Goal: Task Accomplishment & Management: Manage account settings

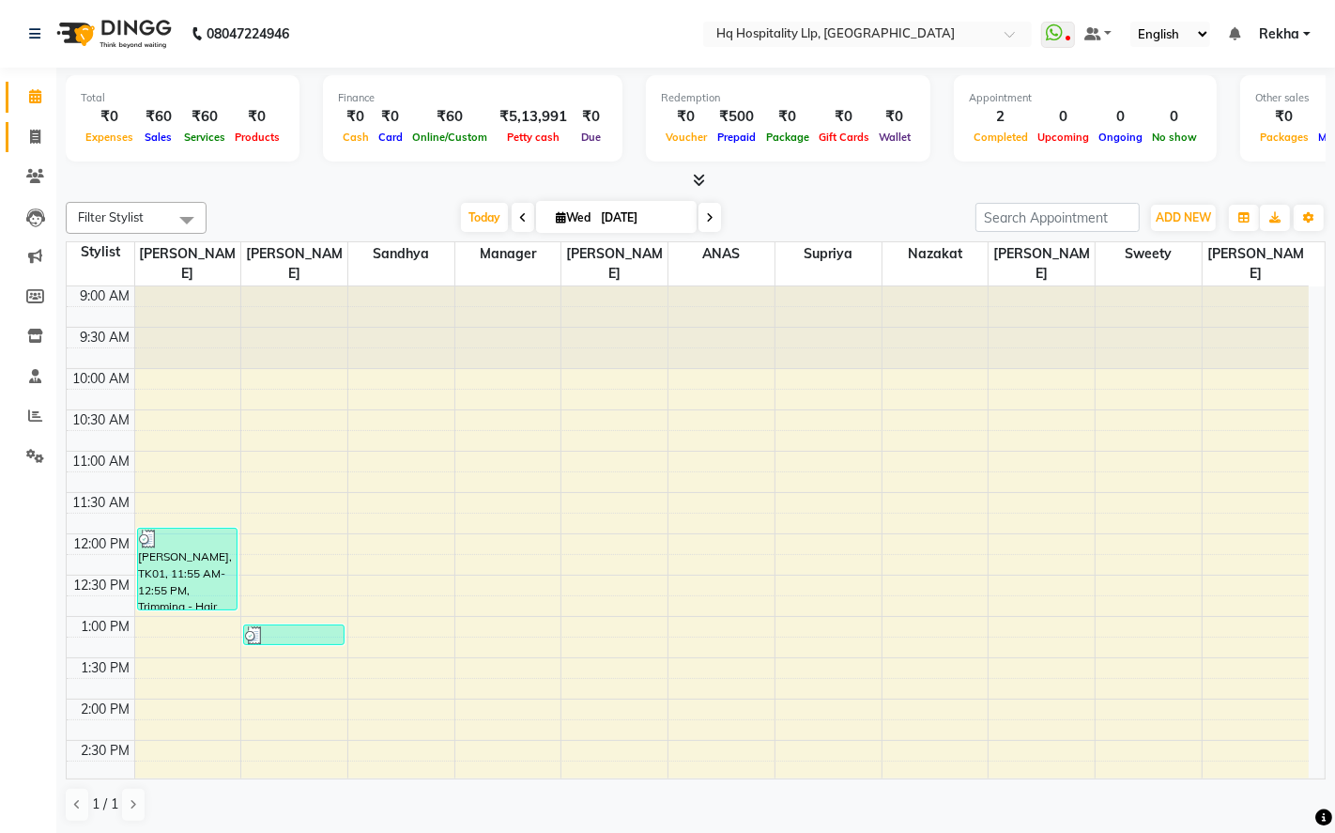
click at [31, 151] on link "Invoice" at bounding box center [28, 137] width 45 height 31
select select "7197"
select select "service"
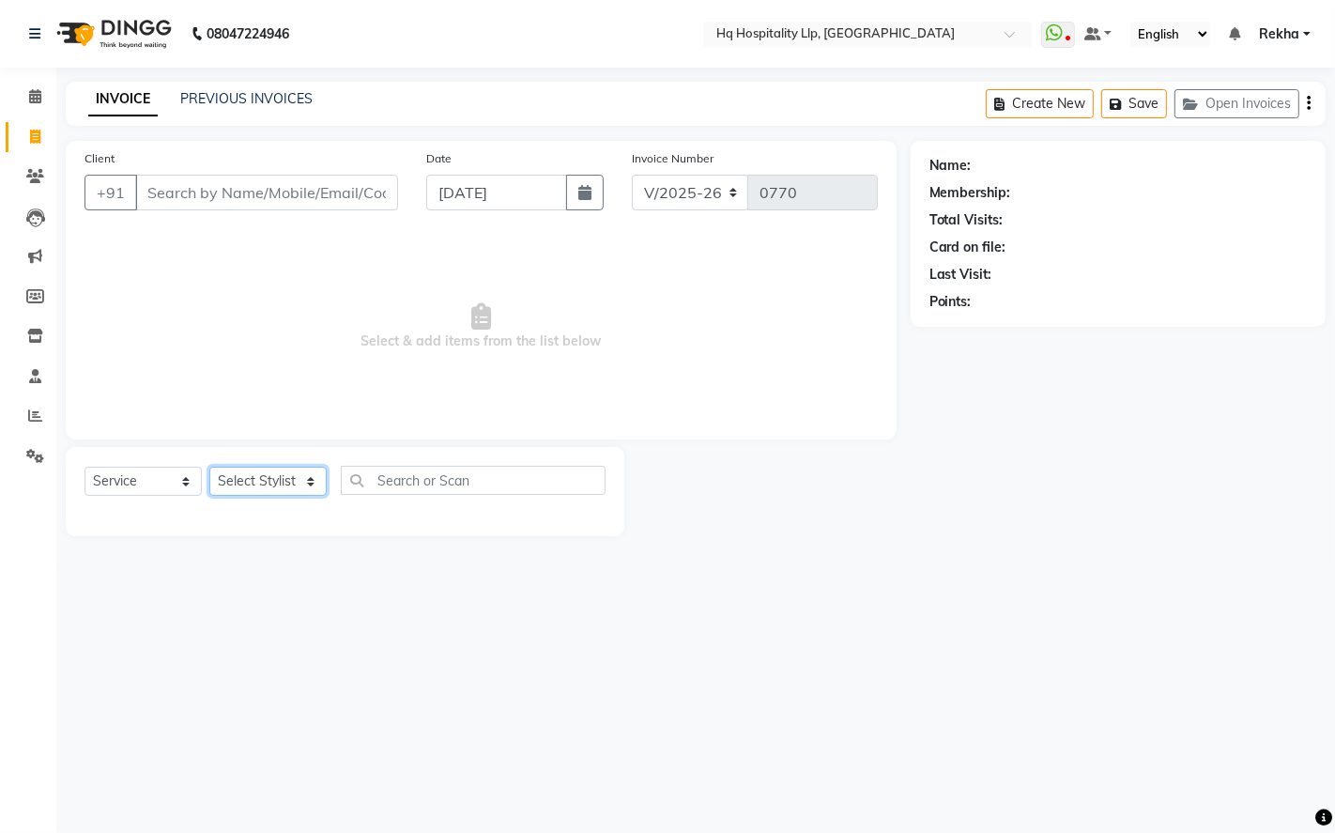
click at [292, 481] on select "Select Stylist ANAS Manager [PERSON_NAME] Staff [PERSON_NAME] Sandhya [PERSON_N…" at bounding box center [267, 481] width 117 height 29
select select "61422"
click at [209, 468] on select "Select Stylist ANAS Manager [PERSON_NAME] Staff [PERSON_NAME] Sandhya [PERSON_N…" at bounding box center [267, 481] width 117 height 29
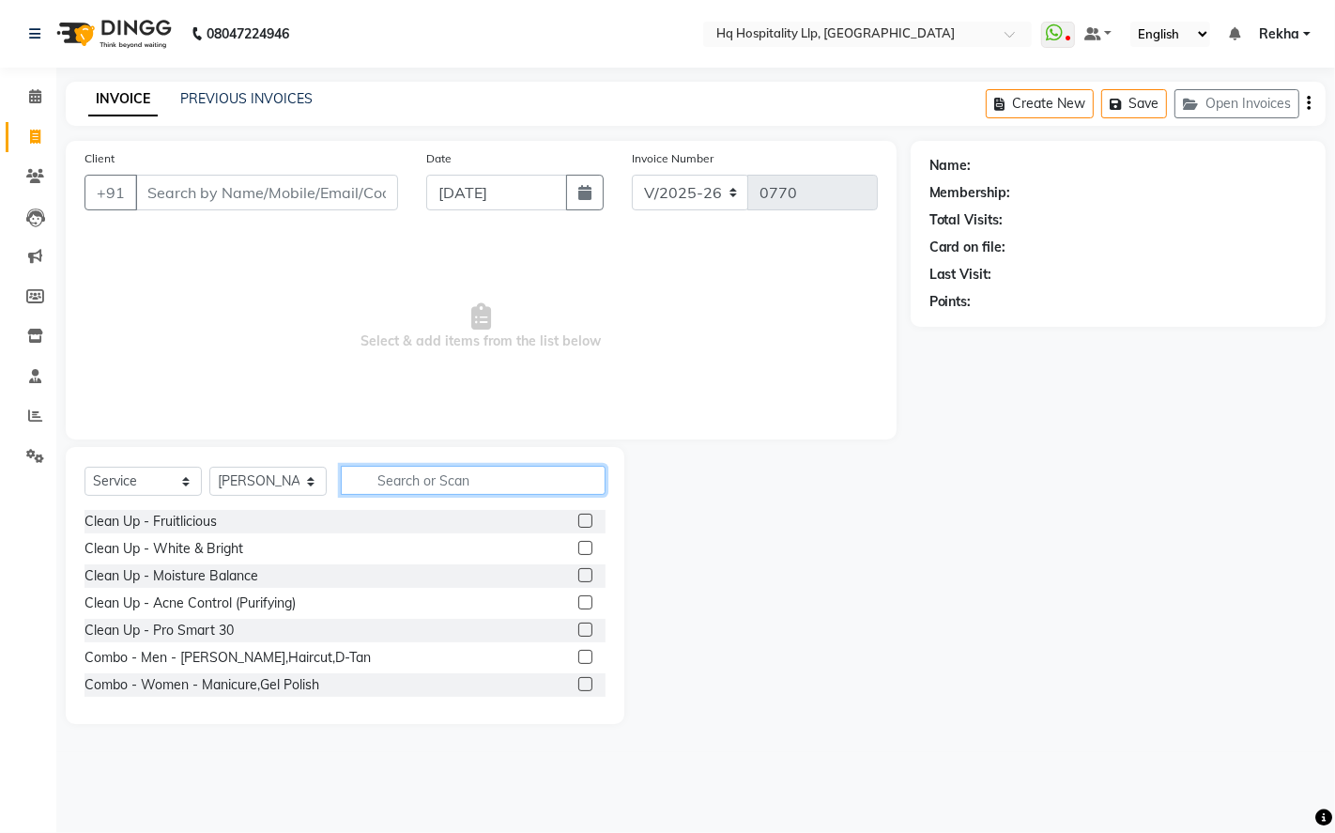
click at [444, 480] on input "text" at bounding box center [473, 480] width 265 height 29
click at [468, 486] on input "wax" at bounding box center [460, 480] width 239 height 29
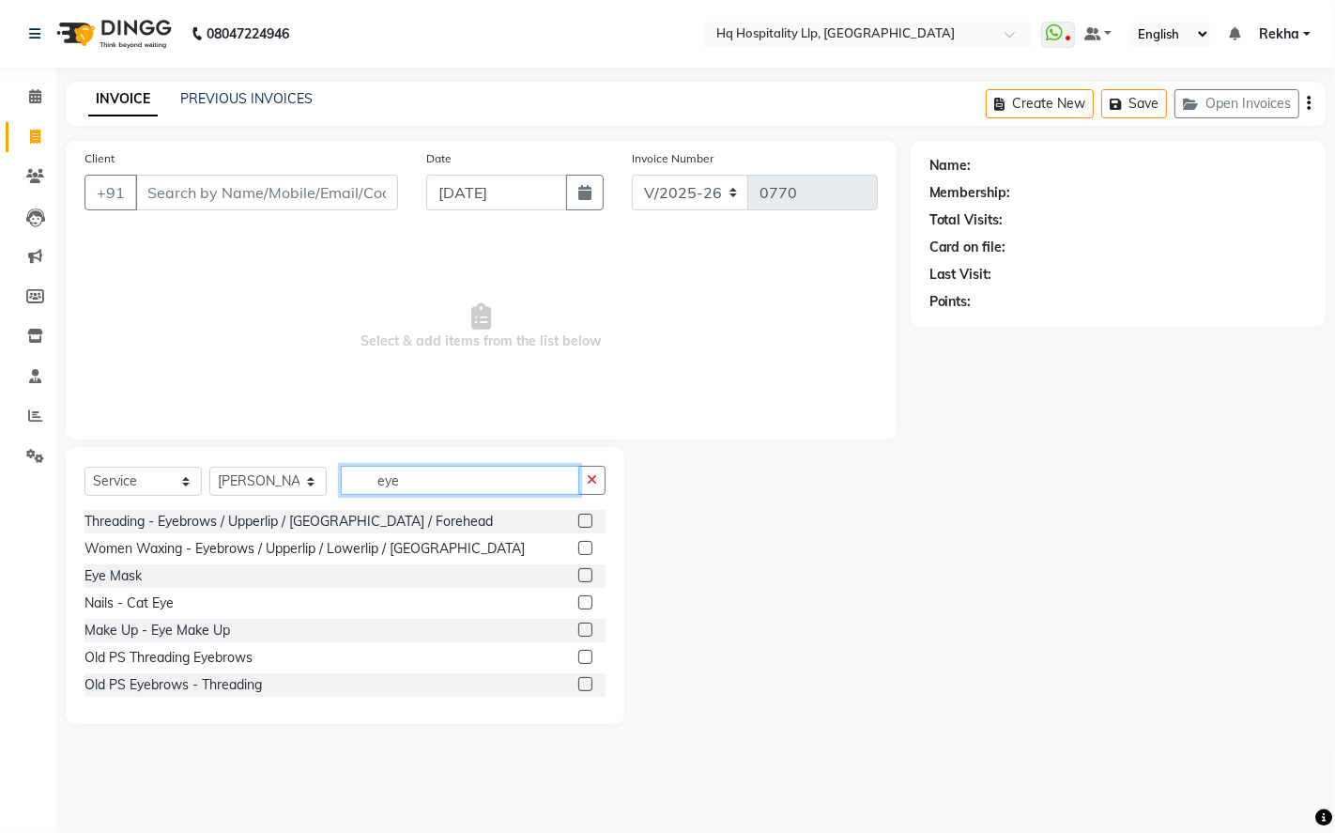
type input "eye"
click at [578, 519] on label at bounding box center [585, 521] width 14 height 14
click at [578, 519] on input "checkbox" at bounding box center [584, 522] width 12 height 12
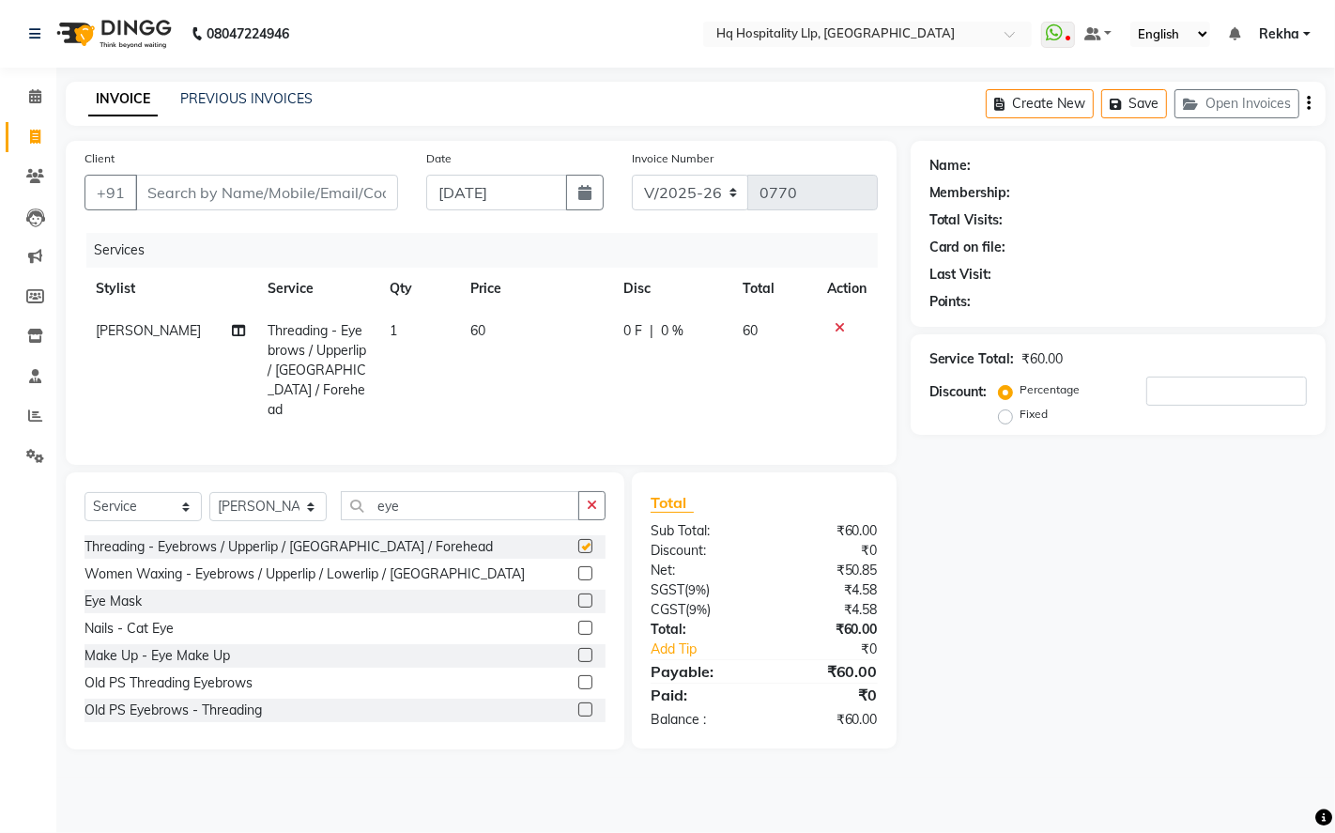
checkbox input "false"
click at [451, 498] on input "eye" at bounding box center [460, 505] width 239 height 29
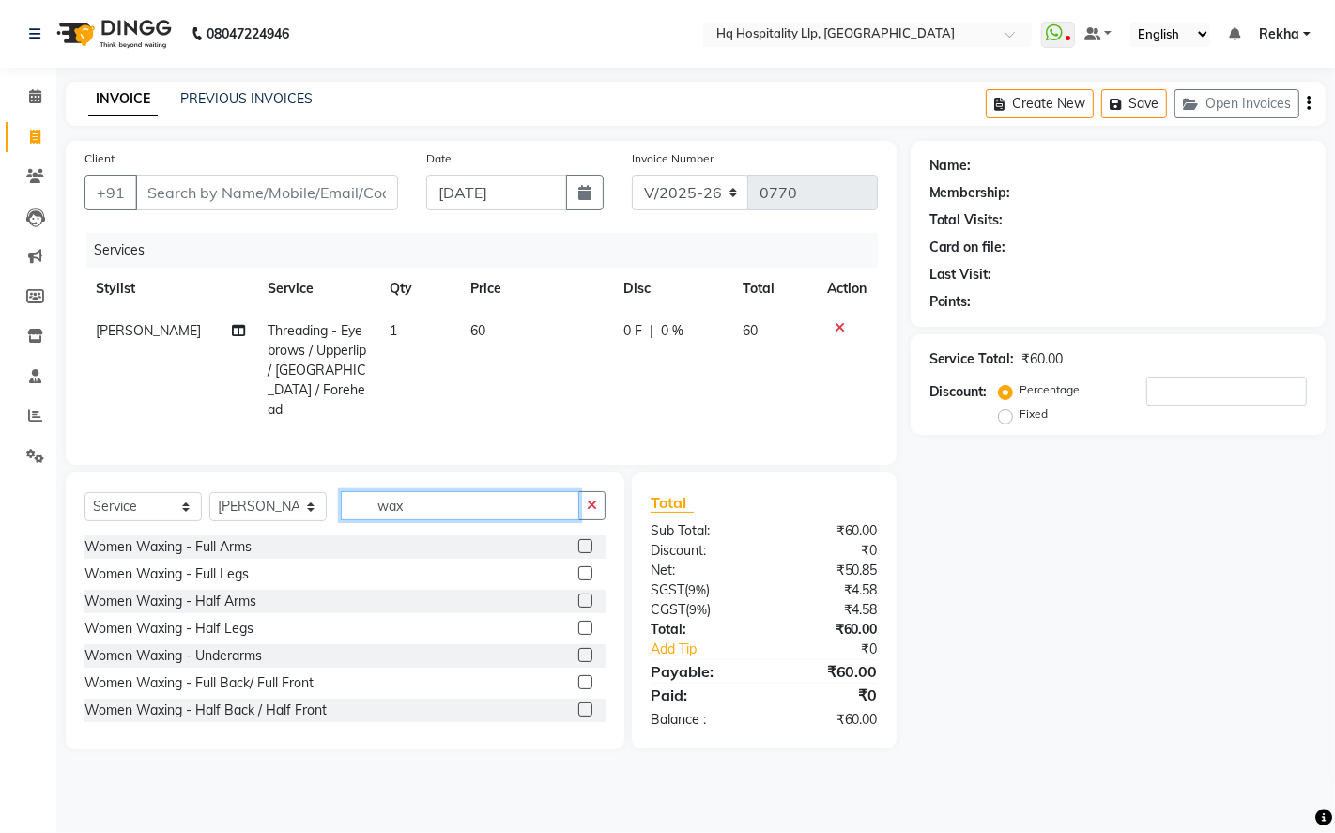
type input "wax"
click at [578, 542] on label at bounding box center [585, 546] width 14 height 14
click at [578, 542] on input "checkbox" at bounding box center [584, 547] width 12 height 12
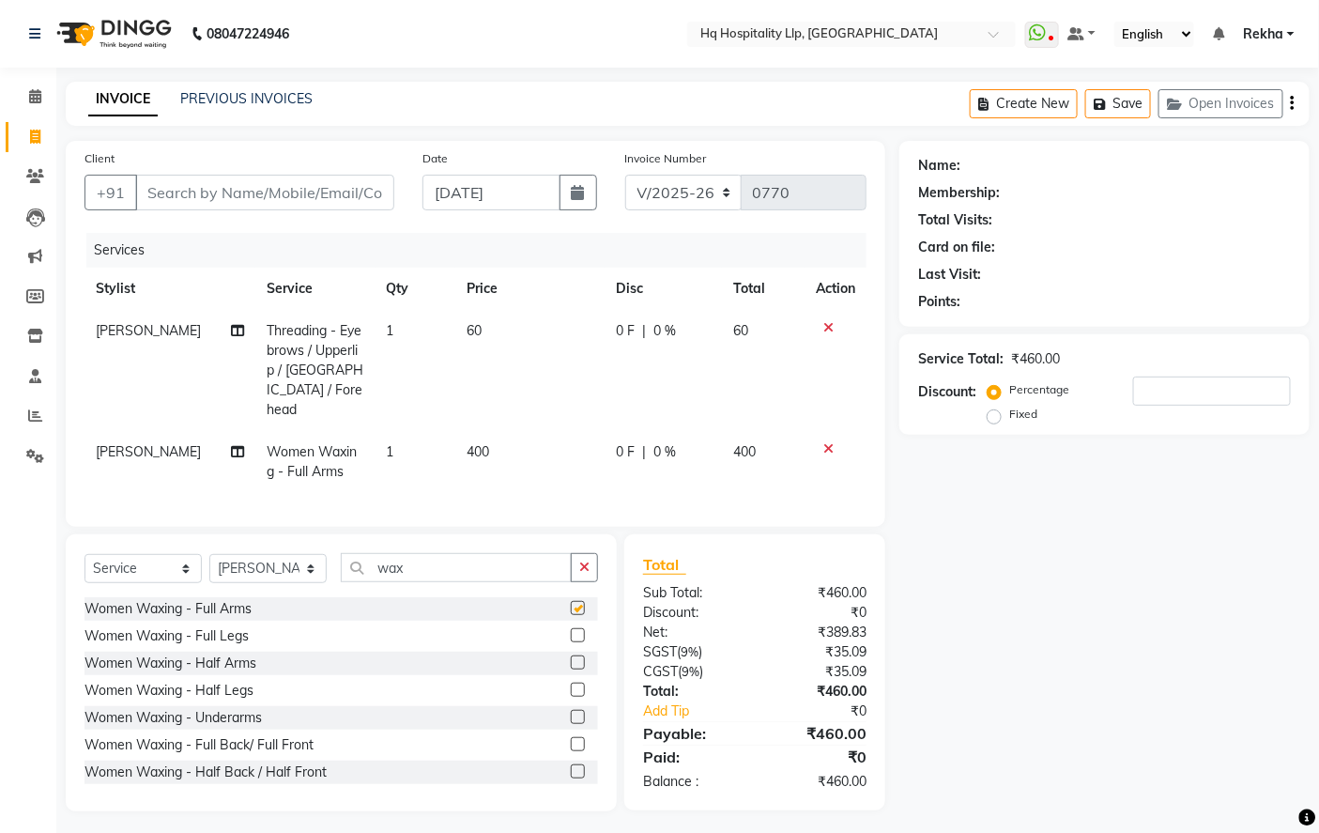
checkbox input "false"
click at [571, 715] on label at bounding box center [578, 717] width 14 height 14
click at [571, 715] on input "checkbox" at bounding box center [577, 718] width 12 height 12
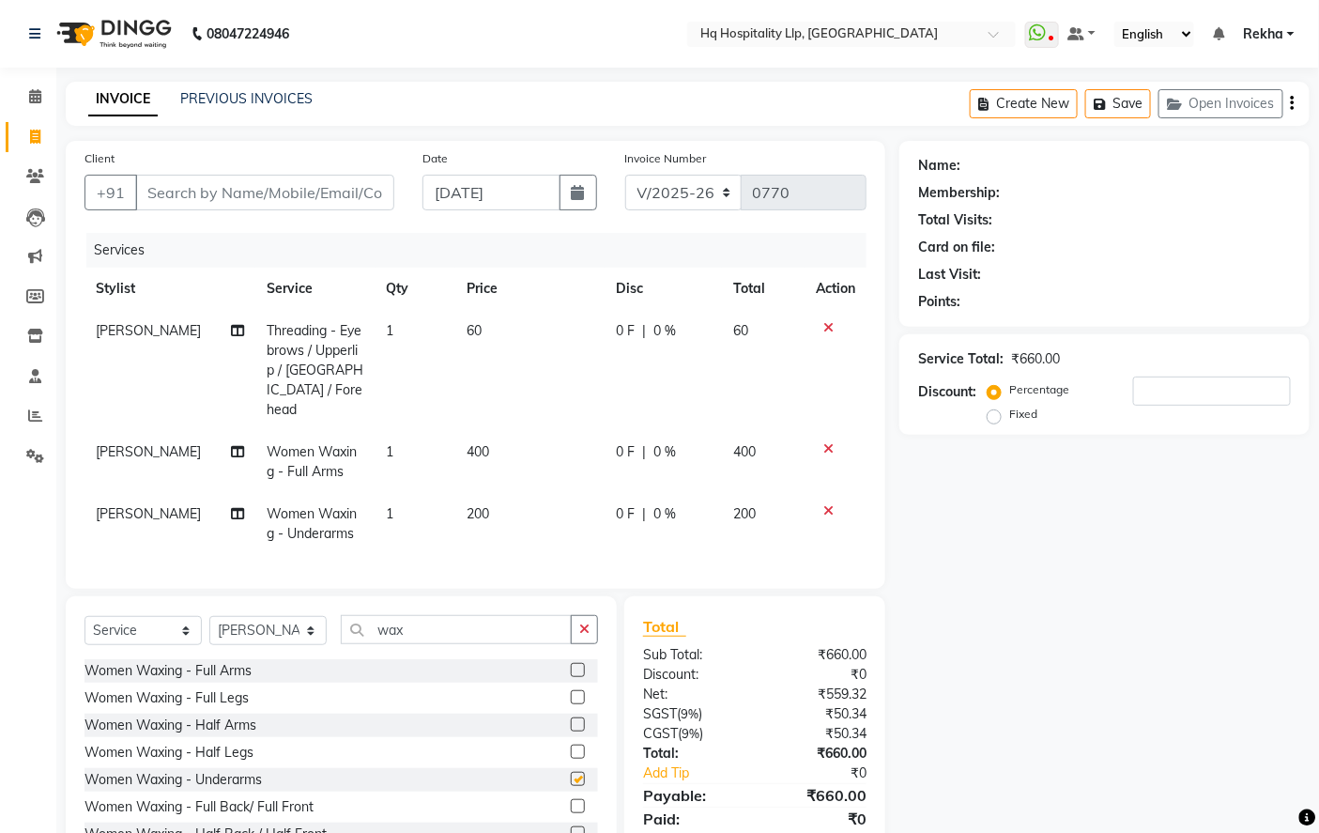
checkbox input "false"
click at [473, 443] on span "400" at bounding box center [478, 451] width 23 height 17
select select "61422"
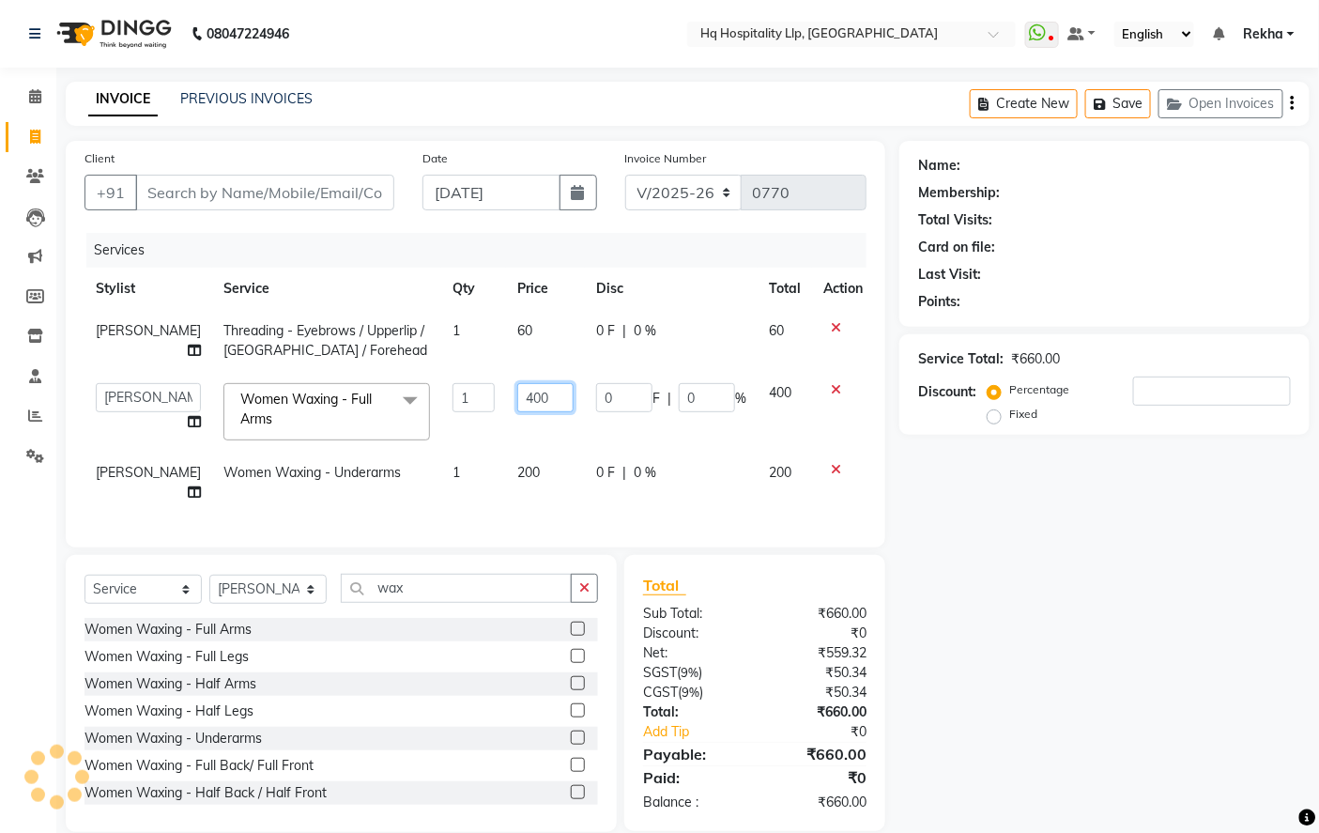
click at [522, 408] on input "400" at bounding box center [545, 397] width 56 height 29
type input "472"
click at [533, 474] on td "200" at bounding box center [545, 483] width 79 height 62
select select "61422"
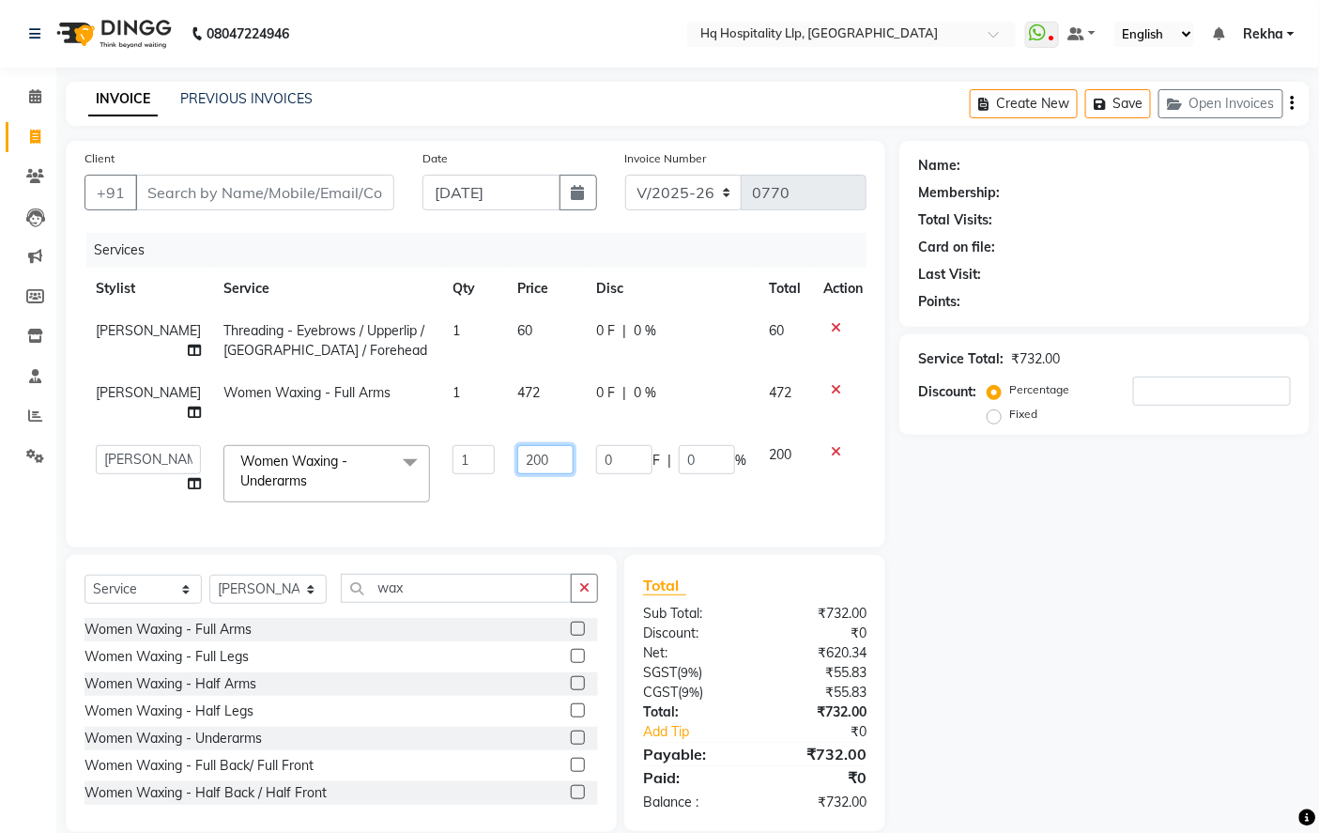
click at [539, 456] on input "200" at bounding box center [545, 459] width 56 height 29
type input "295"
click at [530, 501] on td "295" at bounding box center [545, 474] width 79 height 80
select select "61422"
click at [834, 324] on div at bounding box center [843, 327] width 39 height 13
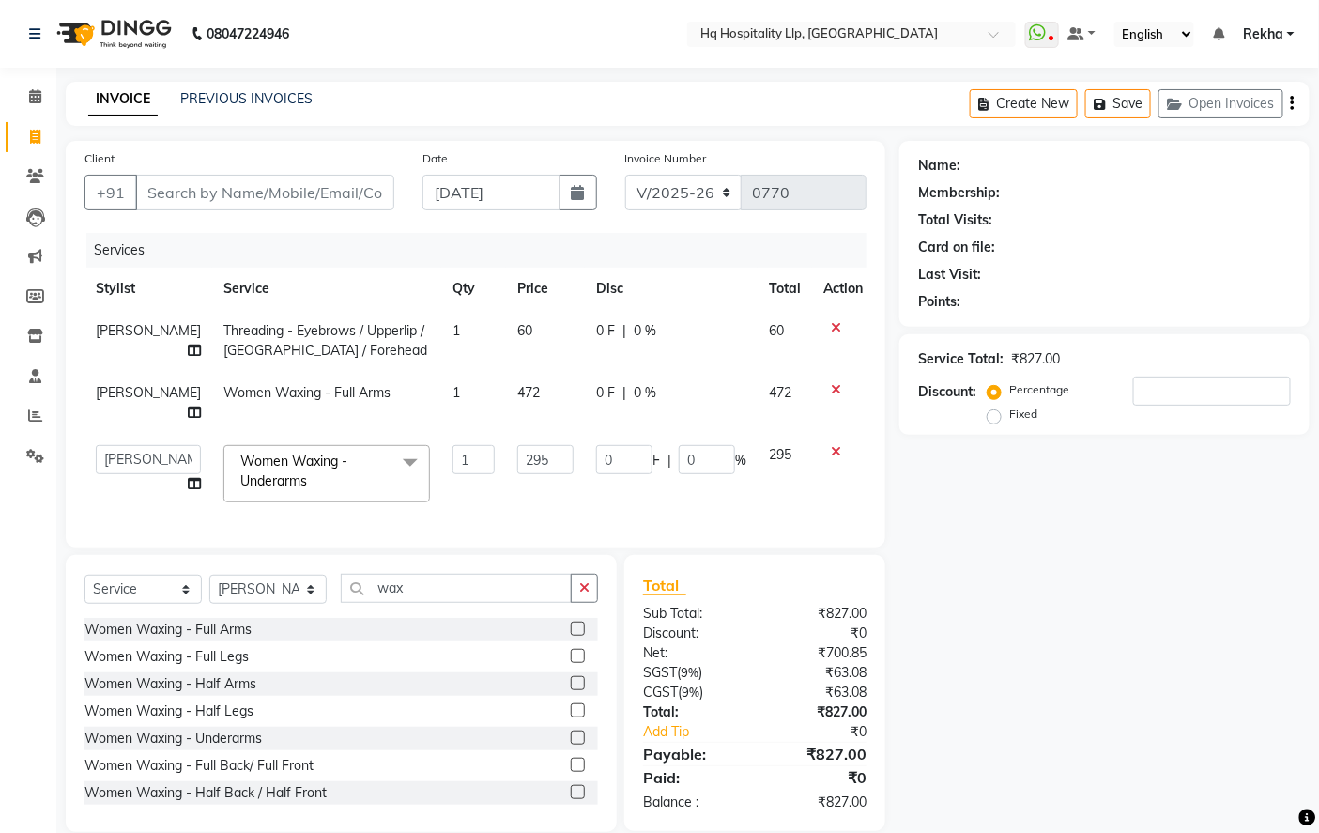
click at [831, 323] on icon at bounding box center [836, 327] width 10 height 13
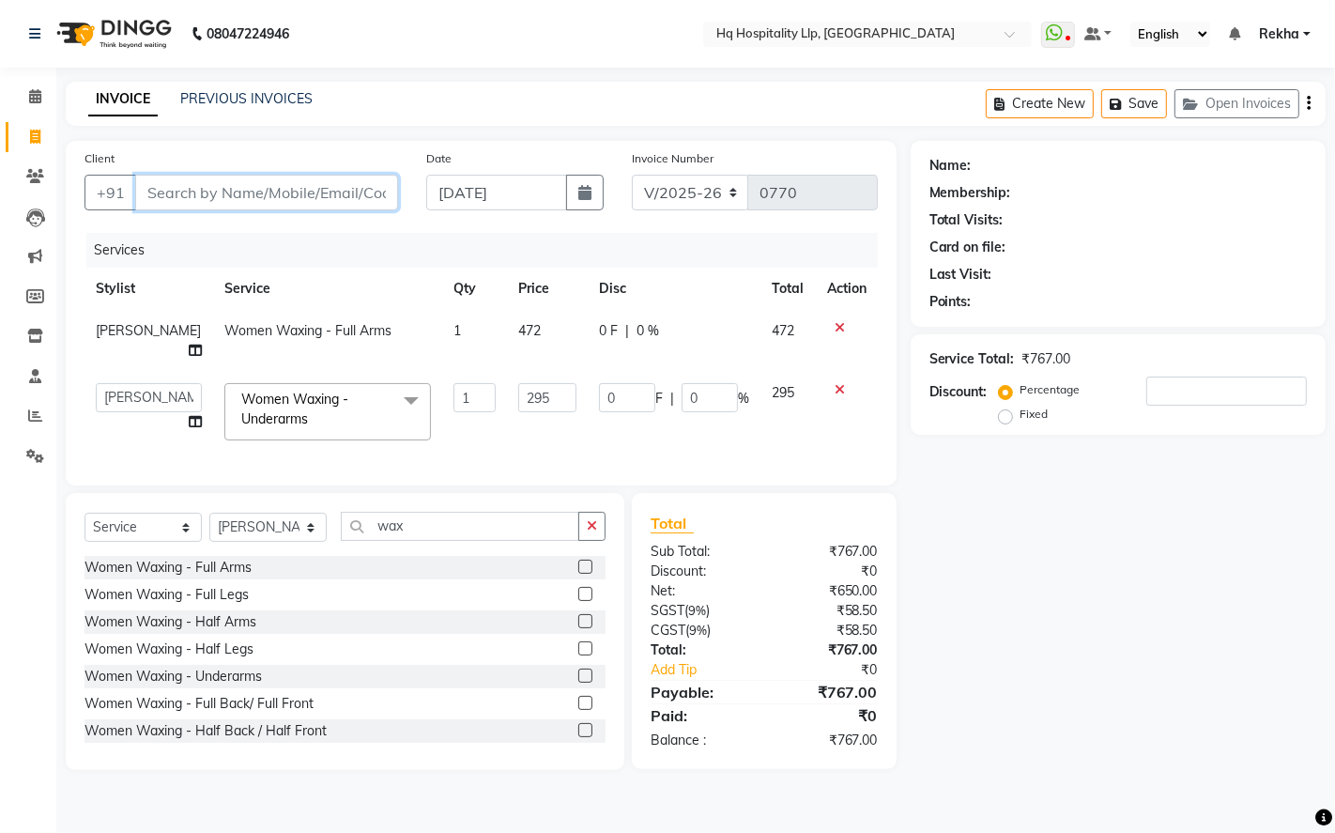
click at [235, 191] on input "Client" at bounding box center [266, 193] width 263 height 36
type input "7"
type input "0"
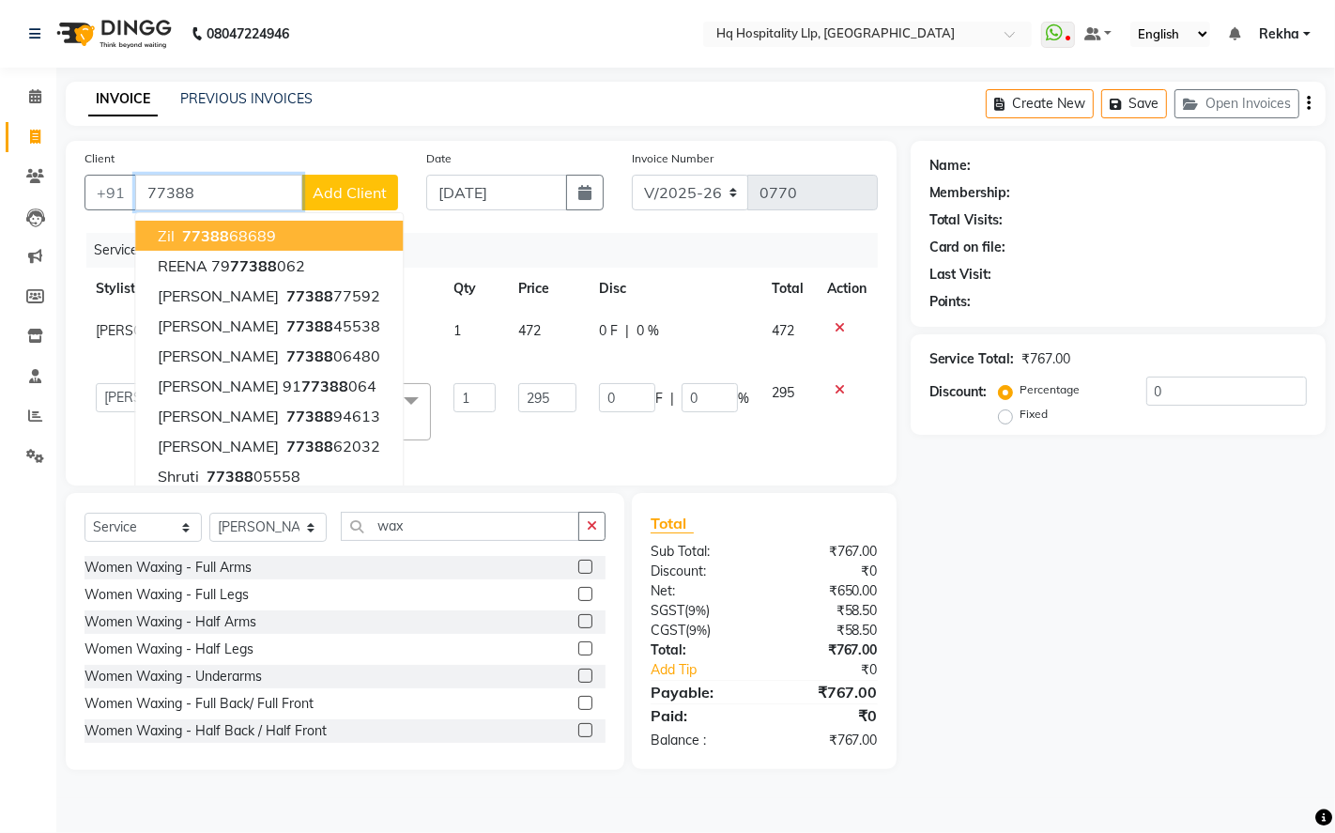
click at [282, 242] on button "Zil 77388 68689" at bounding box center [269, 236] width 268 height 30
type input "7738868689"
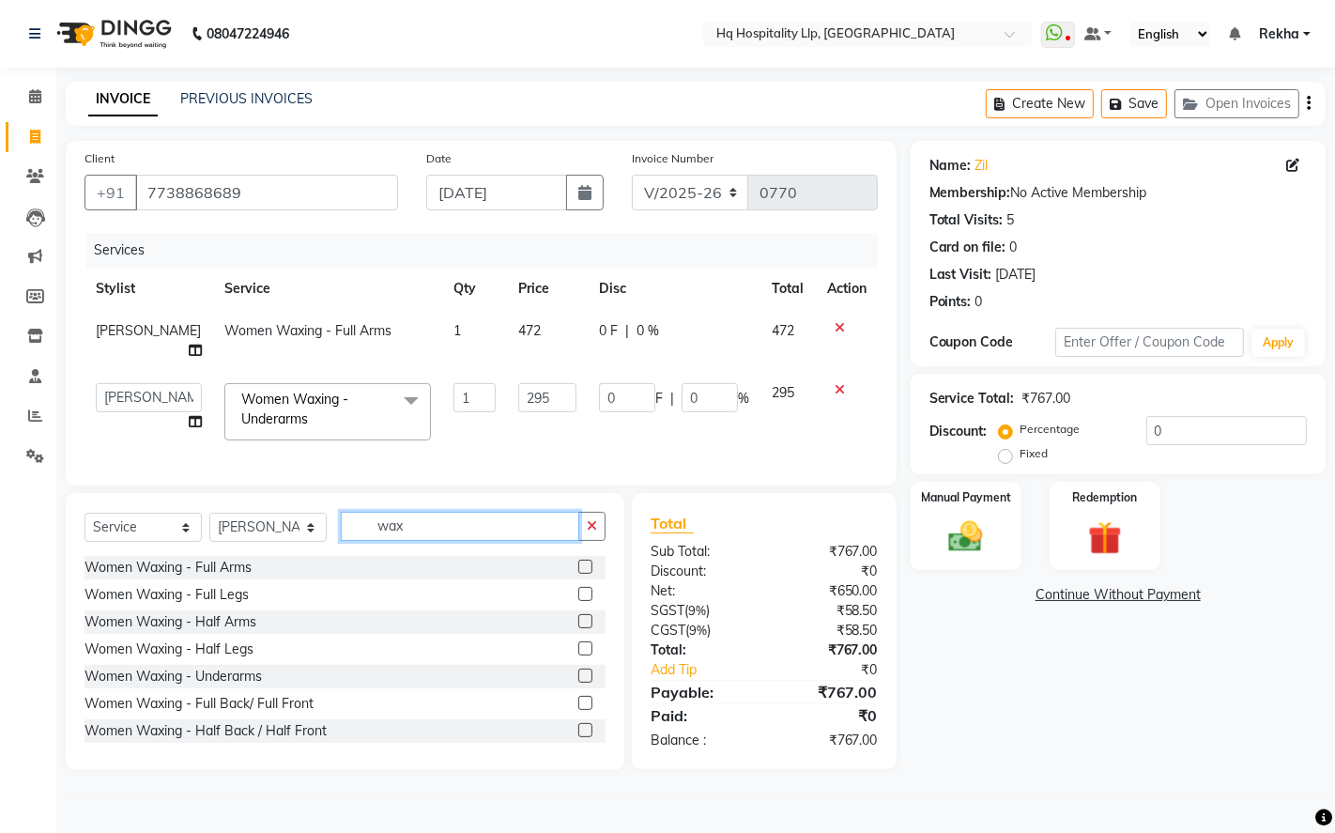
click at [531, 541] on input "wax" at bounding box center [460, 526] width 239 height 29
type input "w"
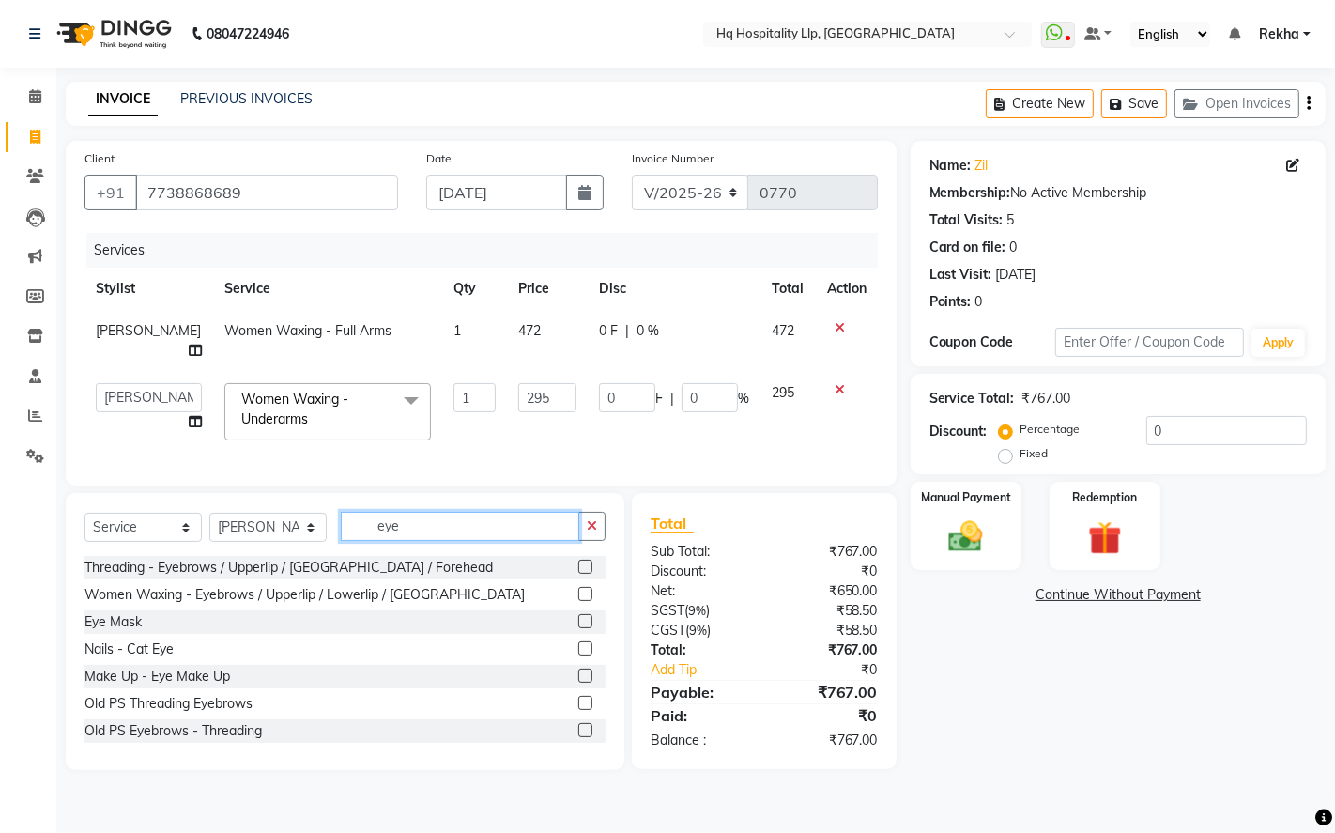
type input "eye"
click at [578, 574] on label at bounding box center [585, 567] width 14 height 14
click at [578, 574] on input "checkbox" at bounding box center [584, 568] width 12 height 12
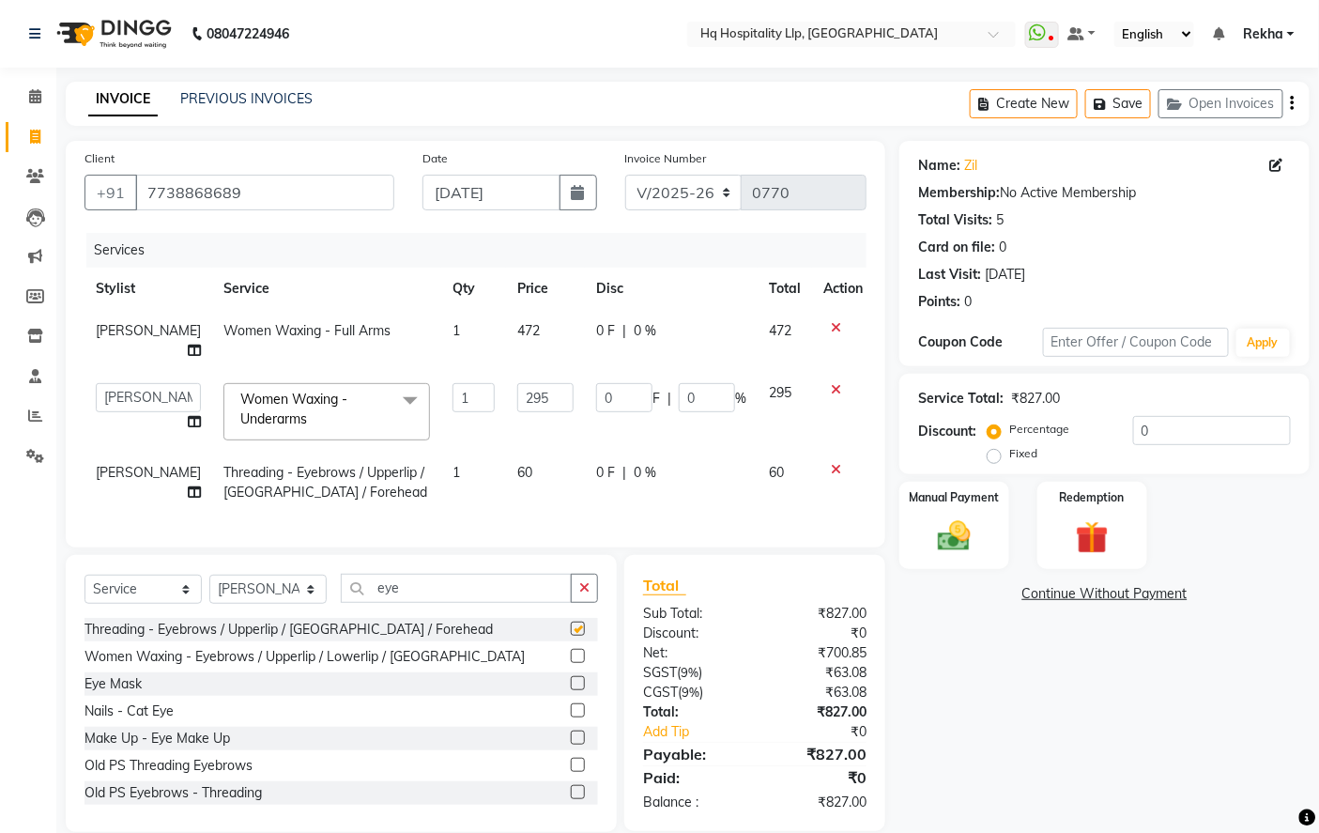
checkbox input "false"
click at [949, 712] on div "Name: Zil Membership: No Active Membership Total Visits: 5 Card on file: 0 Last…" at bounding box center [1112, 486] width 424 height 691
click at [963, 541] on img at bounding box center [955, 535] width 56 height 39
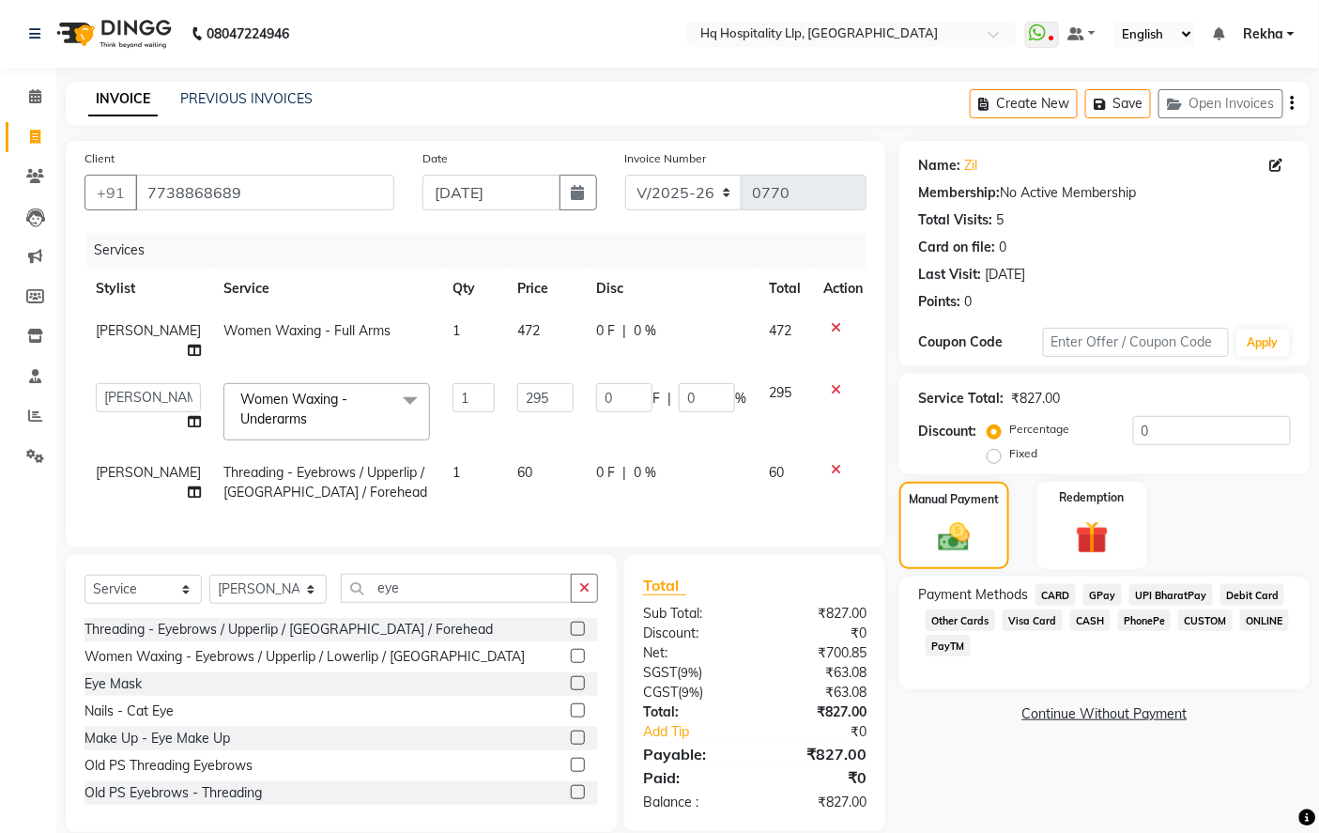
click at [1102, 590] on span "GPay" at bounding box center [1103, 595] width 39 height 22
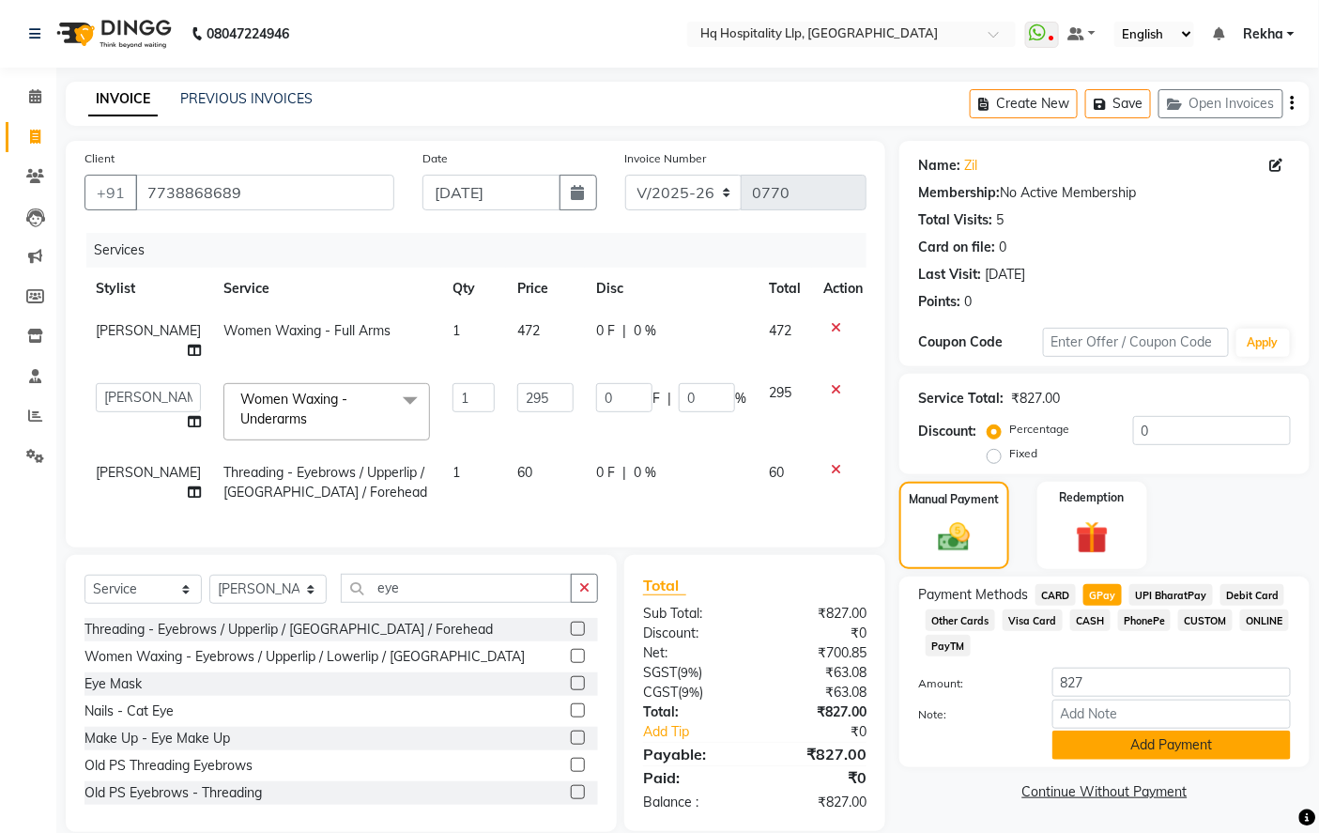
click at [1074, 749] on button "Add Payment" at bounding box center [1172, 745] width 239 height 29
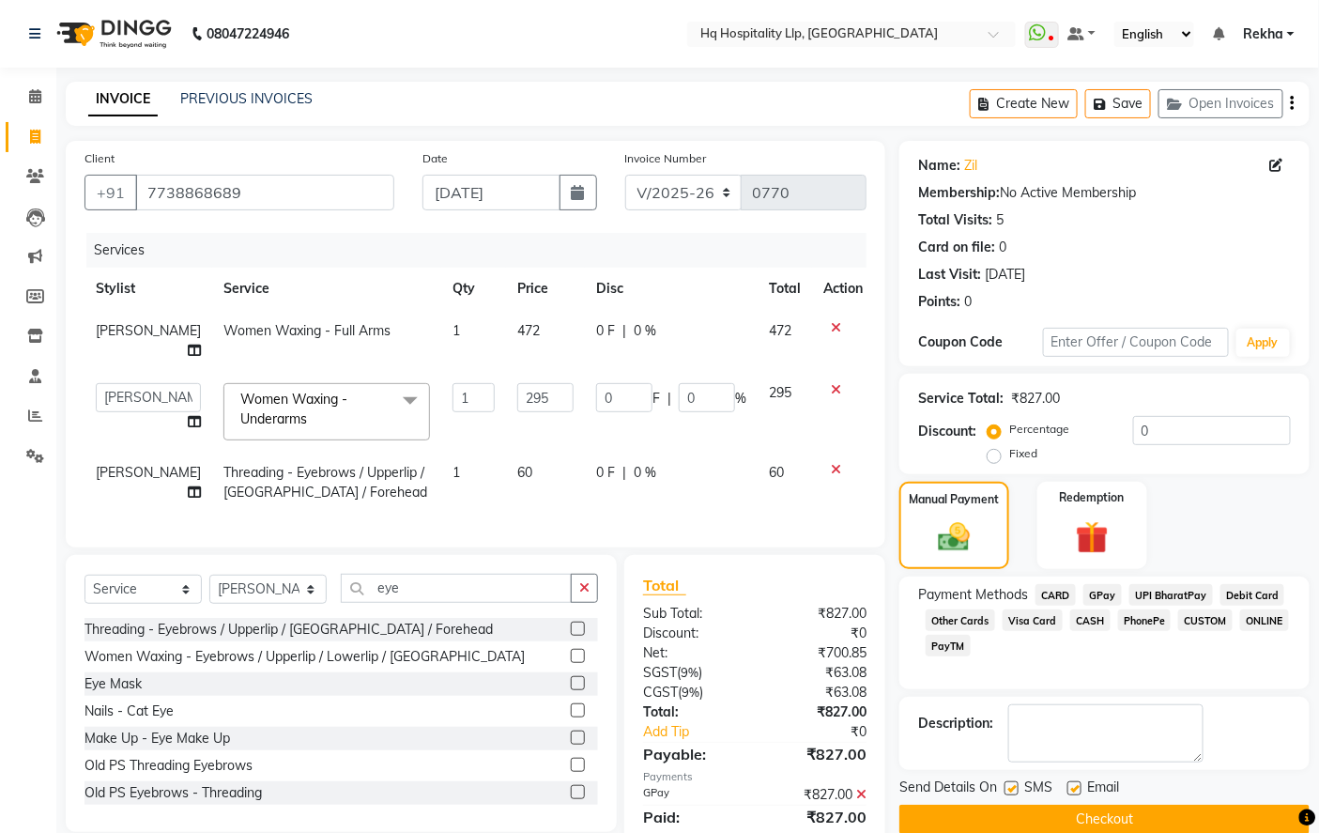
click at [1081, 827] on button "Checkout" at bounding box center [1105, 819] width 410 height 29
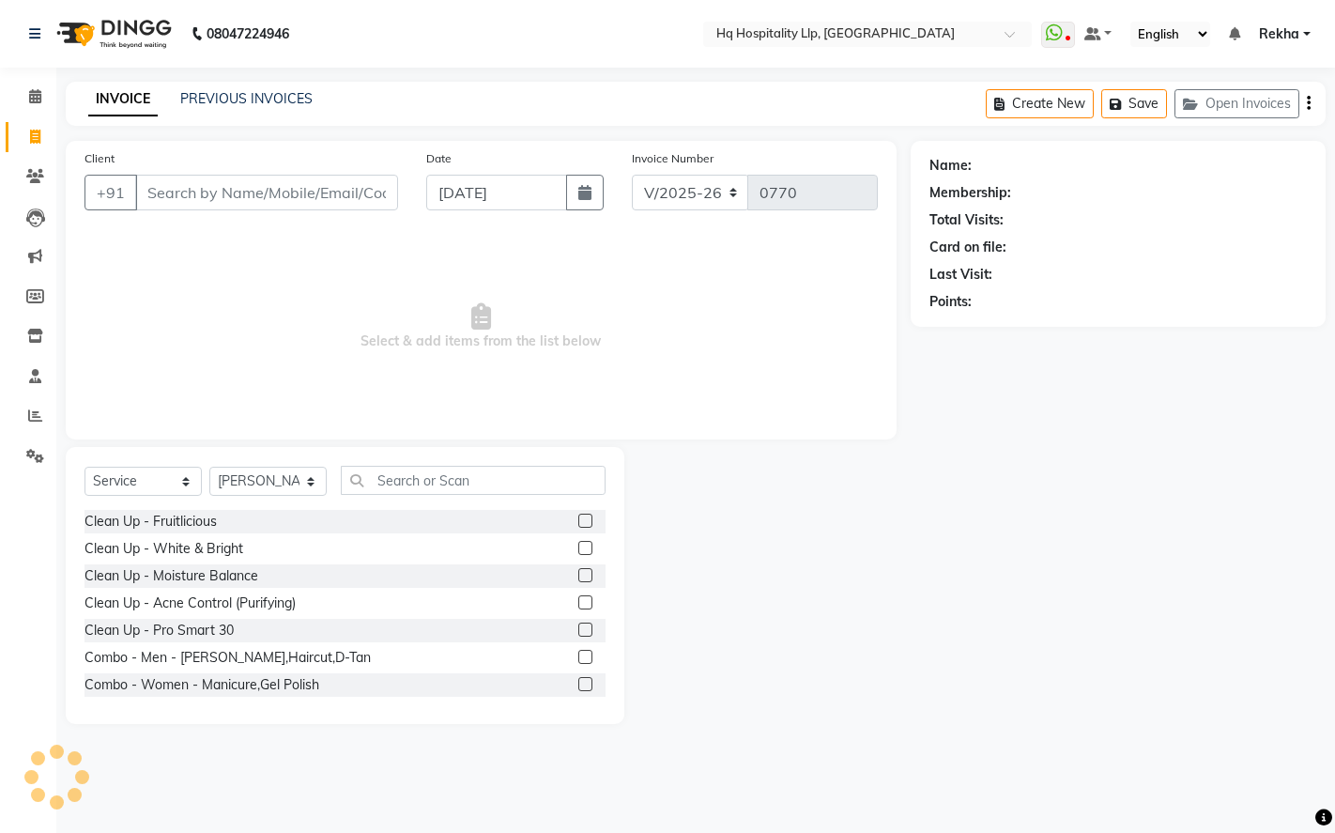
select select "7197"
select select "service"
select select "61253"
click at [44, 105] on span at bounding box center [35, 97] width 33 height 22
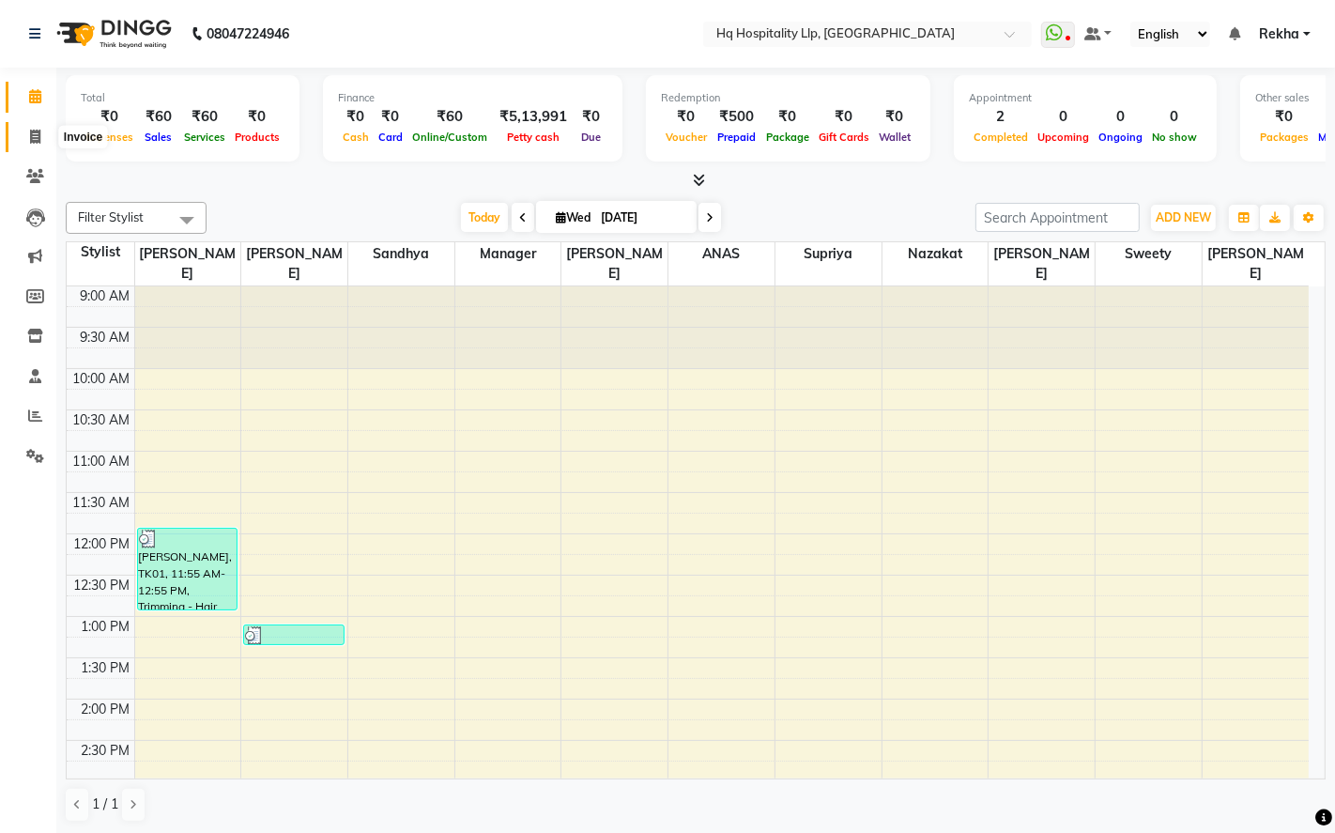
click at [36, 138] on icon at bounding box center [35, 137] width 10 height 14
select select "7197"
select select "service"
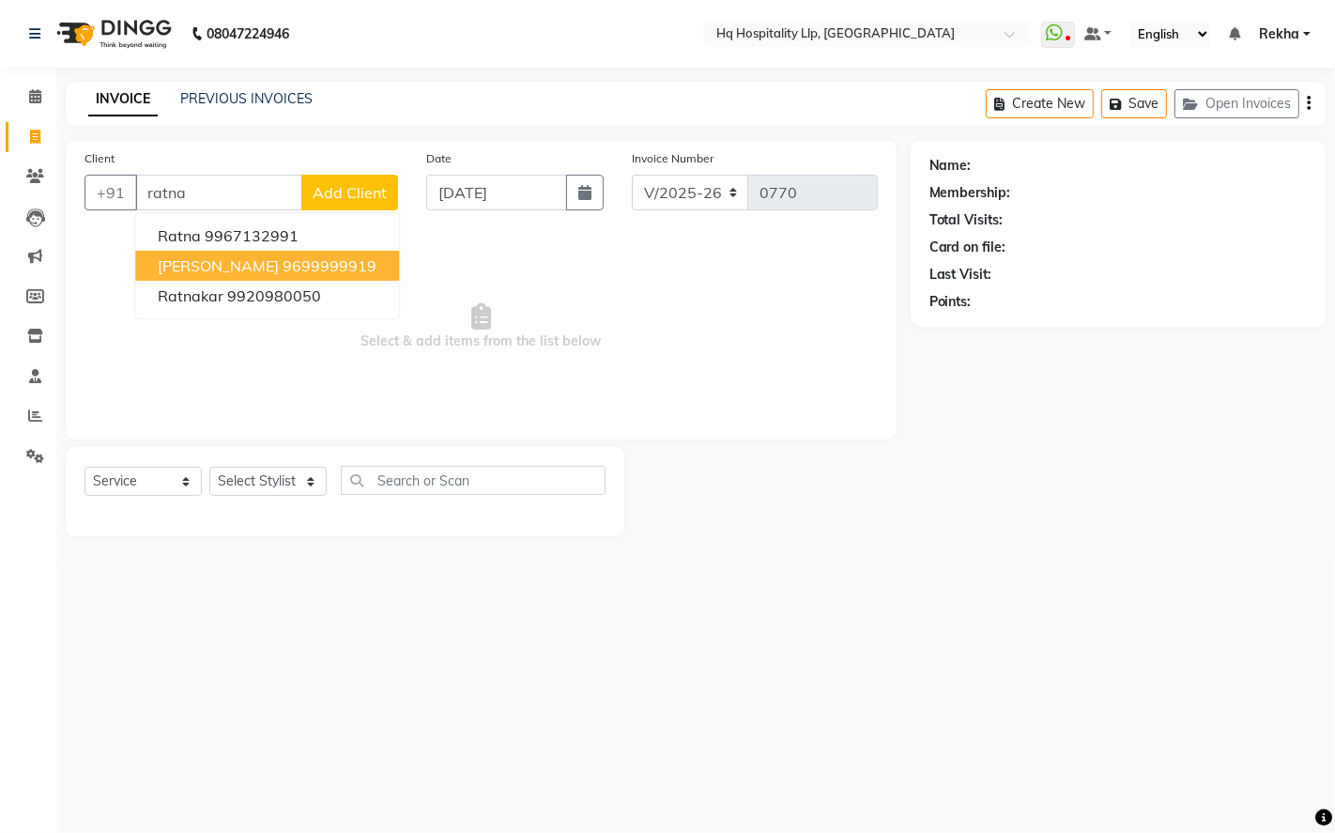
click at [252, 258] on span "Ratnamala Adhav" at bounding box center [218, 265] width 121 height 19
type input "9699999919"
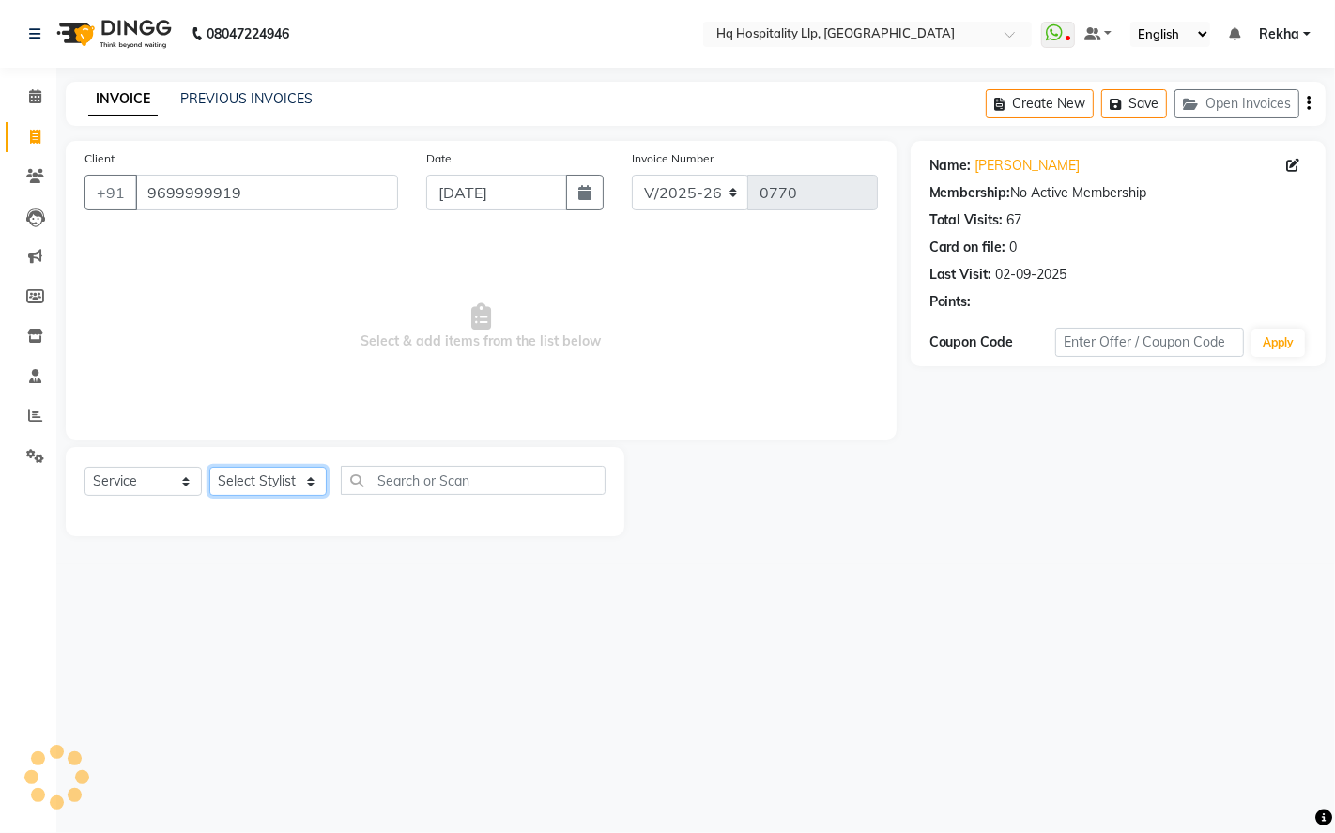
click at [277, 479] on select "Select Stylist ANAS Manager [PERSON_NAME] Staff [PERSON_NAME] Sandhya [PERSON_N…" at bounding box center [267, 481] width 117 height 29
select select "61253"
click at [209, 468] on select "Select Stylist ANAS Manager [PERSON_NAME] Staff [PERSON_NAME] Sandhya [PERSON_N…" at bounding box center [267, 481] width 117 height 29
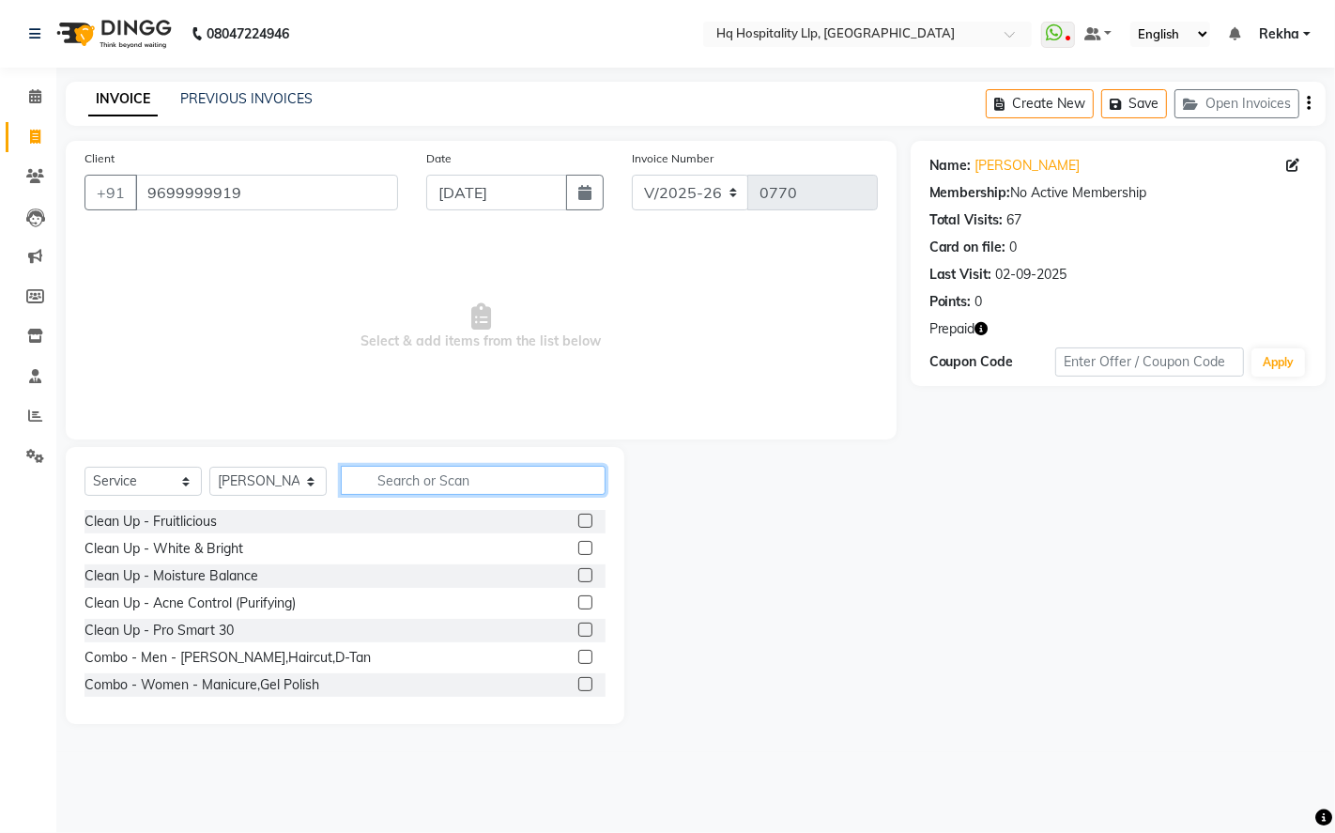
click at [443, 485] on input "text" at bounding box center [473, 480] width 265 height 29
click at [439, 480] on input "hair" at bounding box center [460, 480] width 239 height 29
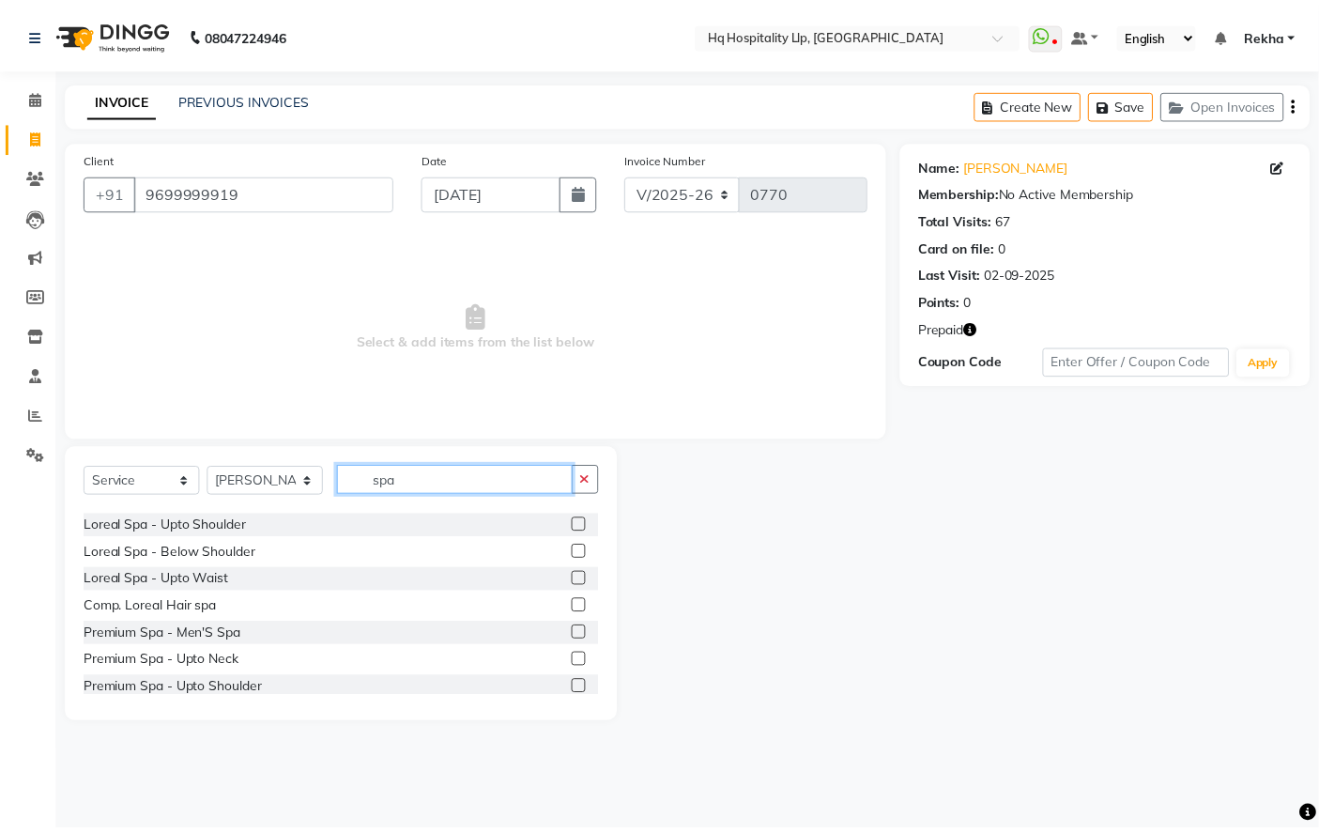
scroll to position [208, 0]
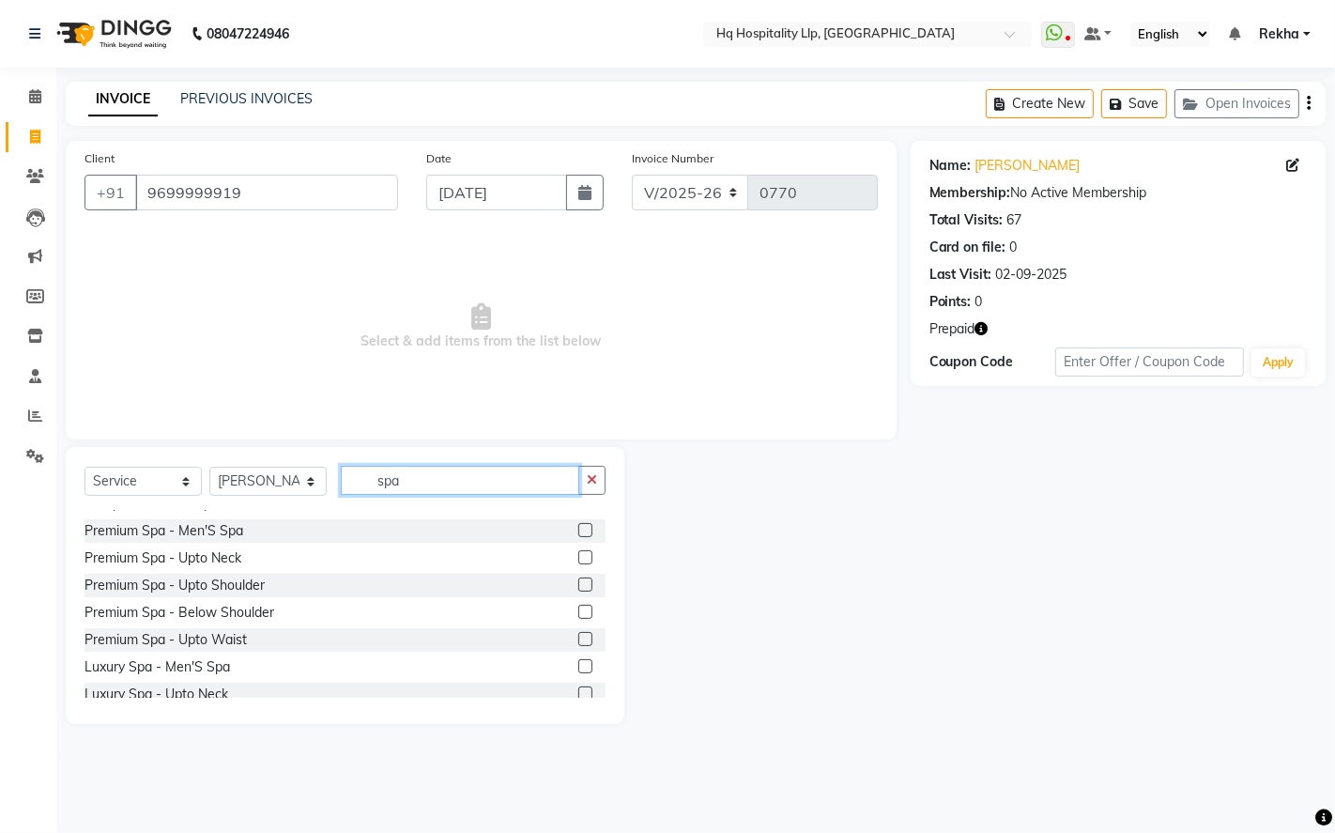
type input "spa"
click at [578, 636] on label at bounding box center [585, 639] width 14 height 14
click at [578, 636] on input "checkbox" at bounding box center [584, 640] width 12 height 12
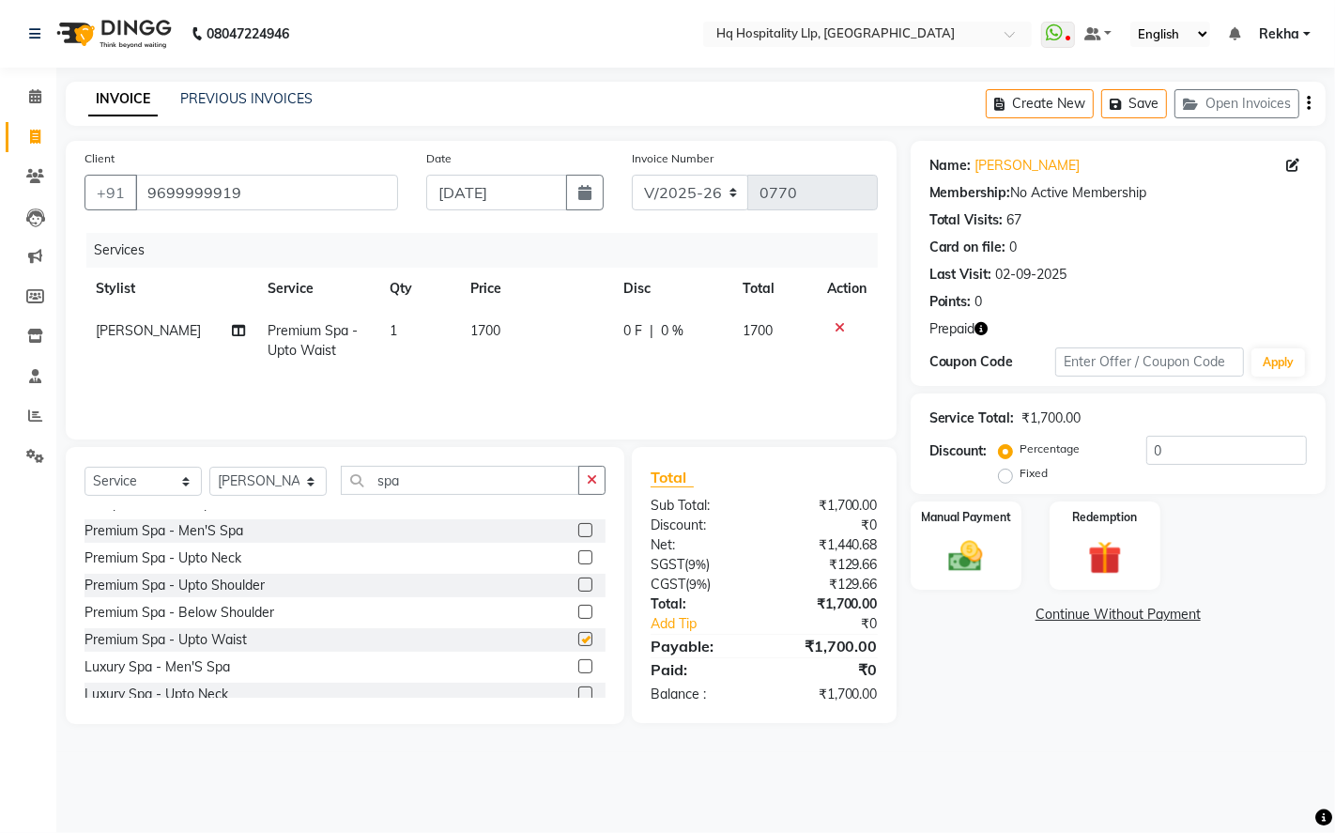
checkbox input "false"
click at [490, 339] on td "1700" at bounding box center [536, 341] width 153 height 62
select select "61253"
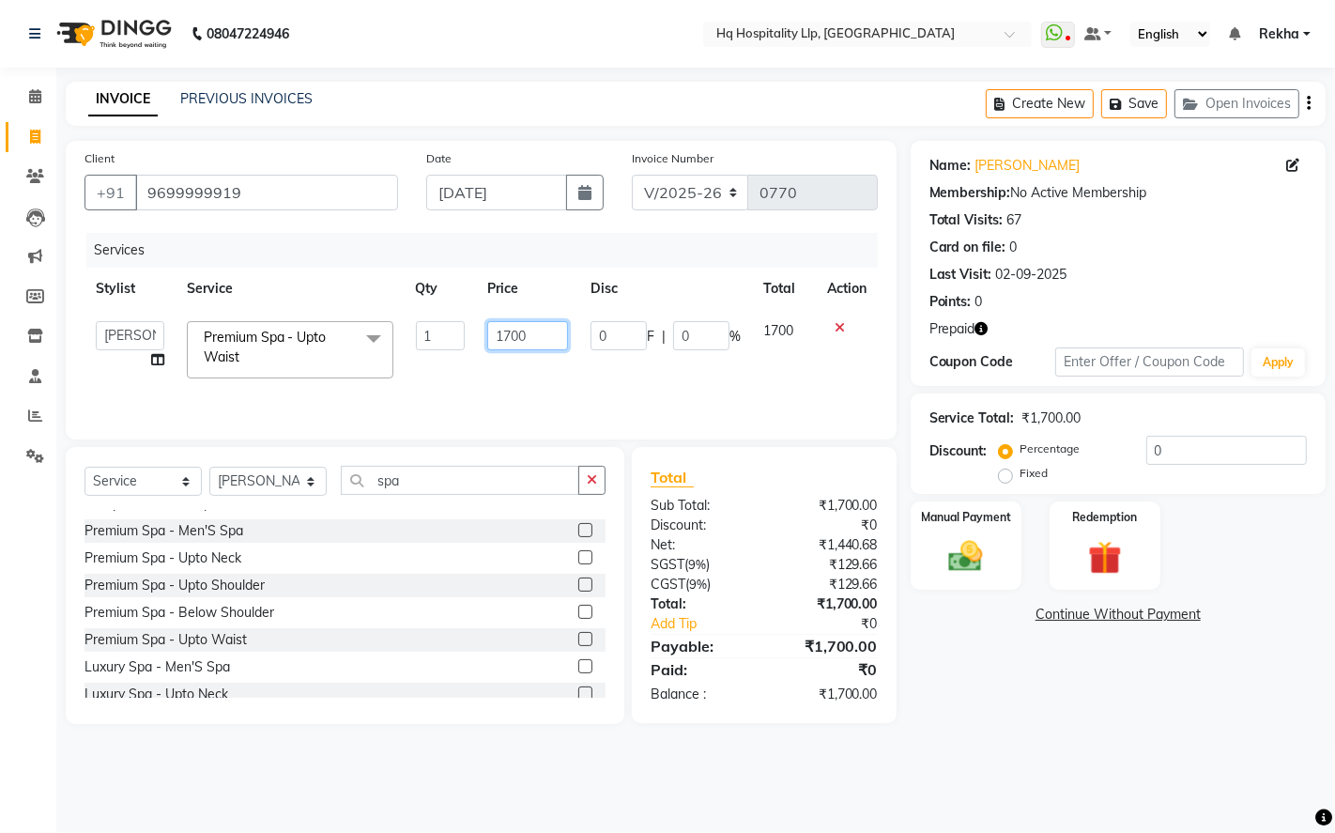
click at [547, 333] on input "1700" at bounding box center [527, 335] width 81 height 29
type input "1"
type input "2000"
click at [593, 388] on div "Services Stylist Service Qty Price Disc Total Action ANAS Manager Nazakat NOOR …" at bounding box center [482, 327] width 794 height 188
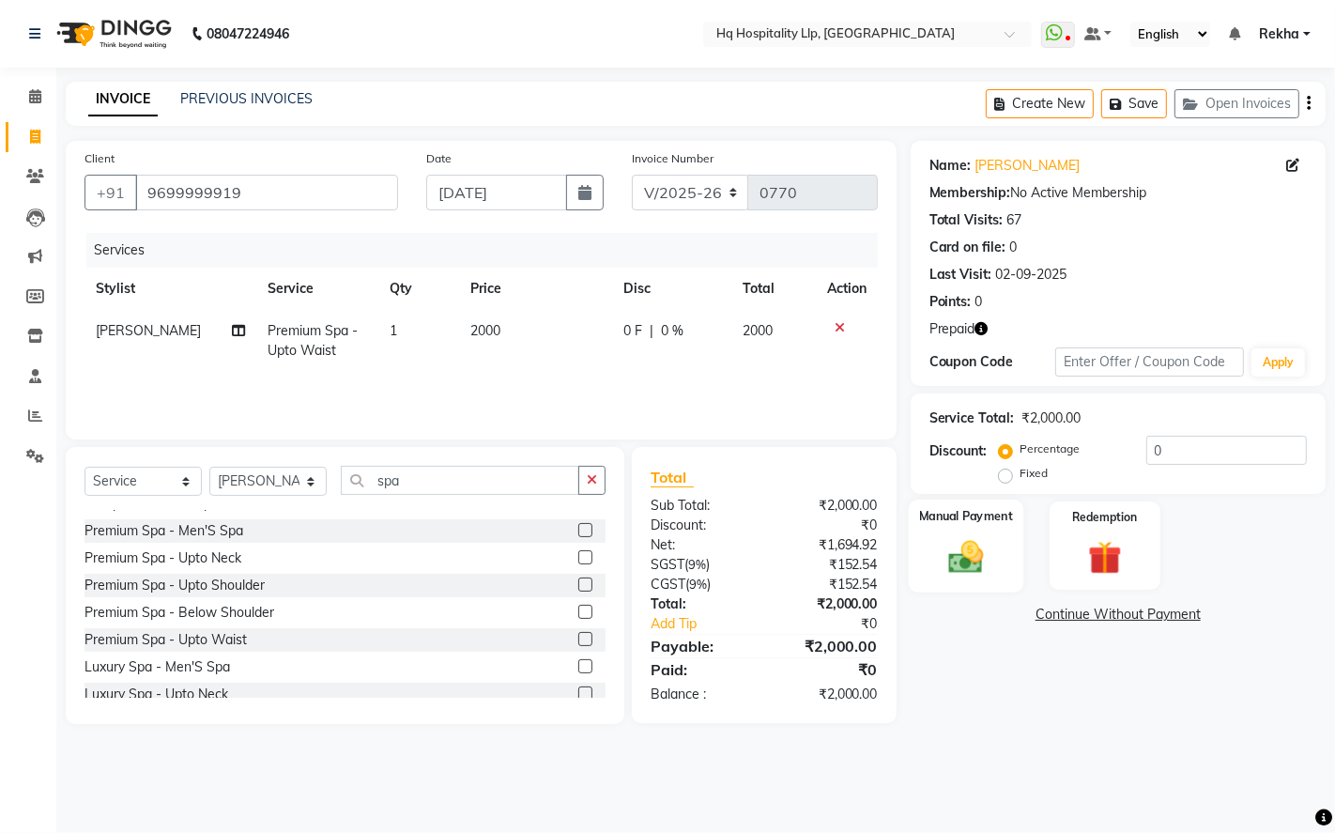
click at [979, 546] on img at bounding box center [965, 556] width 57 height 40
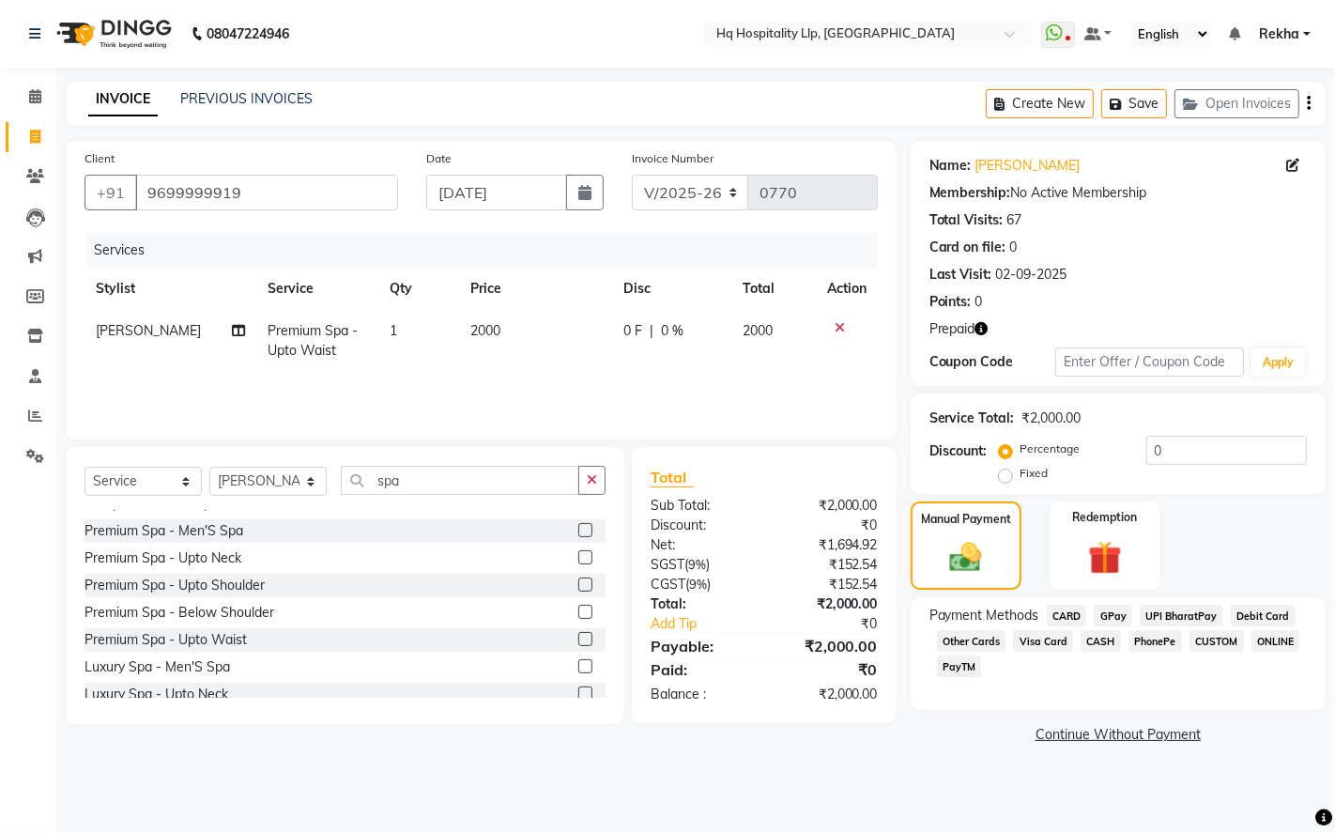
click at [1111, 648] on span "CASH" at bounding box center [1101, 641] width 40 height 22
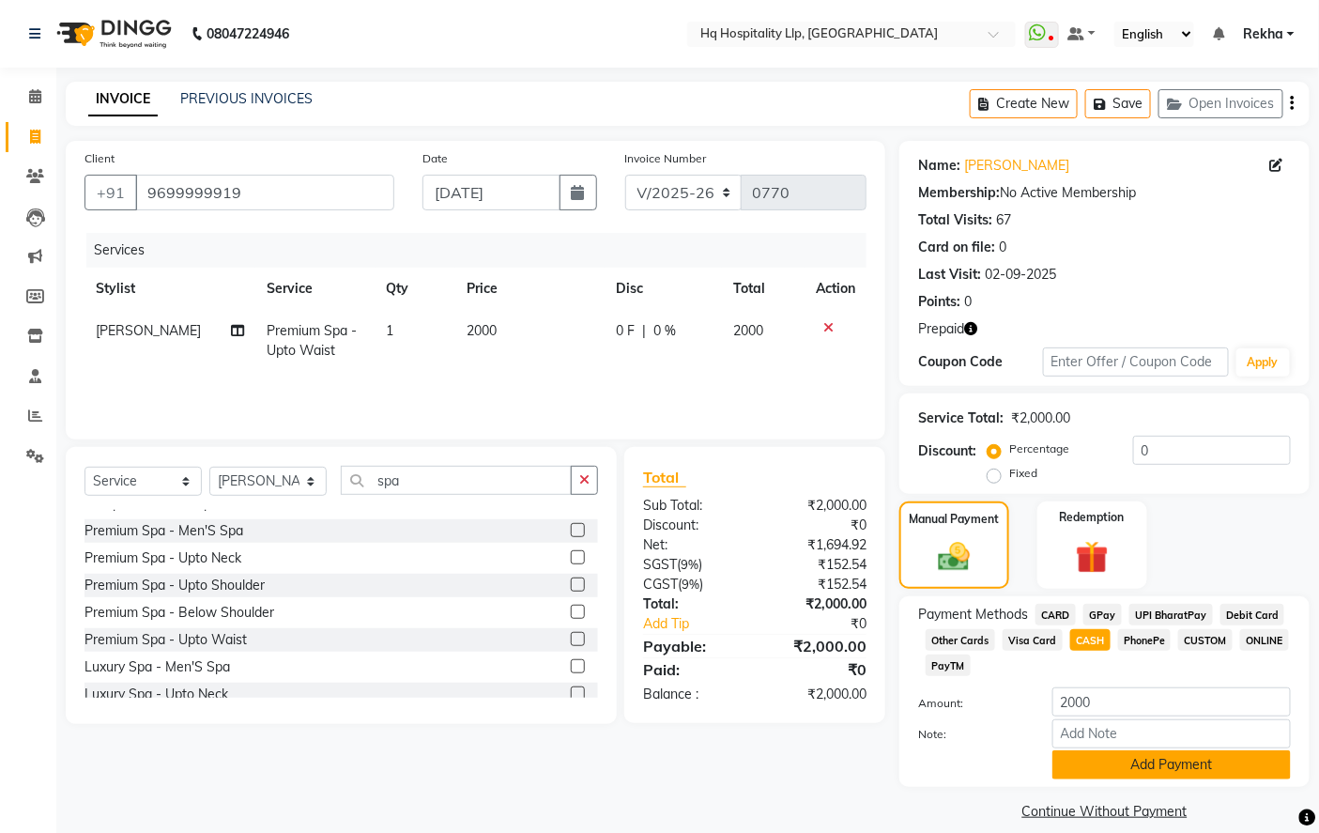
click at [1133, 770] on button "Add Payment" at bounding box center [1172, 764] width 239 height 29
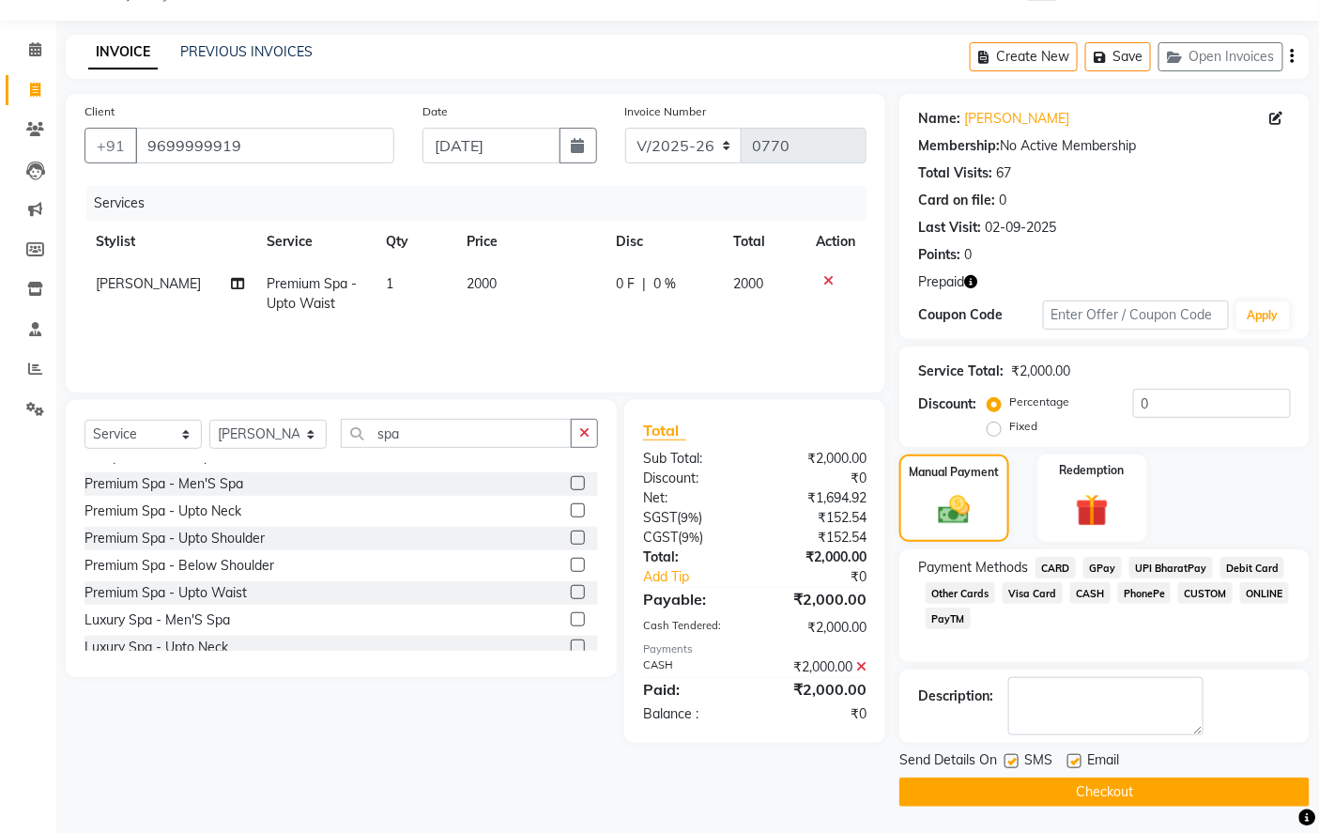
scroll to position [49, 0]
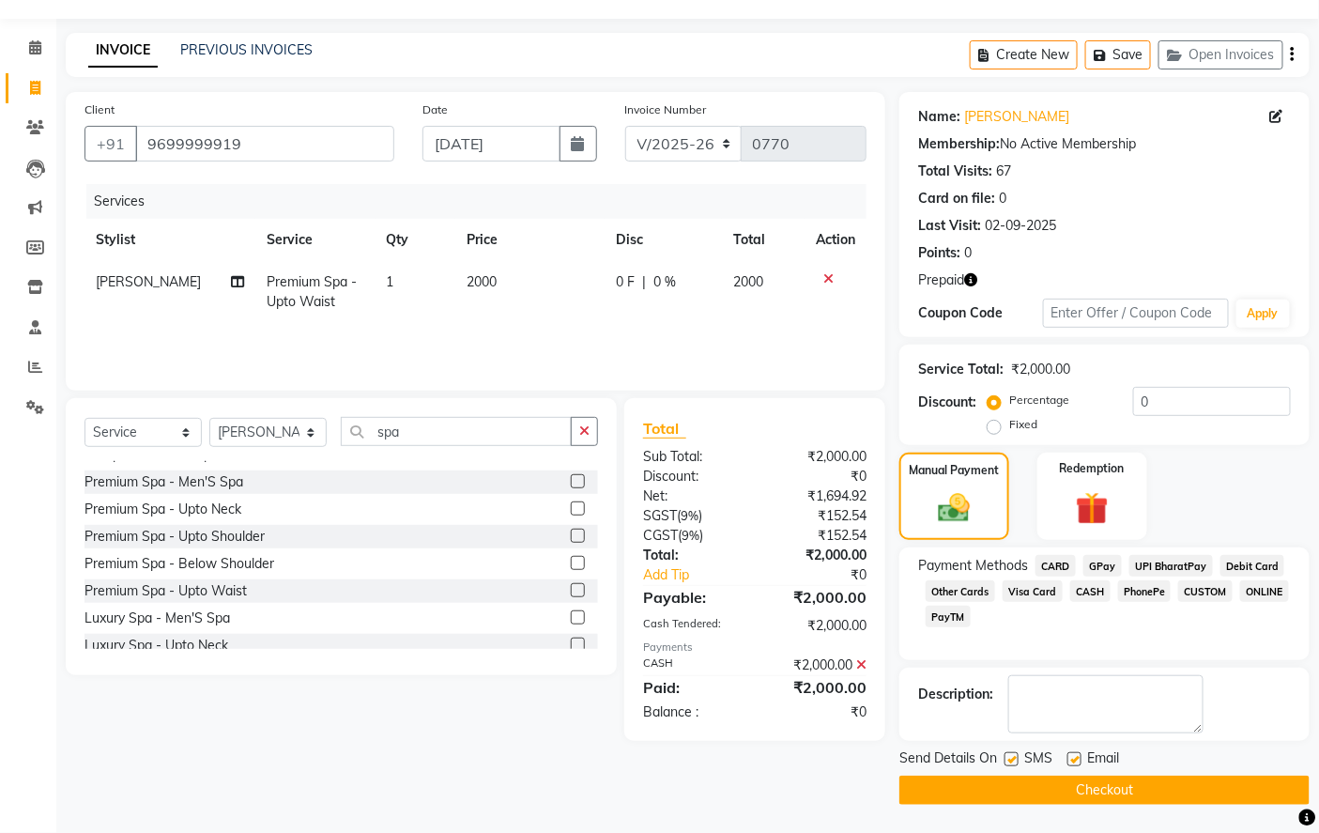
click at [1103, 791] on button "Checkout" at bounding box center [1105, 790] width 410 height 29
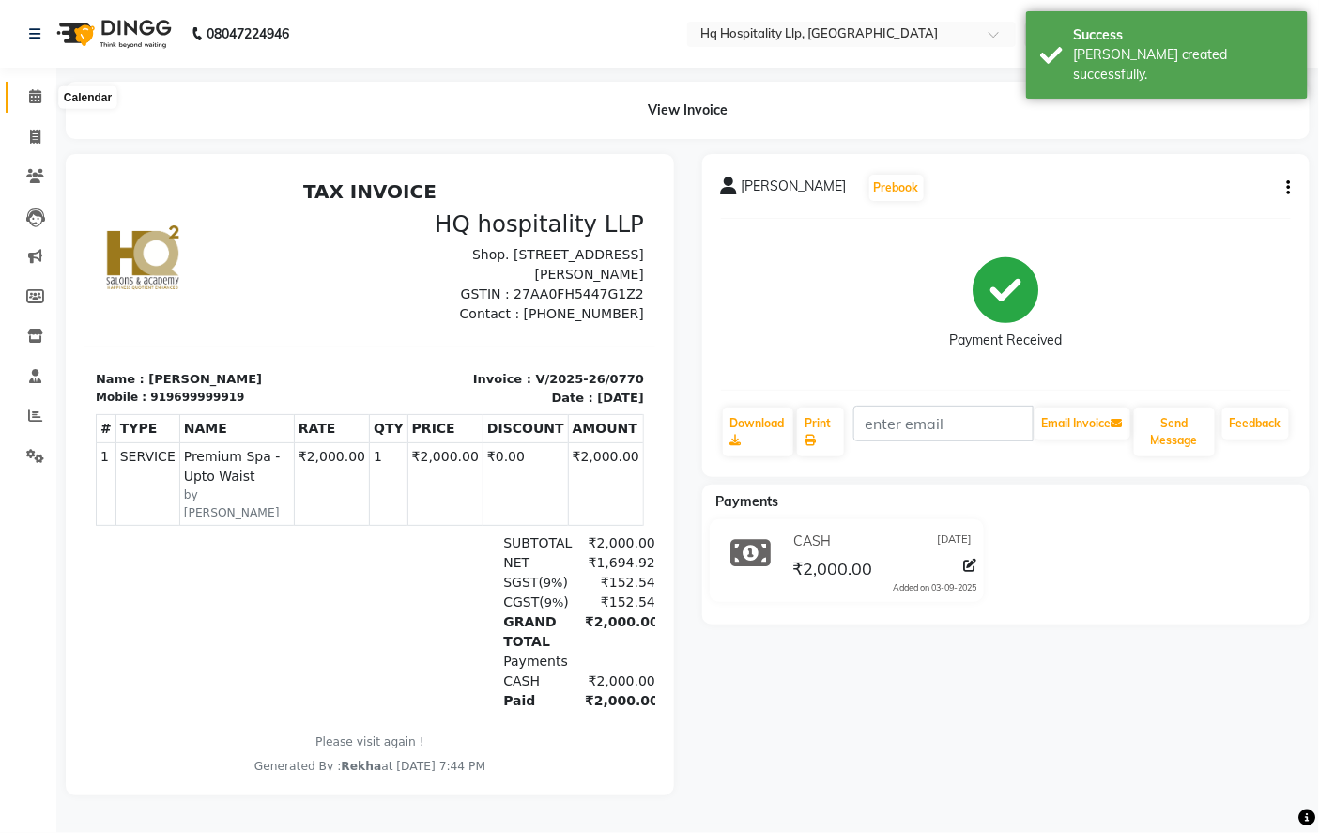
click at [34, 99] on icon at bounding box center [35, 96] width 12 height 14
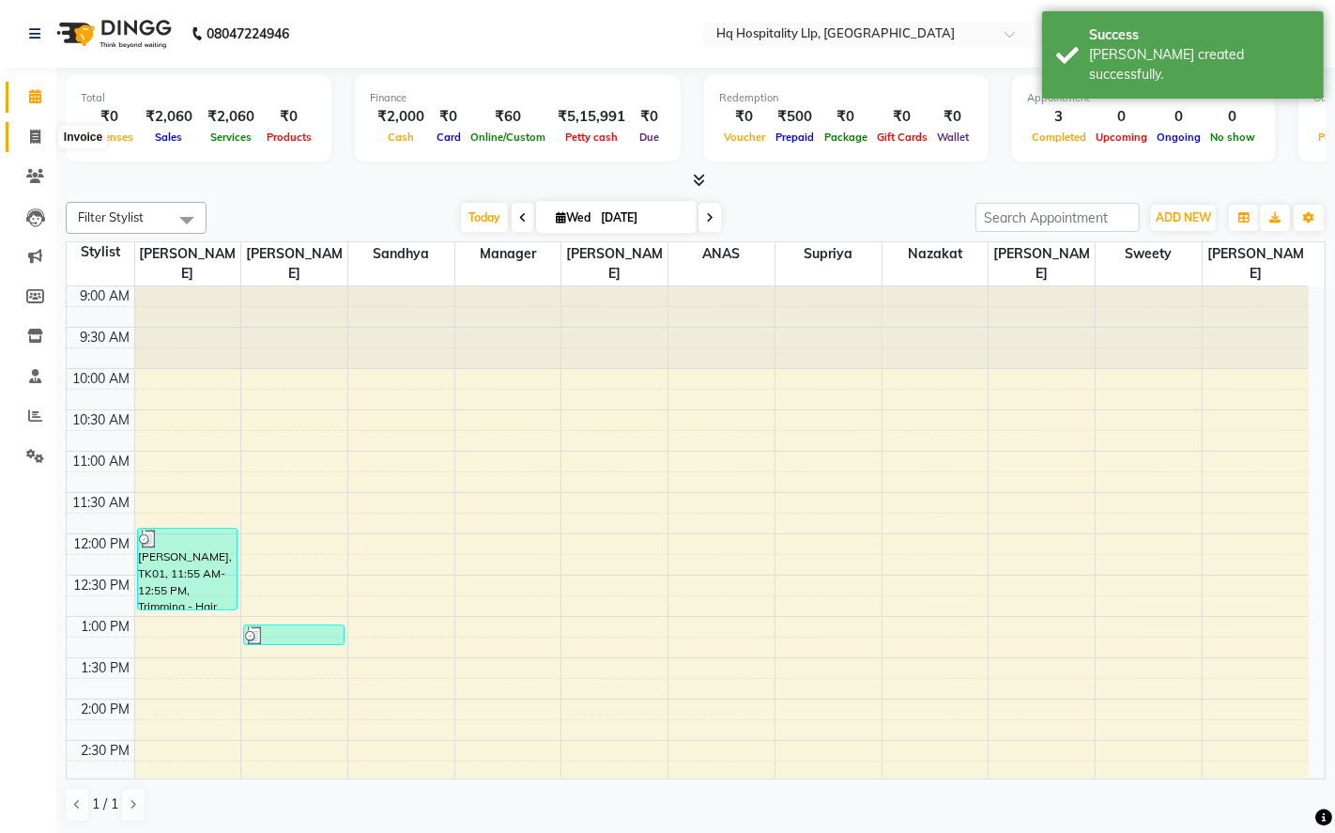
click at [33, 127] on span at bounding box center [35, 138] width 33 height 22
select select "7197"
select select "service"
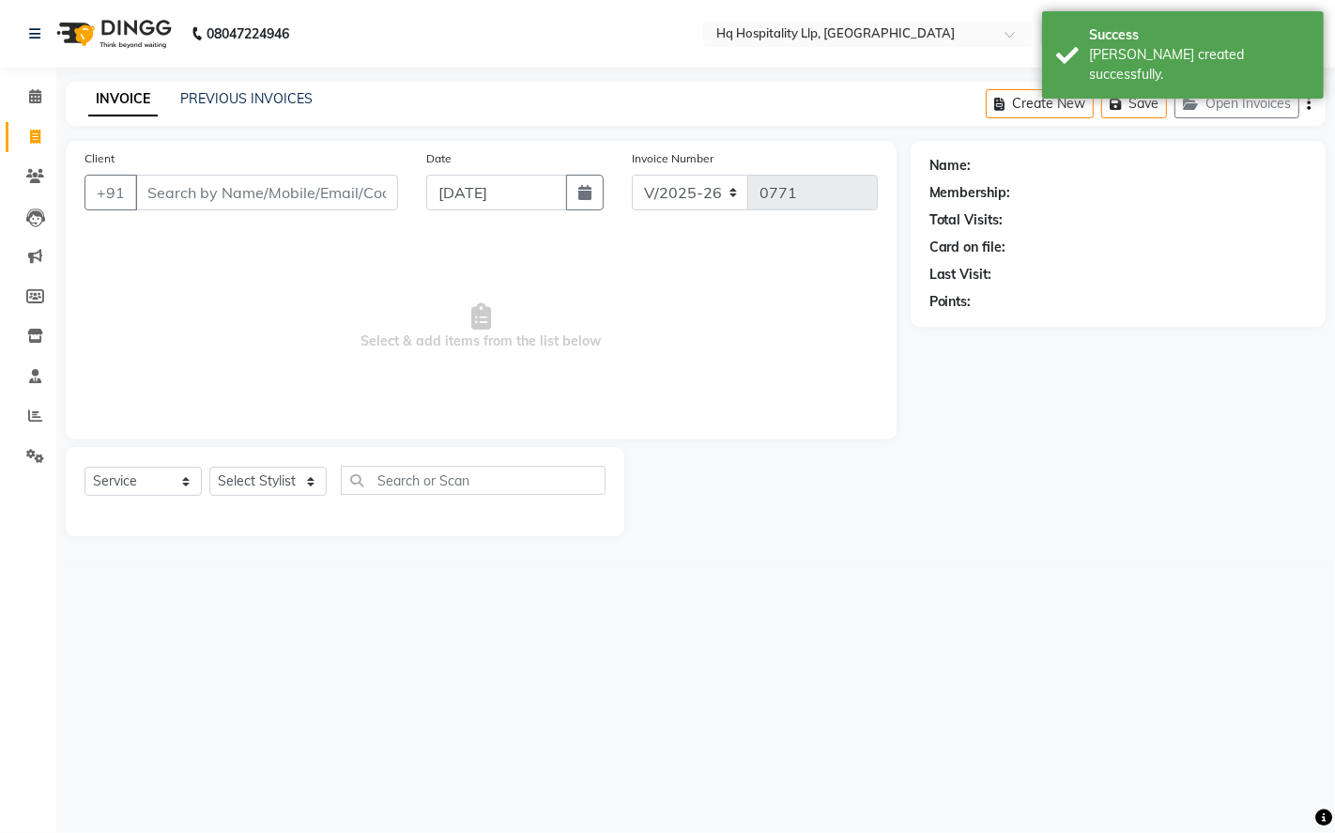
click at [184, 189] on input "Client" at bounding box center [266, 193] width 263 height 36
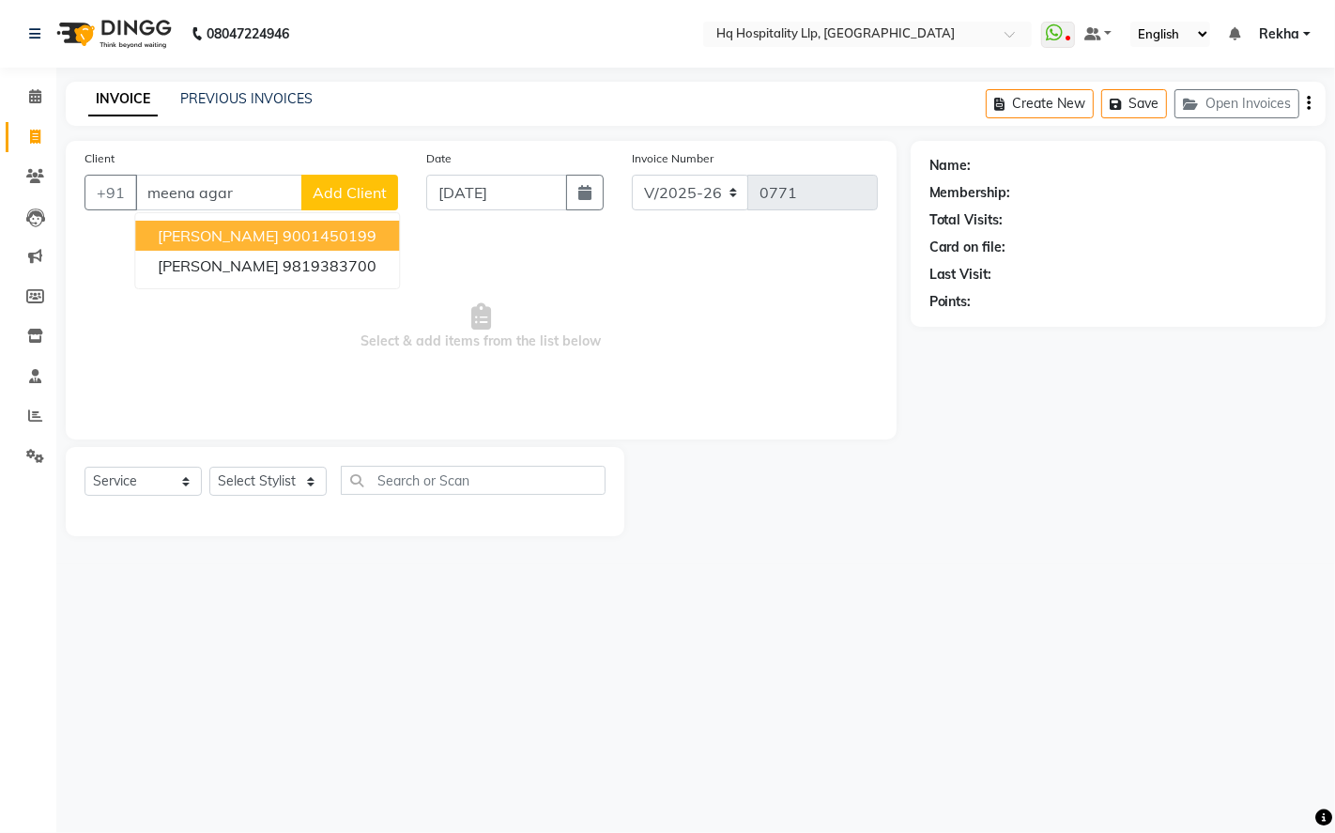
click at [389, 245] on button "MEENA AGARWAL 9001450199" at bounding box center [267, 236] width 264 height 30
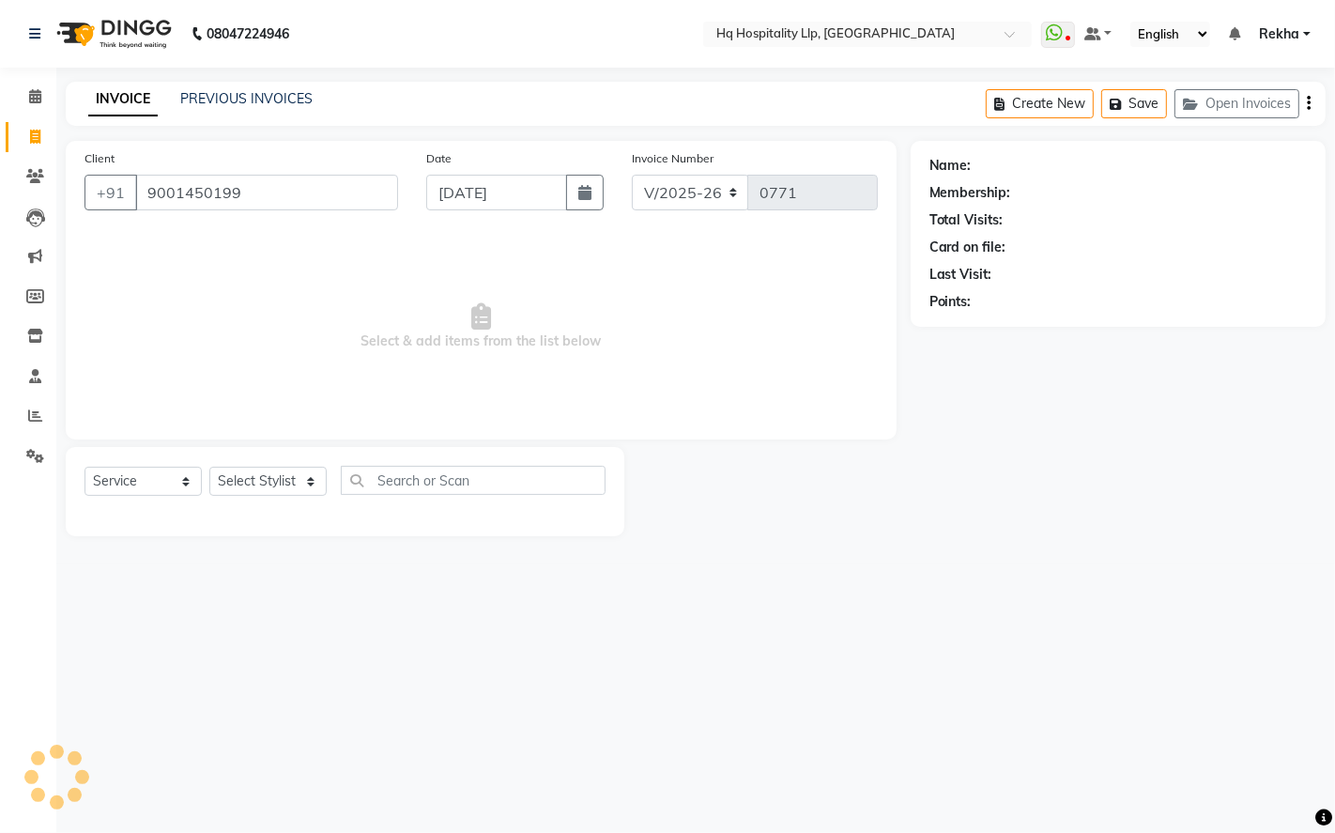
type input "9001450199"
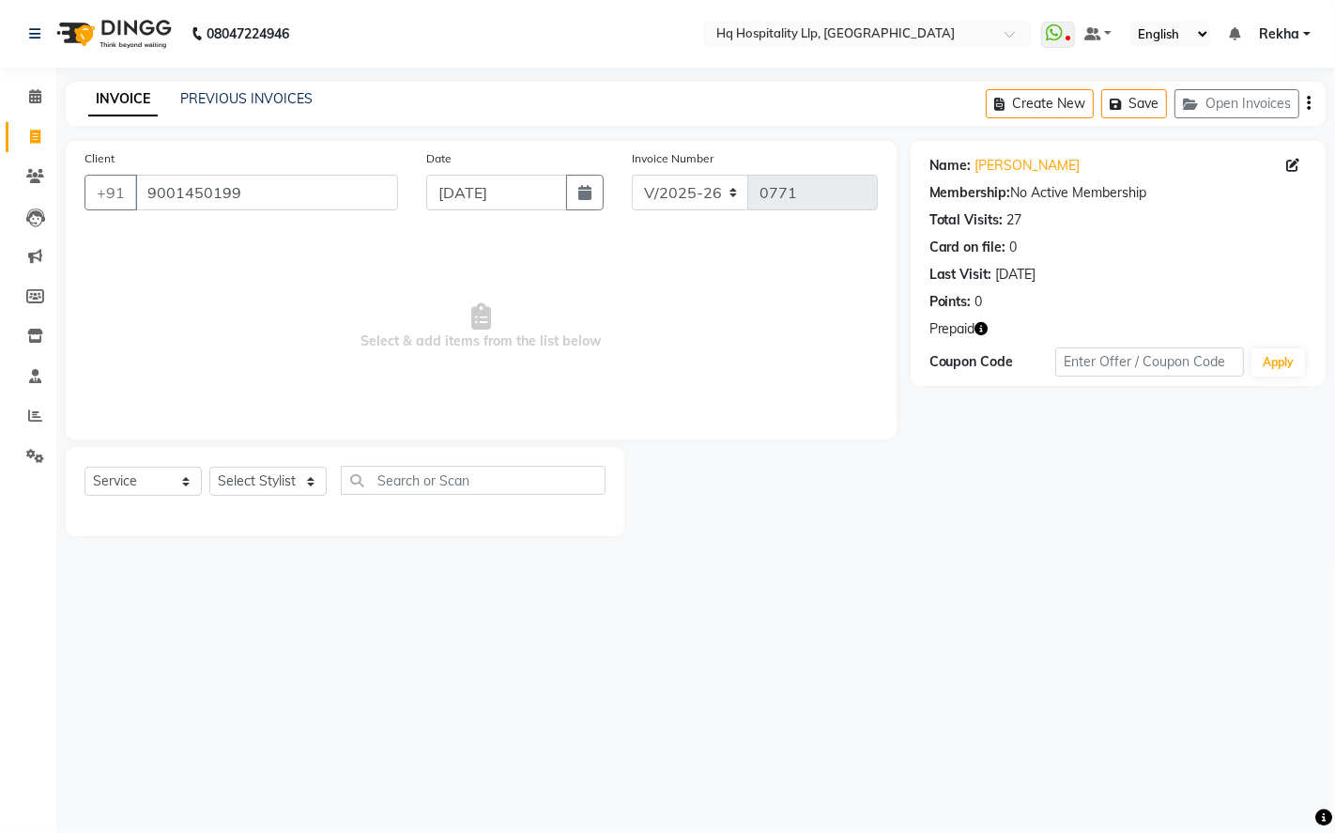
click at [981, 325] on icon "button" at bounding box center [982, 328] width 13 height 13
click at [287, 476] on select "Select Stylist ANAS Manager [PERSON_NAME] Staff [PERSON_NAME] Sandhya [PERSON_N…" at bounding box center [267, 481] width 117 height 29
select select "61253"
click at [209, 468] on select "Select Stylist ANAS Manager [PERSON_NAME] Staff [PERSON_NAME] Sandhya [PERSON_N…" at bounding box center [267, 481] width 117 height 29
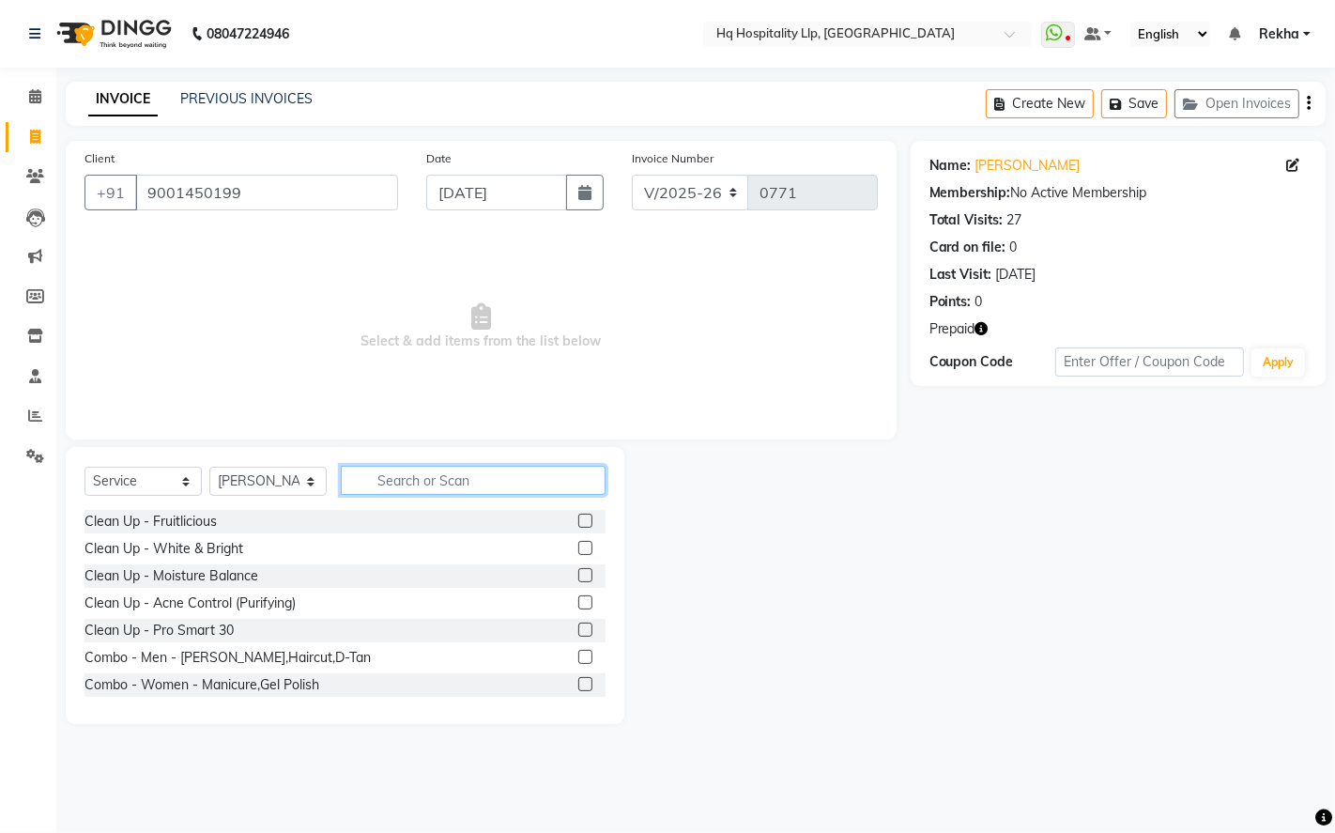
click at [452, 479] on input "text" at bounding box center [473, 480] width 265 height 29
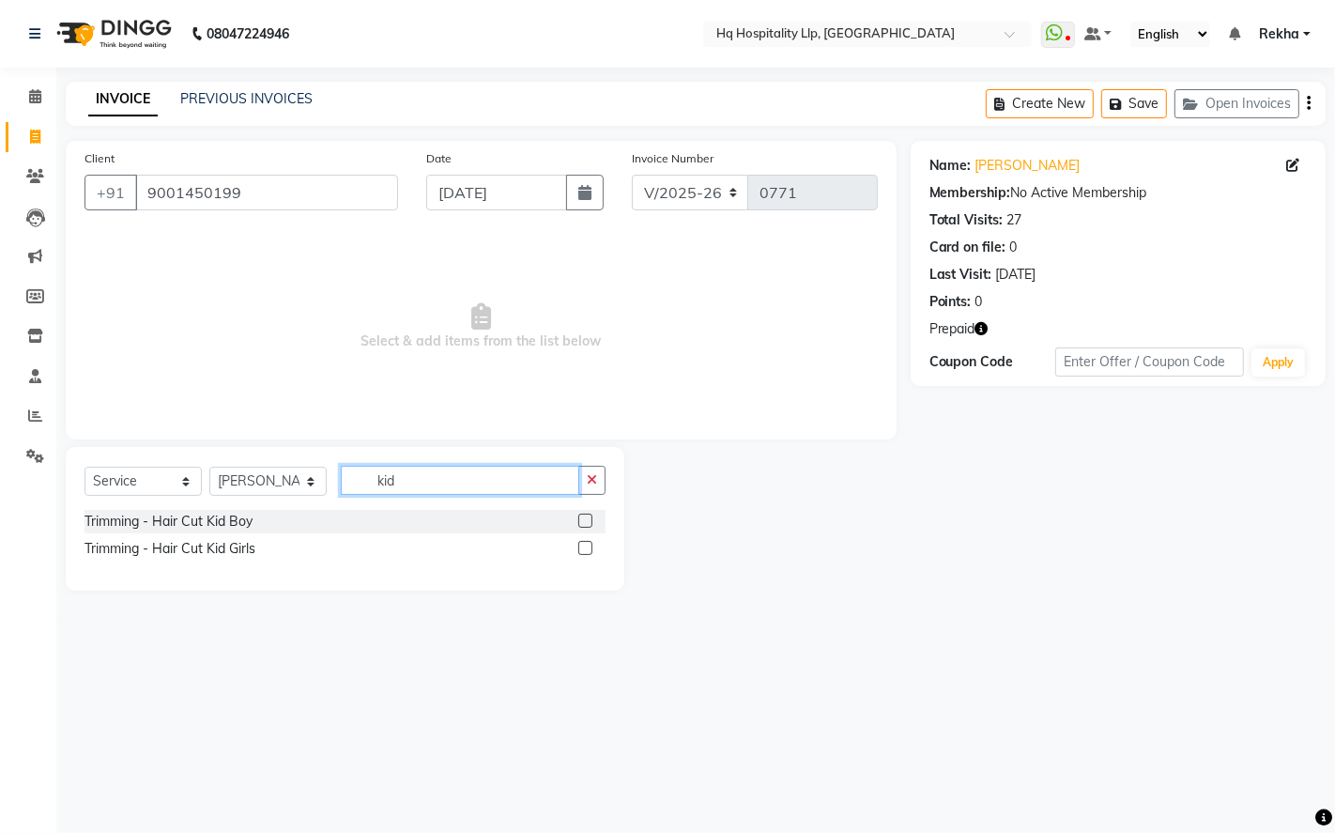
type input "kid"
click at [585, 517] on label at bounding box center [585, 521] width 14 height 14
click at [585, 517] on input "checkbox" at bounding box center [584, 522] width 12 height 12
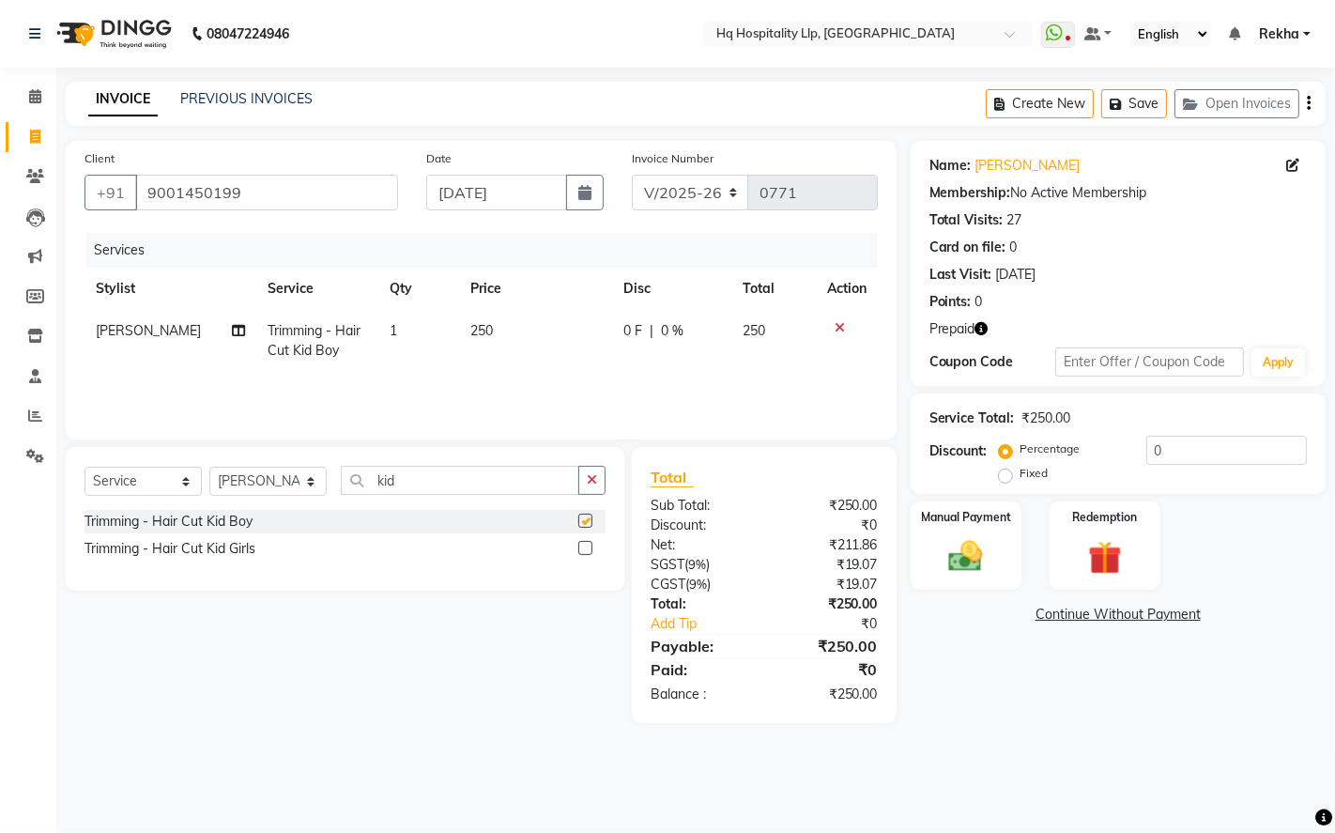
checkbox input "false"
click at [960, 565] on img at bounding box center [965, 556] width 57 height 40
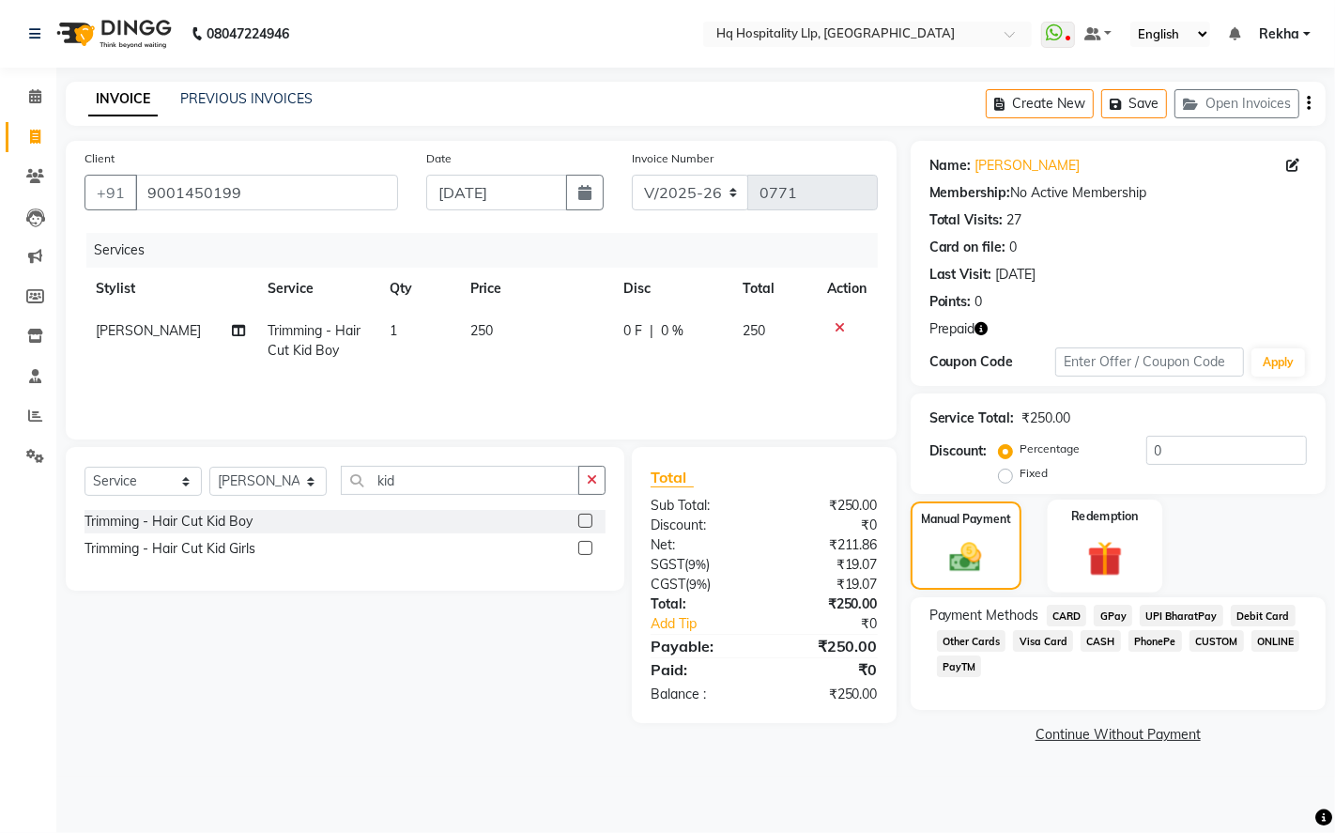
click at [1132, 555] on img at bounding box center [1104, 558] width 57 height 44
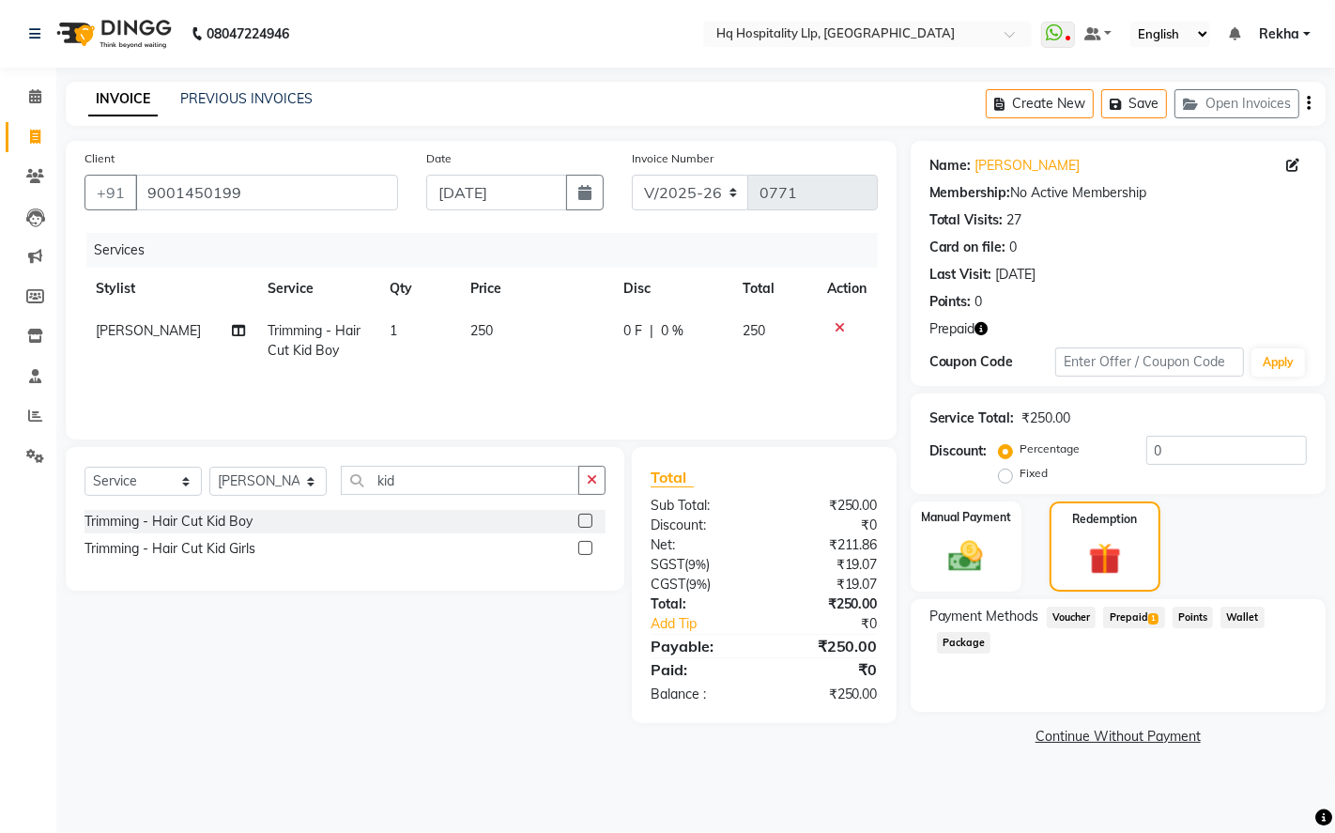
drag, startPoint x: 1140, startPoint y: 607, endPoint x: 1137, endPoint y: 616, distance: 9.8
click at [1139, 607] on span "Prepaid 1" at bounding box center [1133, 618] width 61 height 22
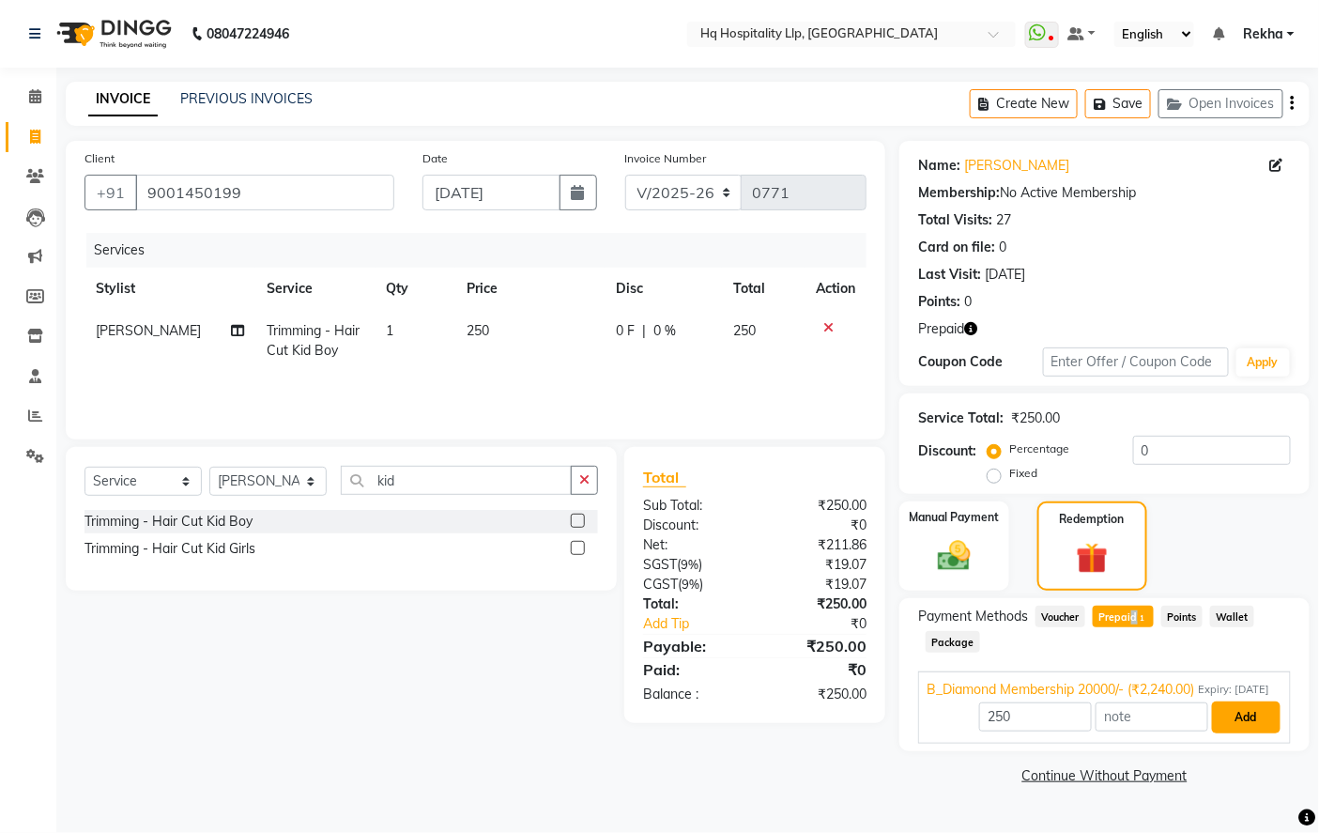
click at [1241, 733] on button "Add" at bounding box center [1246, 717] width 69 height 32
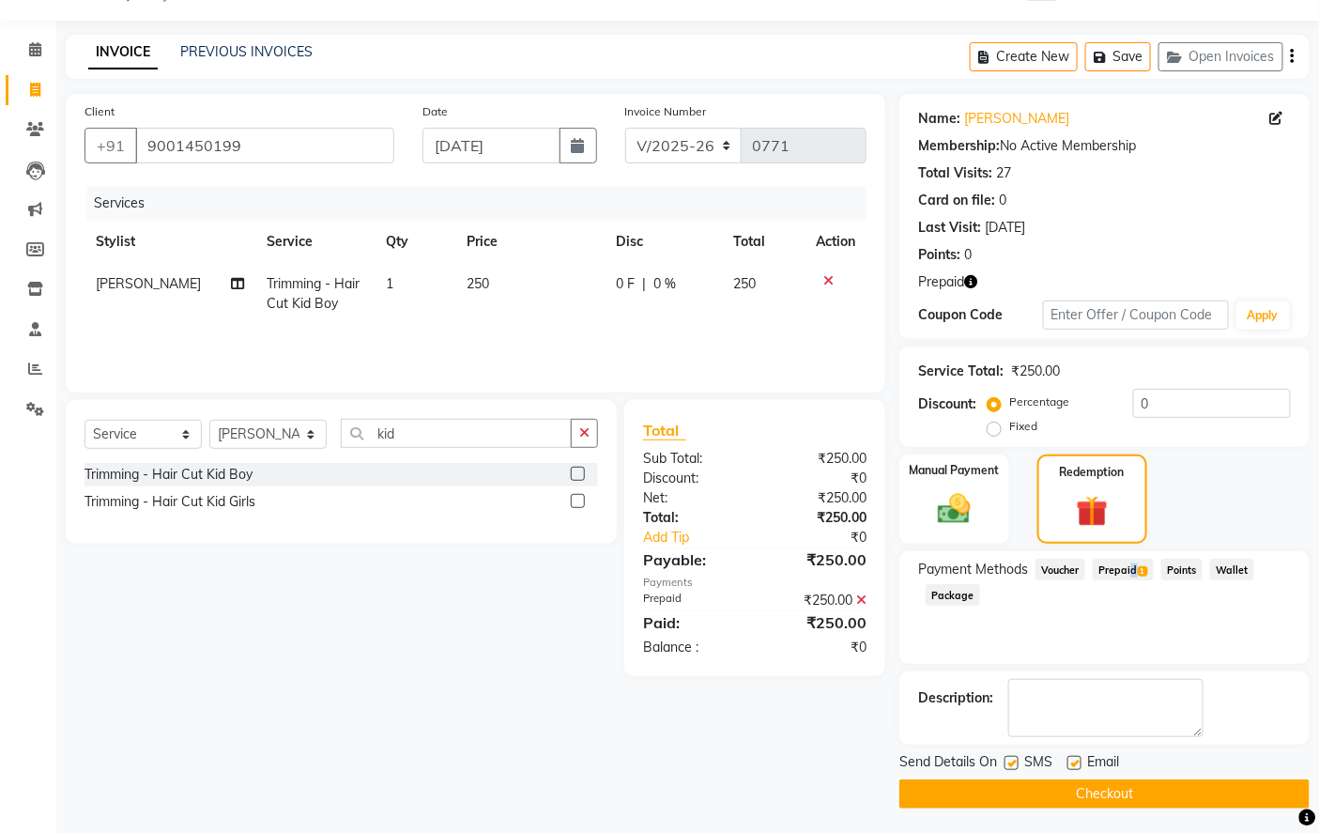
scroll to position [50, 0]
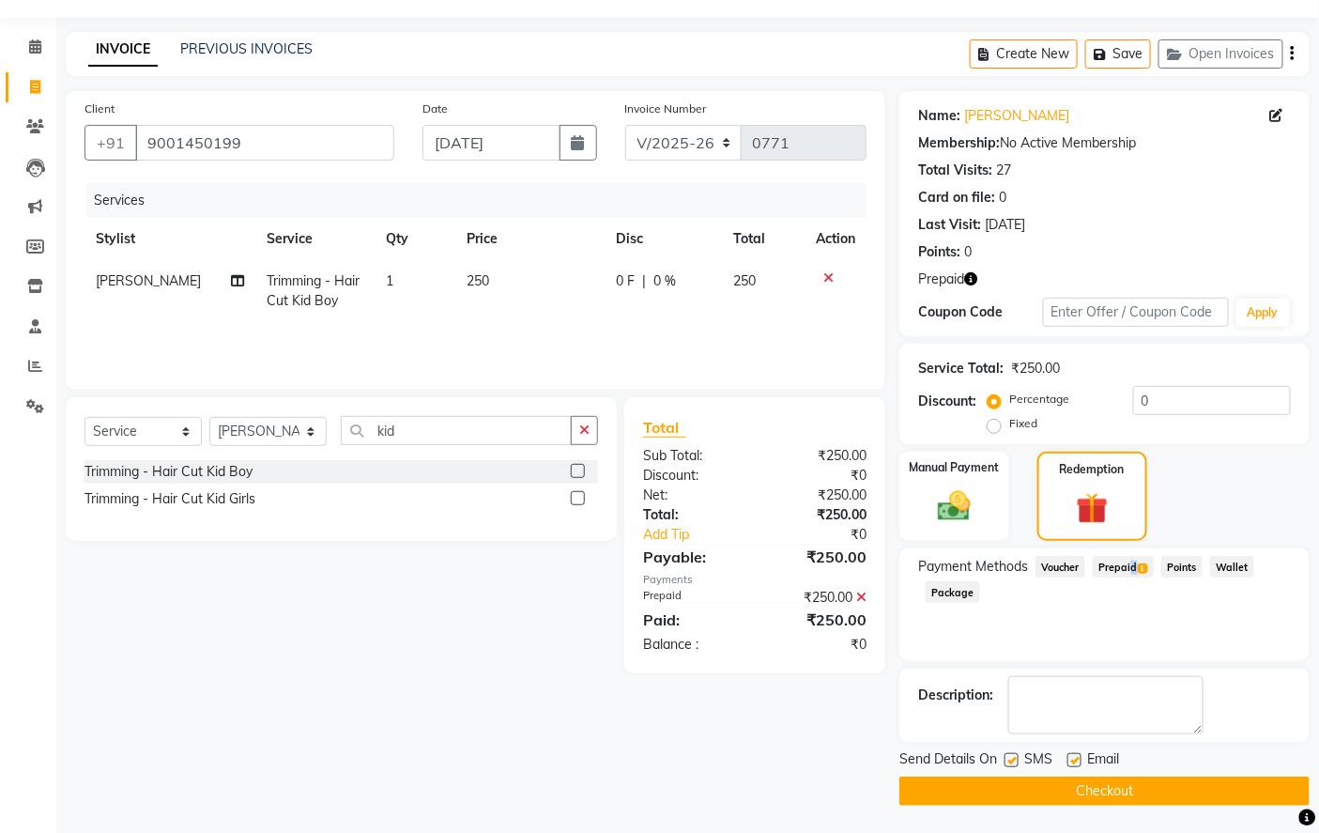
click at [1087, 786] on button "Checkout" at bounding box center [1105, 791] width 410 height 29
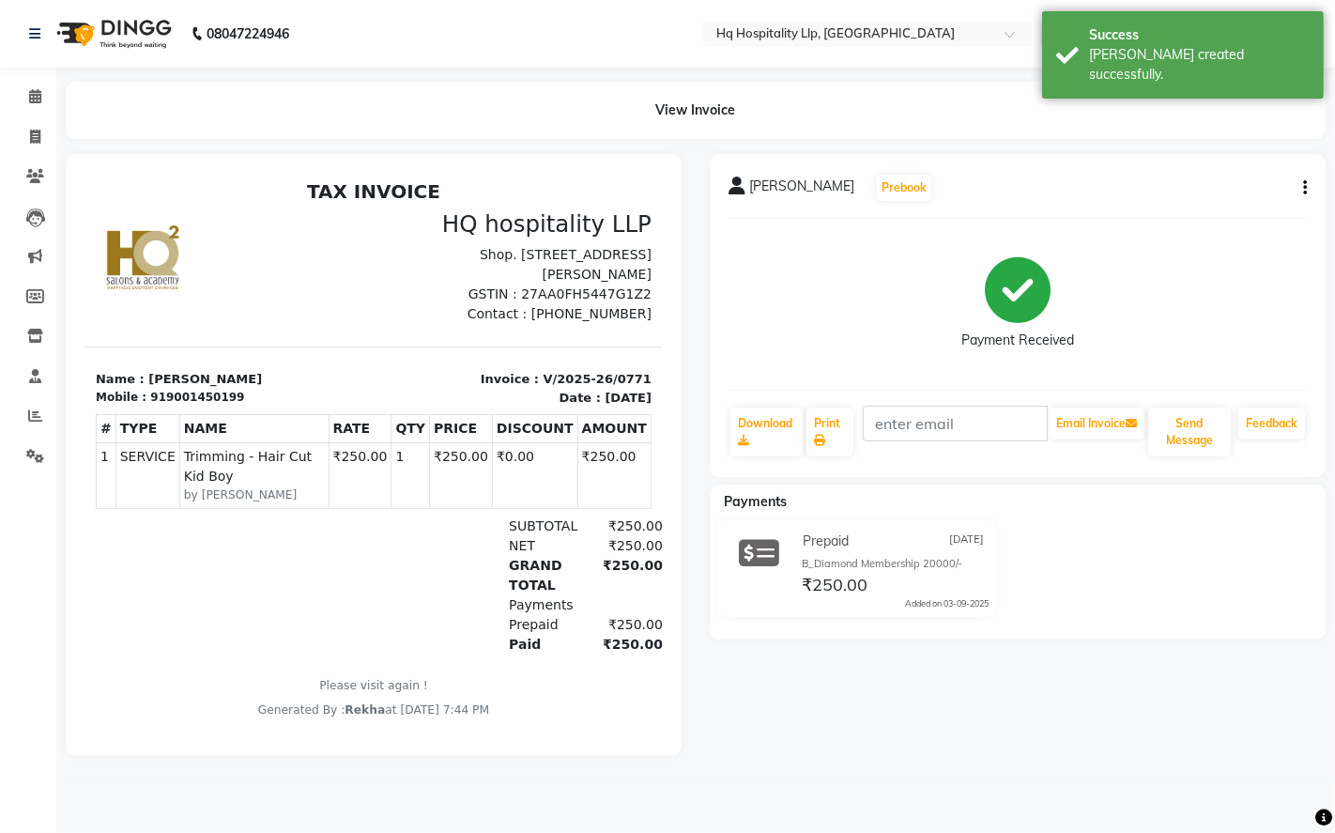
scroll to position [14, 0]
click at [26, 99] on span at bounding box center [35, 97] width 33 height 22
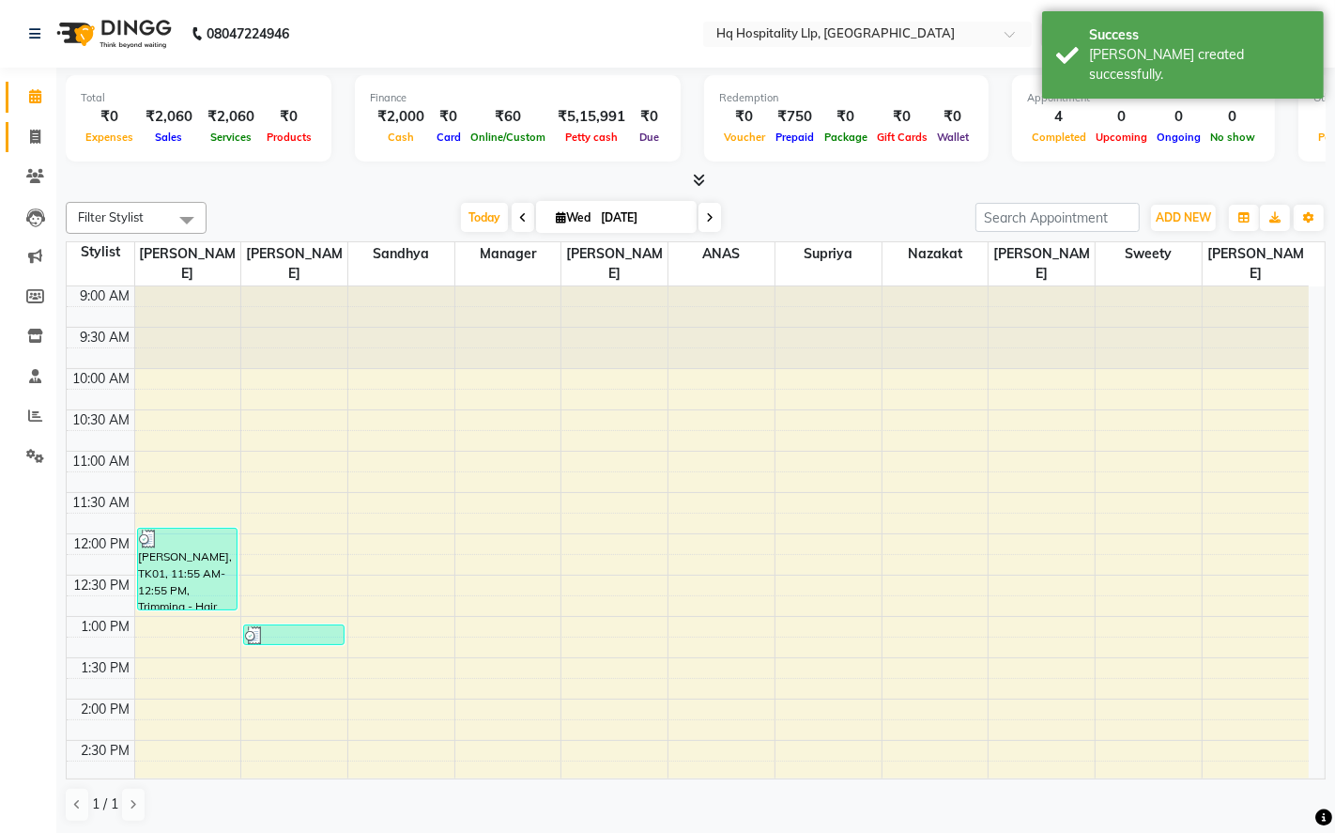
click at [35, 147] on link "Invoice" at bounding box center [28, 137] width 45 height 31
select select "7197"
select select "service"
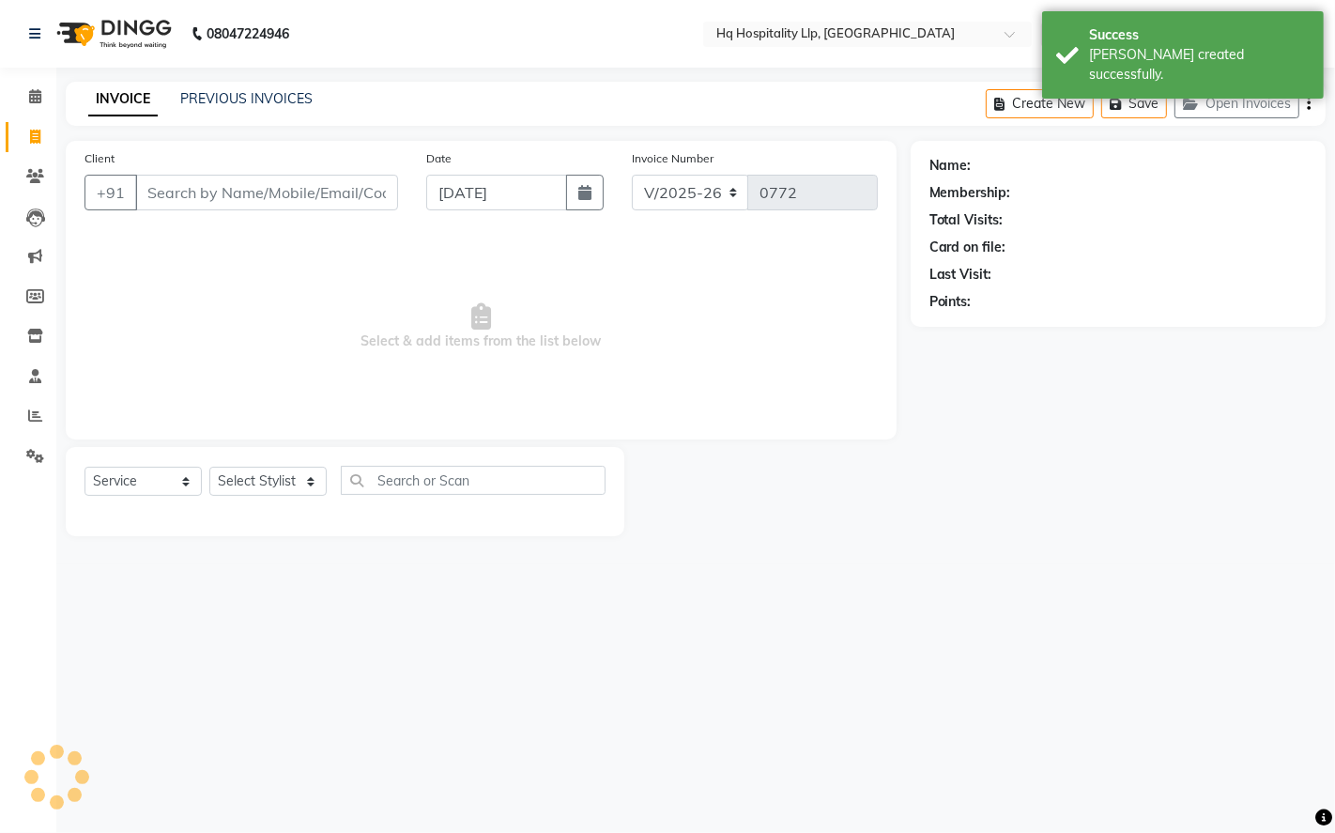
click at [242, 186] on input "Client" at bounding box center [266, 193] width 263 height 36
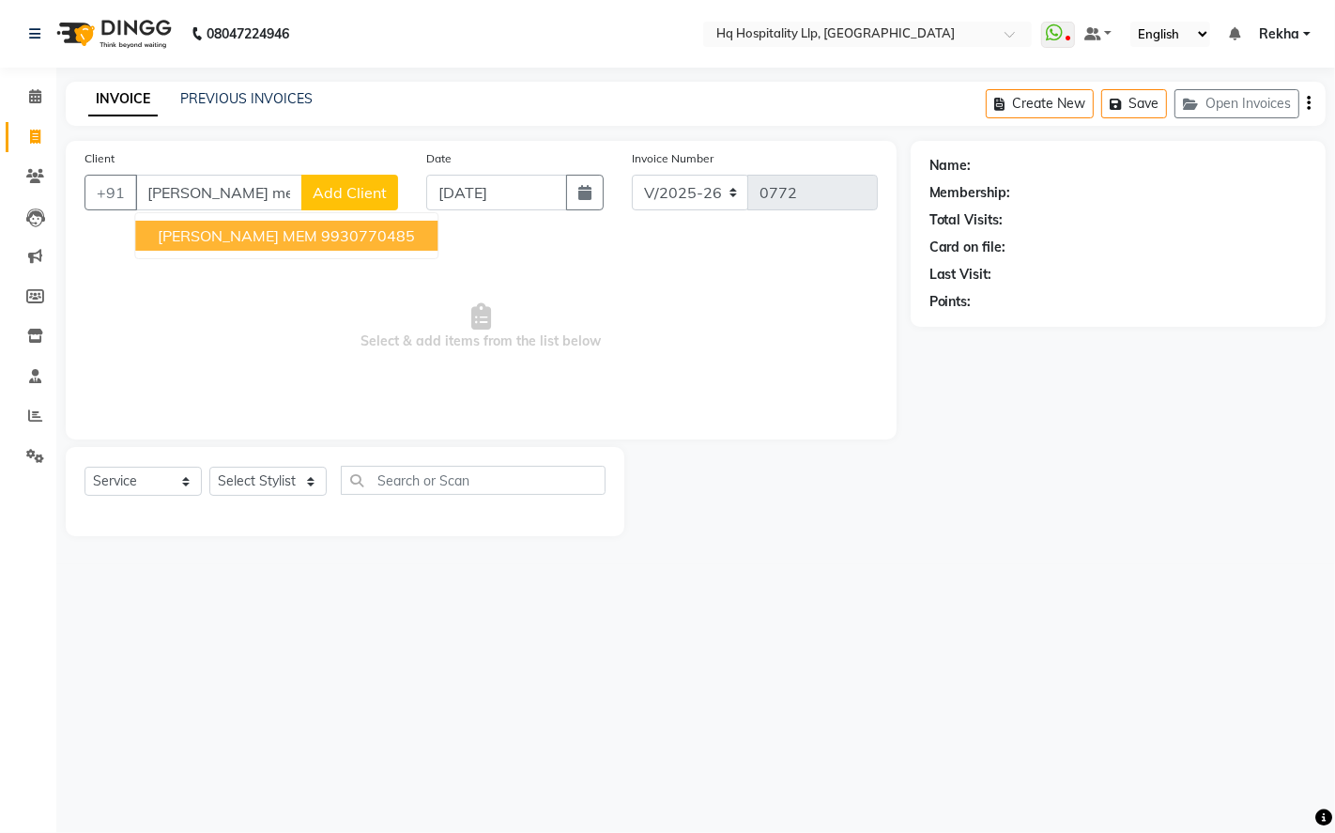
click at [255, 244] on span "SUPRIYA MEM" at bounding box center [238, 235] width 160 height 19
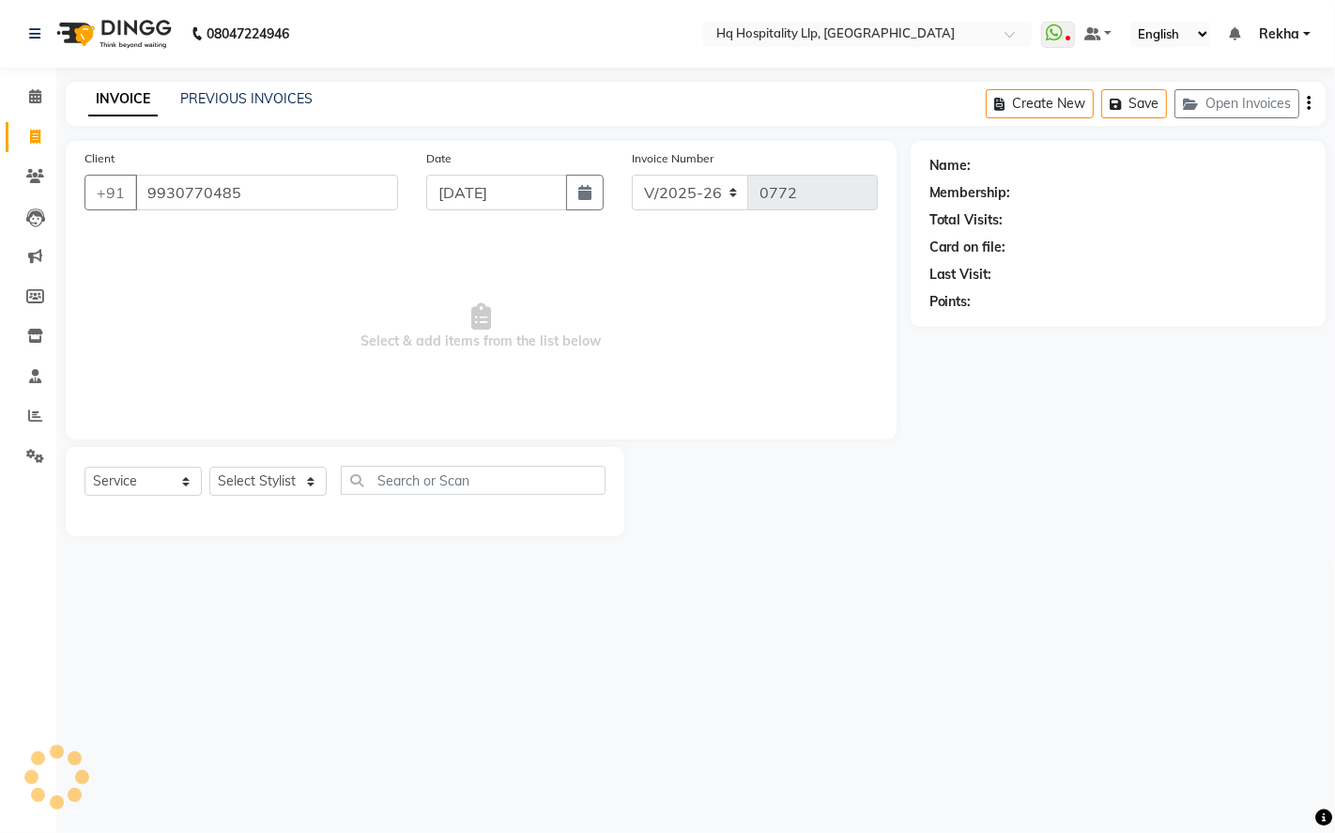
type input "9930770485"
select select "1: Object"
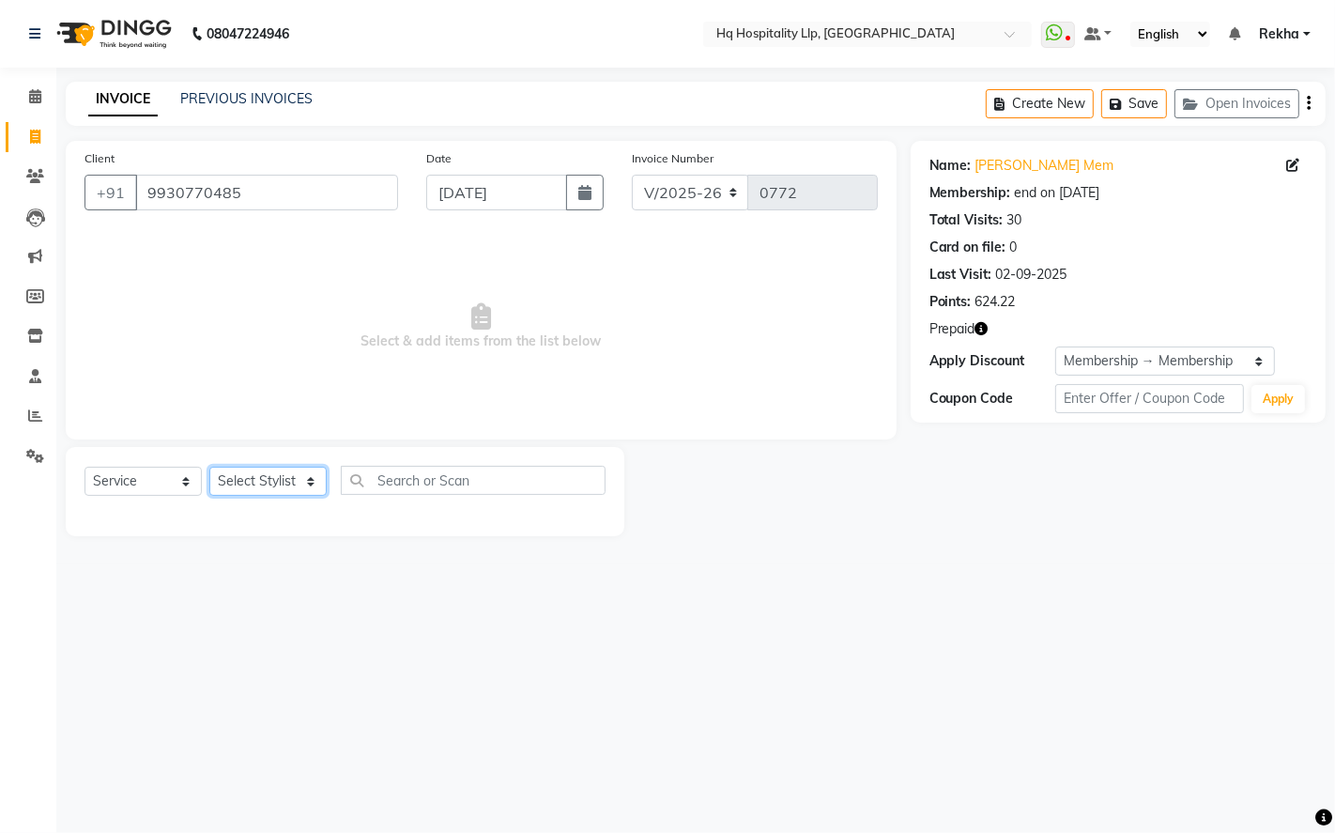
click at [285, 486] on select "Select Stylist ANAS Manager [PERSON_NAME] Staff [PERSON_NAME] Sandhya [PERSON_N…" at bounding box center [267, 481] width 117 height 29
select select "61253"
click at [209, 468] on select "Select Stylist ANAS Manager [PERSON_NAME] Staff [PERSON_NAME] Sandhya [PERSON_N…" at bounding box center [267, 481] width 117 height 29
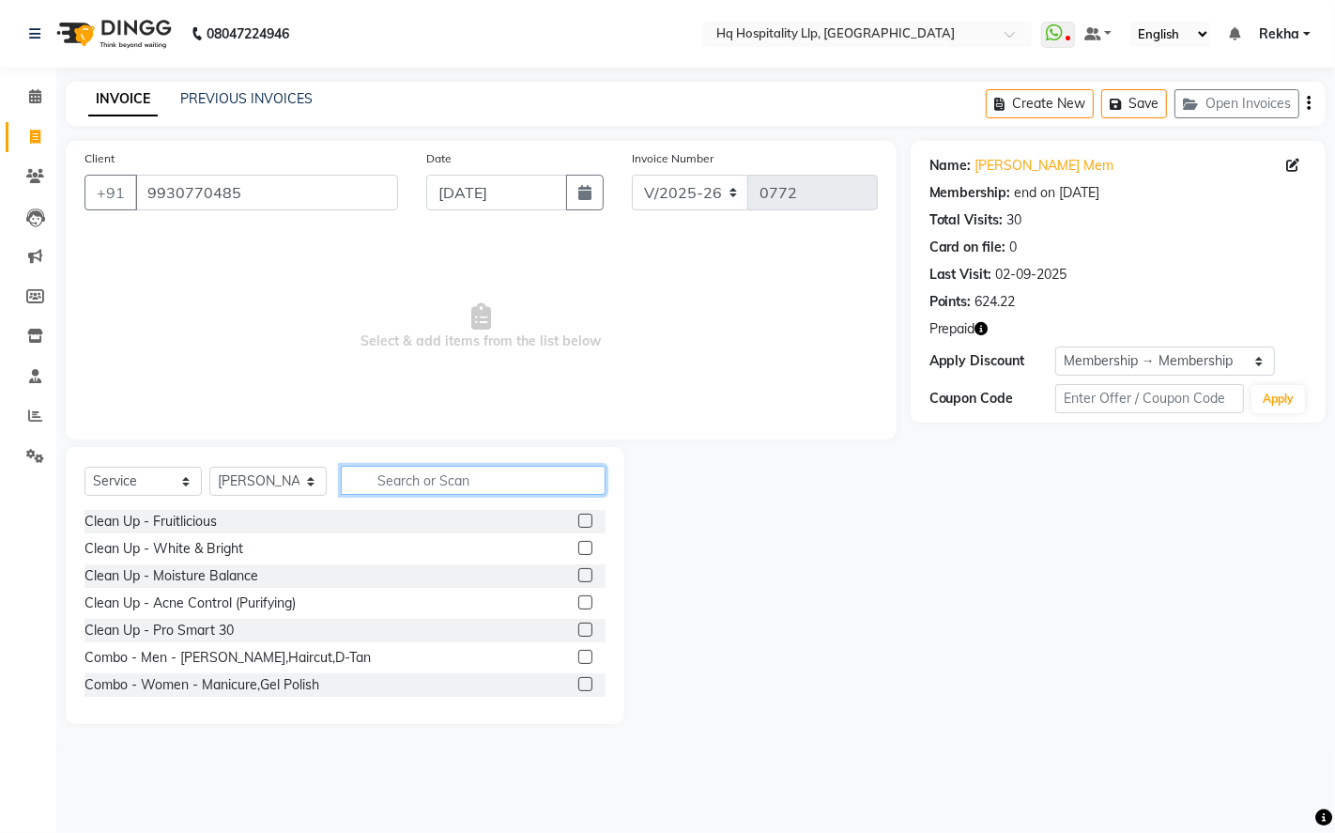
click at [473, 485] on input "text" at bounding box center [473, 480] width 265 height 29
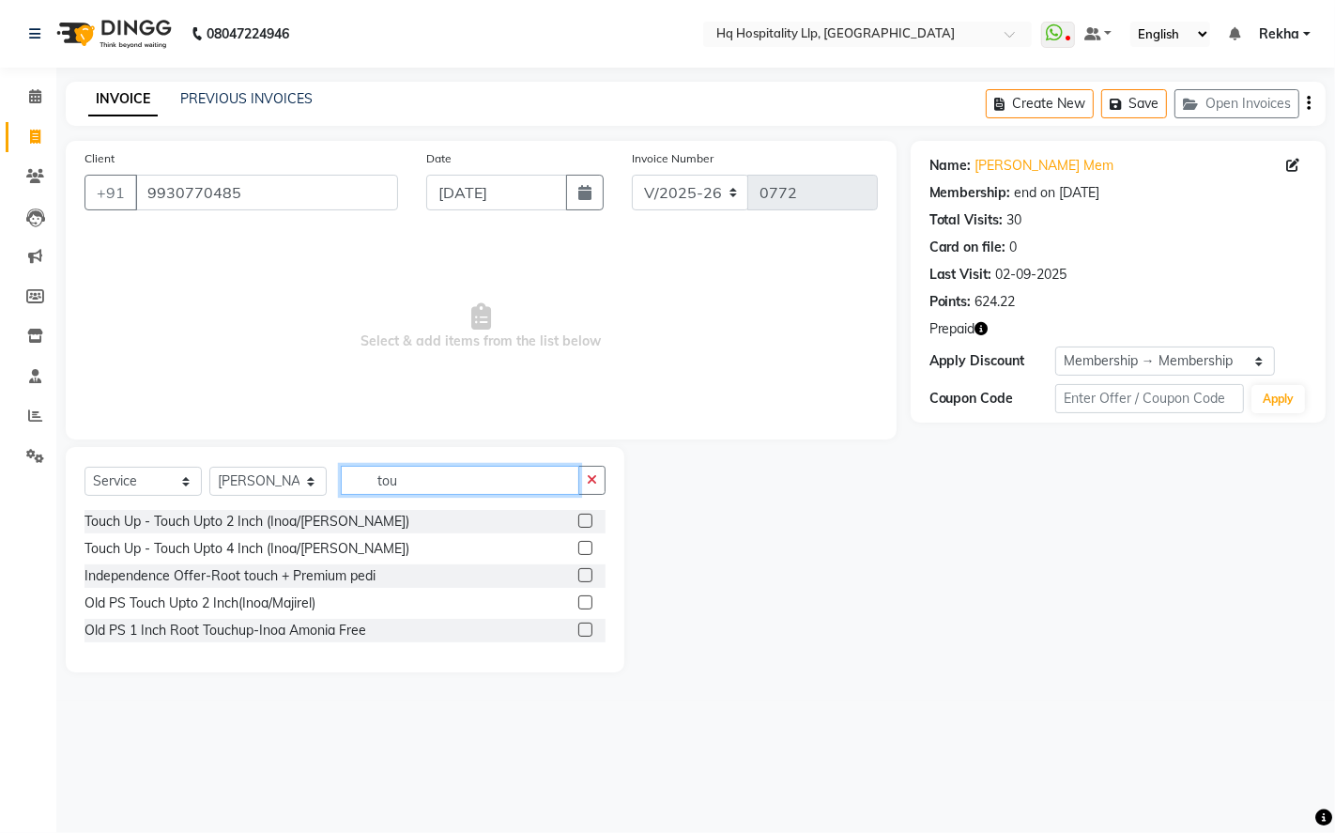
type input "tou"
click at [590, 522] on label at bounding box center [585, 521] width 14 height 14
click at [590, 522] on input "checkbox" at bounding box center [584, 522] width 12 height 12
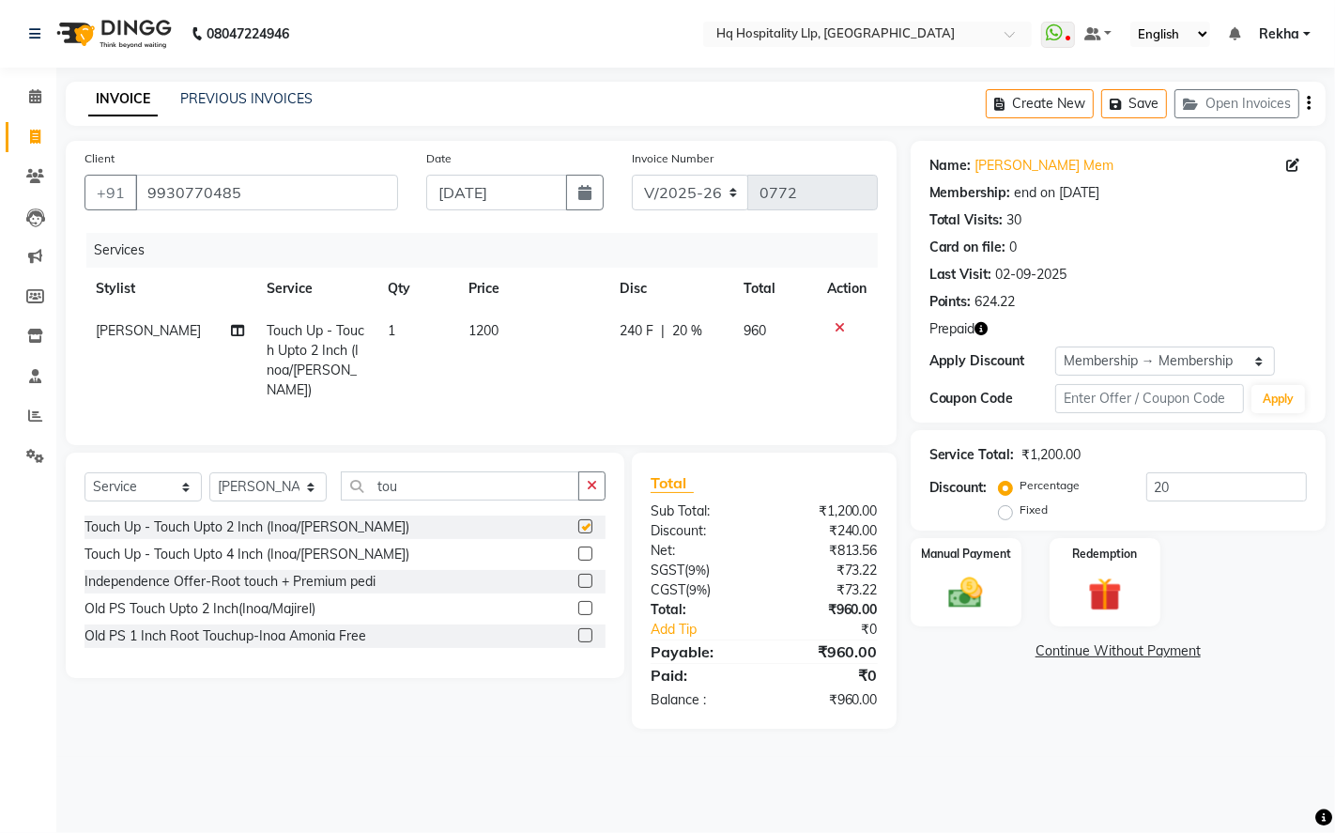
checkbox input "false"
click at [507, 335] on td "1200" at bounding box center [532, 360] width 151 height 101
select select "61253"
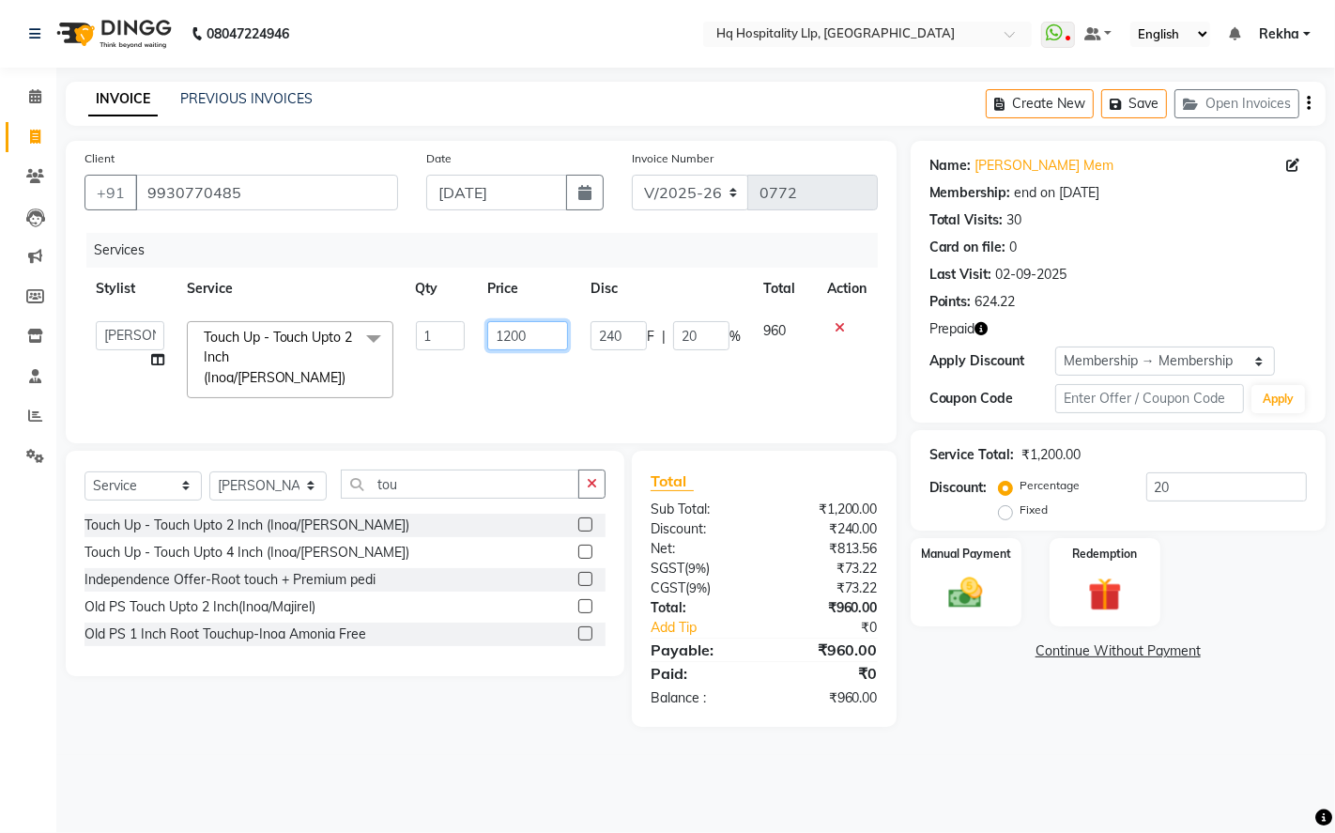
click at [535, 332] on input "1200" at bounding box center [527, 335] width 81 height 29
type input "1416"
click at [548, 390] on div "Services Stylist Service Qty Price Disc Total Action ANAS Manager Nazakat NOOR …" at bounding box center [482, 329] width 794 height 192
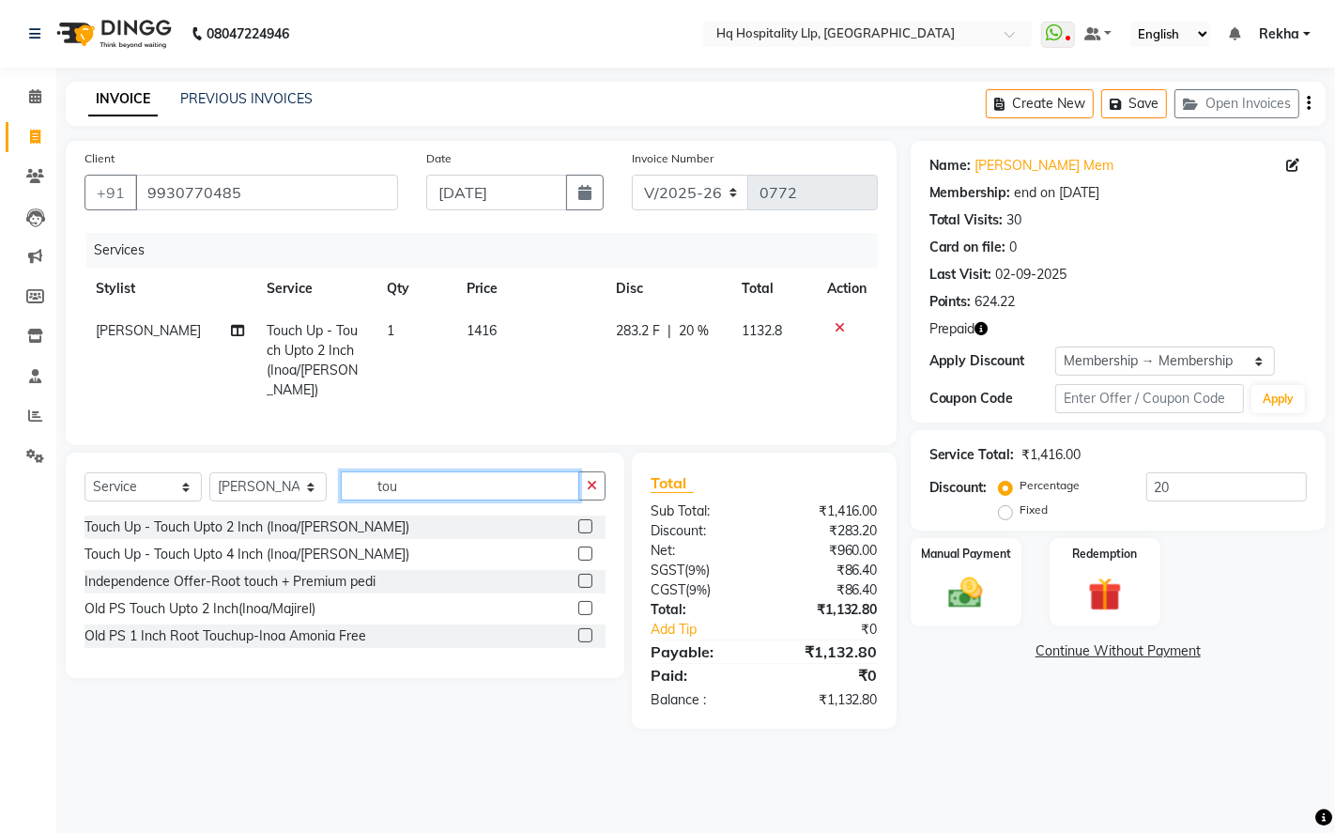
click at [416, 492] on input "tou" at bounding box center [460, 485] width 239 height 29
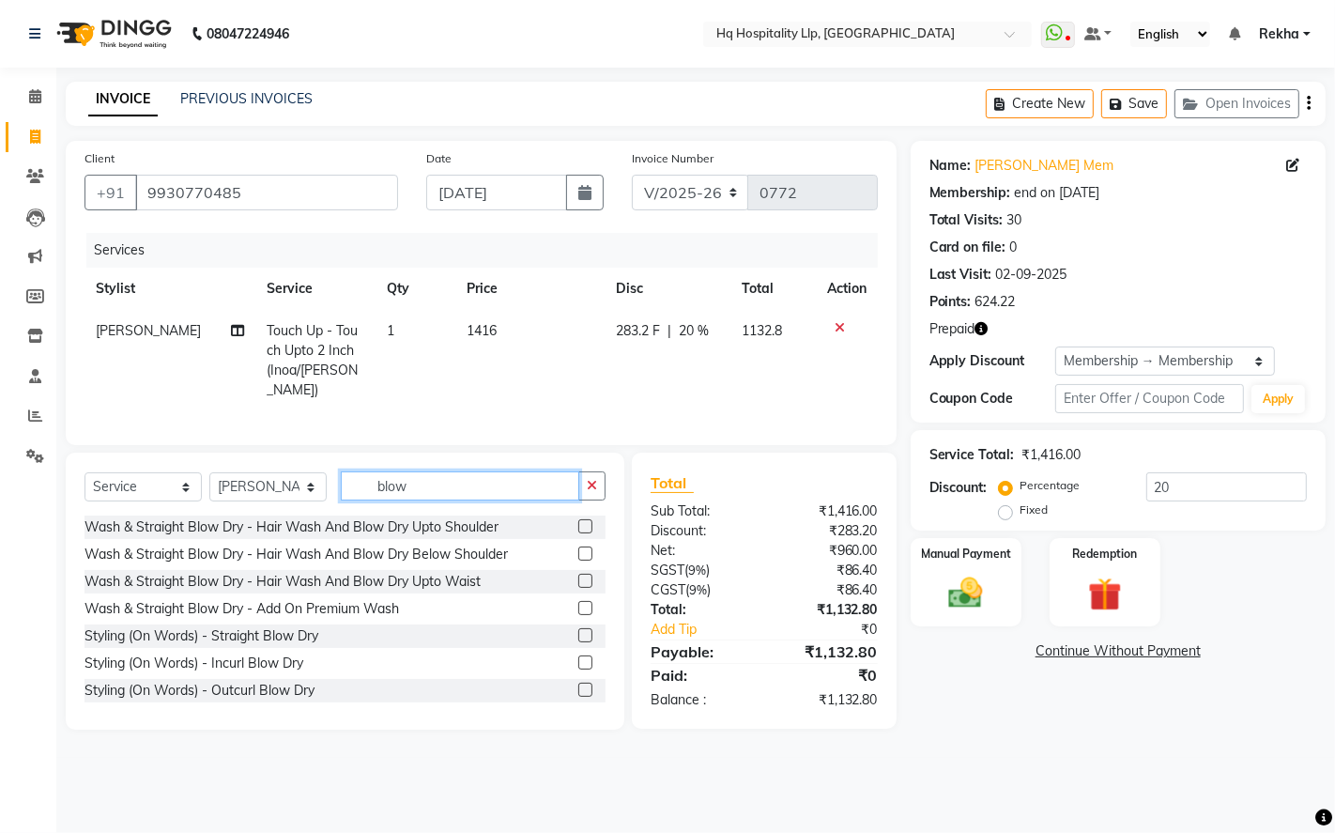
type input "blow"
click at [578, 548] on label at bounding box center [585, 554] width 14 height 14
click at [578, 548] on input "checkbox" at bounding box center [584, 554] width 12 height 12
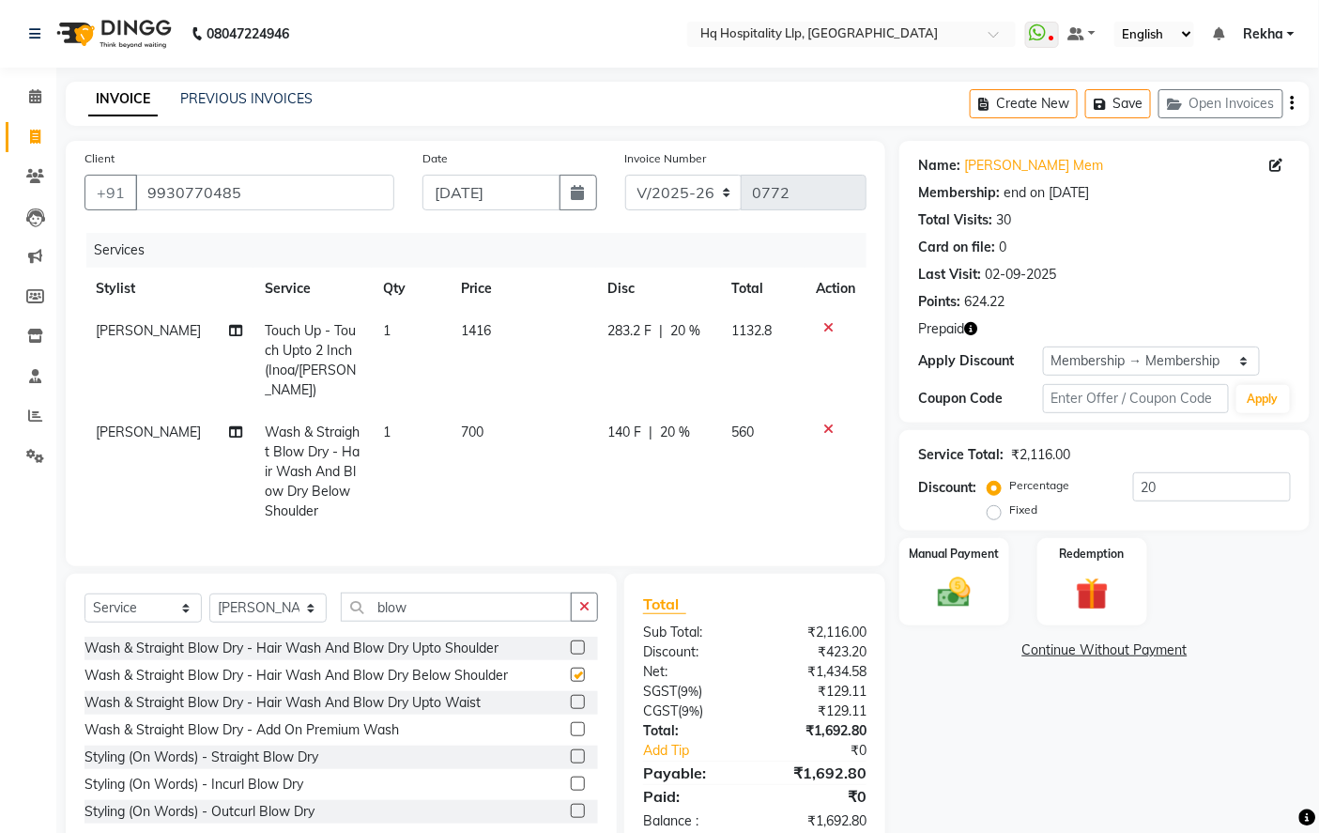
checkbox input "false"
click at [475, 424] on span "700" at bounding box center [473, 432] width 23 height 17
select select "61253"
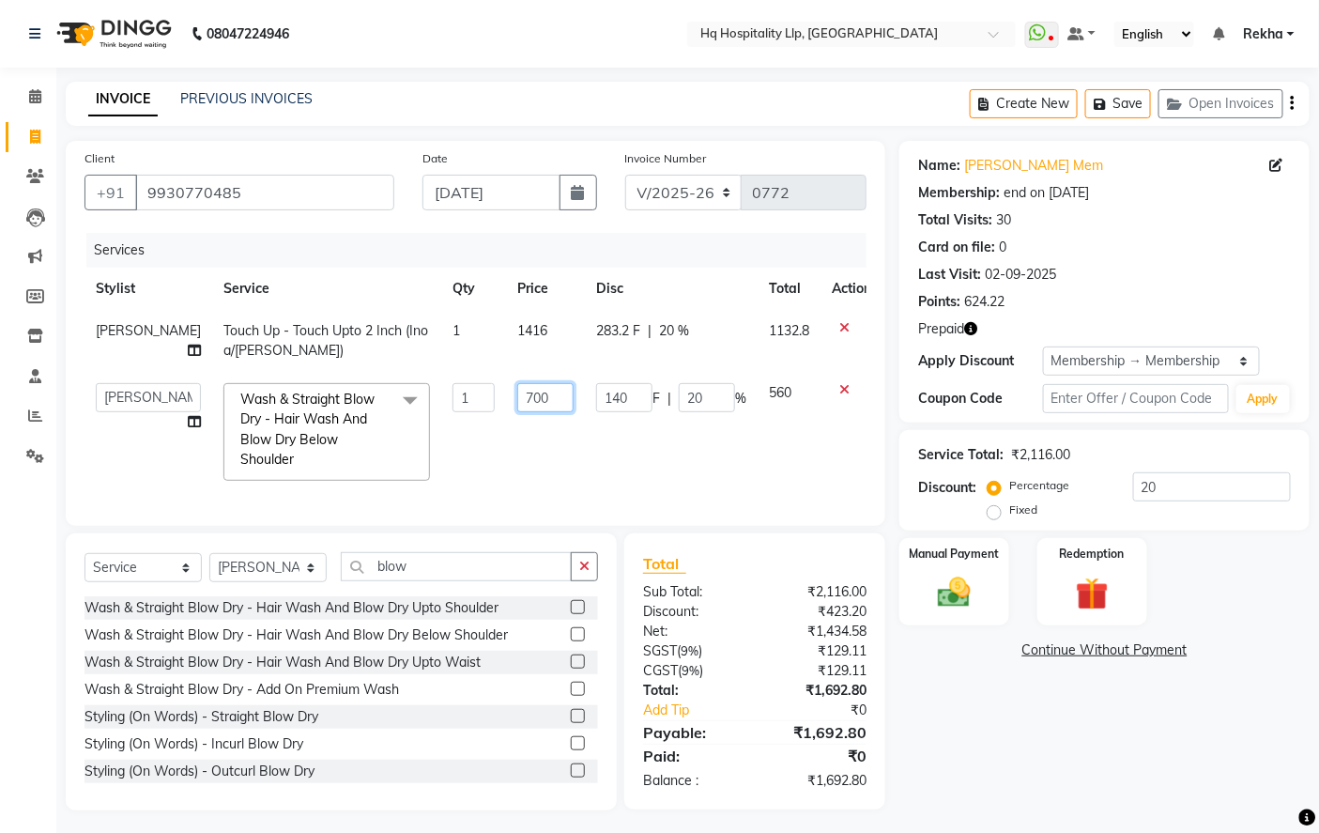
click at [539, 404] on input "700" at bounding box center [545, 397] width 56 height 29
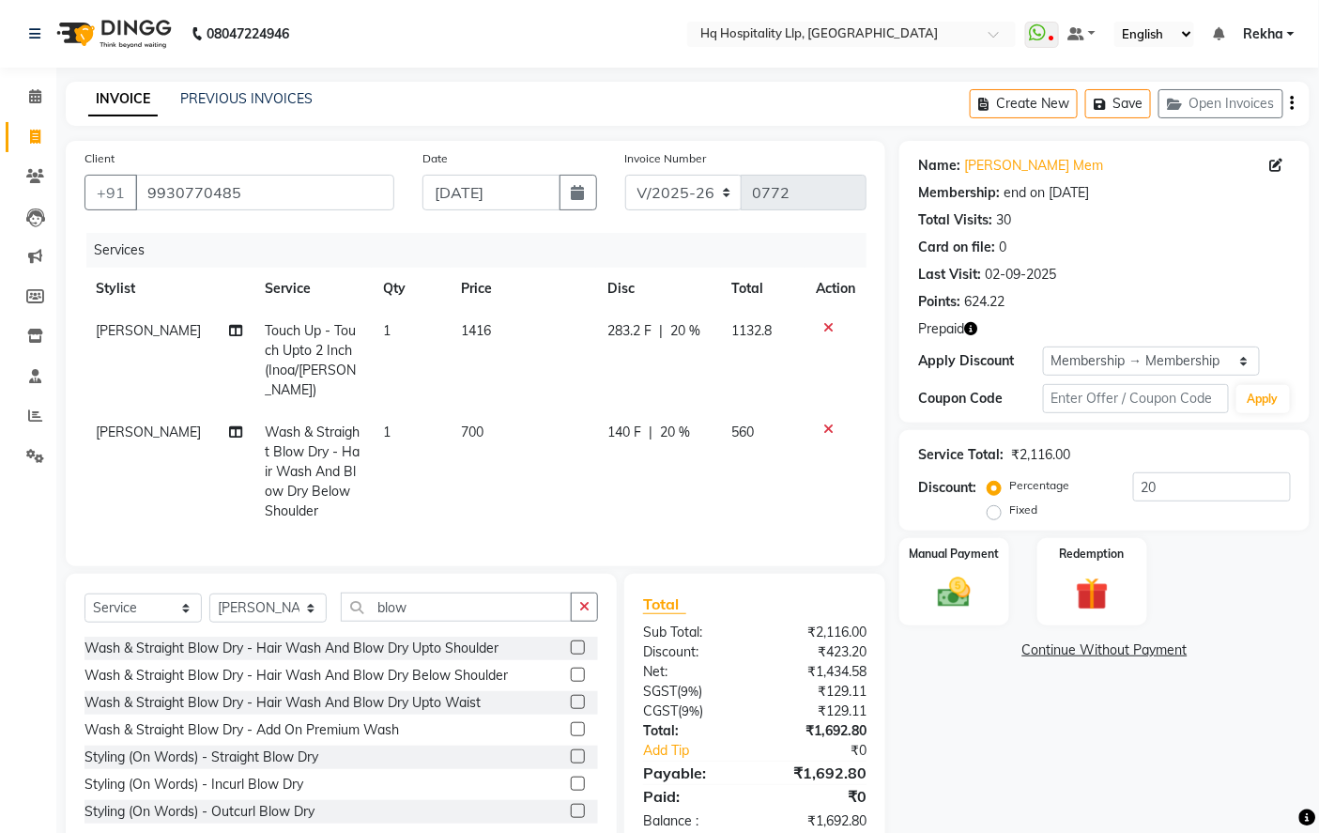
click at [824, 379] on tbody "Shahbaaz Ali Touch Up - Touch Upto 2 Inch (Inoa/Majirel) 1 1416 283.2 F | 20 % …" at bounding box center [476, 421] width 782 height 223
click at [824, 423] on icon at bounding box center [829, 429] width 10 height 13
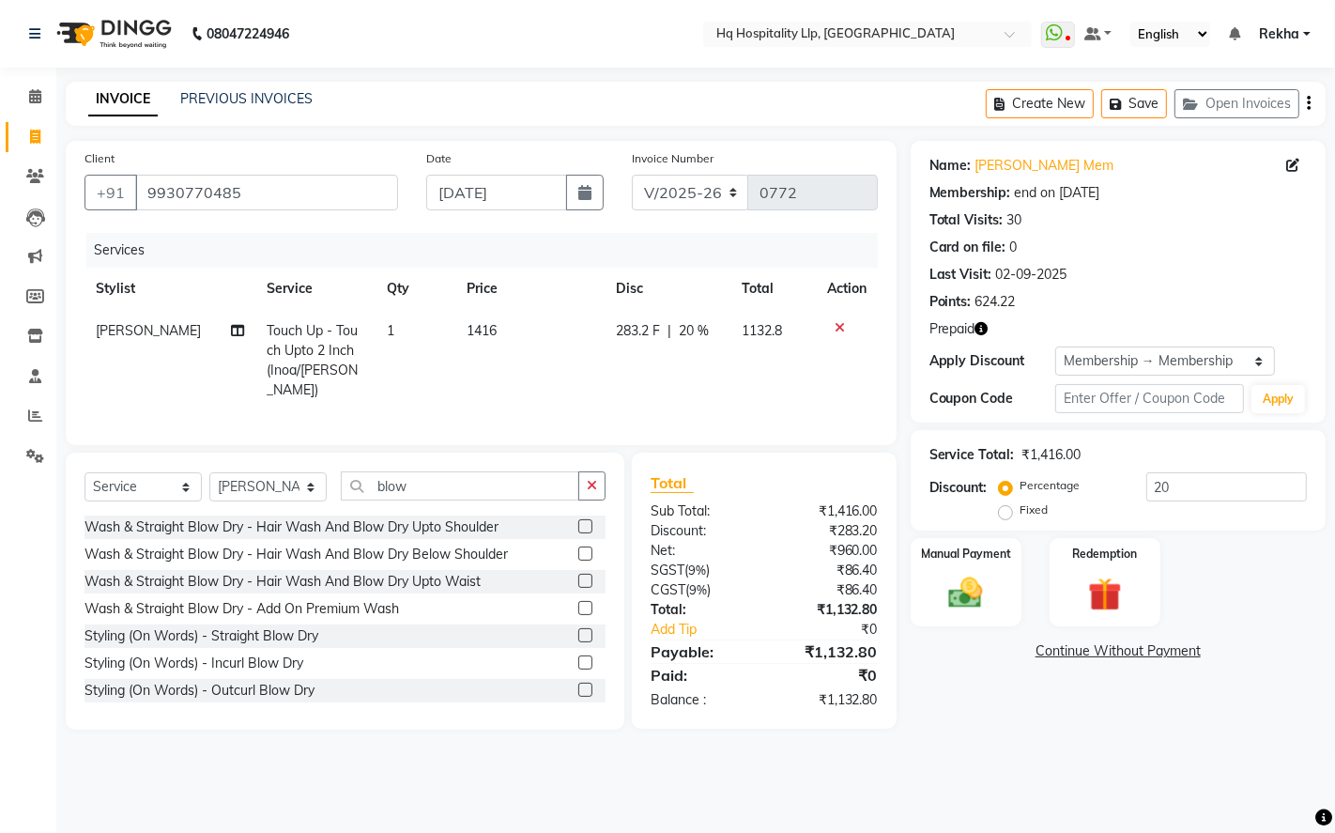
click at [578, 519] on label at bounding box center [585, 526] width 14 height 14
click at [578, 521] on input "checkbox" at bounding box center [584, 527] width 12 height 12
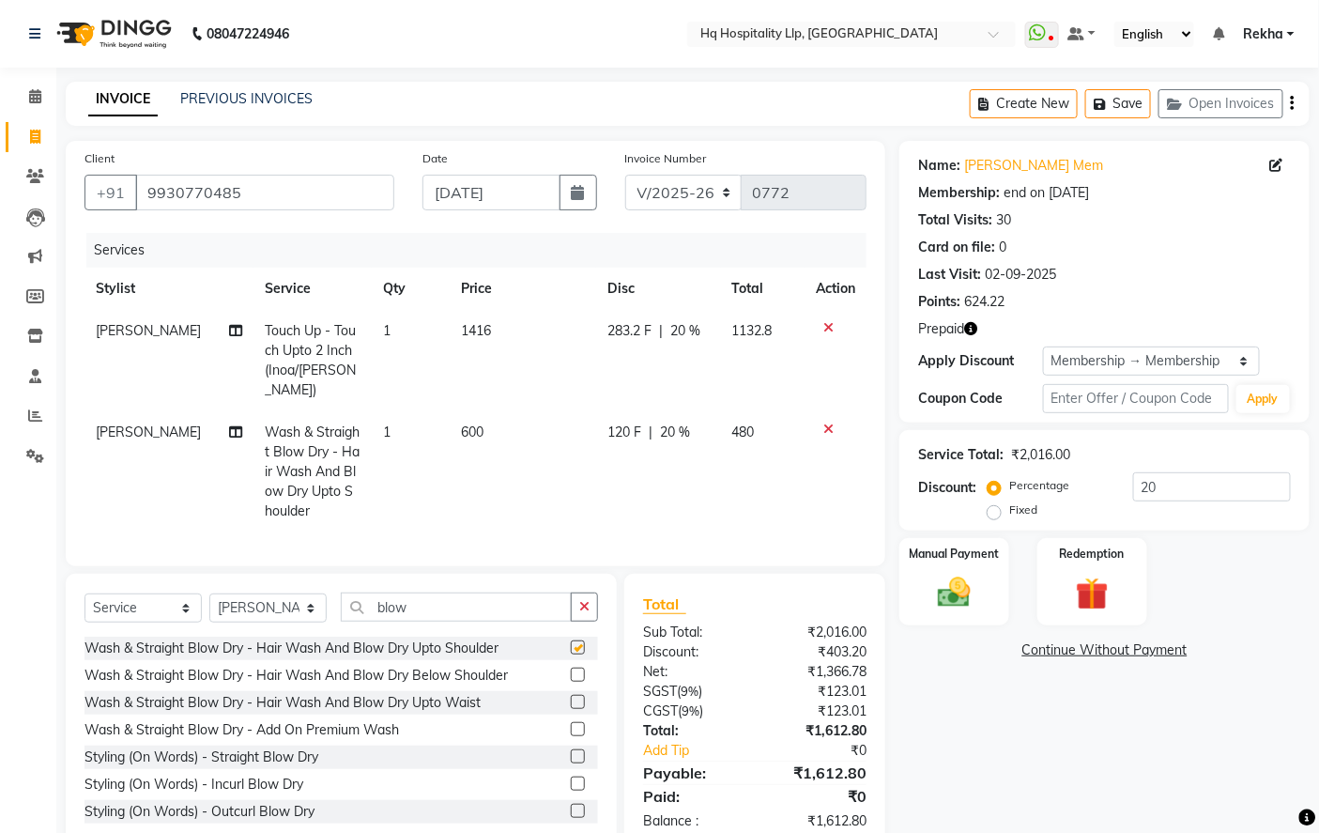
checkbox input "false"
click at [832, 423] on icon at bounding box center [829, 429] width 10 height 13
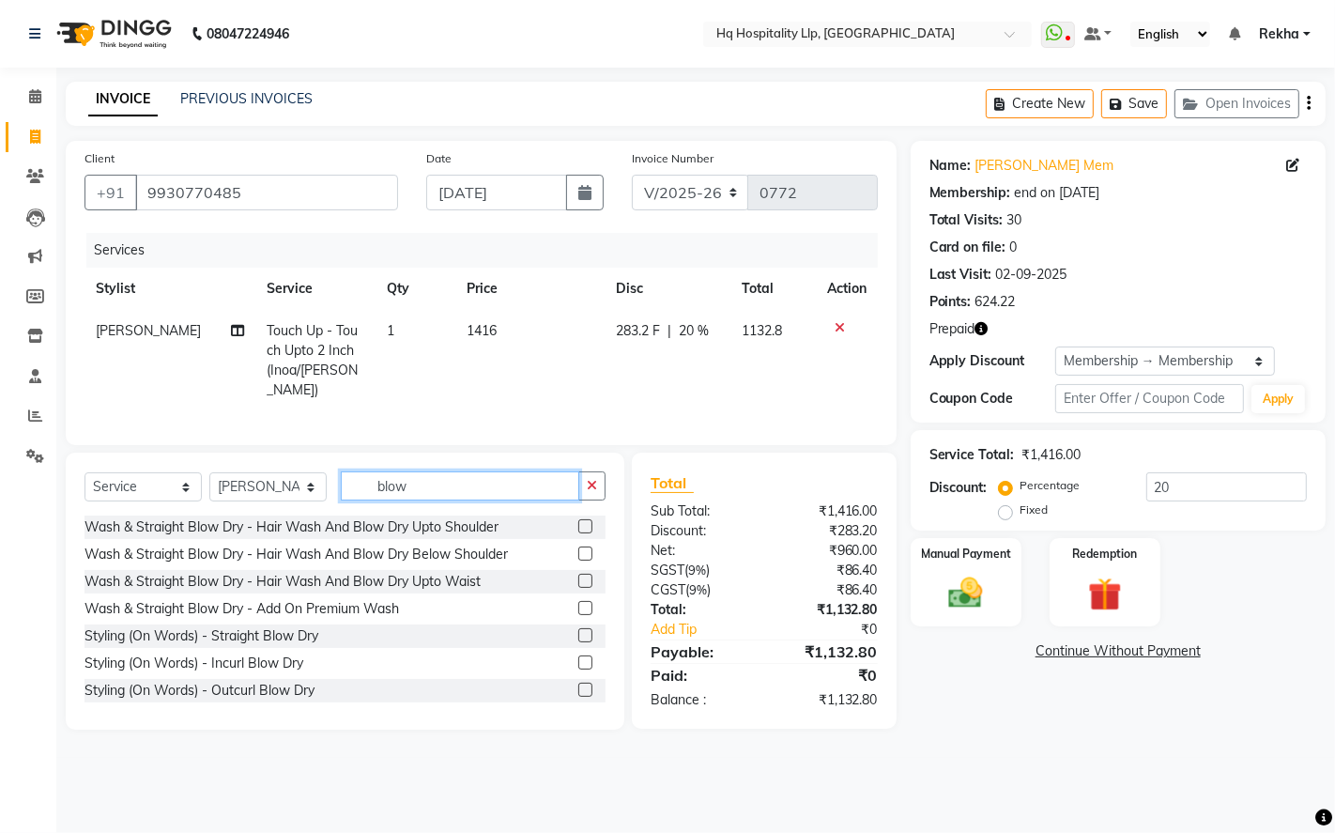
click at [461, 486] on input "blow" at bounding box center [460, 485] width 239 height 29
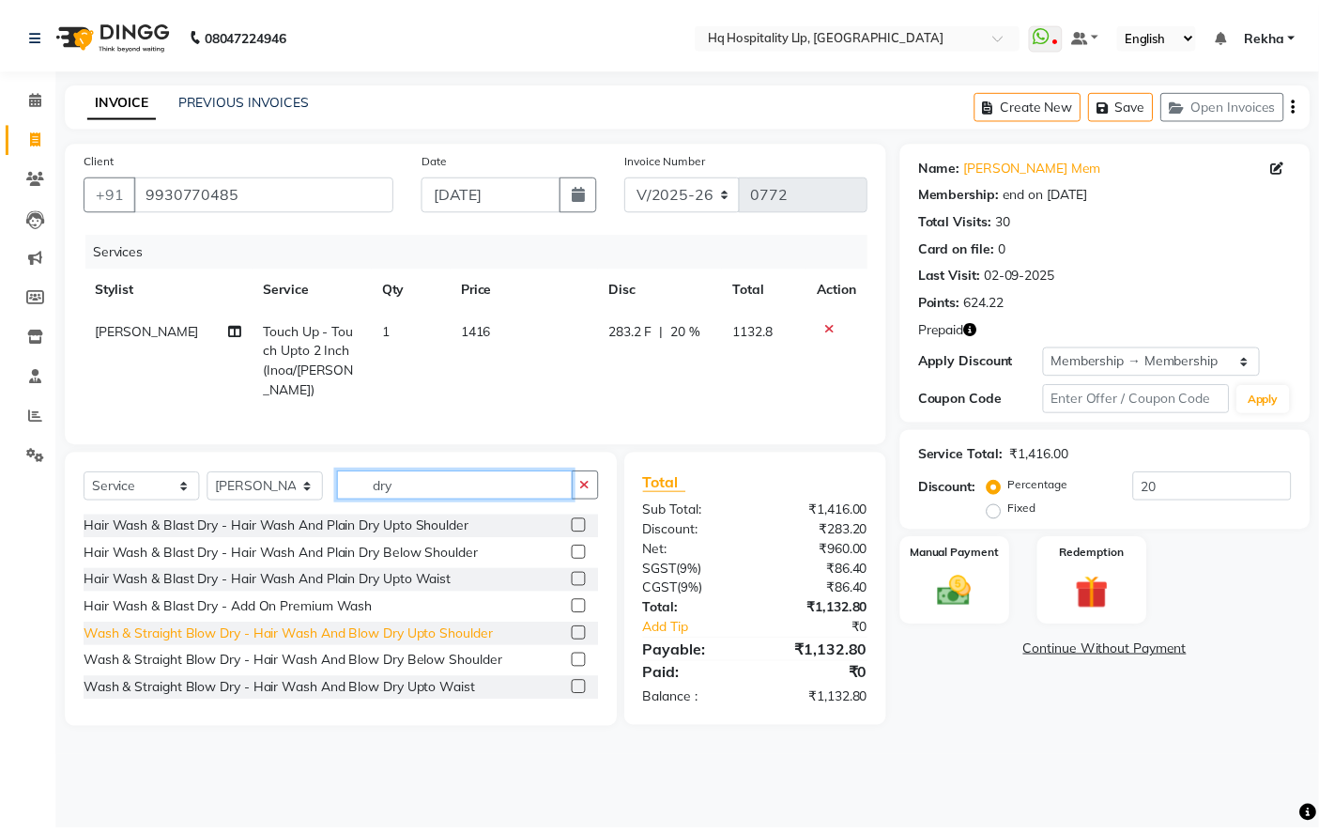
scroll to position [193, 0]
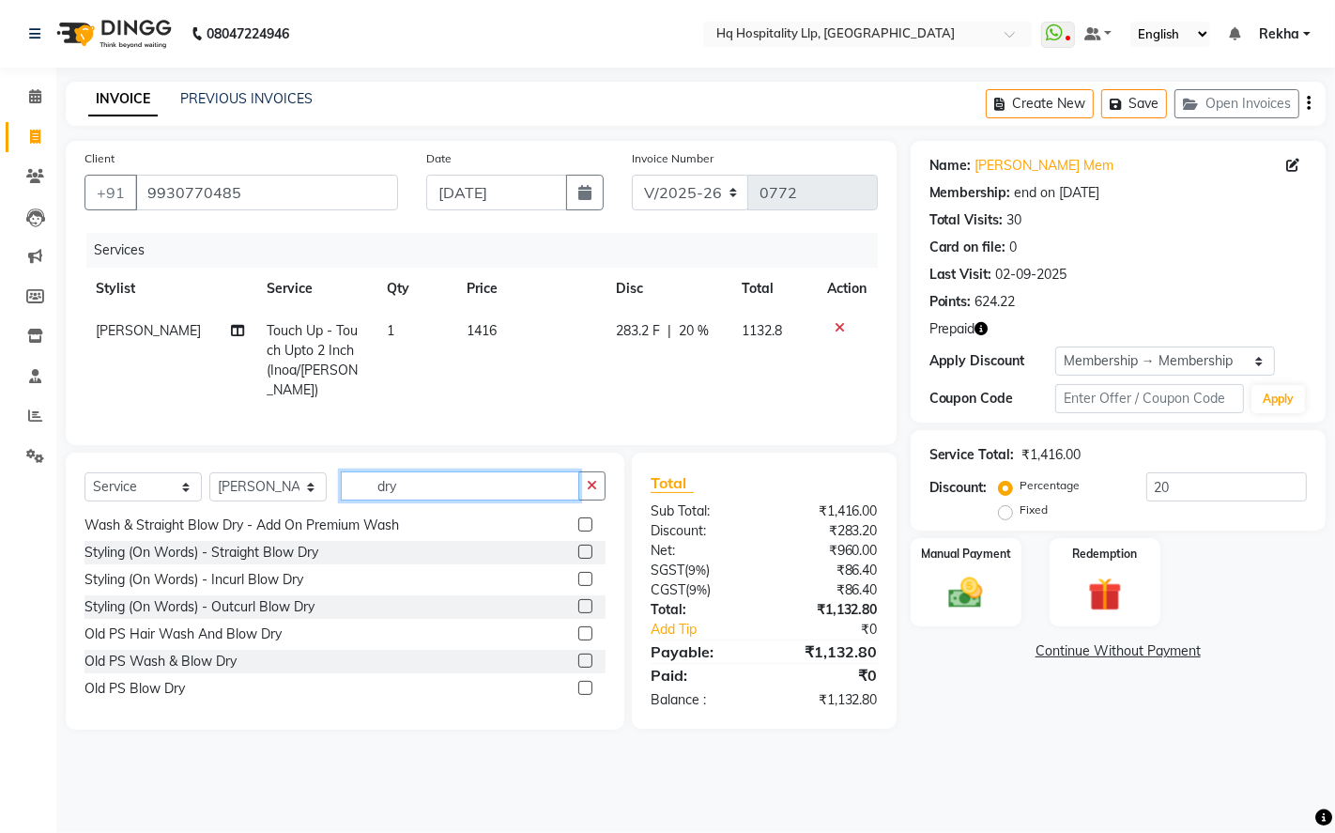
type input "dry"
click at [578, 572] on label at bounding box center [585, 579] width 14 height 14
click at [578, 574] on input "checkbox" at bounding box center [584, 580] width 12 height 12
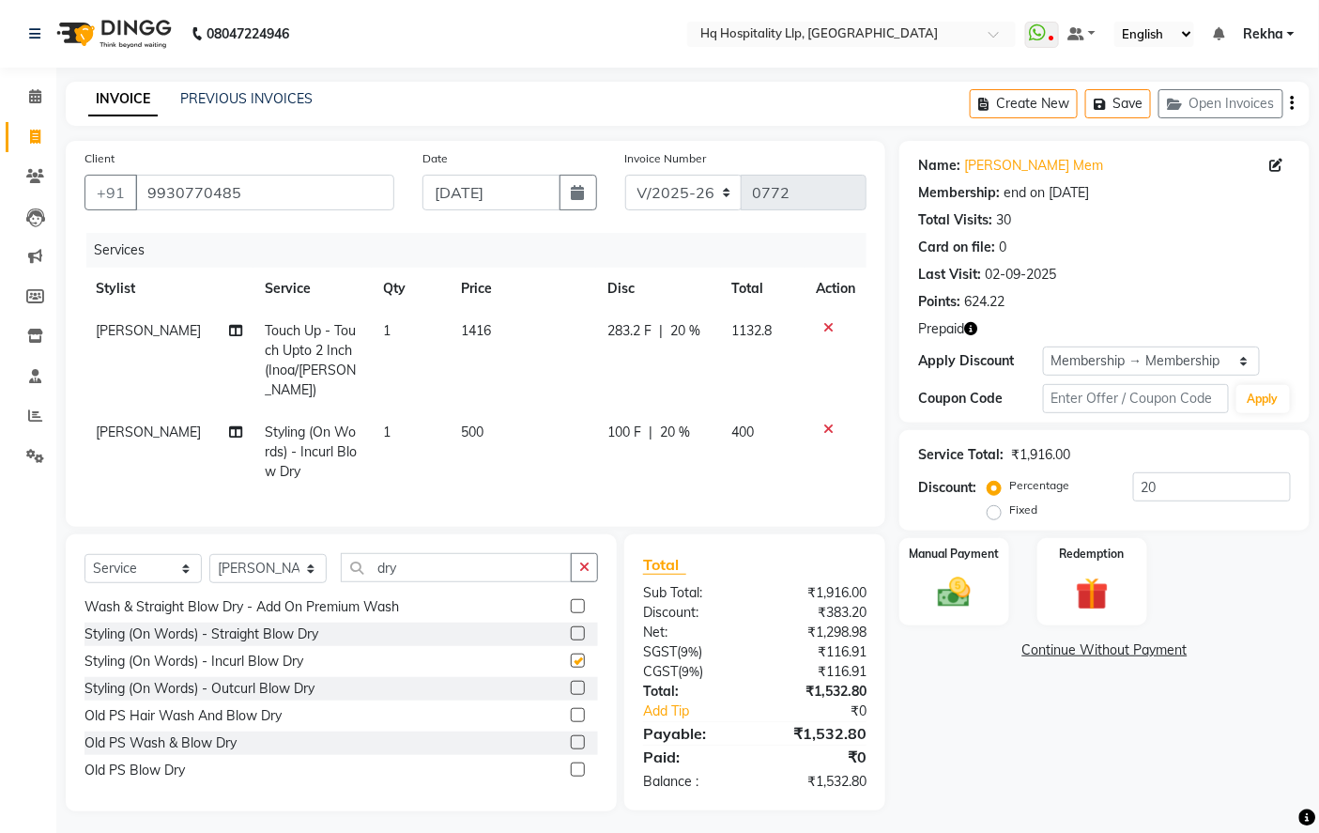
checkbox input "false"
click at [452, 411] on td "500" at bounding box center [524, 452] width 146 height 82
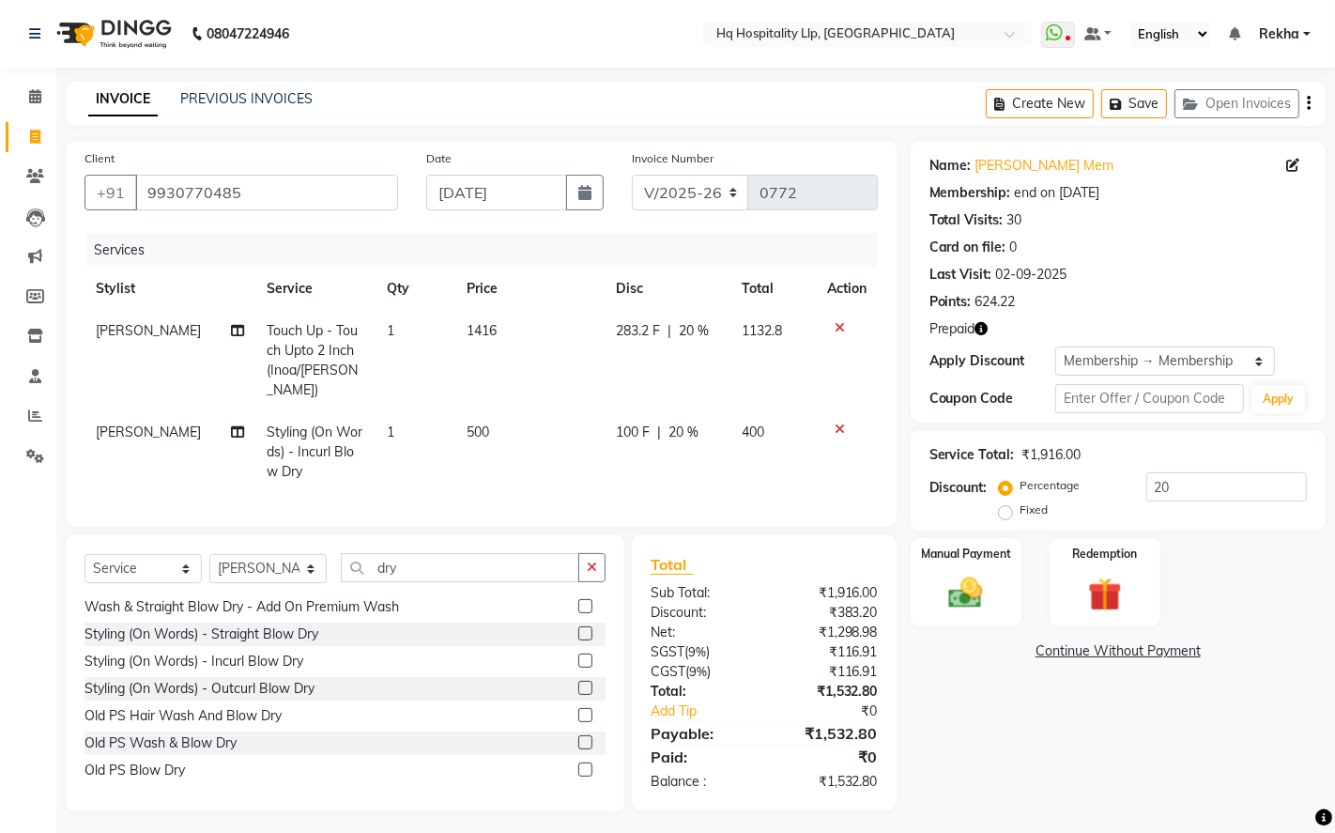
select select "61253"
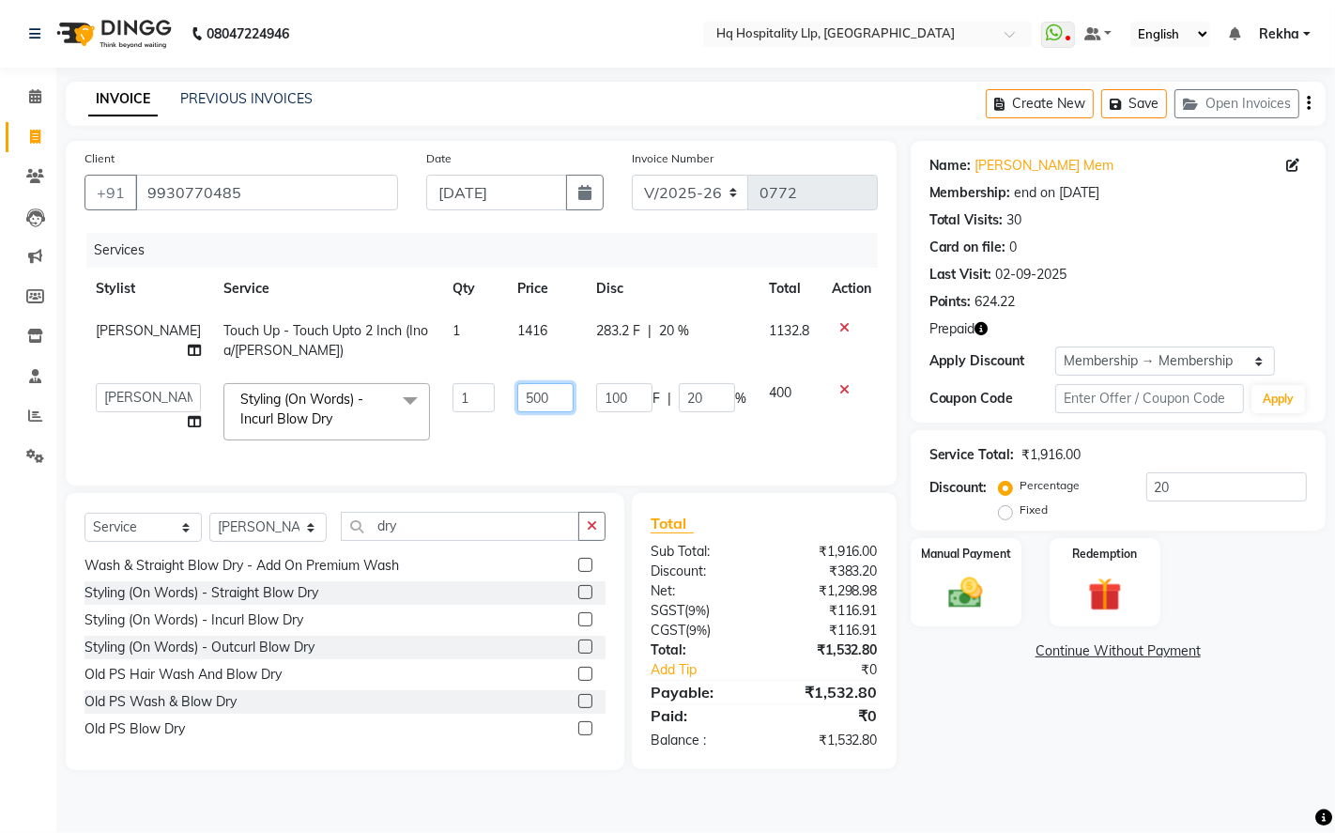
click at [528, 394] on input "500" at bounding box center [545, 397] width 56 height 29
type input "590"
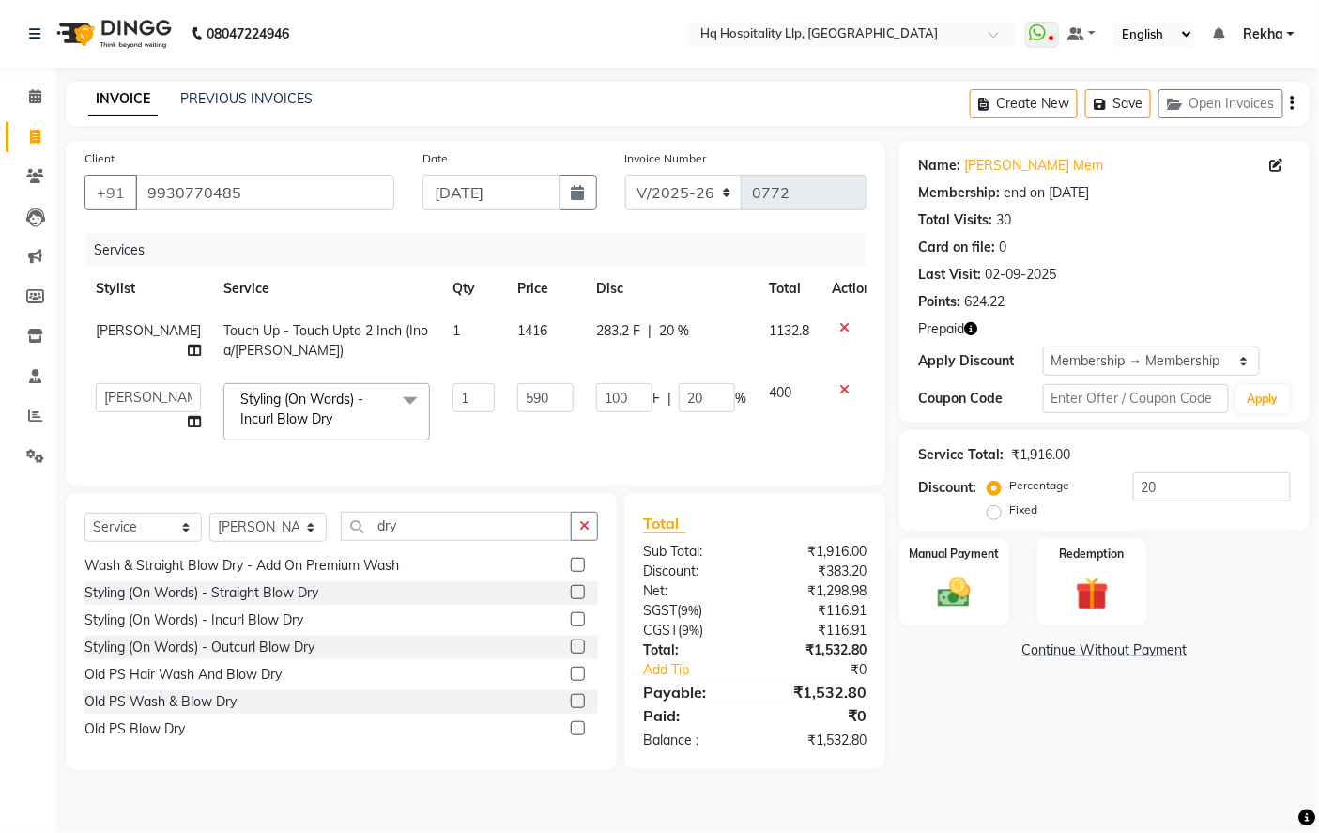
click at [573, 453] on div "Services Stylist Service Qty Price Disc Total Action Shahbaaz Ali Touch Up - To…" at bounding box center [476, 350] width 782 height 234
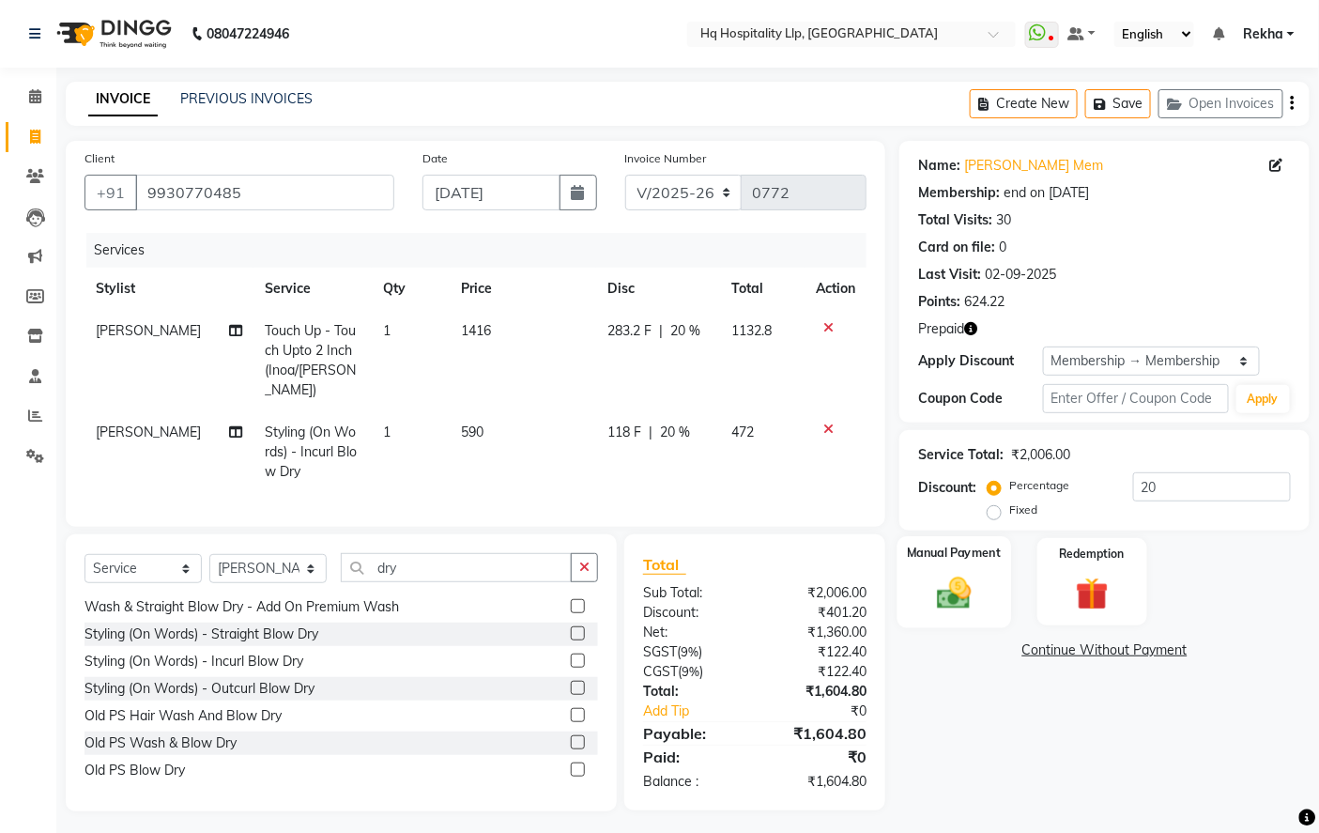
scroll to position [2, 0]
click at [988, 579] on div "Manual Payment" at bounding box center [955, 580] width 114 height 92
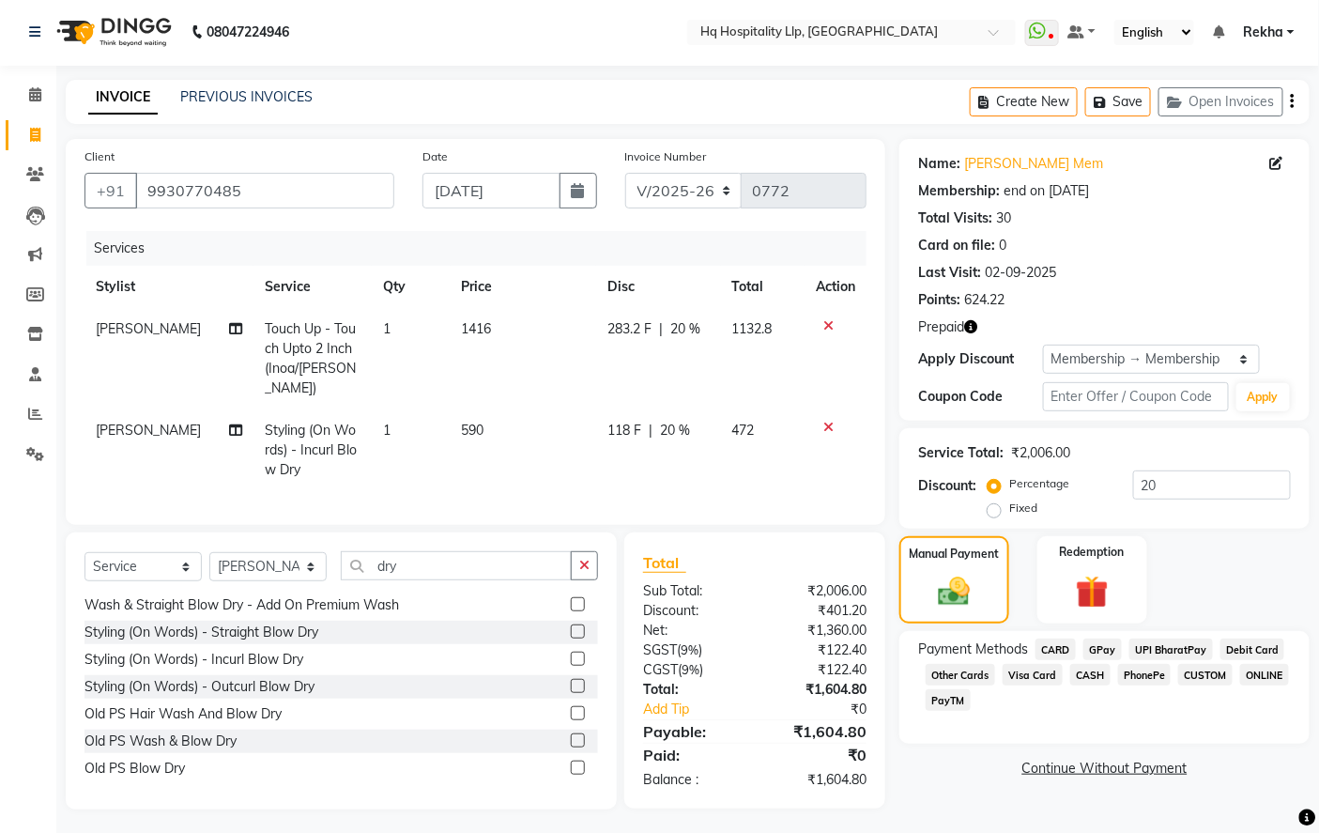
click at [1066, 651] on span "CARD" at bounding box center [1056, 650] width 40 height 22
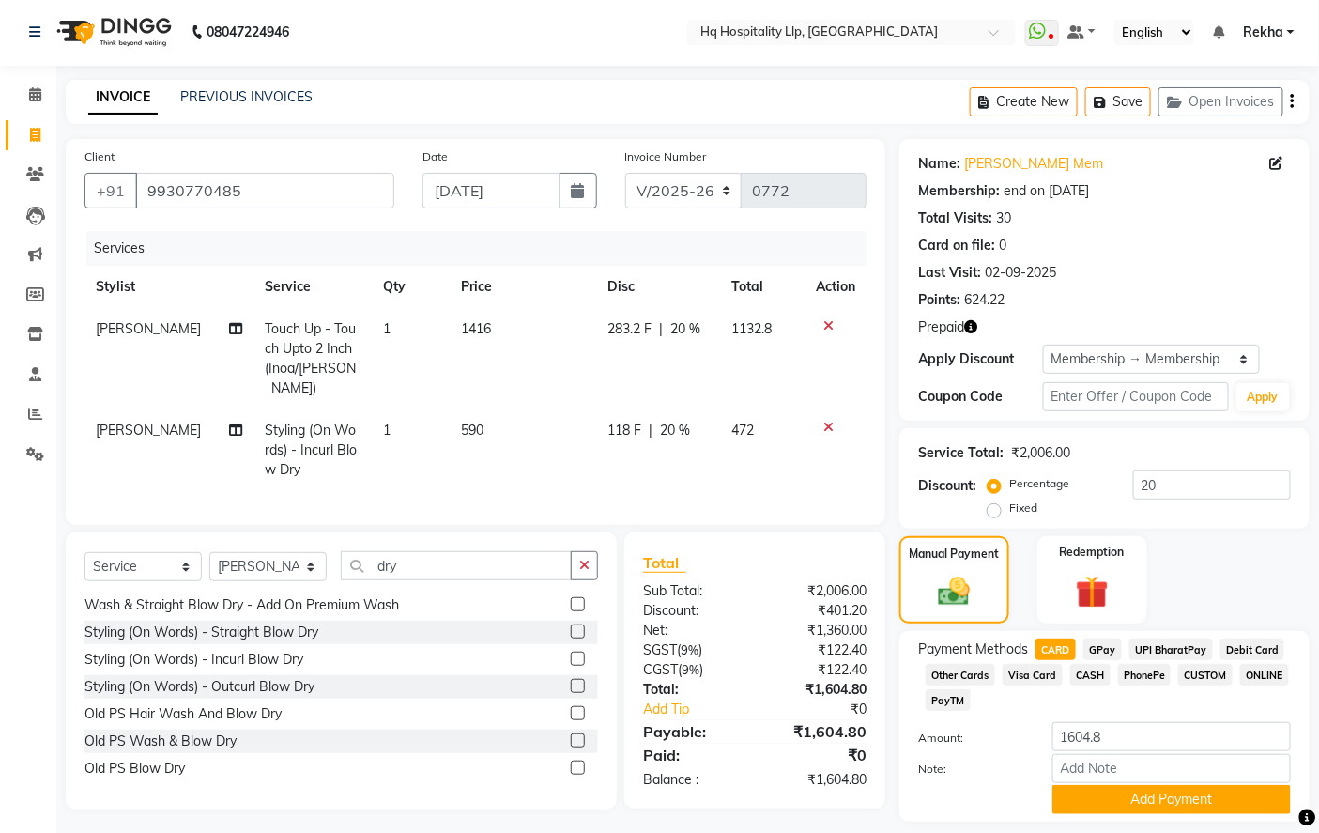
scroll to position [58, 0]
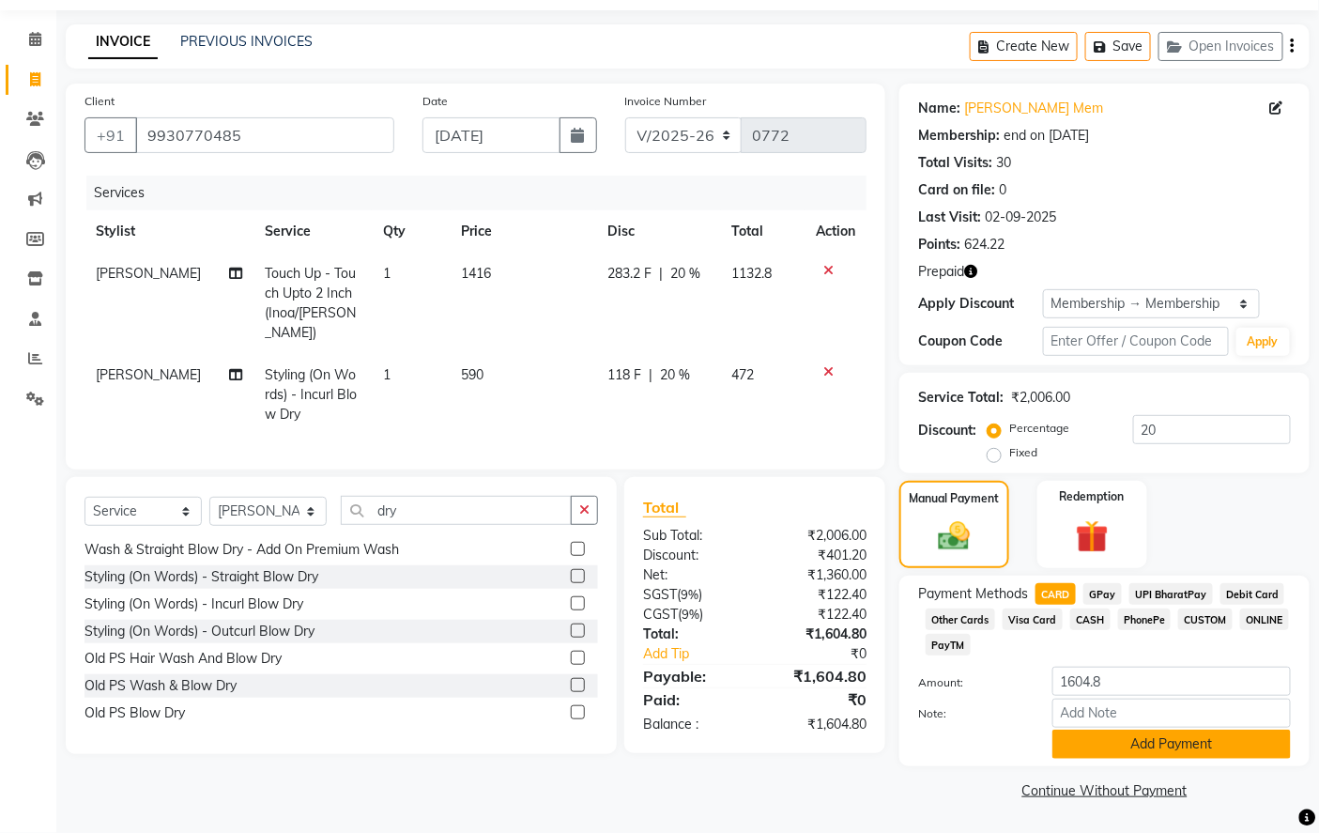
click at [1122, 742] on button "Add Payment" at bounding box center [1172, 744] width 239 height 29
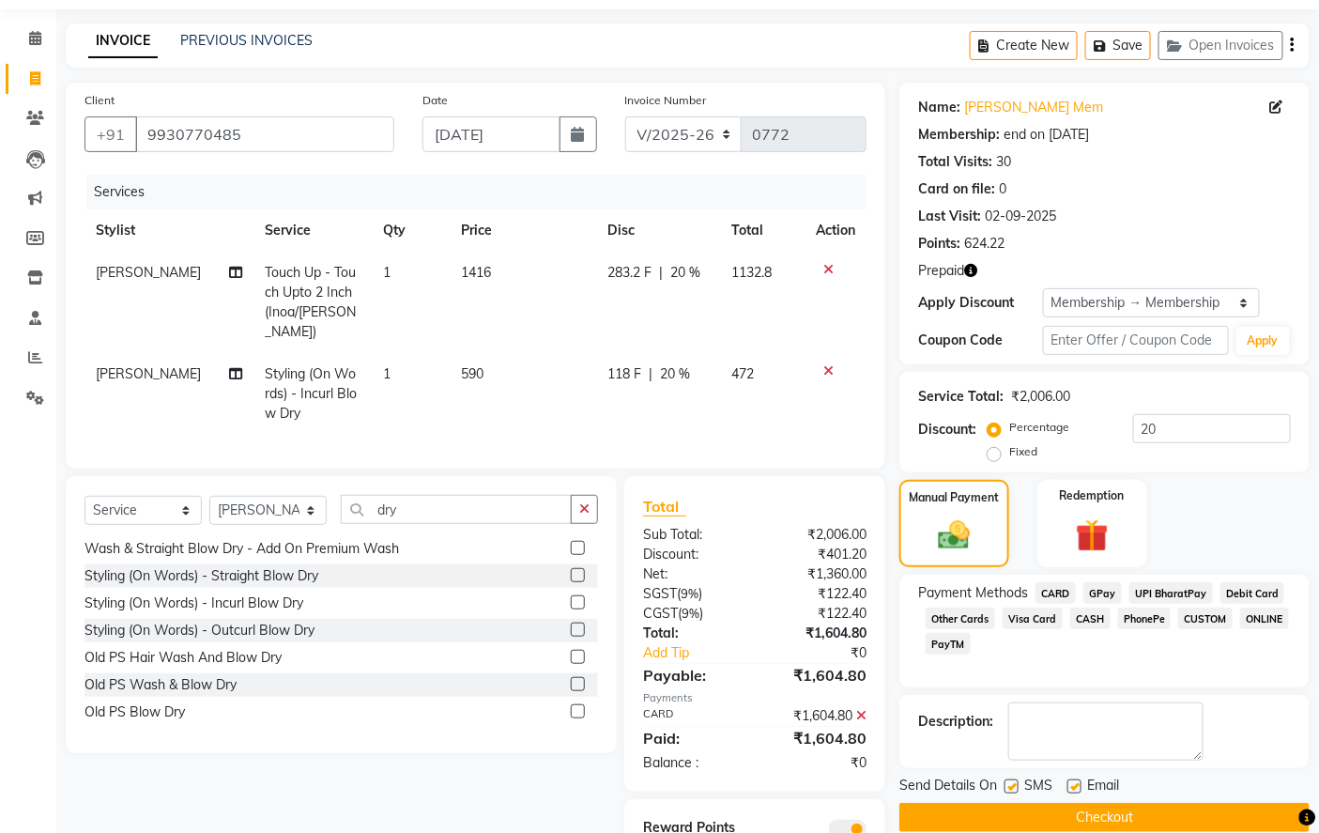
scroll to position [133, 0]
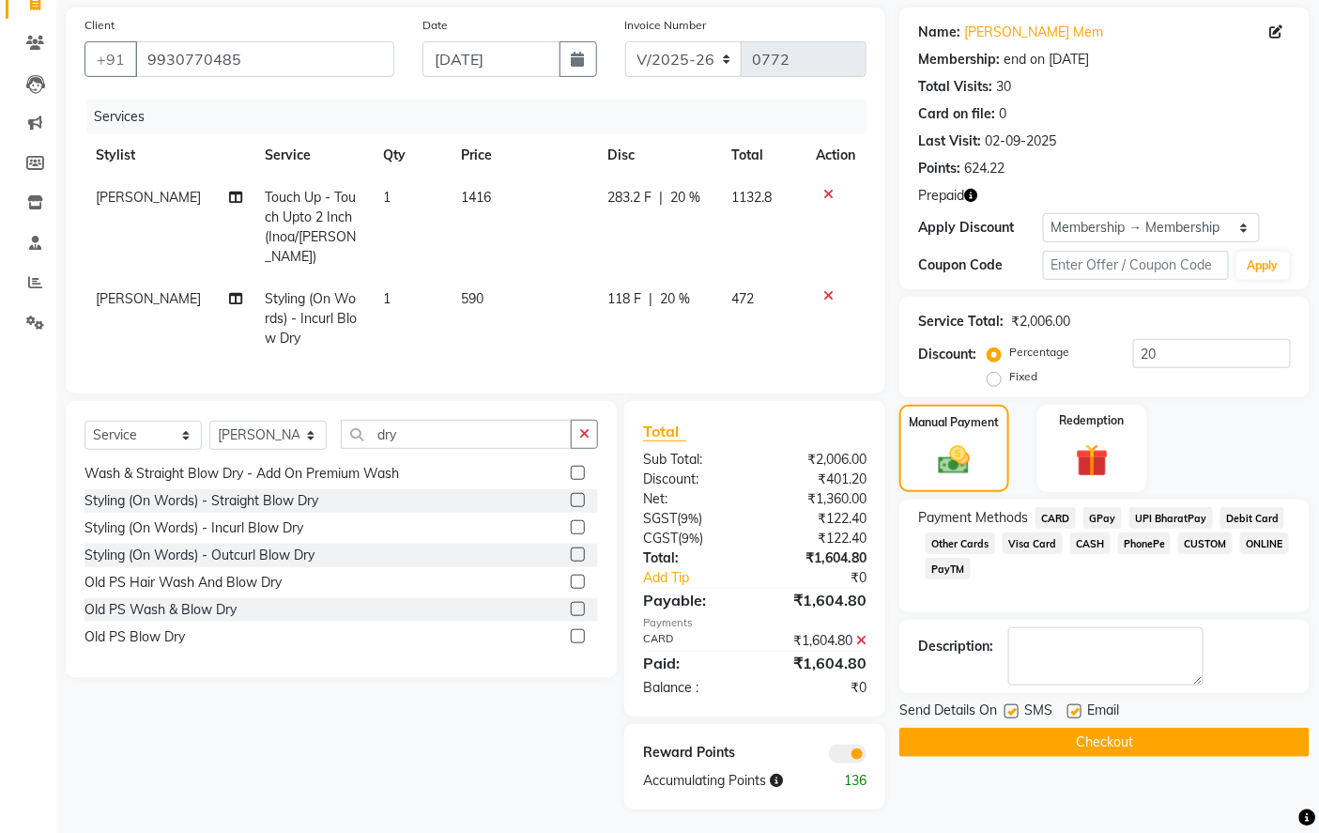
click at [997, 742] on button "Checkout" at bounding box center [1105, 742] width 410 height 29
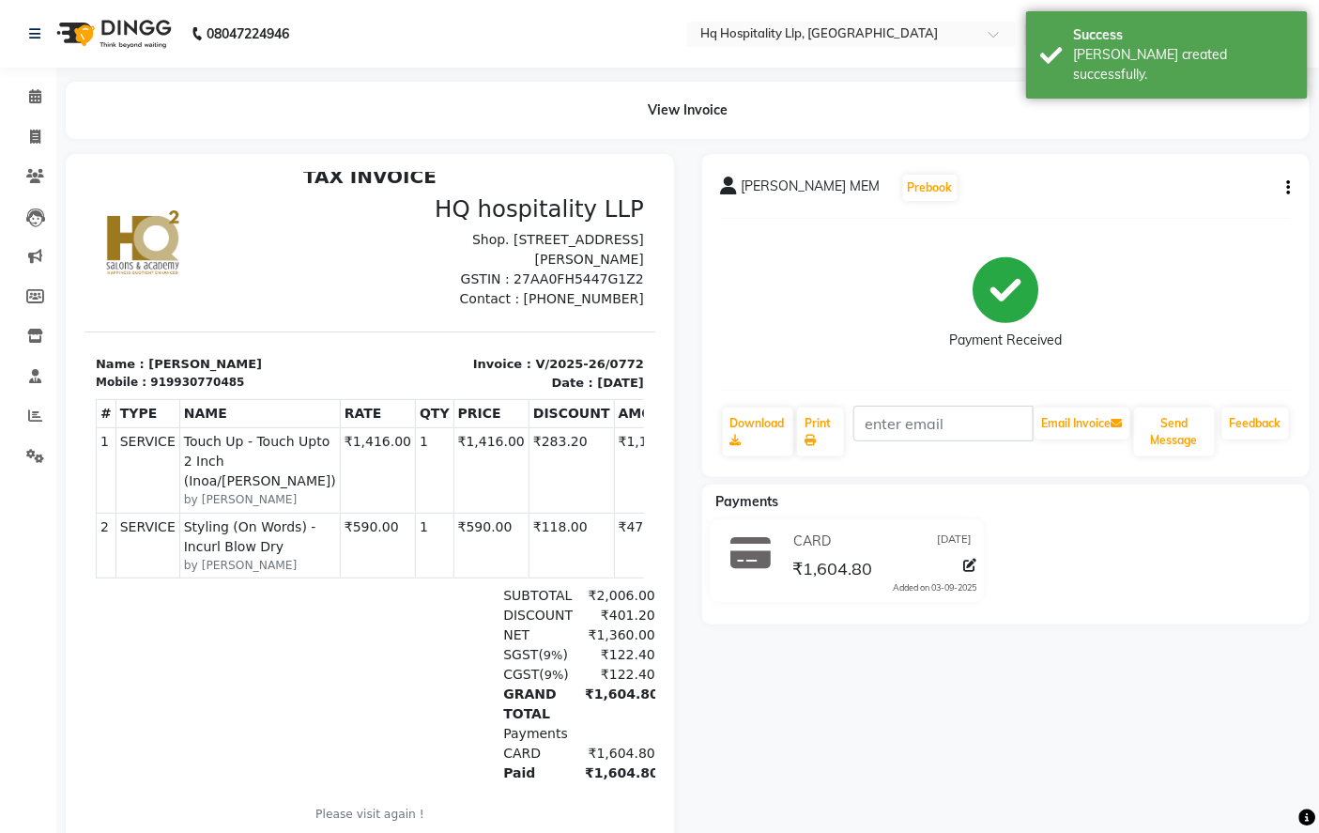
click at [30, 153] on li "Invoice" at bounding box center [28, 137] width 56 height 40
click at [41, 134] on span at bounding box center [35, 138] width 33 height 22
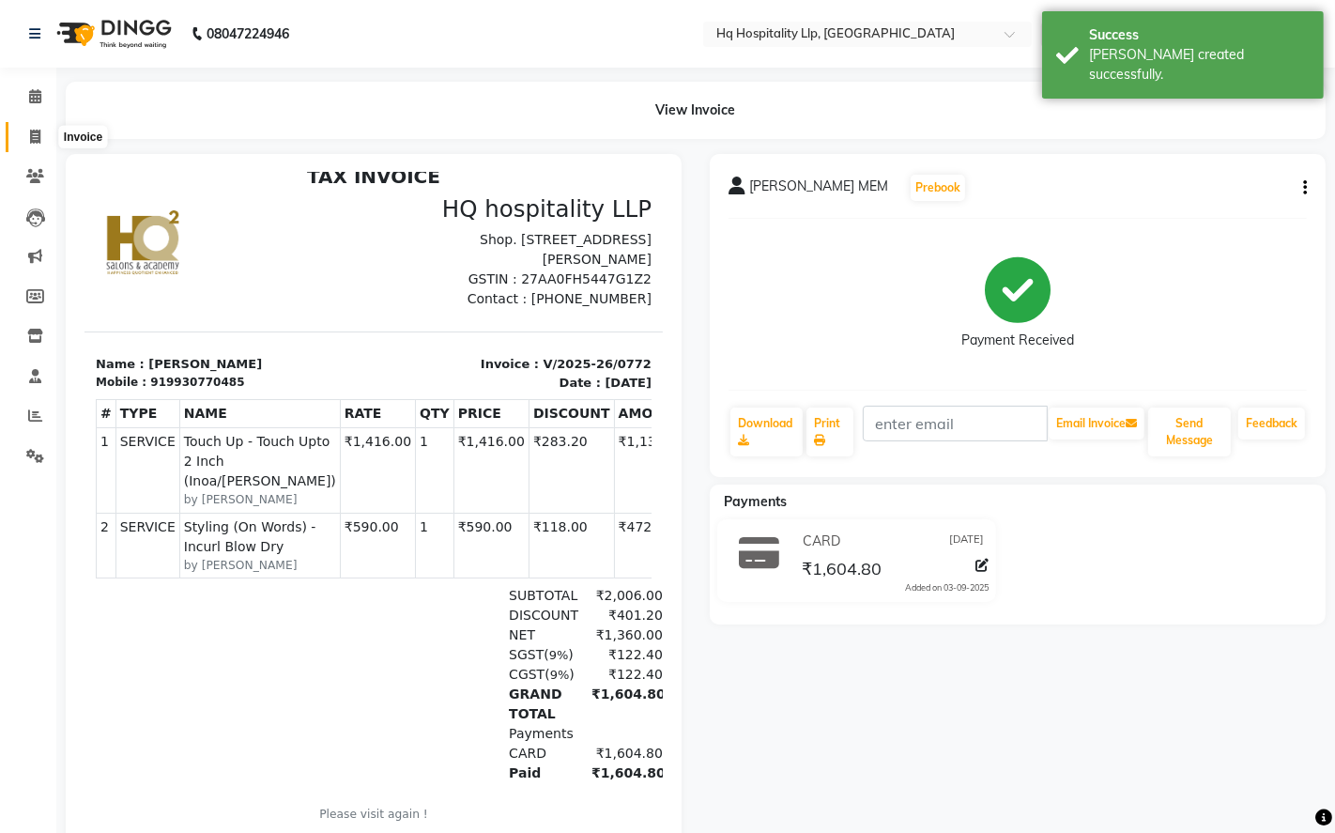
select select "7197"
select select "service"
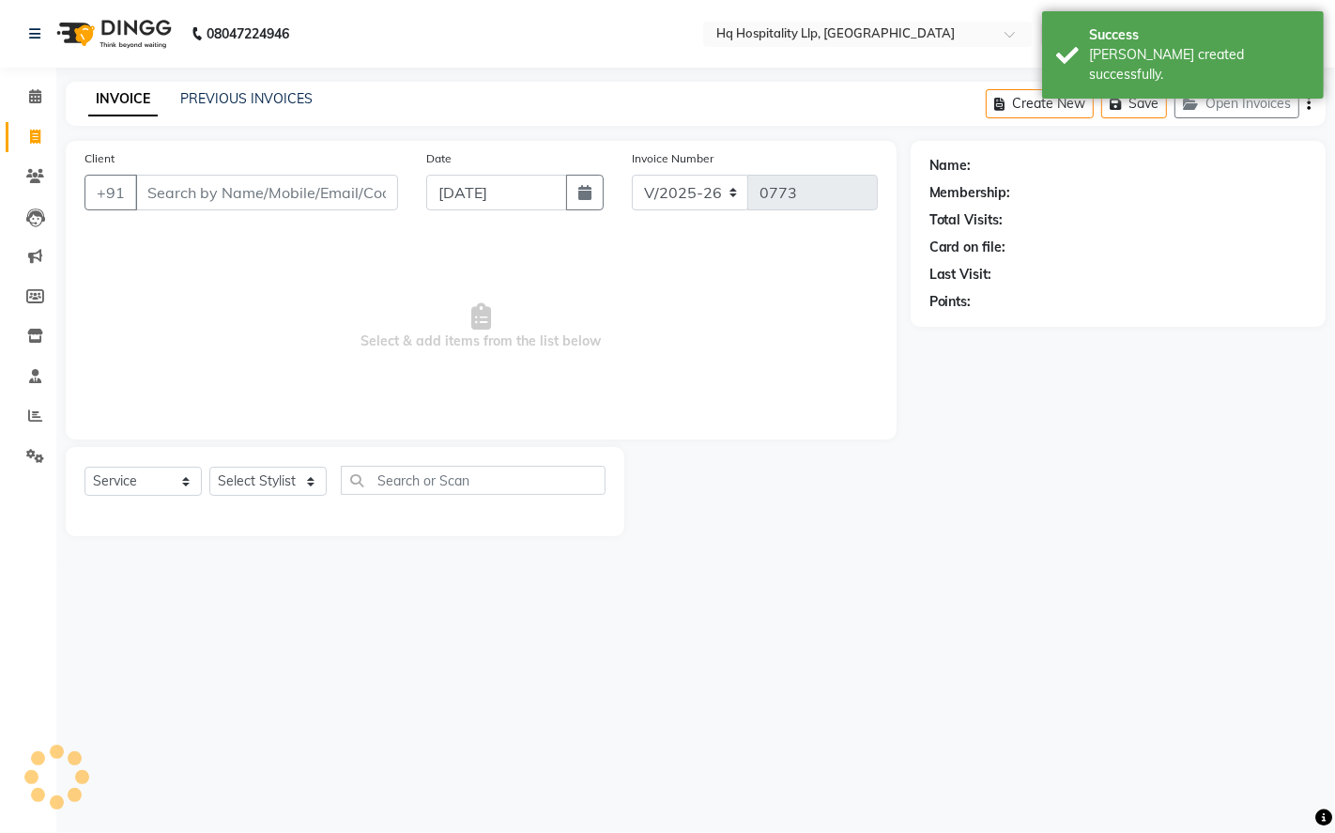
click at [238, 182] on input "Client" at bounding box center [266, 193] width 263 height 36
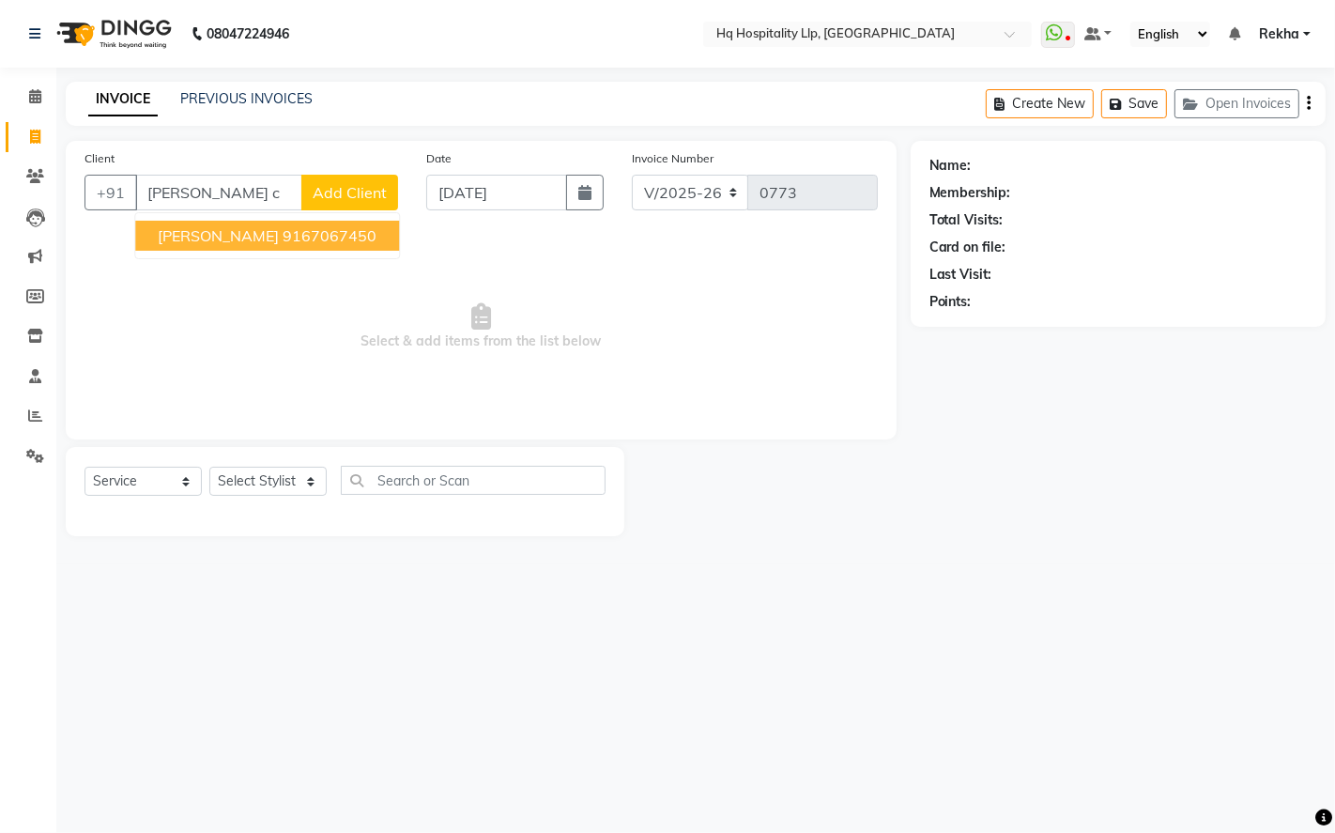
click at [295, 239] on ngb-highlight "9167067450" at bounding box center [330, 235] width 94 height 19
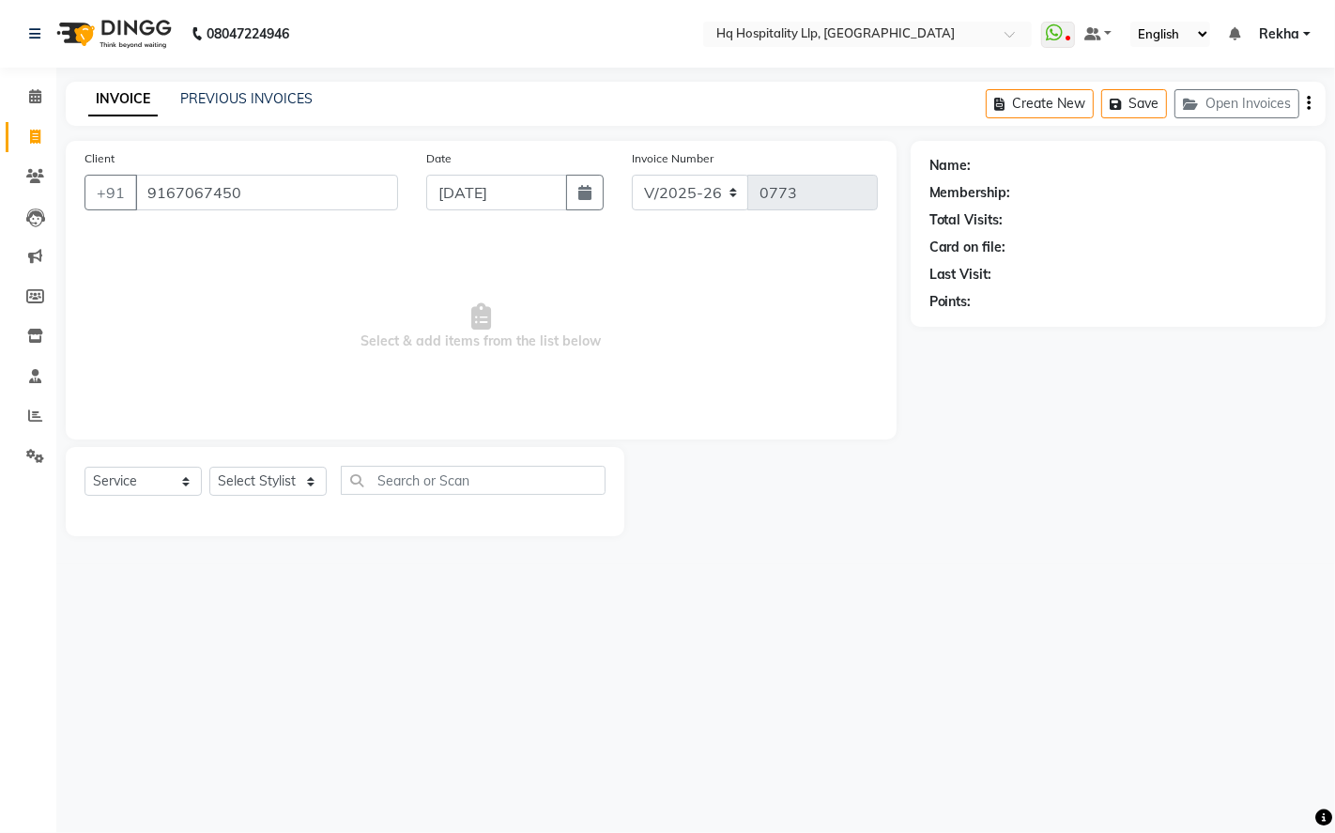
type input "9167067450"
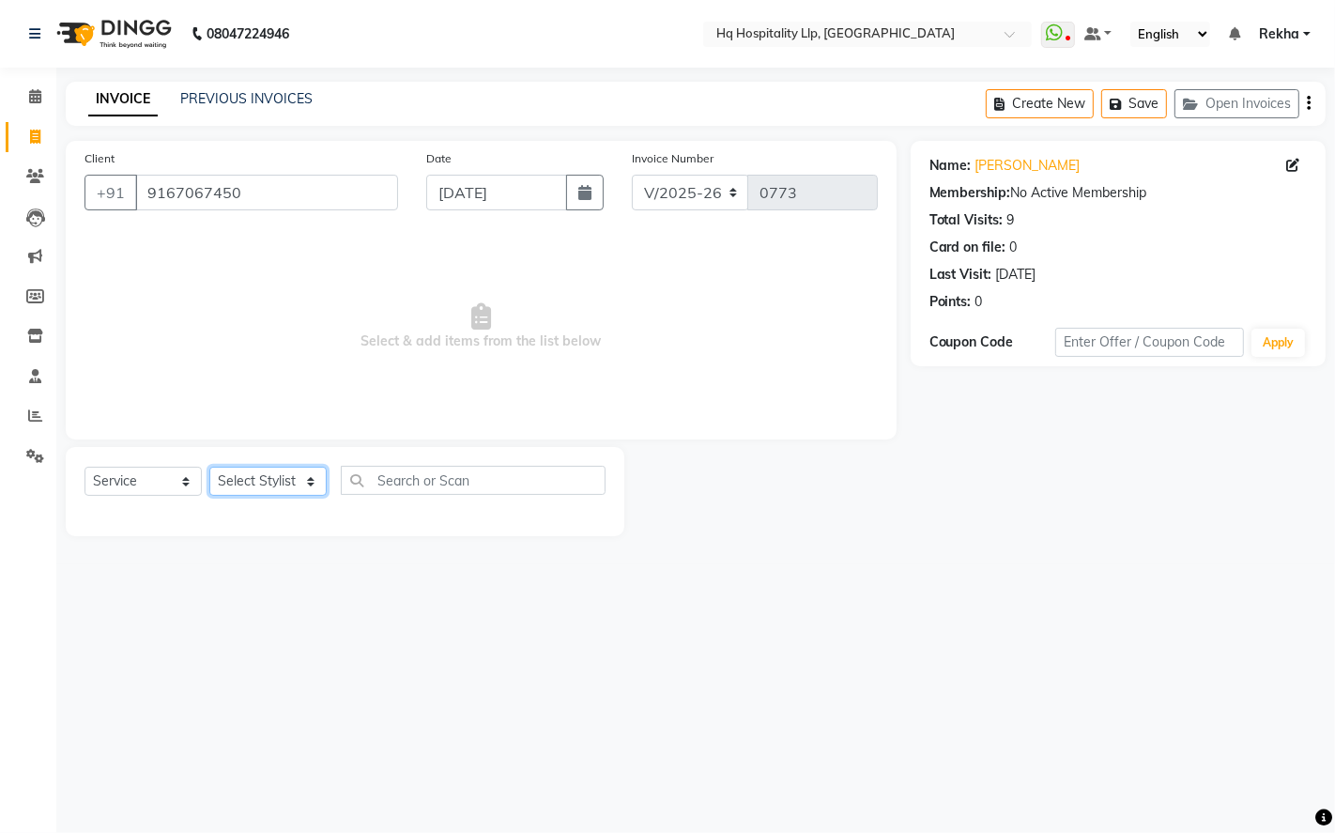
drag, startPoint x: 308, startPoint y: 480, endPoint x: 277, endPoint y: 495, distance: 34.4
click at [308, 480] on select "Select Stylist ANAS Manager [PERSON_NAME] Staff [PERSON_NAME] Sandhya [PERSON_N…" at bounding box center [267, 481] width 117 height 29
select select "61253"
click at [209, 468] on select "Select Stylist ANAS Manager [PERSON_NAME] Staff [PERSON_NAME] Sandhya [PERSON_N…" at bounding box center [267, 481] width 117 height 29
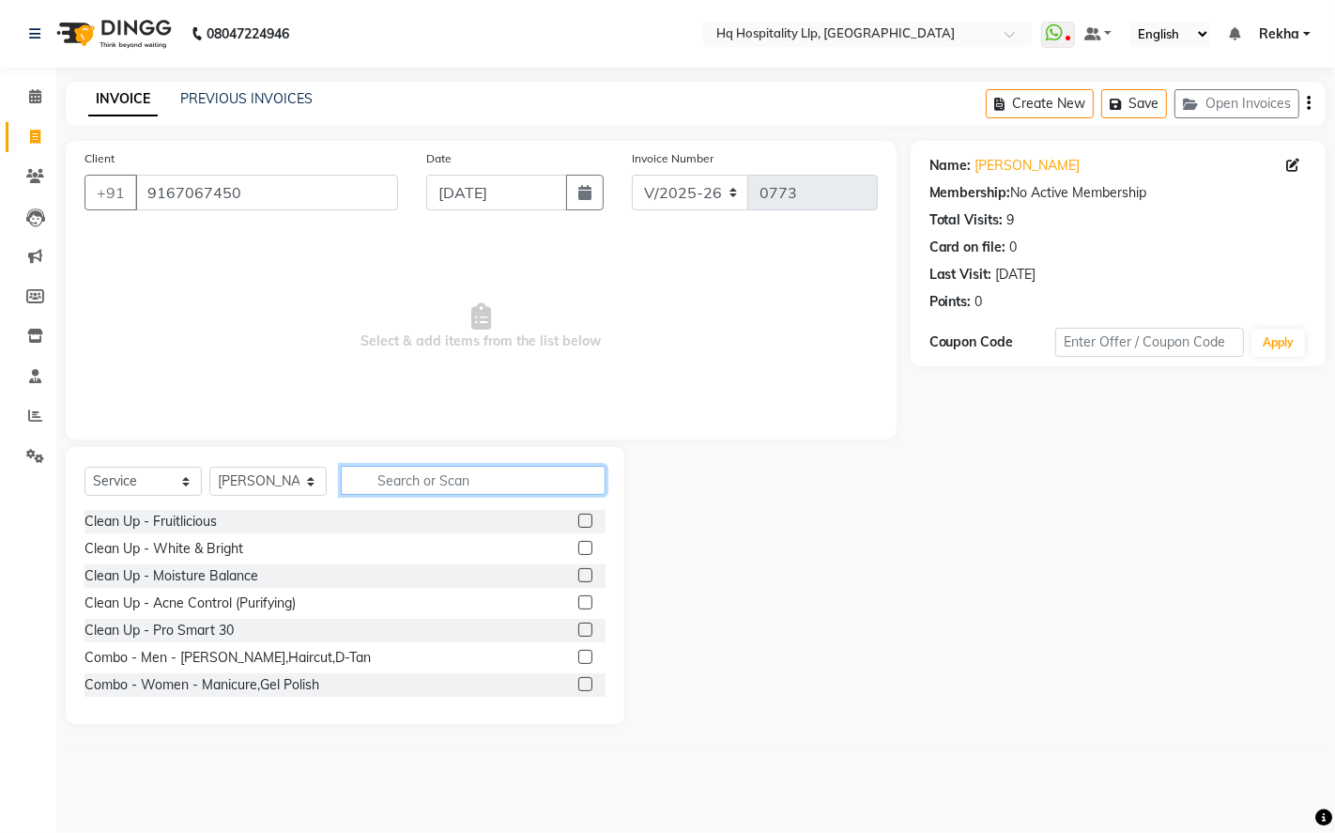
click at [429, 489] on input "text" at bounding box center [473, 480] width 265 height 29
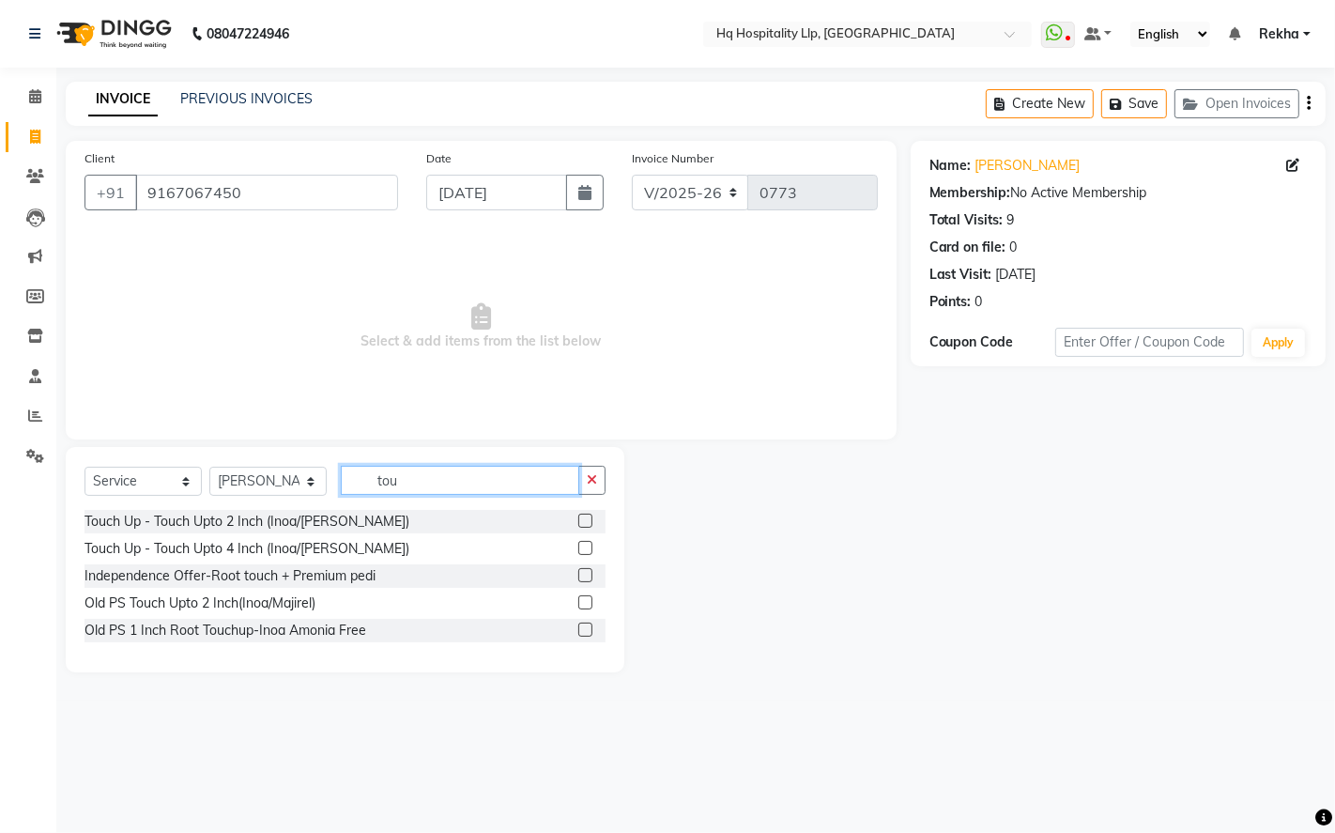
type input "tou"
click at [584, 527] on label at bounding box center [585, 521] width 14 height 14
click at [584, 527] on input "checkbox" at bounding box center [584, 522] width 12 height 12
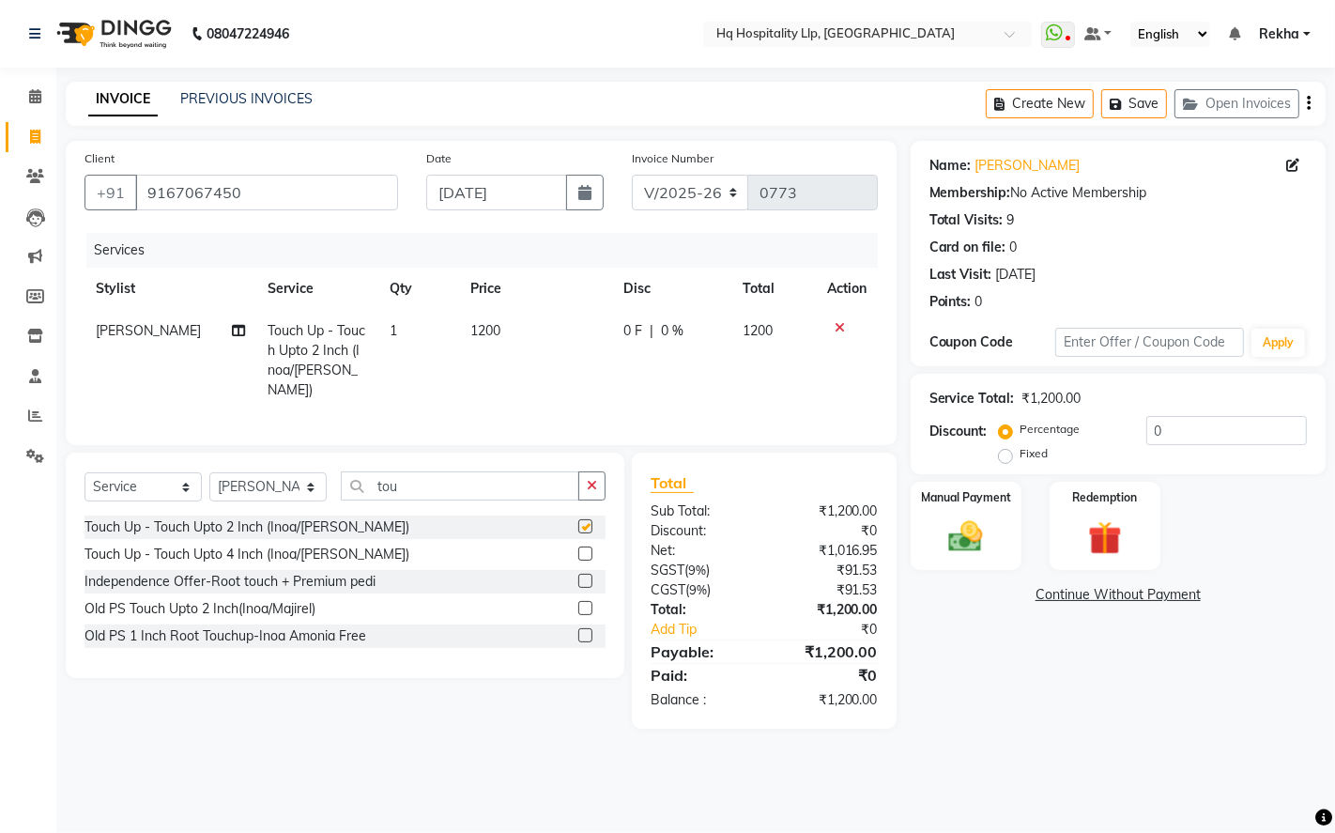
checkbox input "false"
click at [504, 340] on td "1200" at bounding box center [536, 360] width 153 height 101
select select "61253"
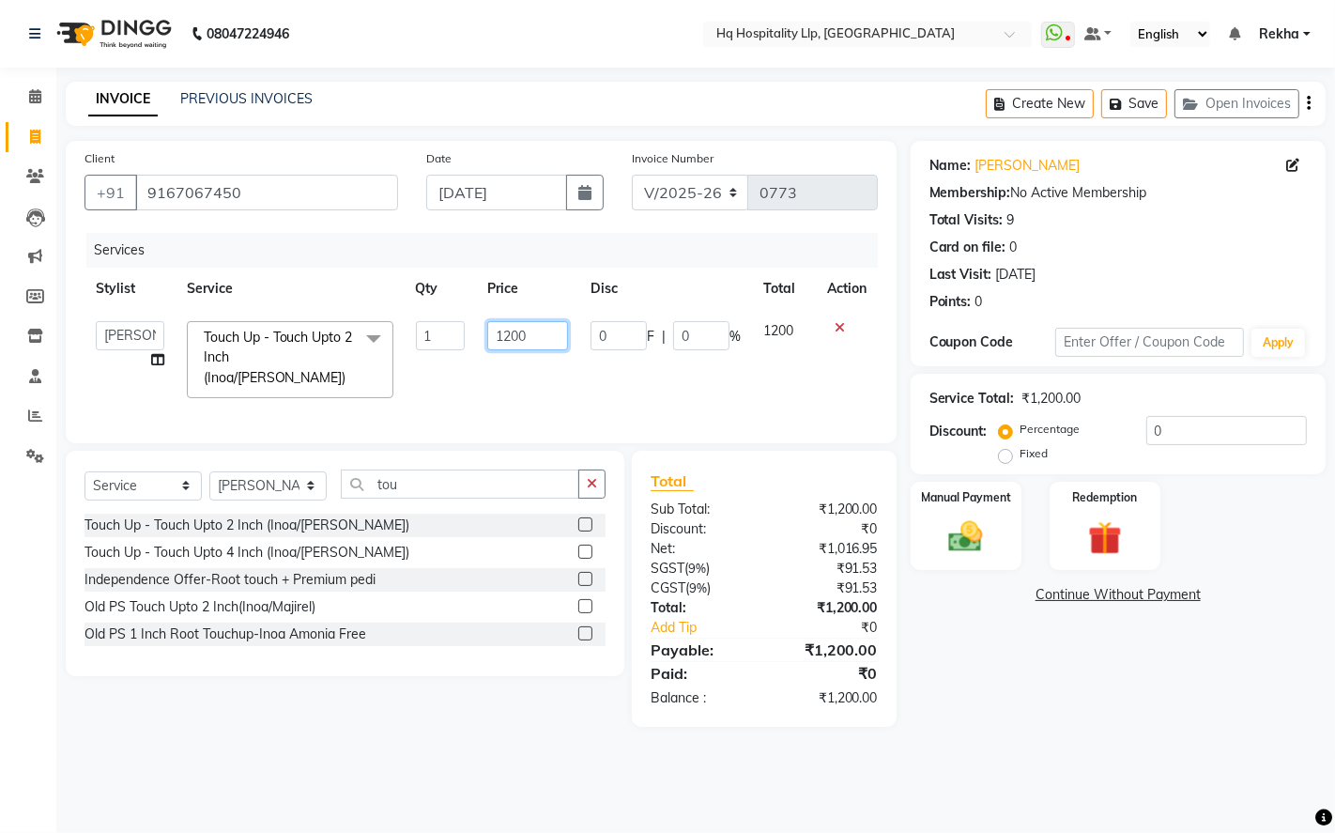
click at [556, 332] on input "1200" at bounding box center [527, 335] width 81 height 29
type input "1416"
click at [509, 371] on td "1416" at bounding box center [527, 360] width 103 height 100
select select "61253"
click at [484, 485] on input "tou" at bounding box center [460, 484] width 239 height 29
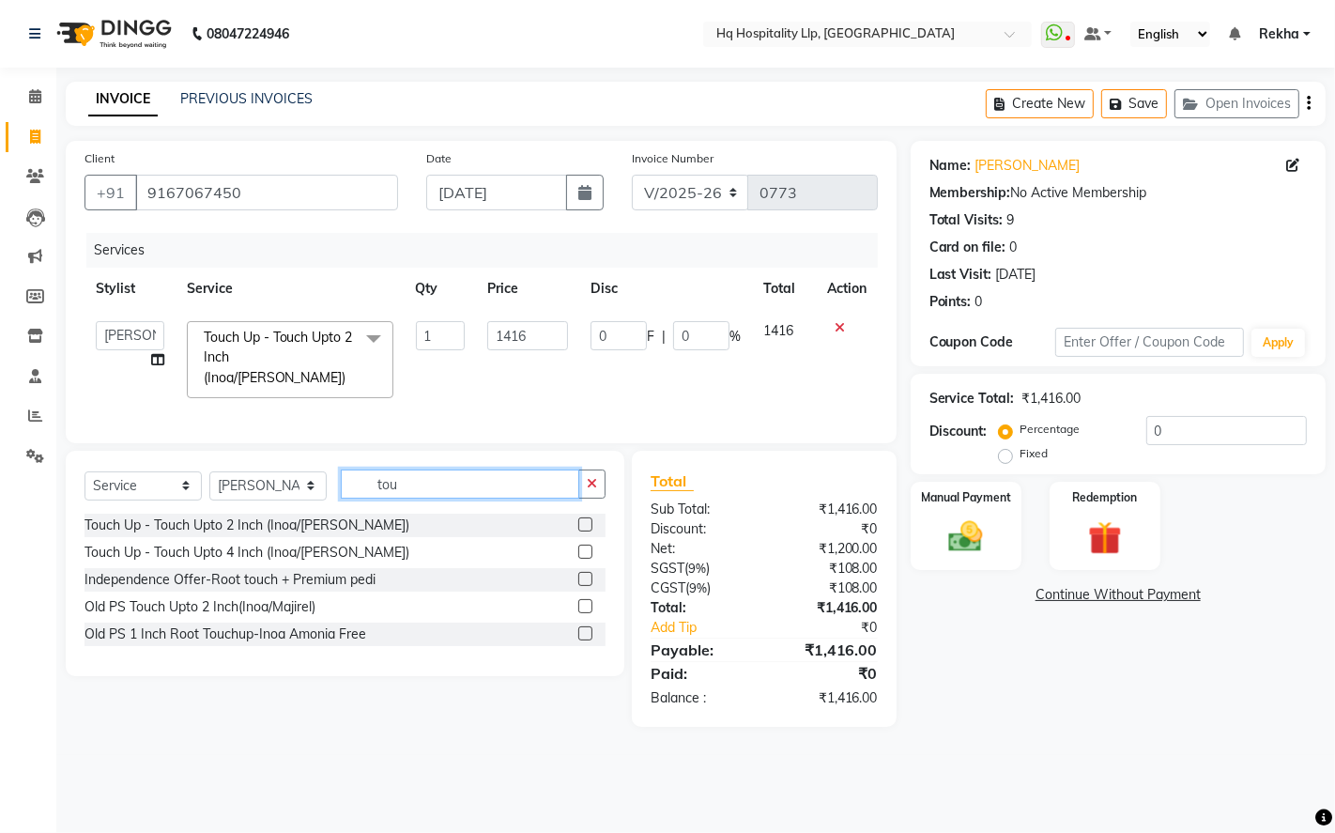
click at [484, 485] on input "tou" at bounding box center [460, 484] width 239 height 29
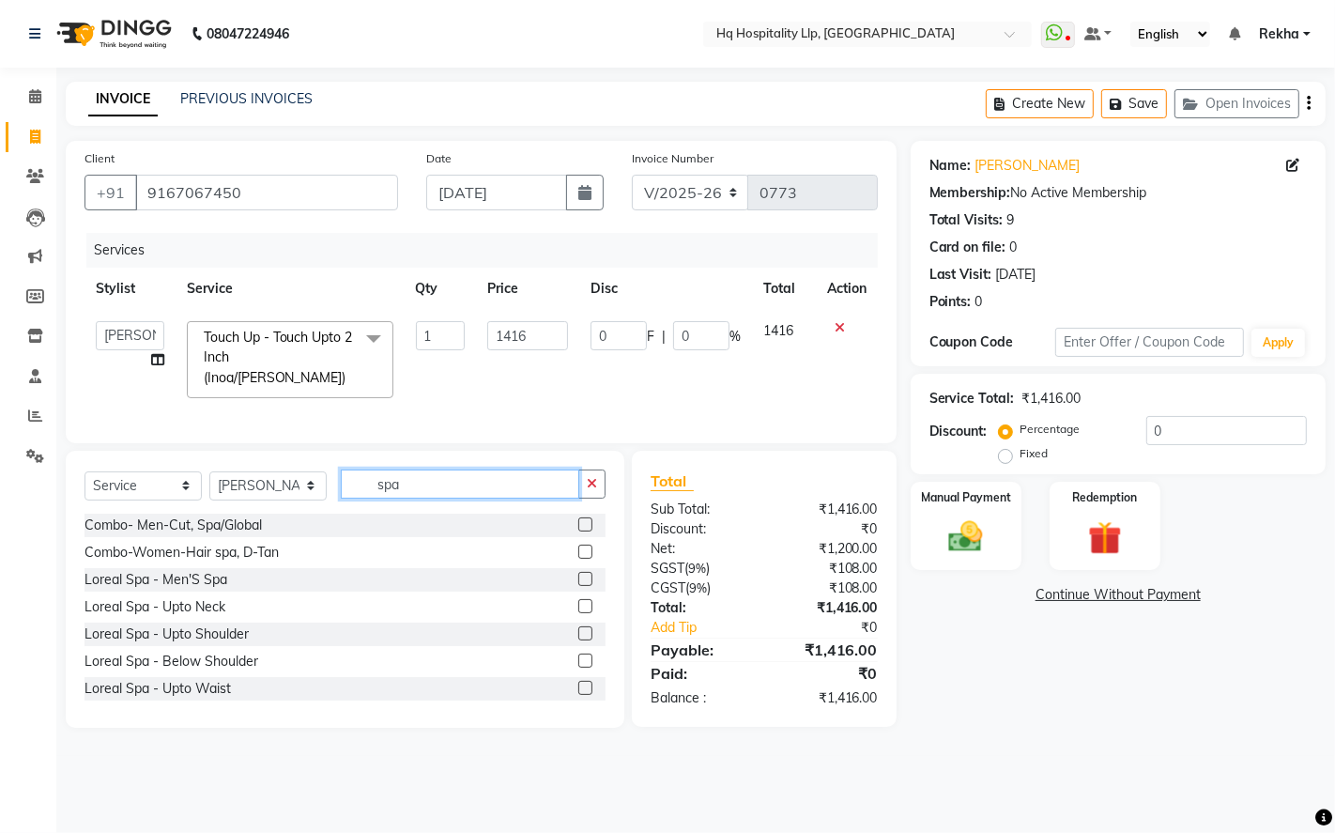
type input "spa"
click at [578, 655] on label at bounding box center [585, 661] width 14 height 14
click at [578, 655] on input "checkbox" at bounding box center [584, 661] width 12 height 12
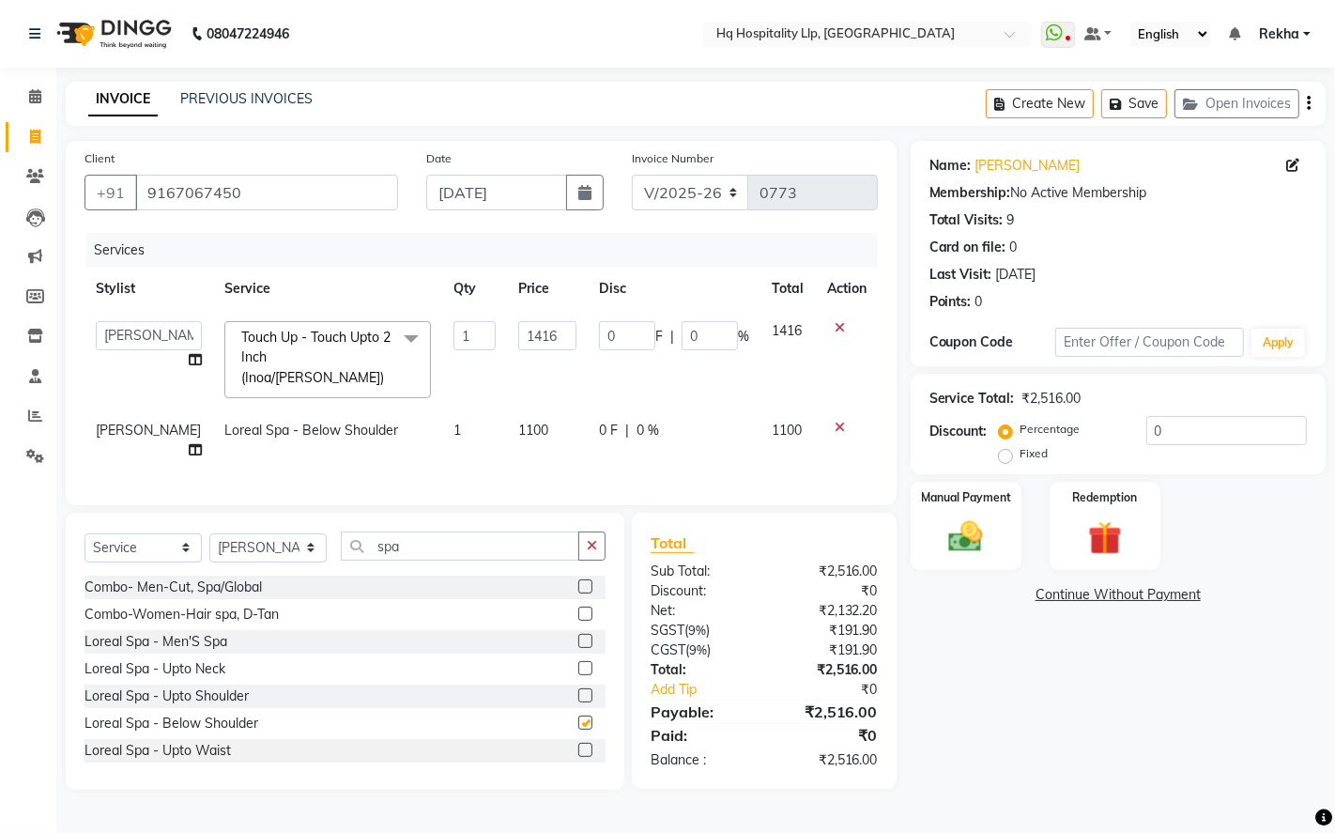
checkbox input "false"
click at [530, 409] on td "1100" at bounding box center [547, 440] width 81 height 62
select select "61253"
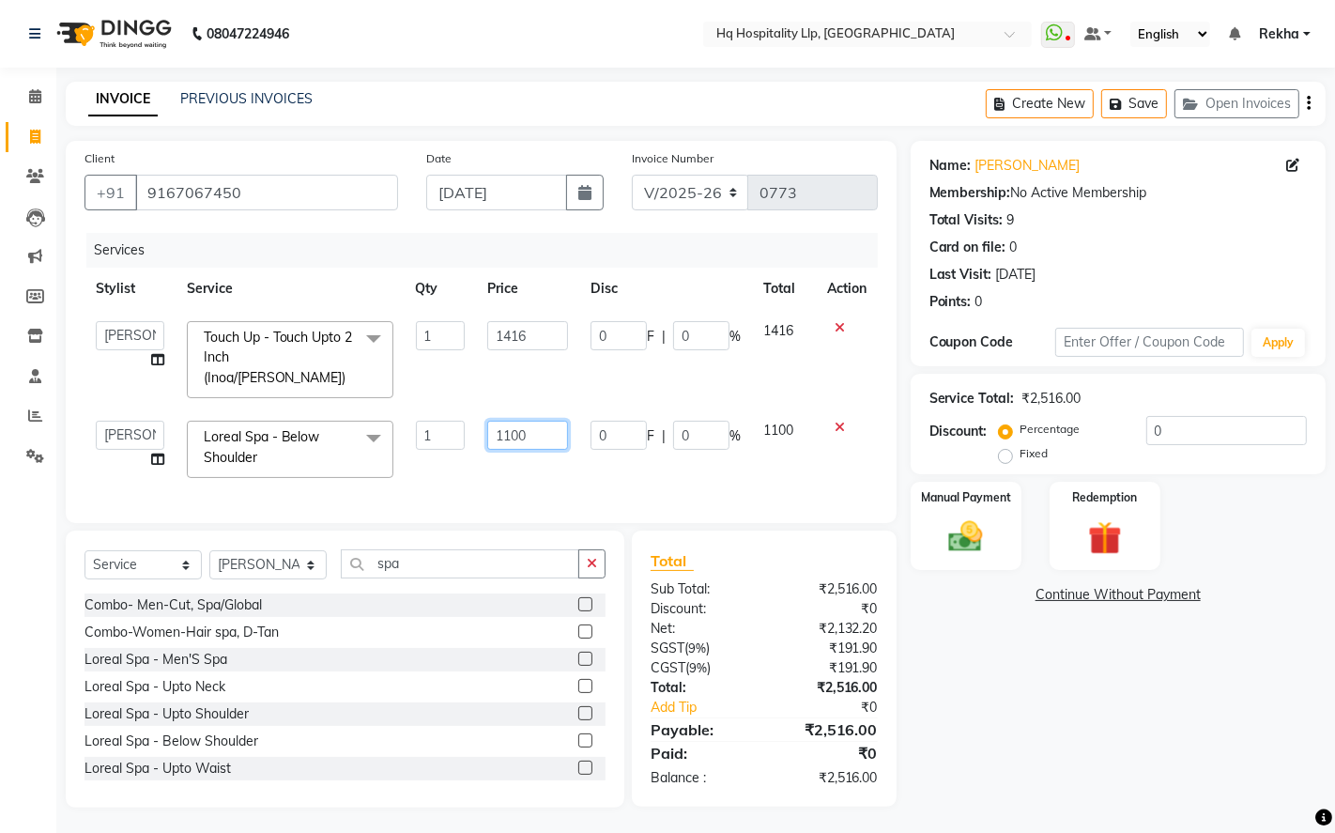
click at [541, 421] on input "1100" at bounding box center [527, 435] width 81 height 29
type input "1700"
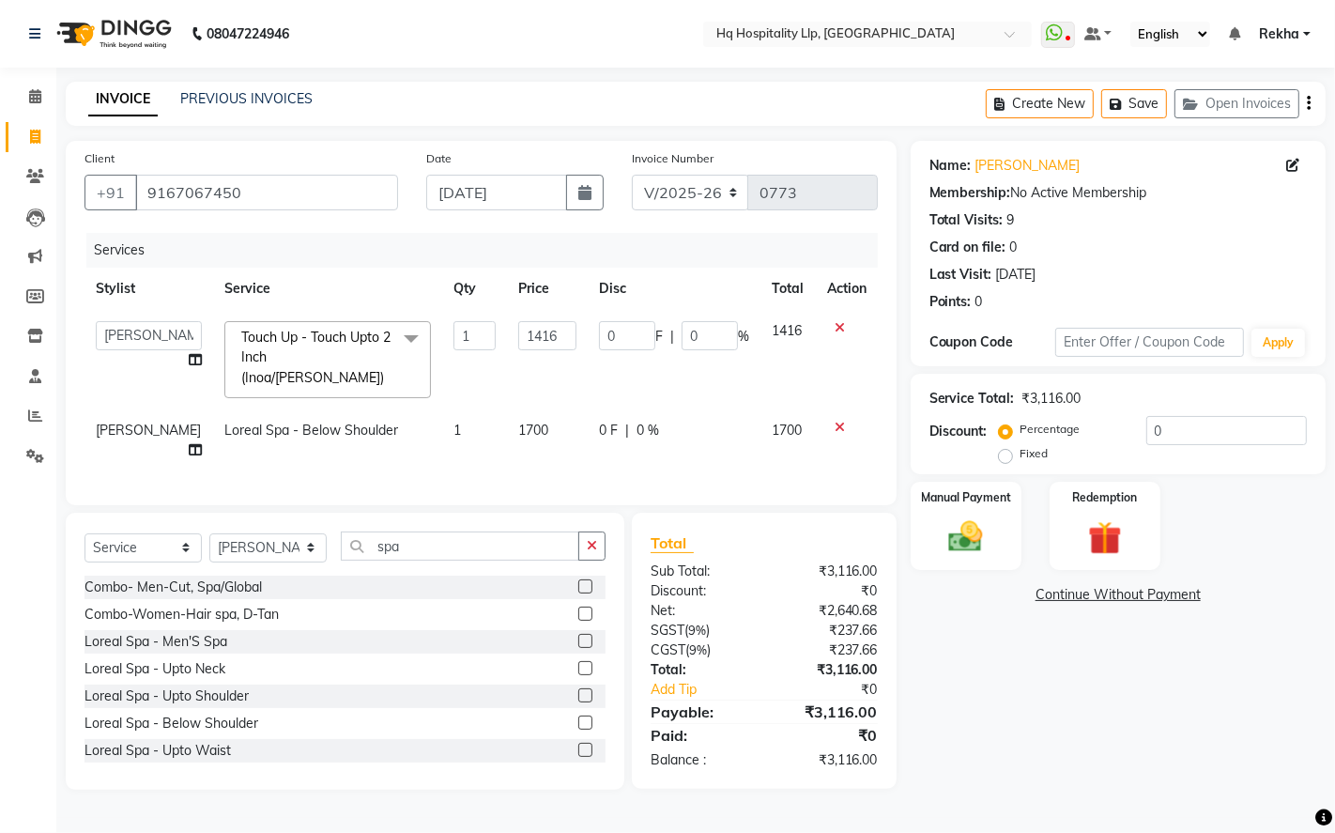
click at [537, 458] on div "Services Stylist Service Qty Price Disc Total Action ANAS Manager Nazakat NOOR …" at bounding box center [482, 360] width 794 height 254
click at [524, 446] on td "1700" at bounding box center [547, 440] width 81 height 62
select select "61253"
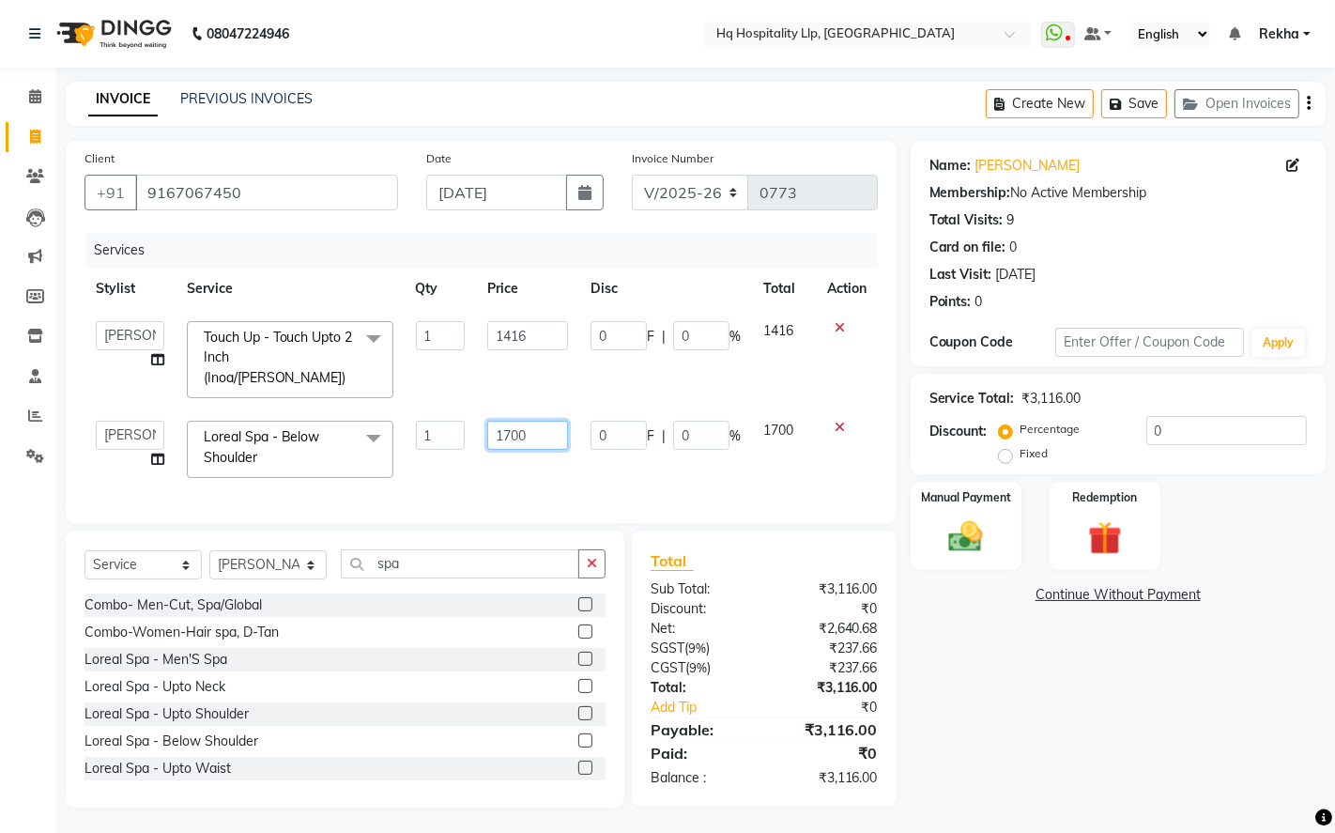
click at [542, 421] on input "1700" at bounding box center [527, 435] width 81 height 29
type input "1770"
click at [549, 446] on td "1770" at bounding box center [527, 449] width 103 height 80
select select "61253"
click at [423, 565] on input "spa" at bounding box center [460, 563] width 239 height 29
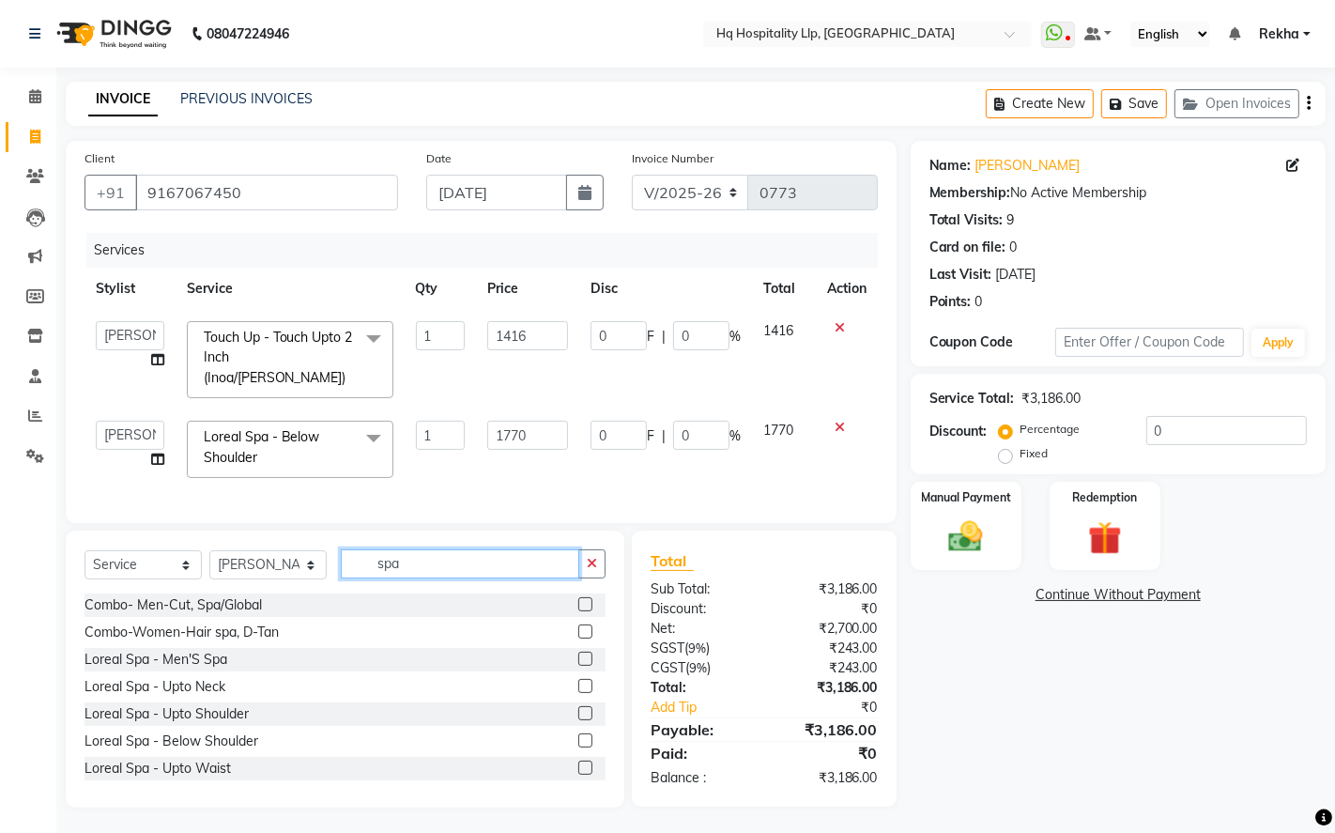
click at [423, 565] on input "spa" at bounding box center [460, 563] width 239 height 29
type input "gel"
click at [578, 627] on label at bounding box center [585, 631] width 14 height 14
click at [578, 627] on input "checkbox" at bounding box center [584, 632] width 12 height 12
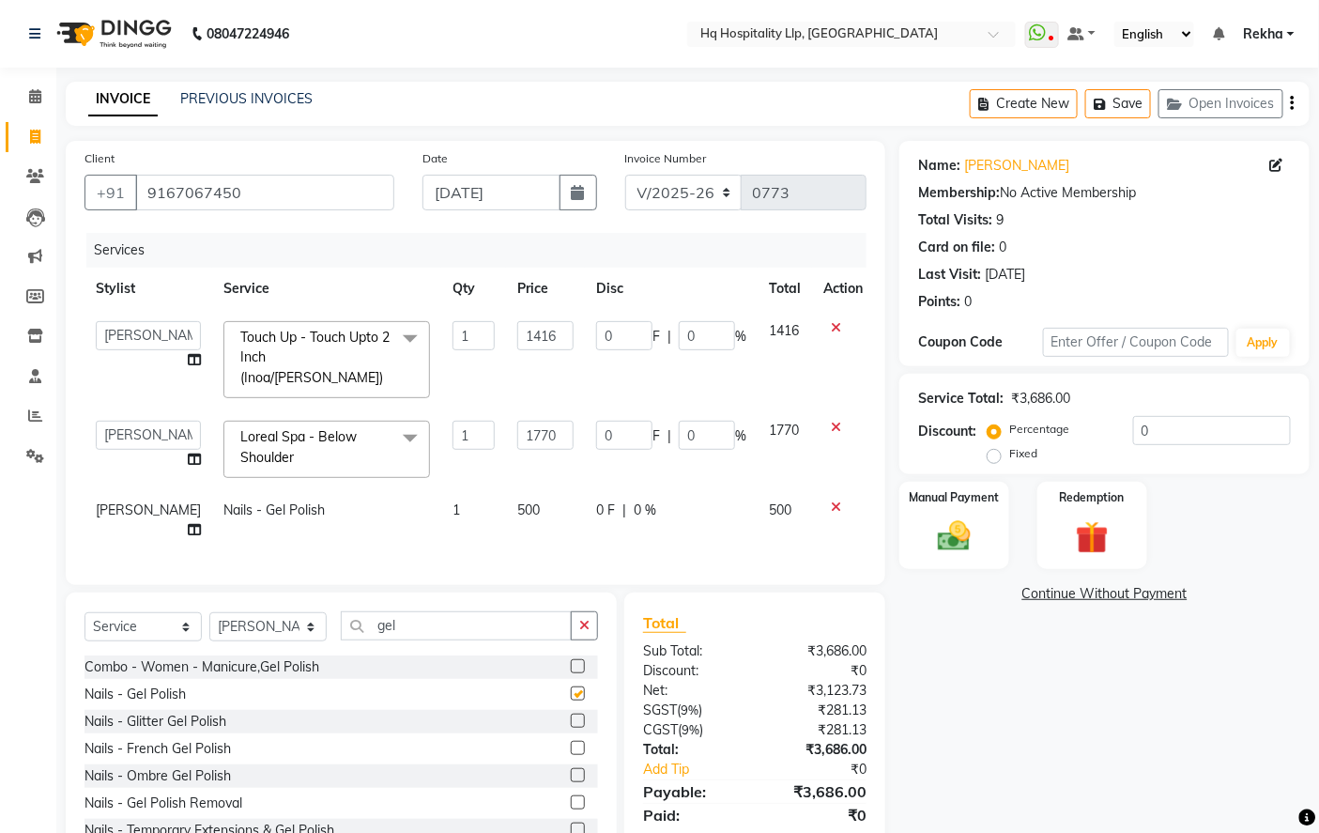
checkbox input "false"
click at [517, 501] on span "500" at bounding box center [528, 509] width 23 height 17
select select "61253"
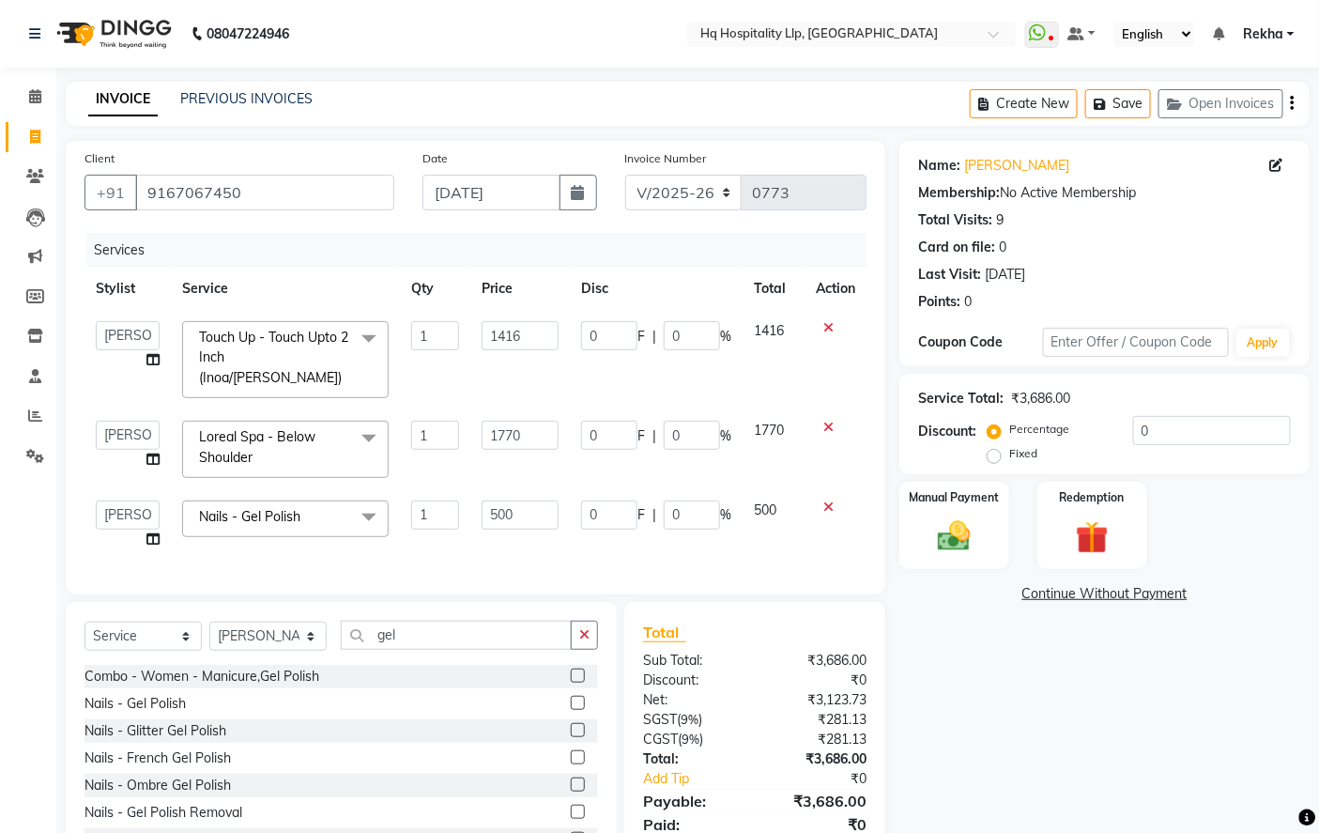
click at [824, 501] on icon at bounding box center [829, 507] width 10 height 13
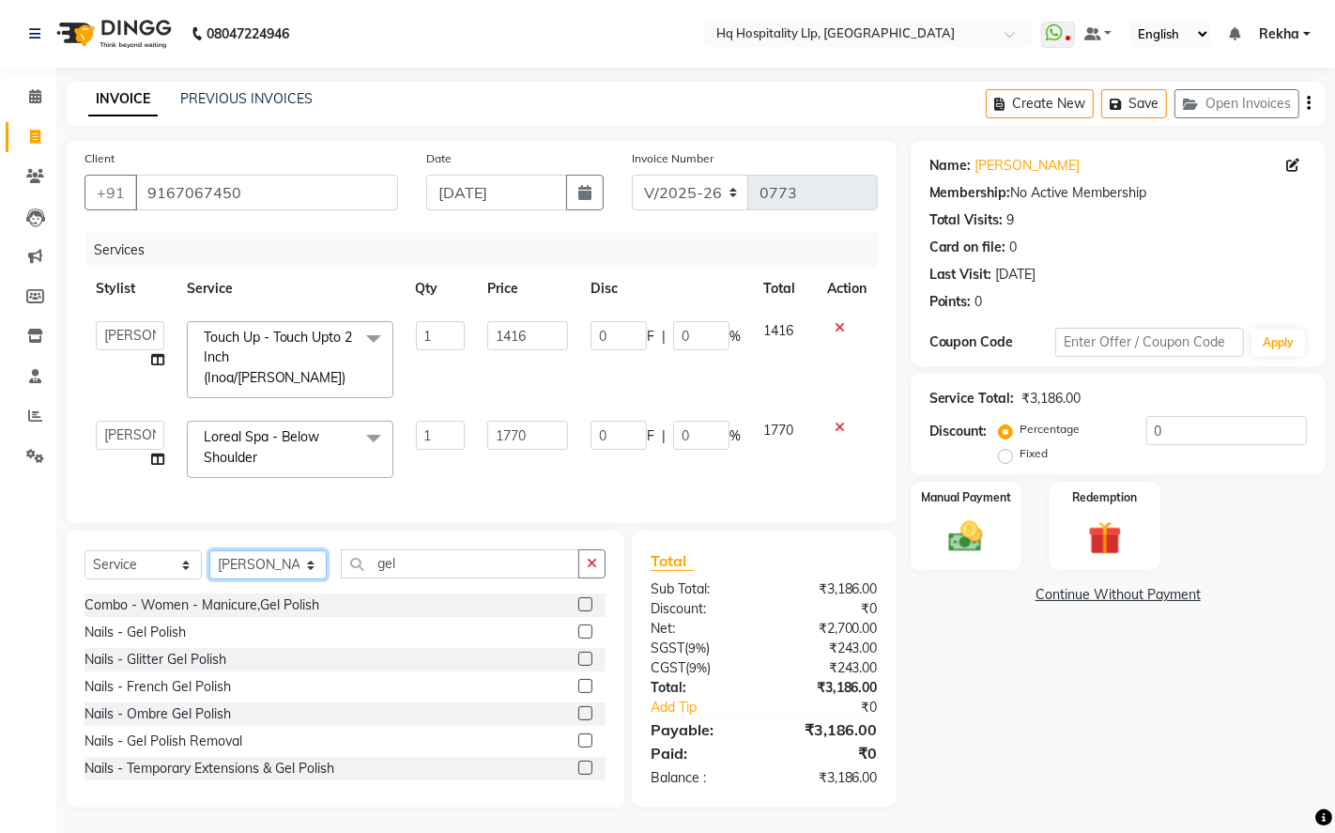
click at [310, 559] on select "Select Stylist ANAS Manager [PERSON_NAME] Staff [PERSON_NAME] Sandhya [PERSON_N…" at bounding box center [267, 564] width 117 height 29
select select "61422"
click at [209, 550] on select "Select Stylist ANAS Manager [PERSON_NAME] Staff [PERSON_NAME] Sandhya [PERSON_N…" at bounding box center [267, 564] width 117 height 29
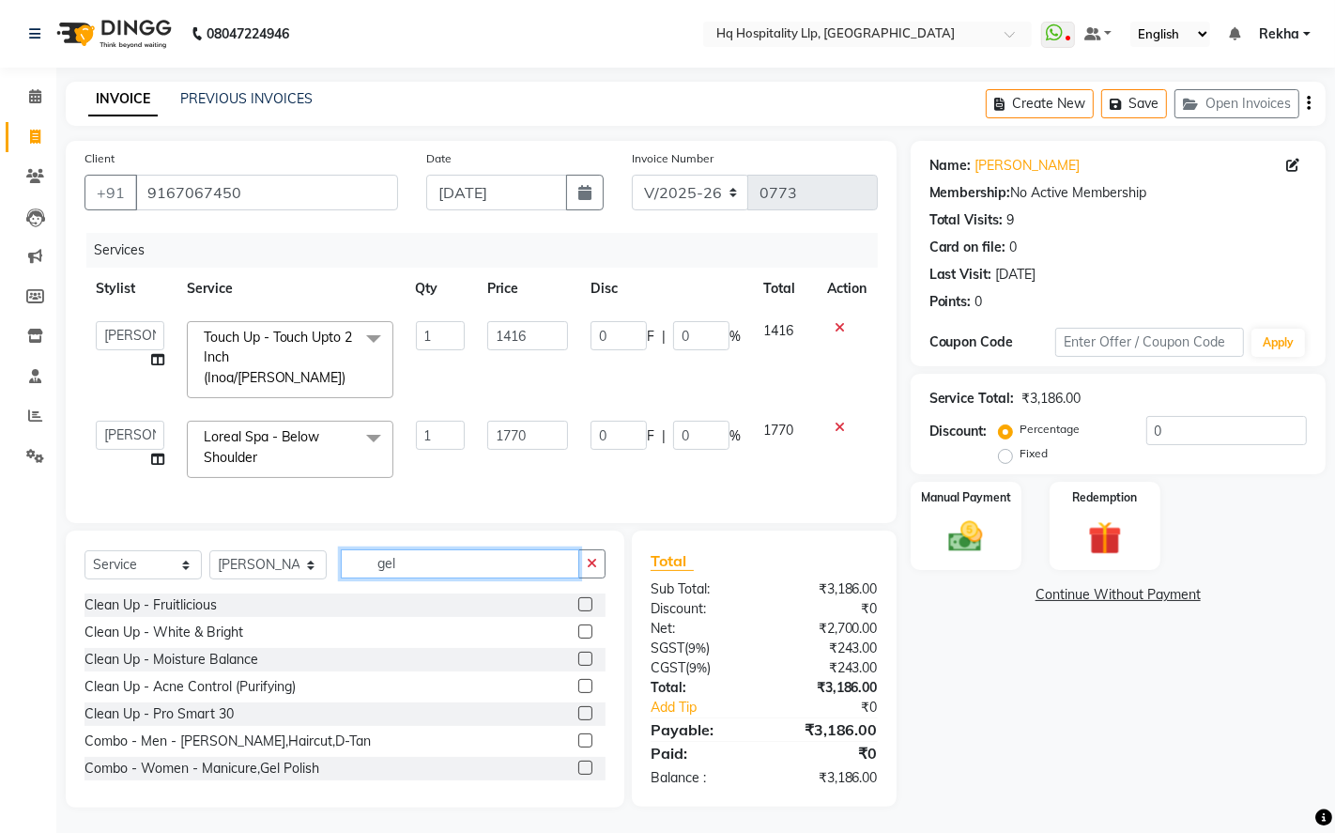
click at [528, 564] on input "gel" at bounding box center [460, 563] width 239 height 29
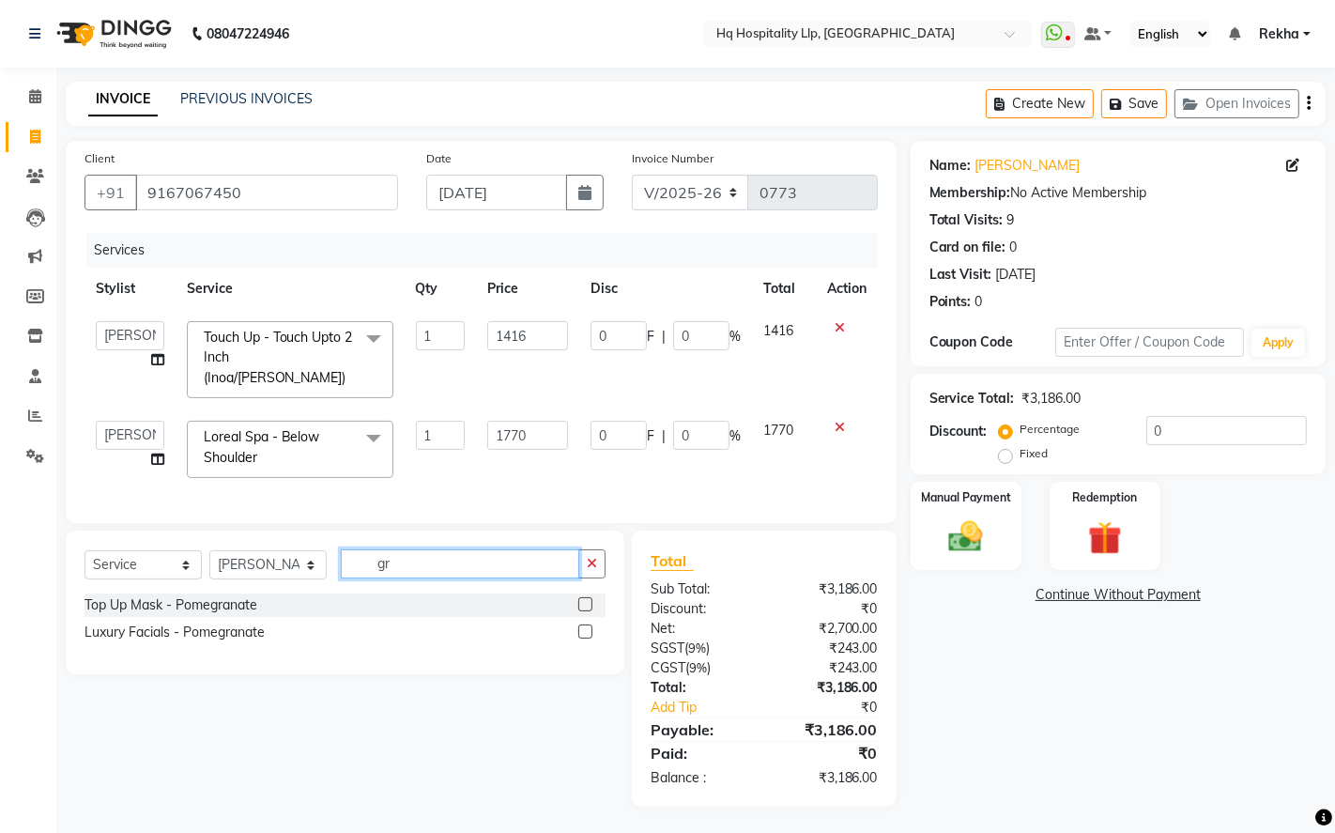
type input "g"
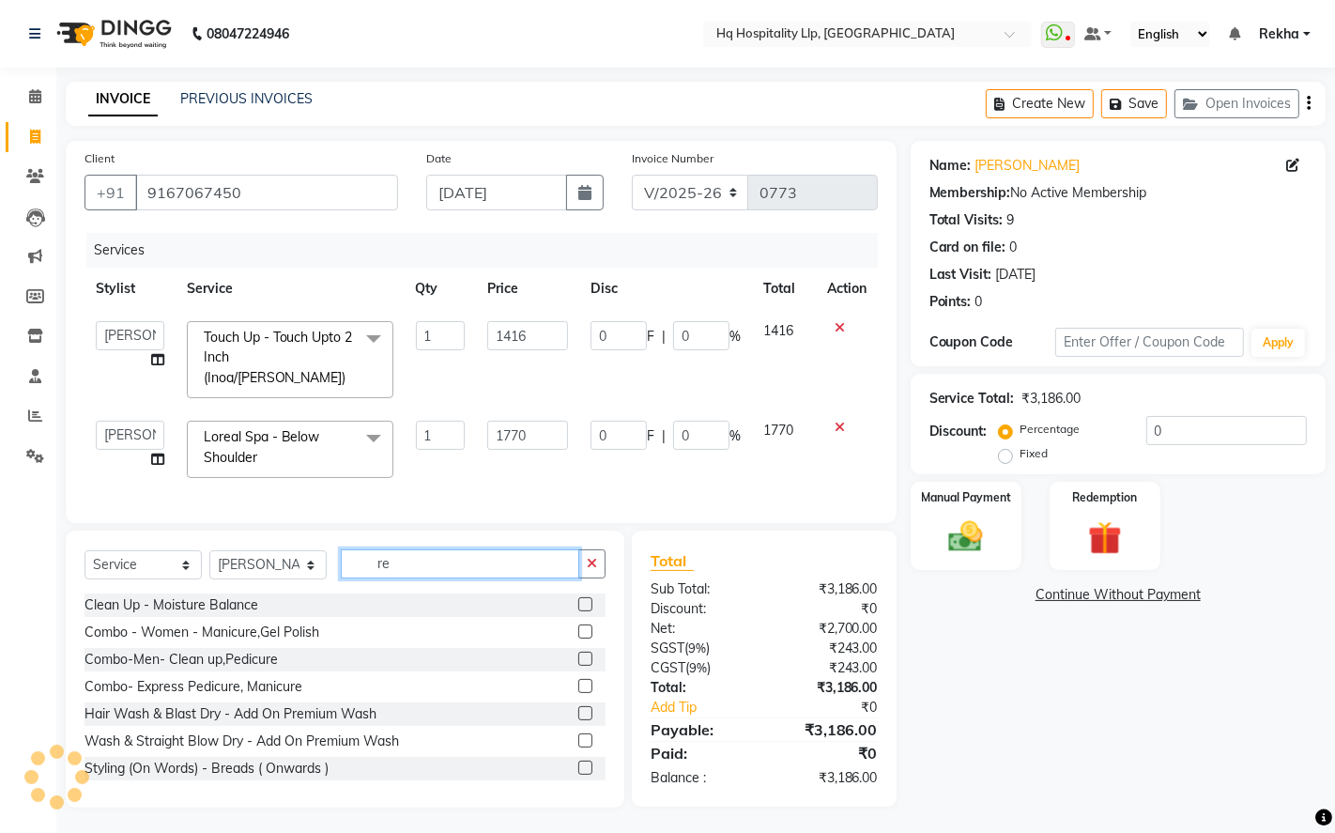
type input "r"
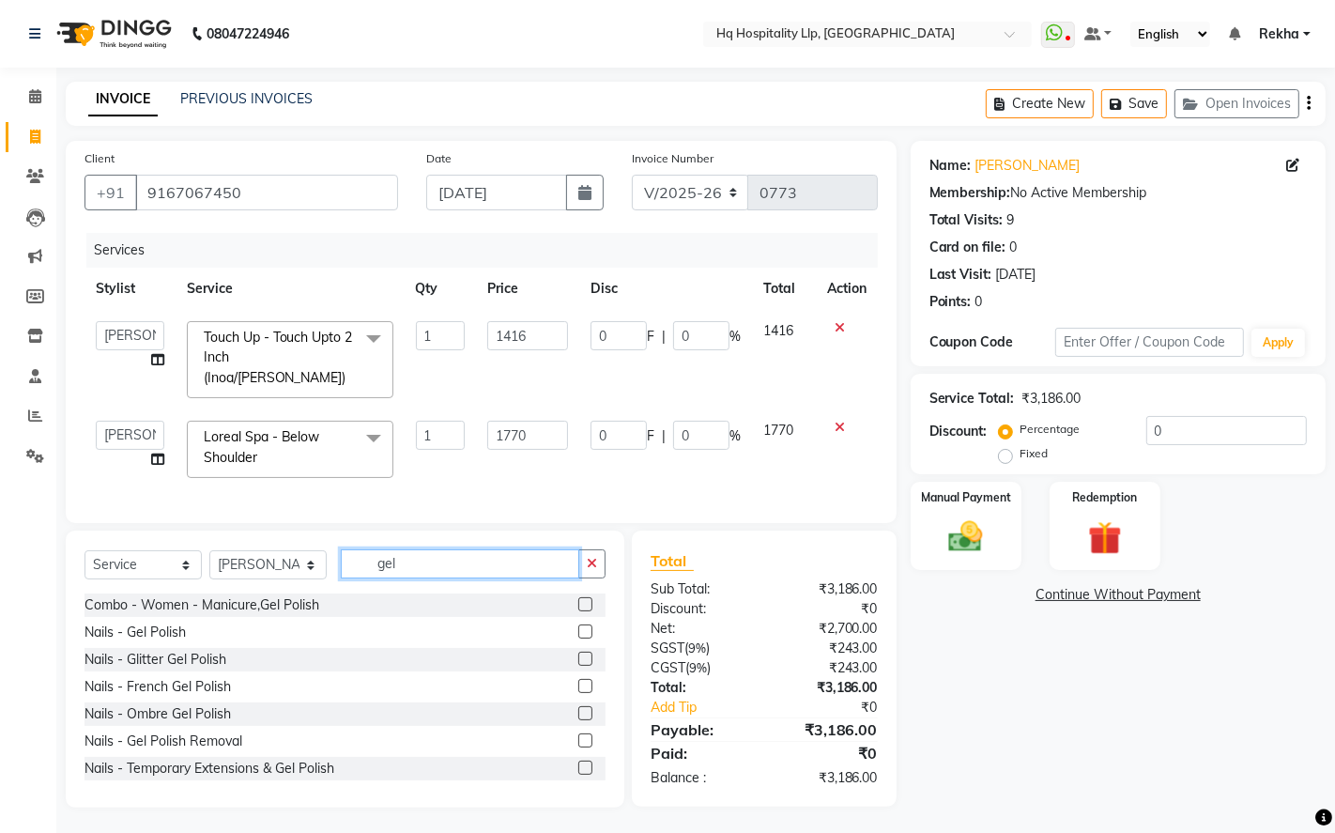
type input "gel"
click at [578, 629] on label at bounding box center [585, 631] width 14 height 14
click at [578, 629] on input "checkbox" at bounding box center [584, 632] width 12 height 12
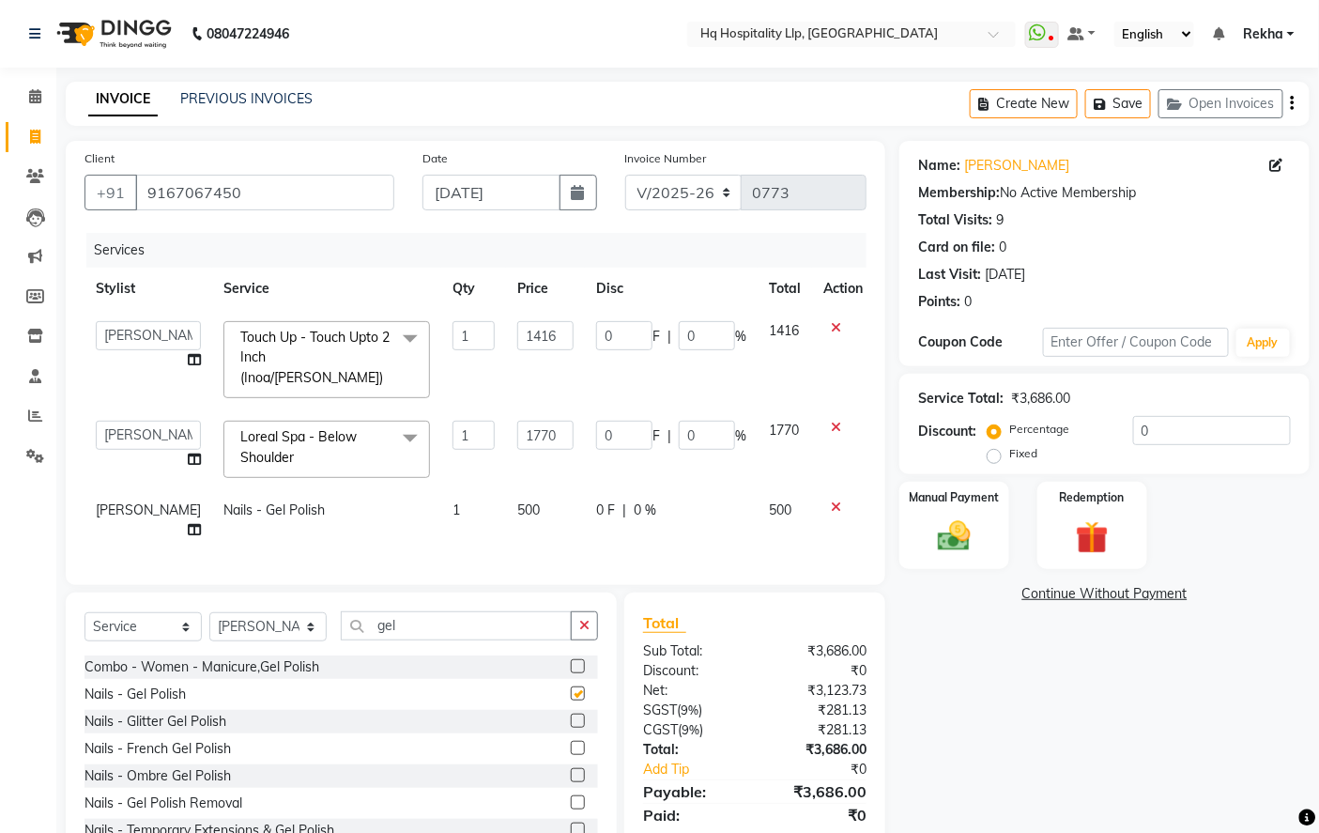
checkbox input "false"
click at [538, 490] on td "500" at bounding box center [545, 520] width 79 height 62
select select "61422"
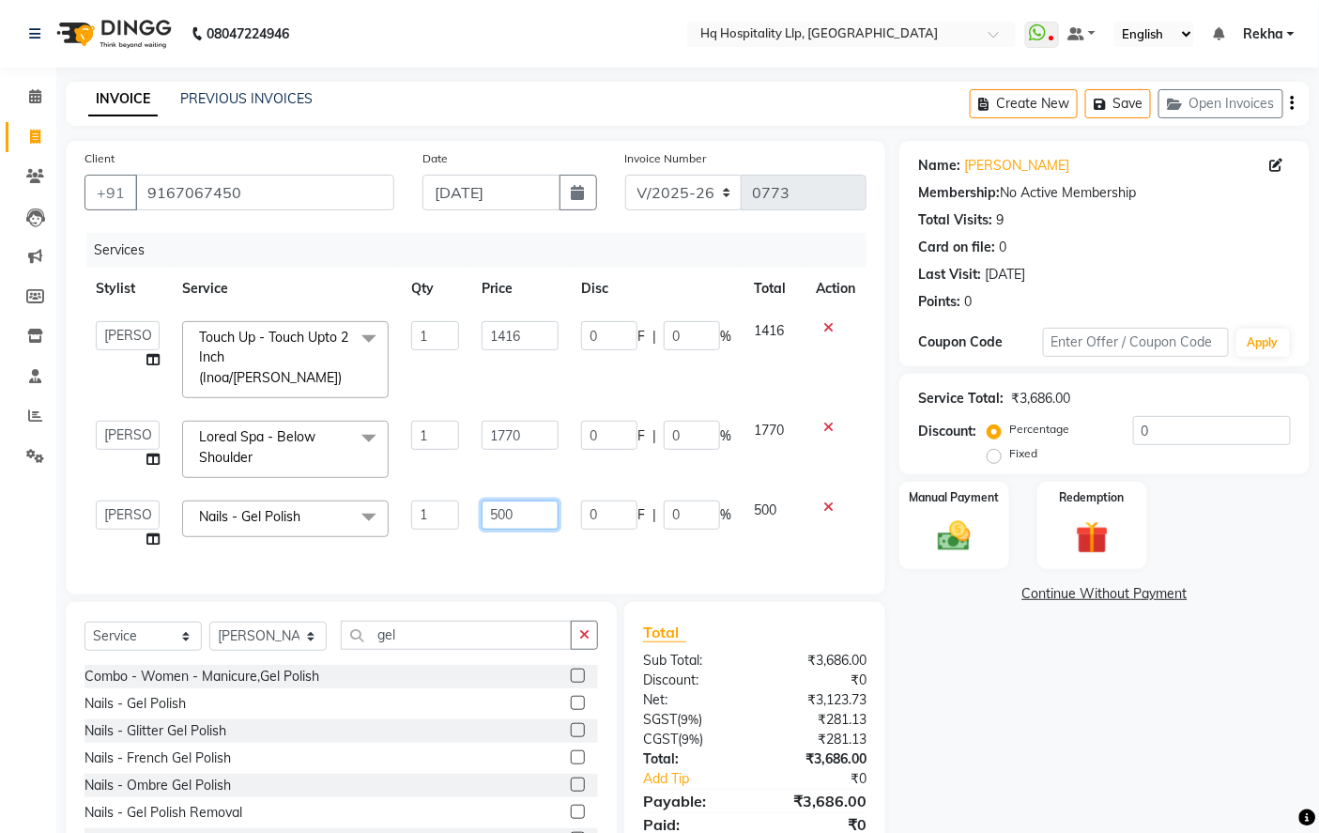
click at [540, 501] on input "500" at bounding box center [520, 515] width 77 height 29
type input "5"
type input "708"
click at [939, 671] on div "Name: Amita Chordekar Membership: No Active Membership Total Visits: 9 Card on …" at bounding box center [1112, 510] width 424 height 738
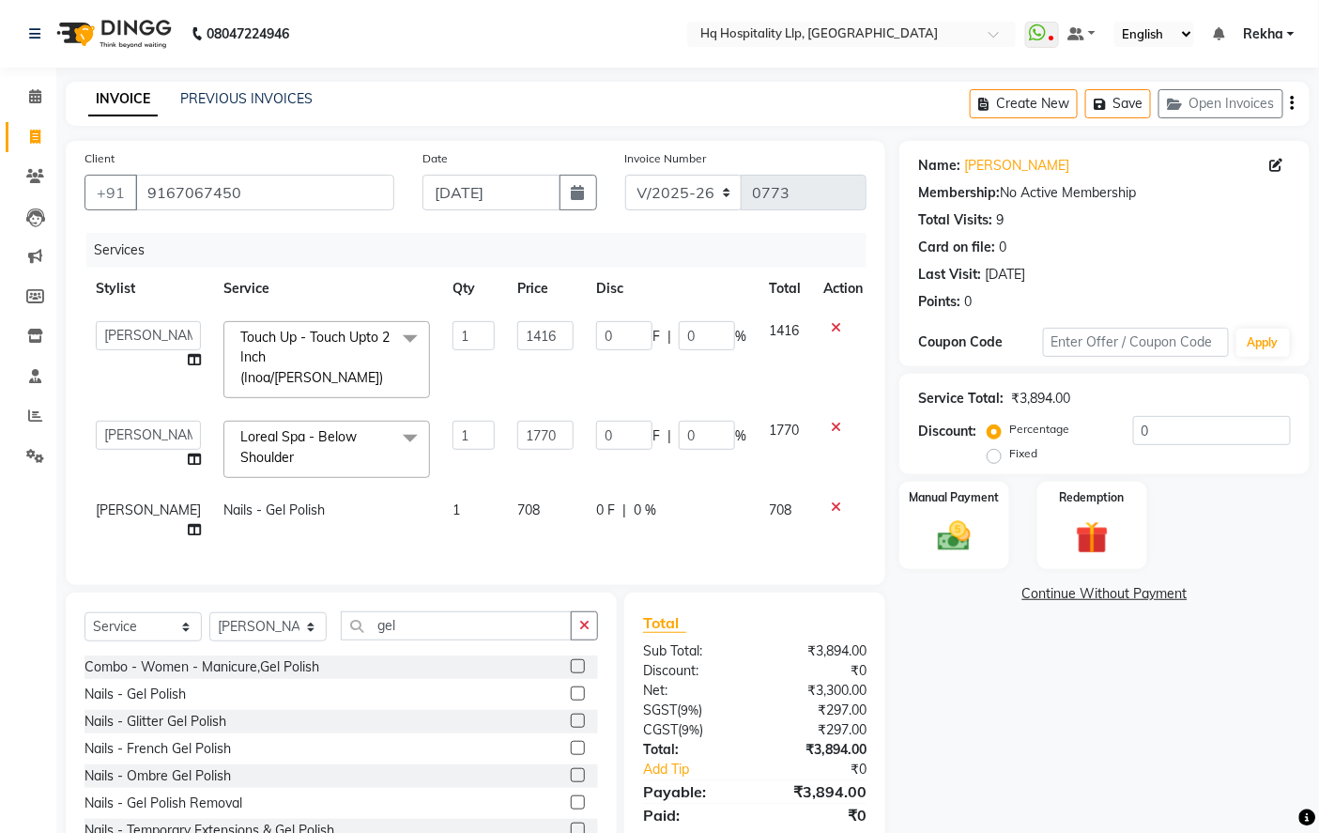
scroll to position [60, 0]
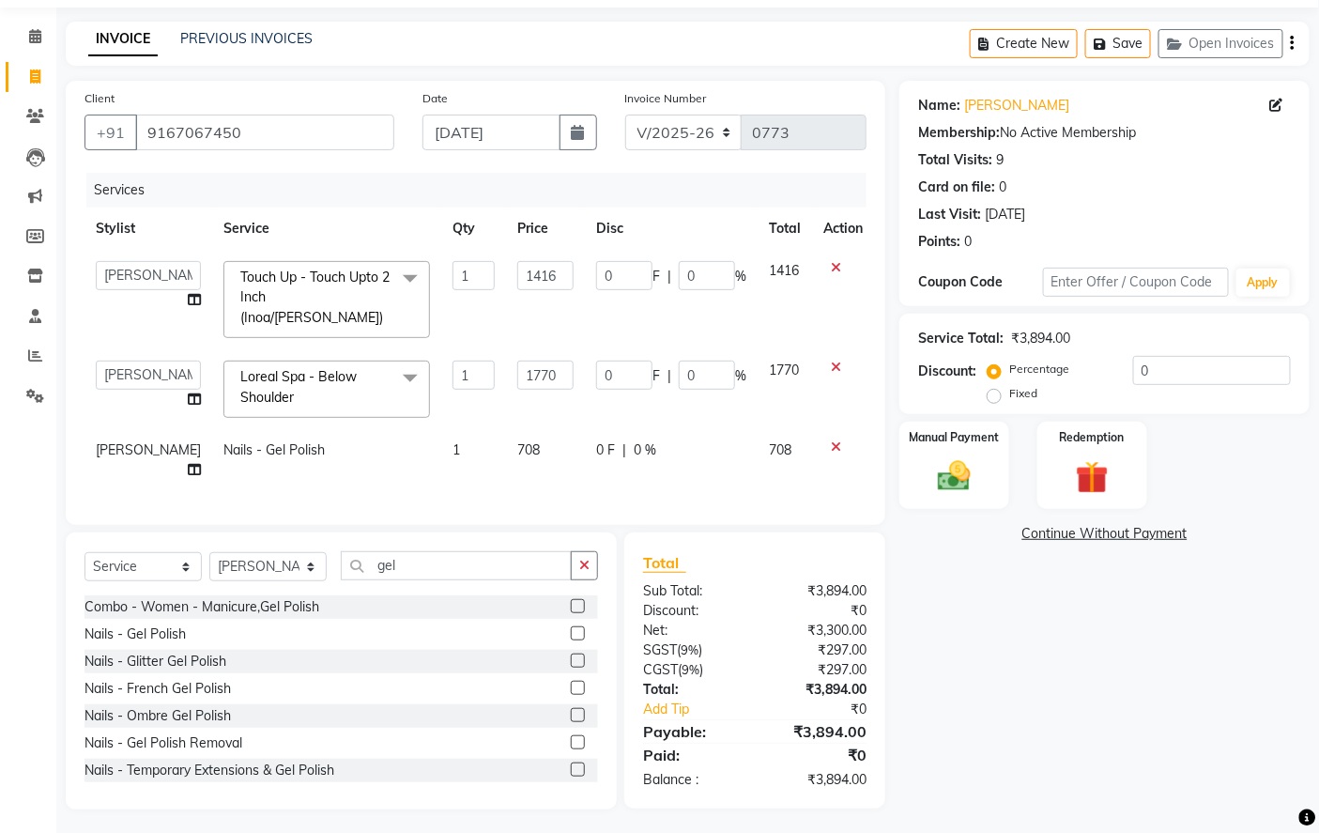
click at [956, 654] on div "Name: Amita Chordekar Membership: No Active Membership Total Visits: 9 Card on …" at bounding box center [1112, 445] width 424 height 729
click at [971, 447] on div "Manual Payment" at bounding box center [955, 466] width 114 height 92
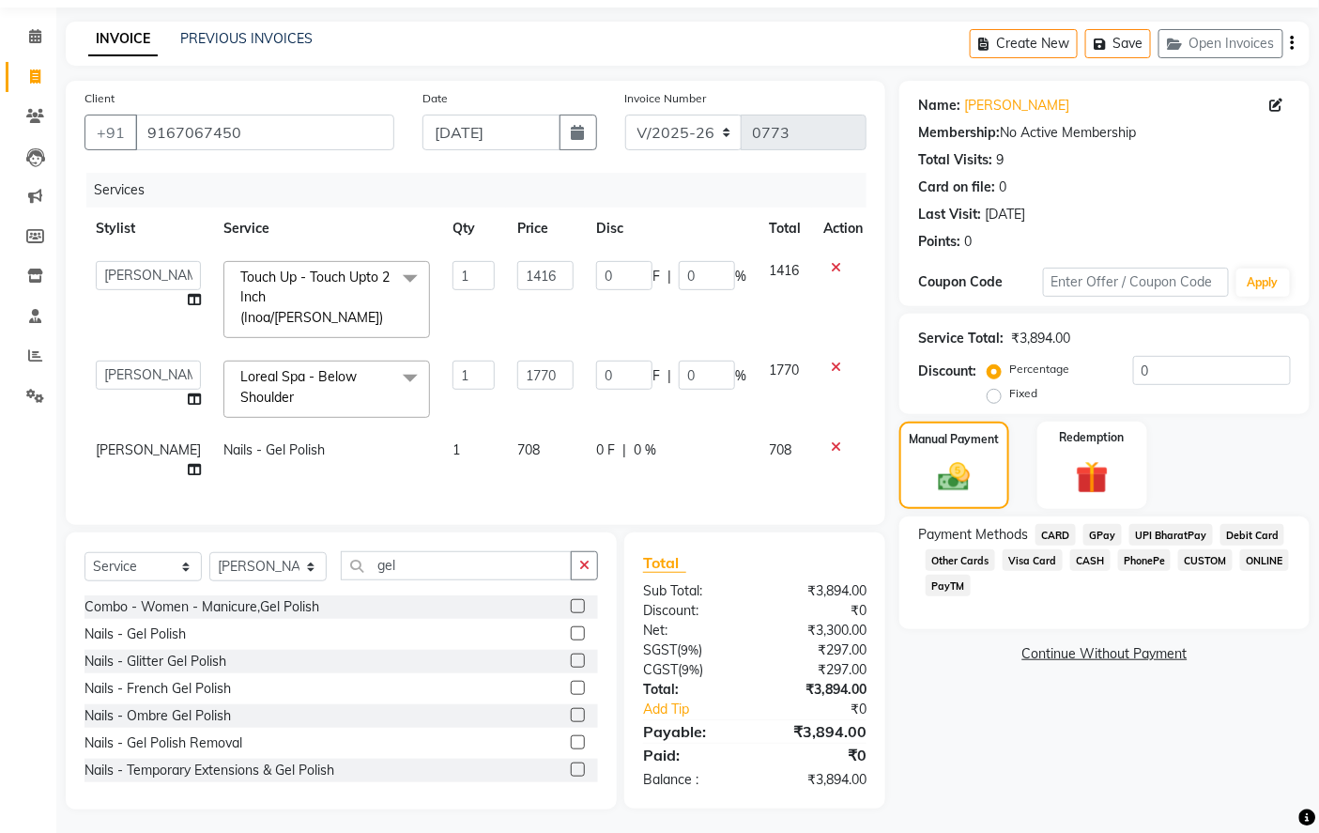
click at [1247, 532] on span "Debit Card" at bounding box center [1253, 535] width 65 height 22
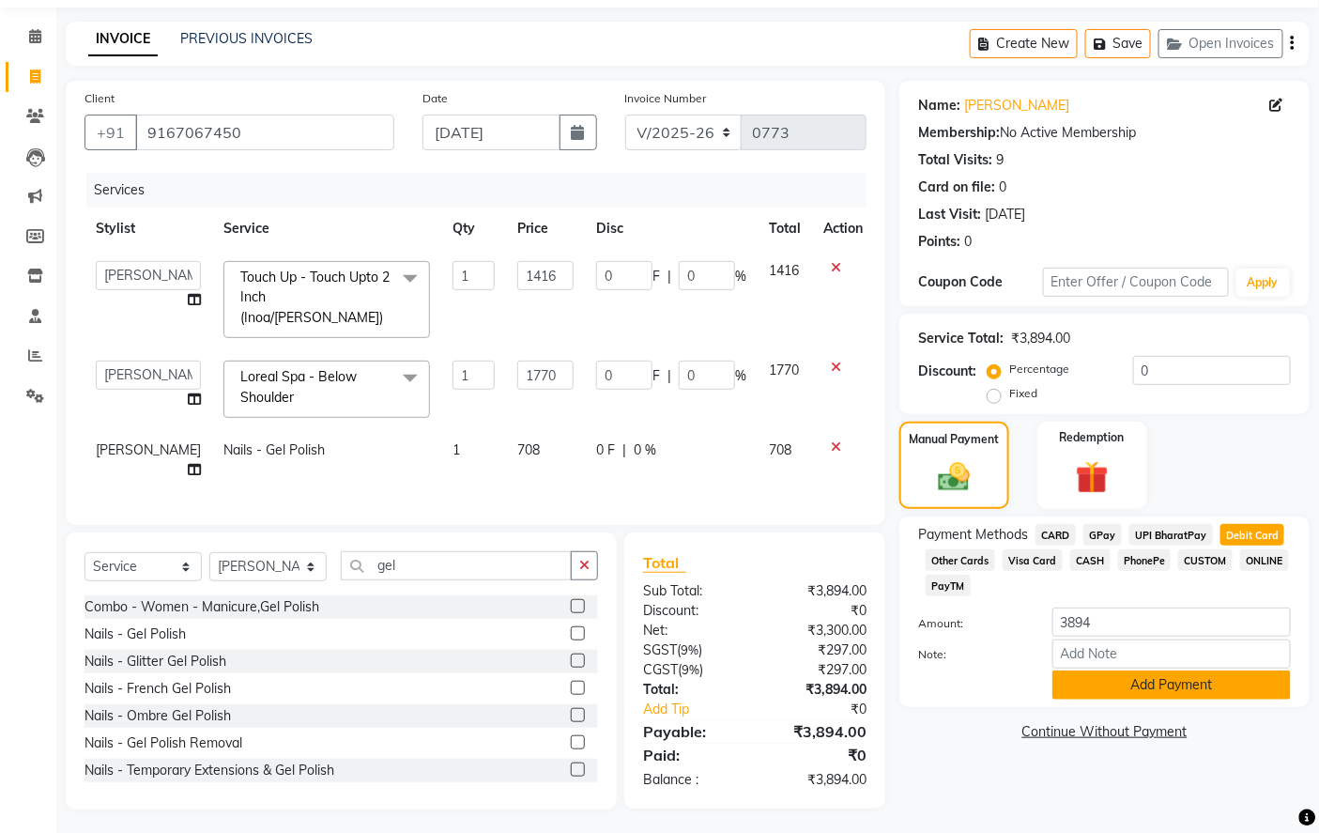
click at [1128, 689] on button "Add Payment" at bounding box center [1172, 684] width 239 height 29
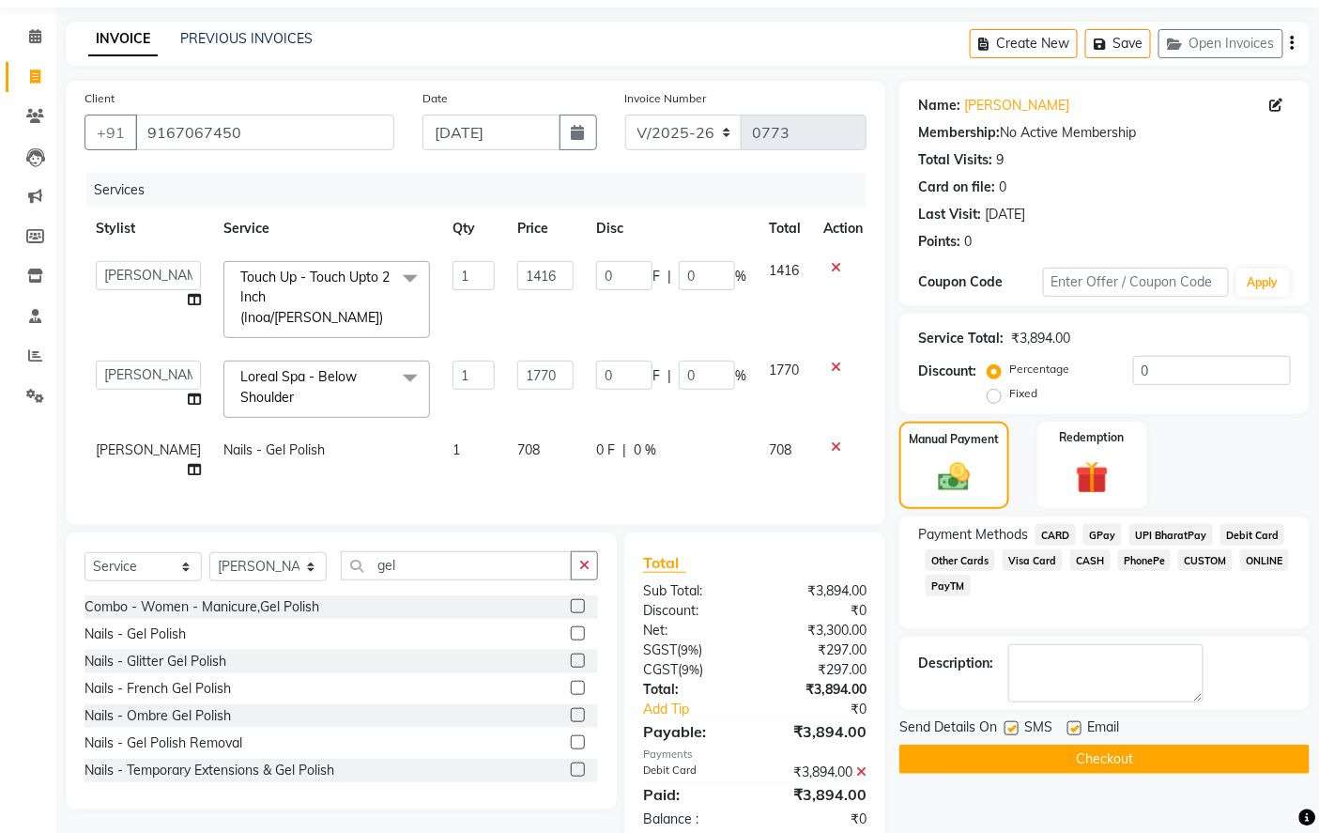
scroll to position [98, 0]
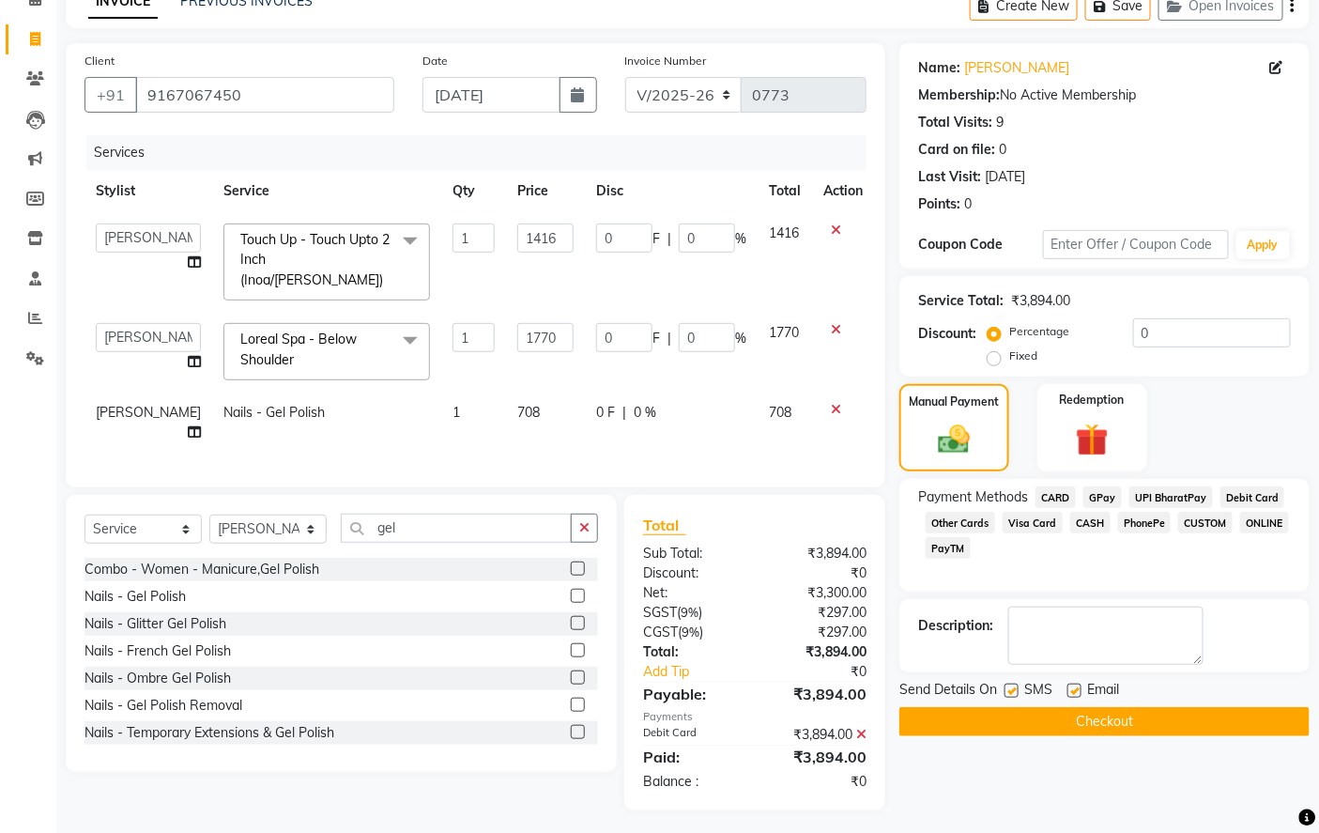
click at [1096, 727] on button "Checkout" at bounding box center [1105, 721] width 410 height 29
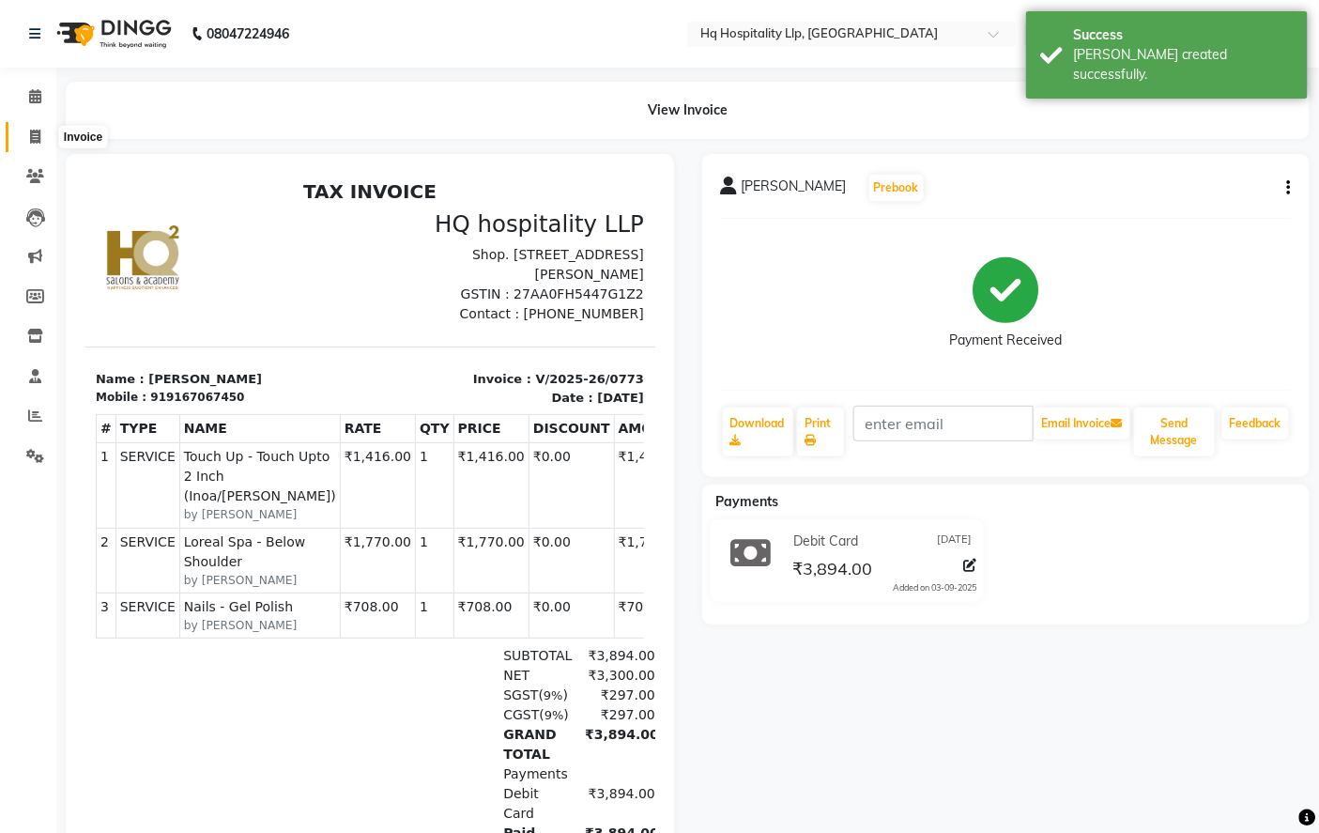
click at [30, 139] on icon at bounding box center [35, 137] width 10 height 14
select select "7197"
select select "service"
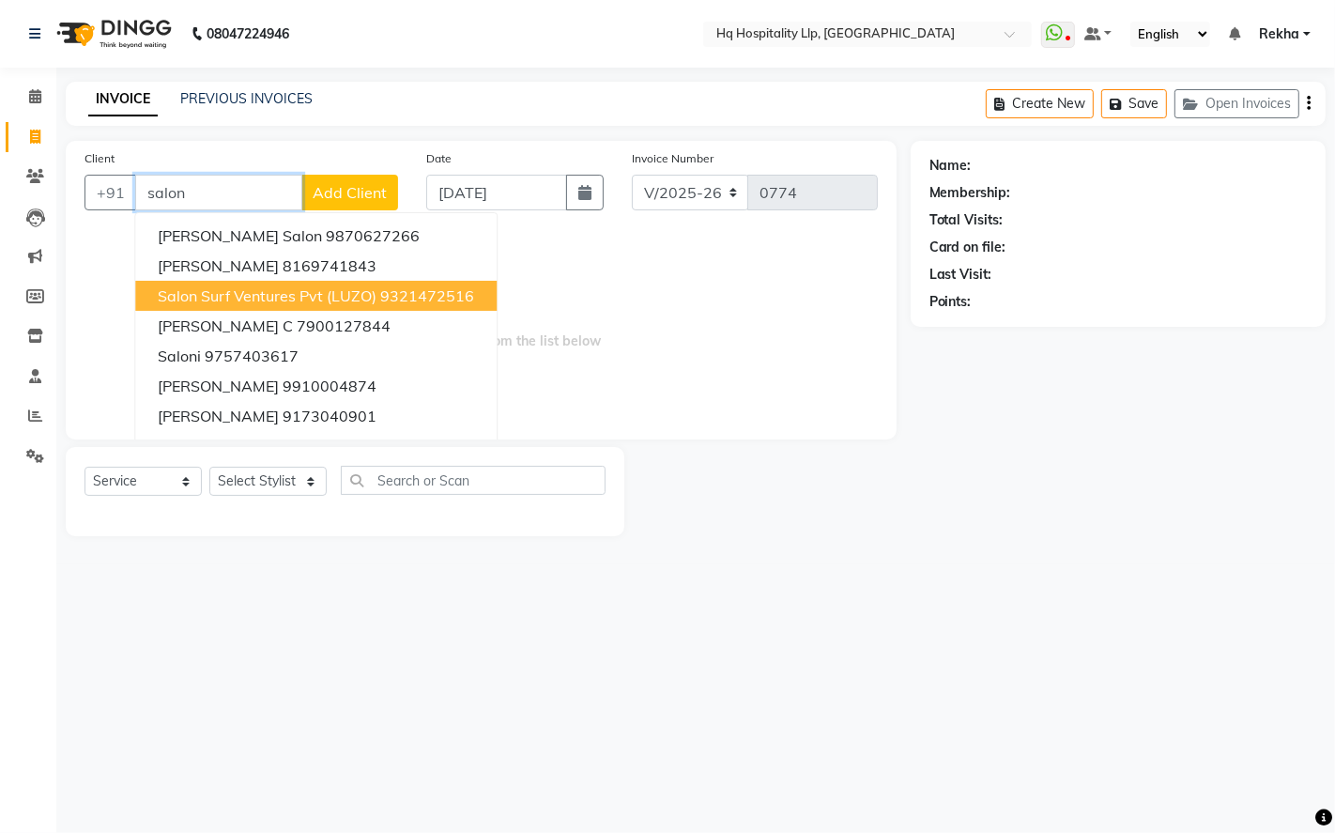
click at [241, 294] on span "salon surf ventures pvt (LUZO)" at bounding box center [267, 295] width 219 height 19
type input "9321472516"
select select "1: Object"
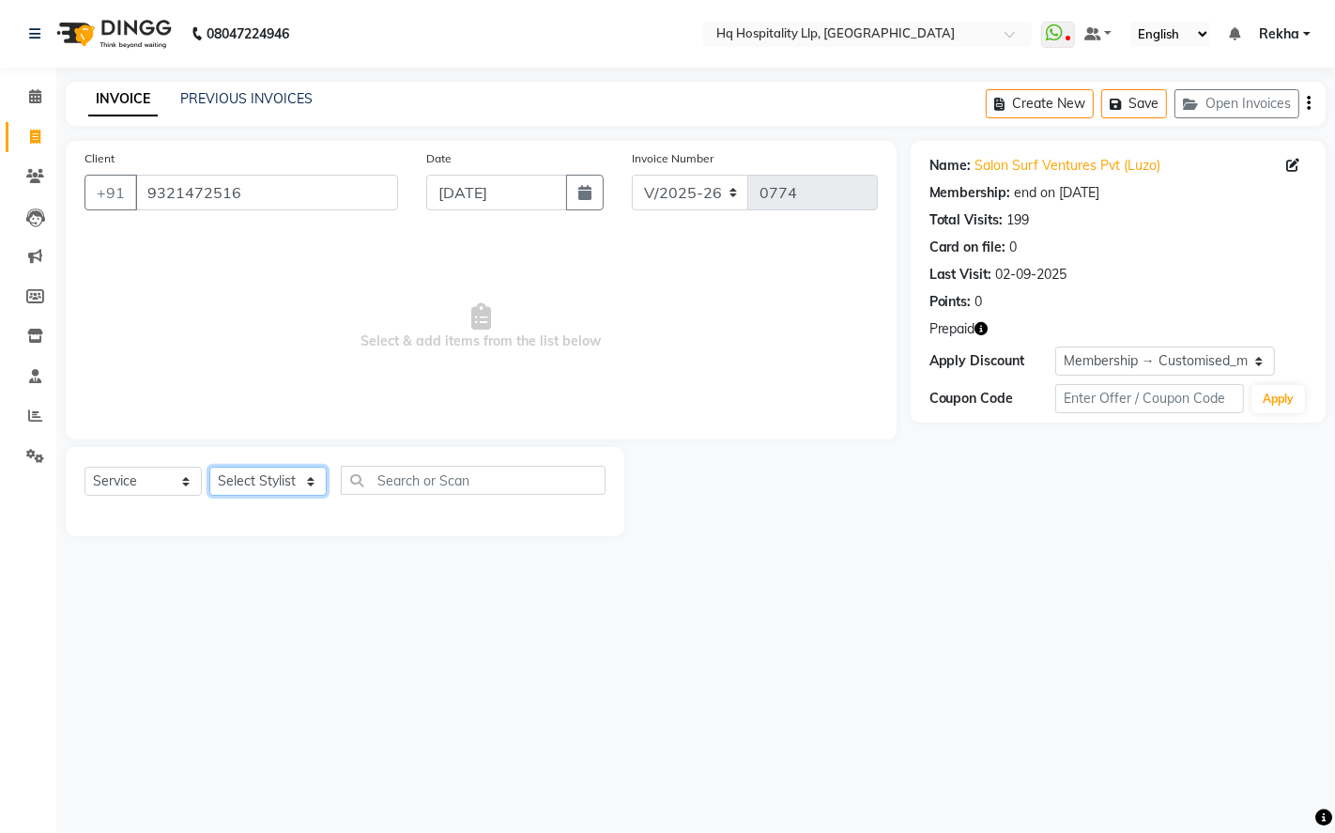
click at [305, 484] on select "Select Stylist ANAS Manager [PERSON_NAME] Staff [PERSON_NAME] Sandhya [PERSON_N…" at bounding box center [267, 481] width 117 height 29
select select "61253"
click at [209, 468] on select "Select Stylist ANAS Manager [PERSON_NAME] Staff [PERSON_NAME] Sandhya [PERSON_N…" at bounding box center [267, 481] width 117 height 29
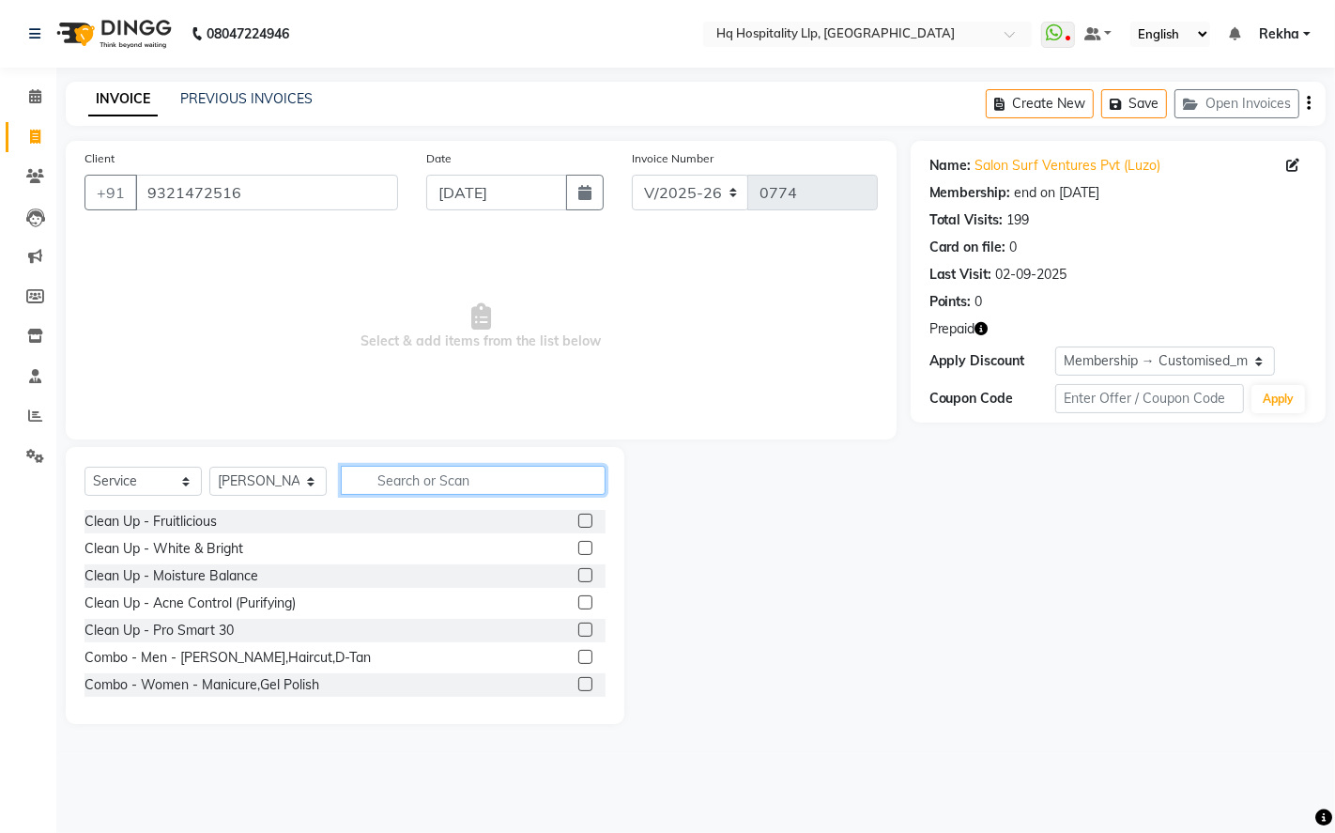
click at [396, 477] on input "text" at bounding box center [473, 480] width 265 height 29
type input "glo"
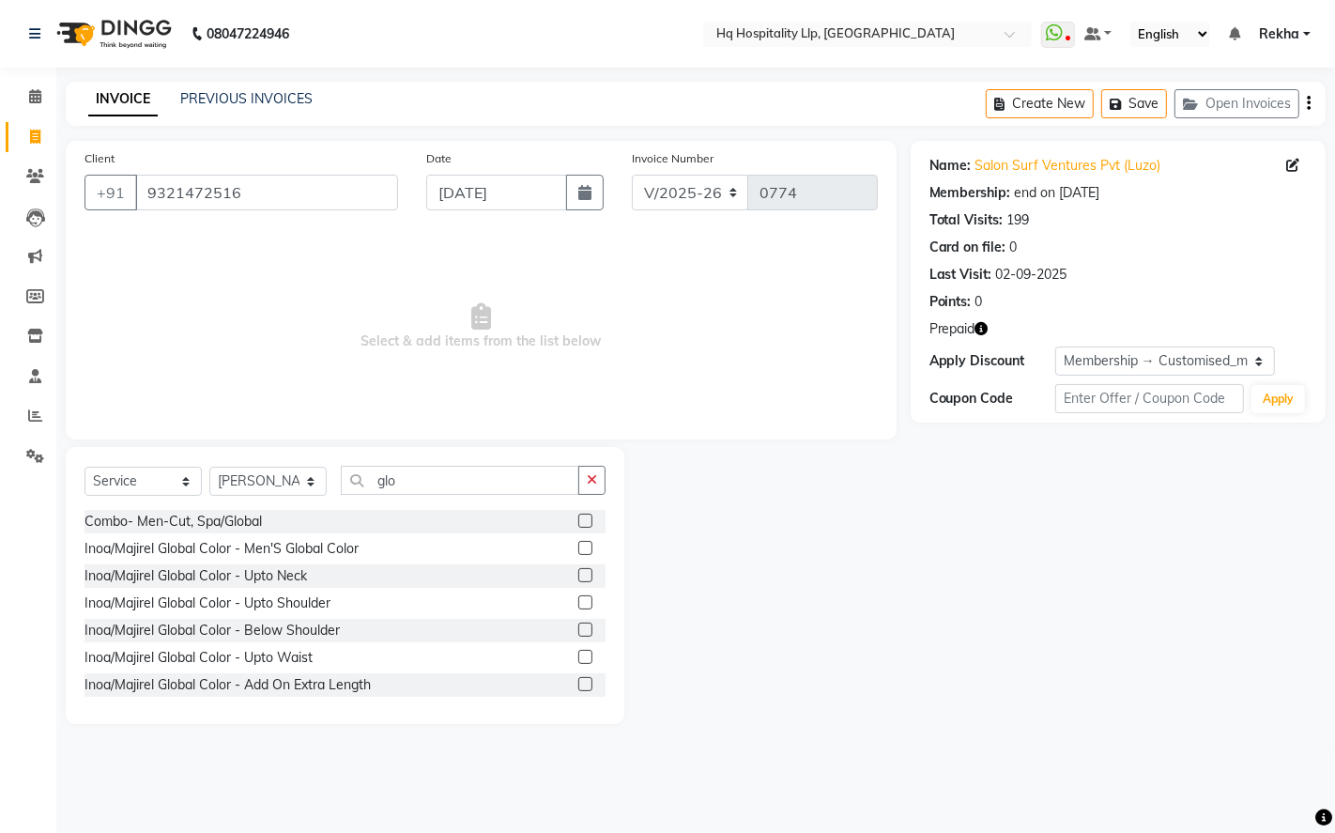
click at [578, 599] on label at bounding box center [585, 602] width 14 height 14
click at [578, 599] on input "checkbox" at bounding box center [584, 603] width 12 height 12
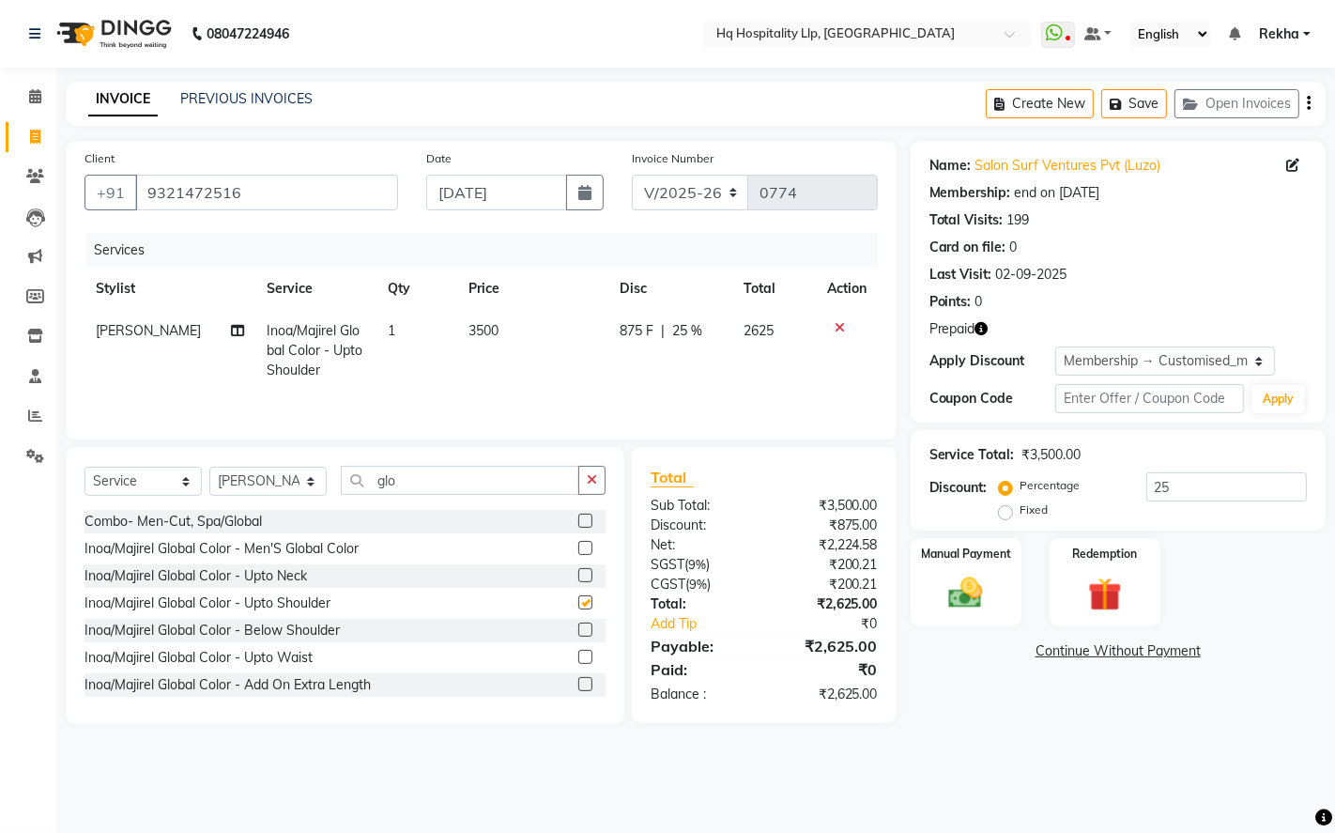
checkbox input "false"
click at [511, 326] on td "3500" at bounding box center [532, 351] width 151 height 82
select select "61253"
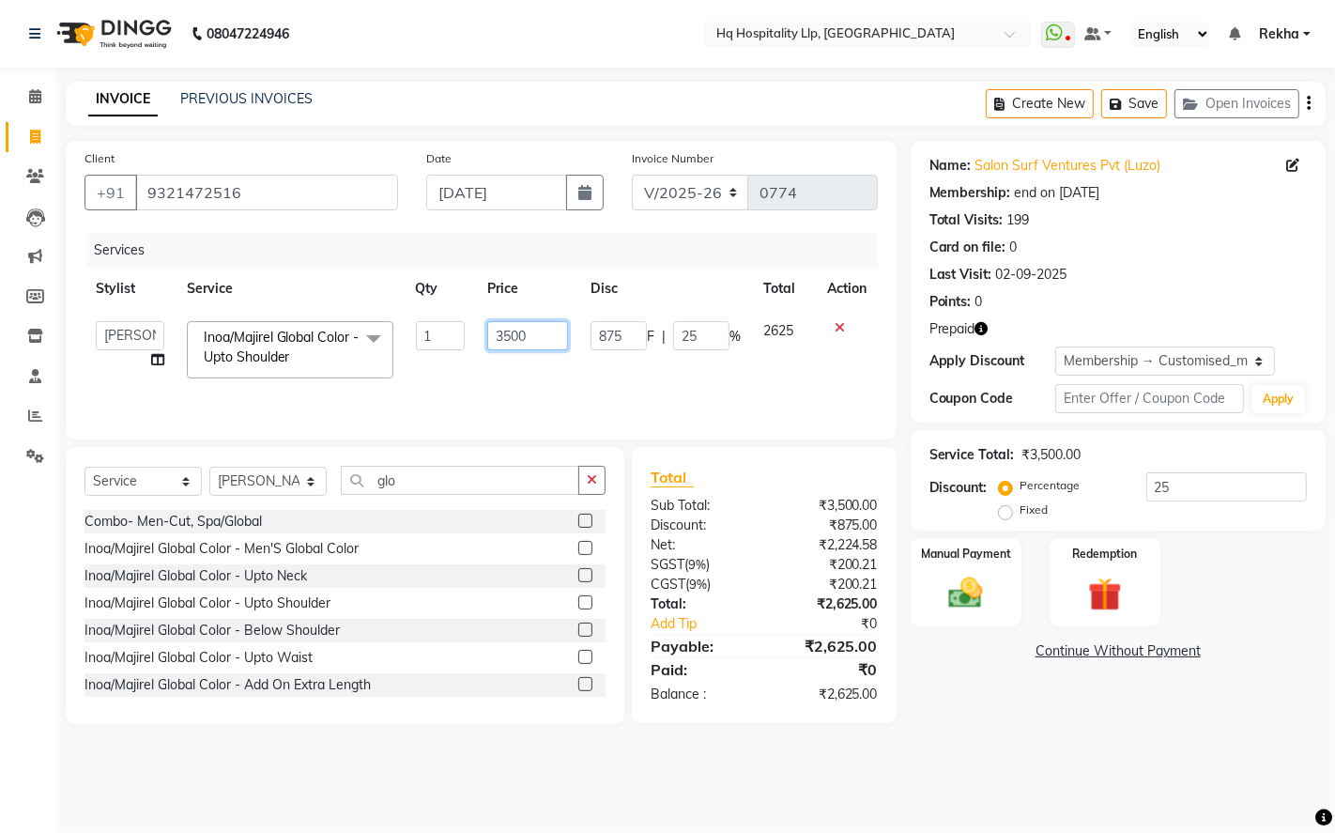
click at [533, 329] on input "3500" at bounding box center [527, 335] width 81 height 29
type input "3"
type input "4130"
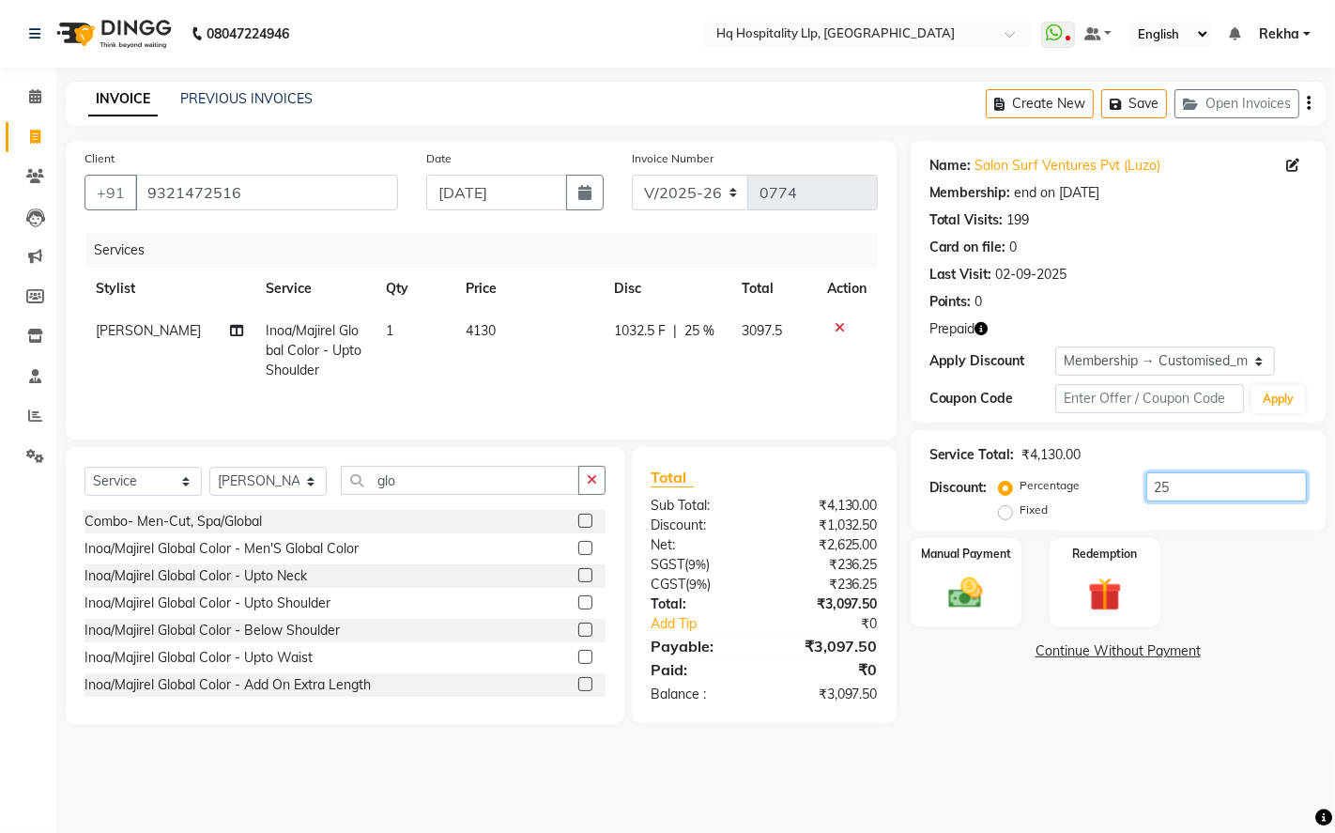
click at [1225, 486] on input "25" at bounding box center [1227, 486] width 161 height 29
type input "2"
click at [963, 783] on div "08047224946 Select Location × Hq Hospitality Llp, Borivali West WhatsApp Status…" at bounding box center [667, 416] width 1335 height 833
click at [979, 599] on img at bounding box center [965, 593] width 57 height 40
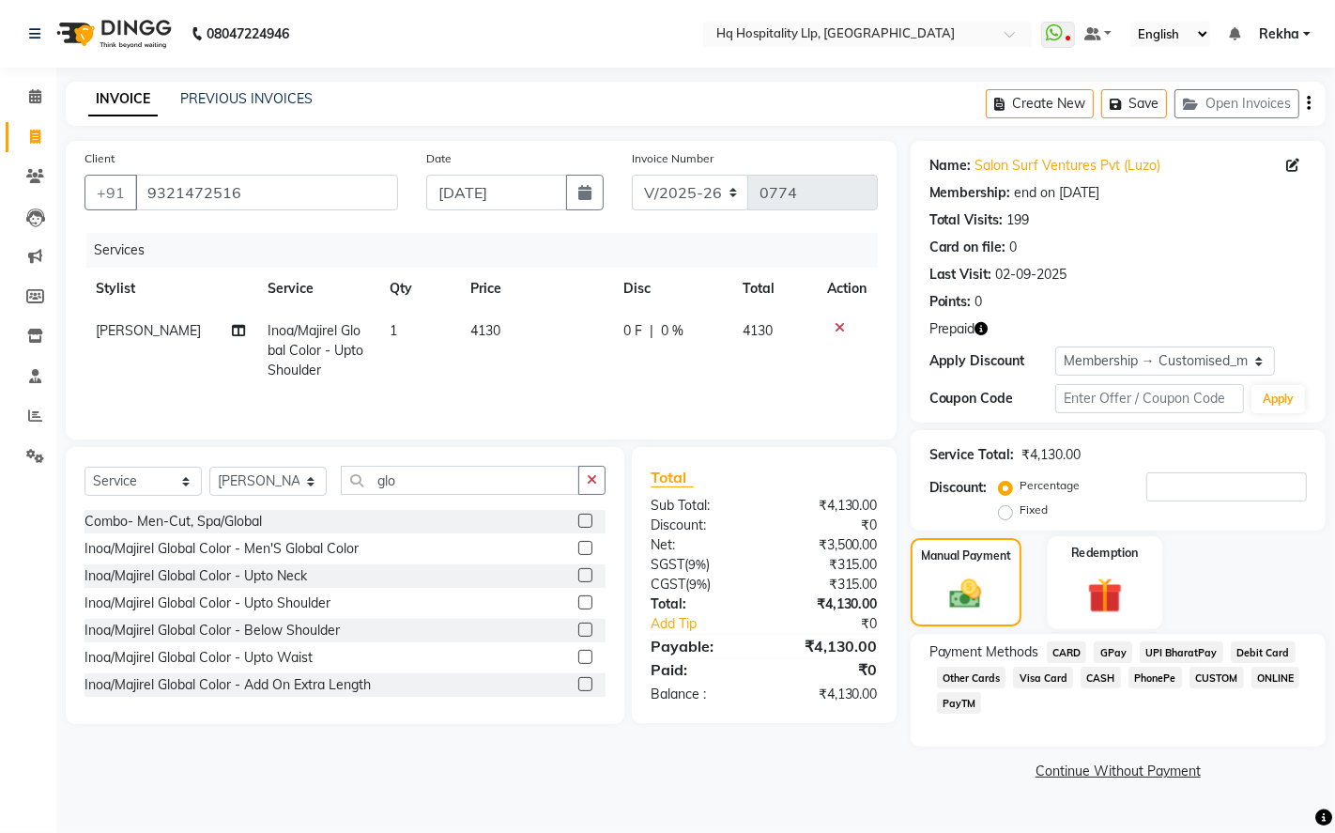
click at [1111, 583] on img at bounding box center [1104, 595] width 57 height 44
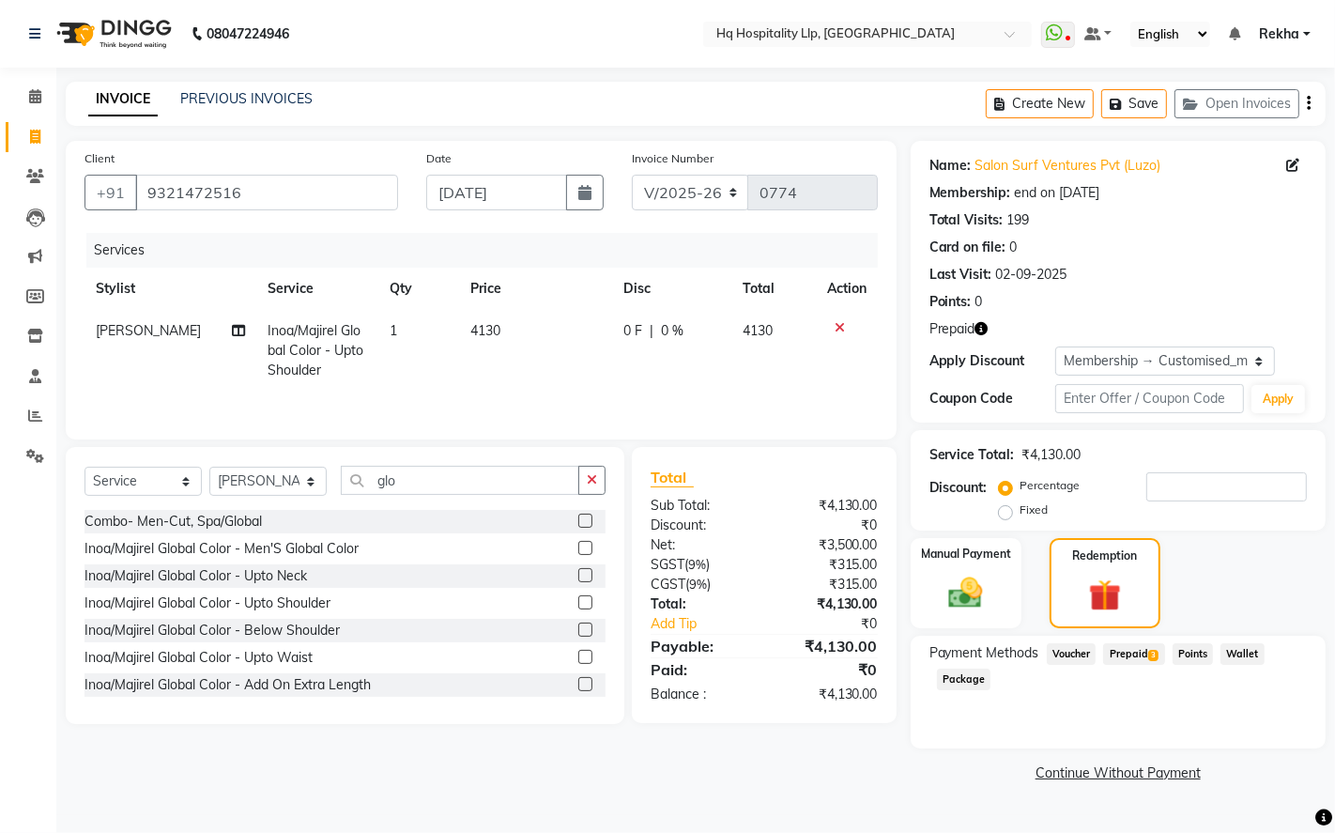
click at [1133, 655] on span "Prepaid 3" at bounding box center [1133, 654] width 61 height 22
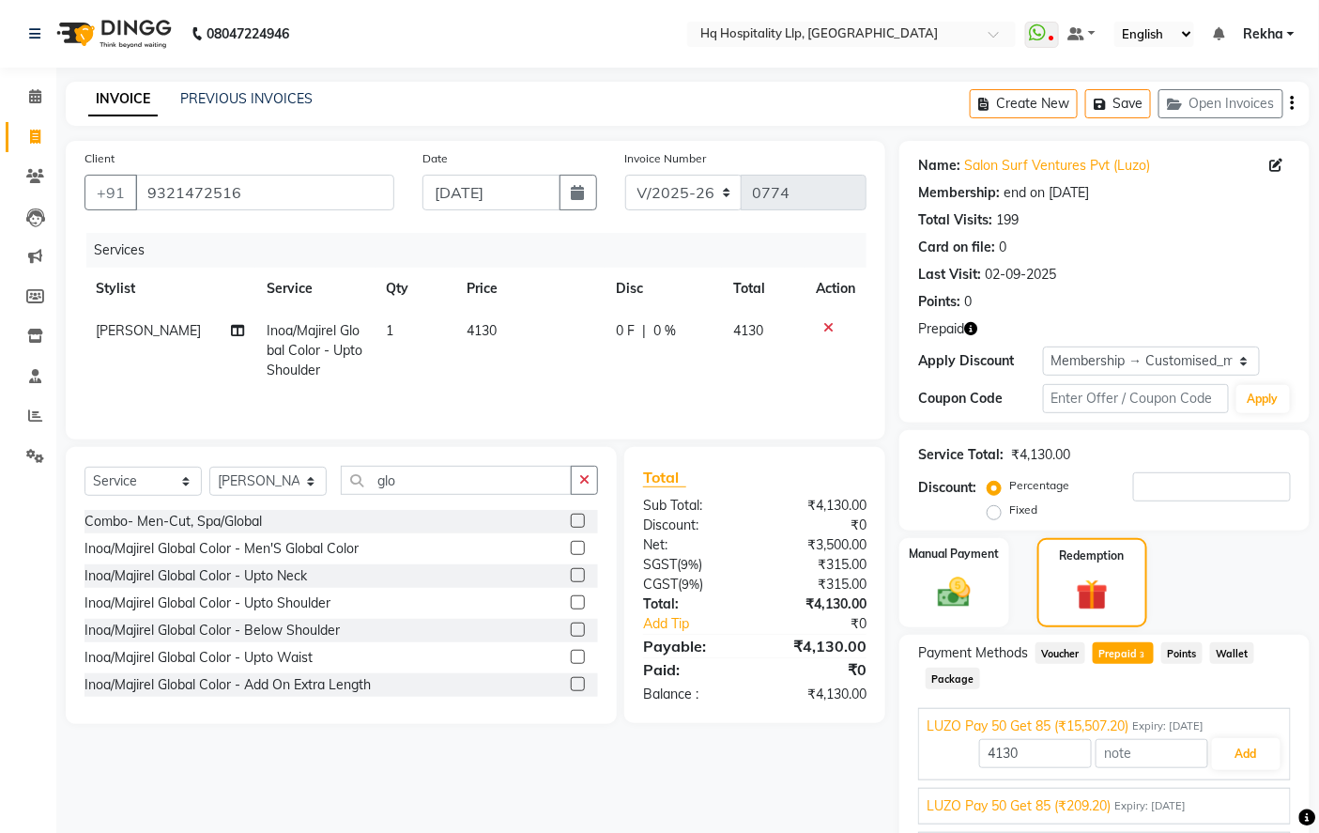
scroll to position [104, 0]
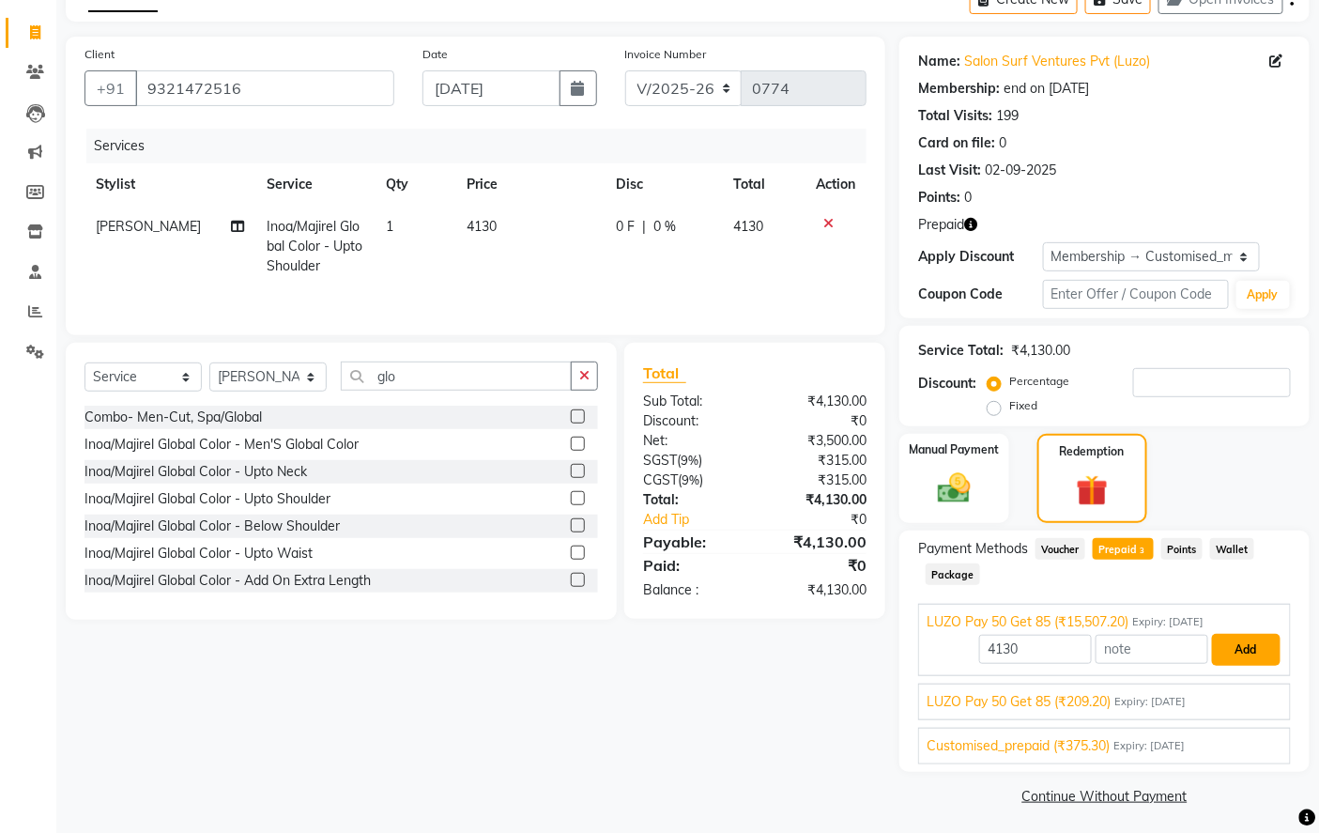
click at [1256, 643] on button "Add" at bounding box center [1246, 650] width 69 height 32
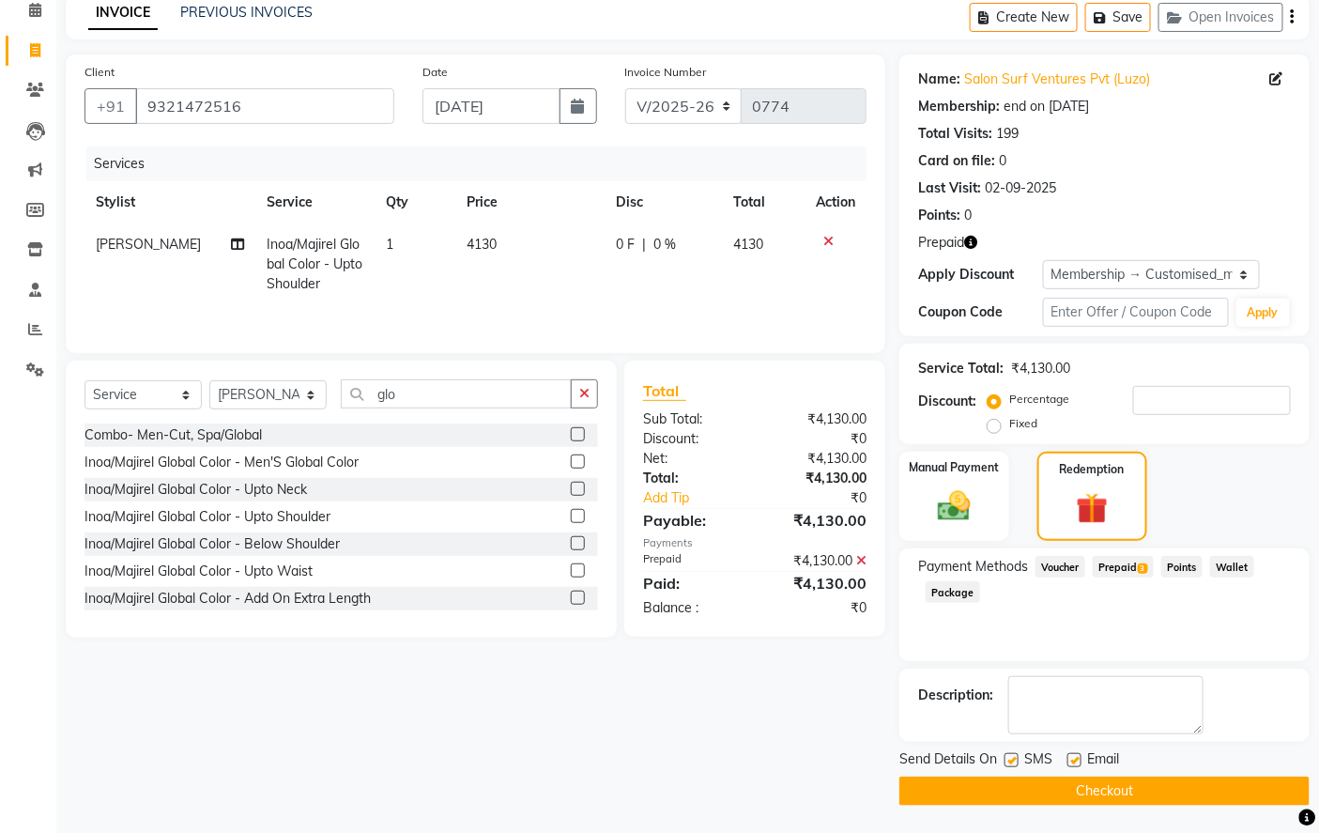
click at [1102, 791] on button "Checkout" at bounding box center [1105, 791] width 410 height 29
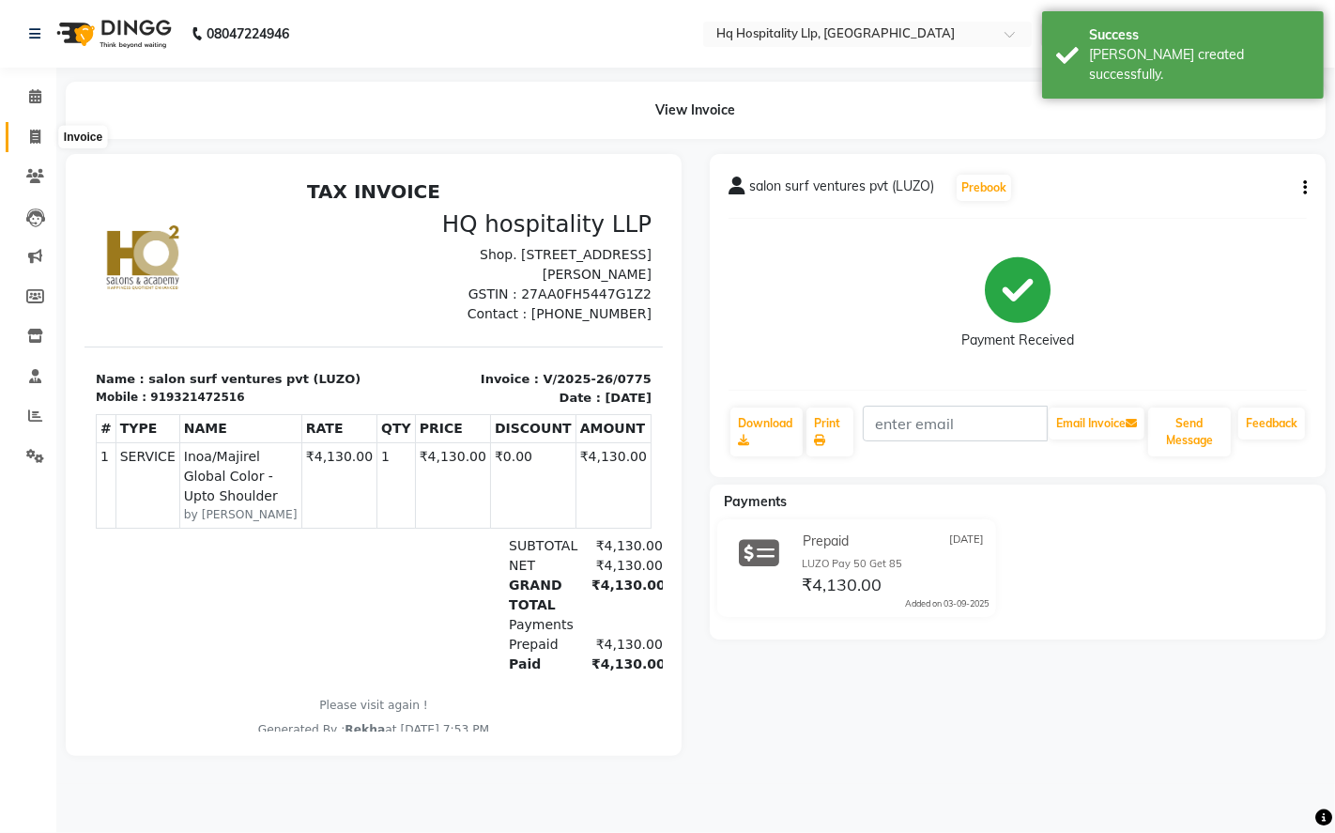
click at [34, 137] on icon at bounding box center [35, 137] width 10 height 14
select select "7197"
select select "service"
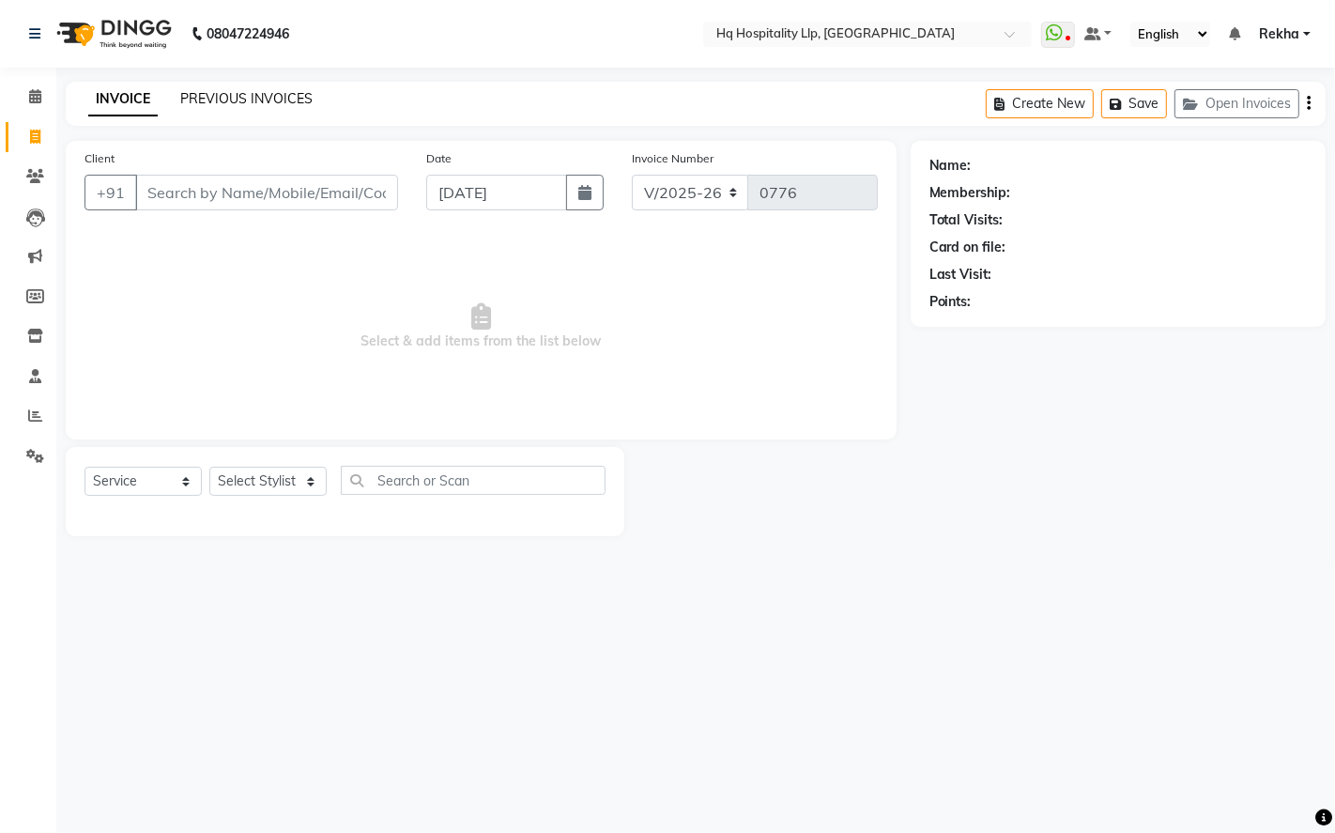
click at [284, 91] on link "PREVIOUS INVOICES" at bounding box center [246, 98] width 132 height 17
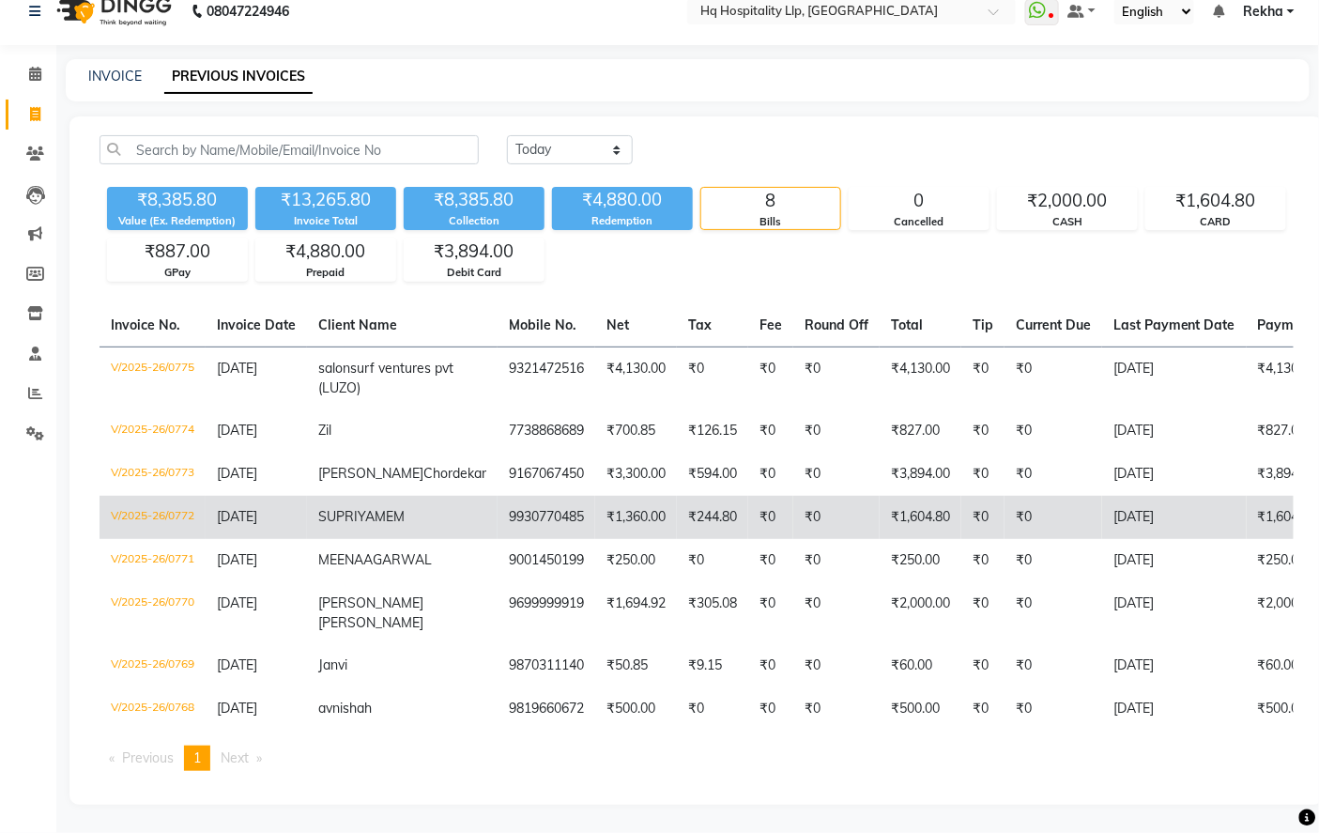
scroll to position [113, 0]
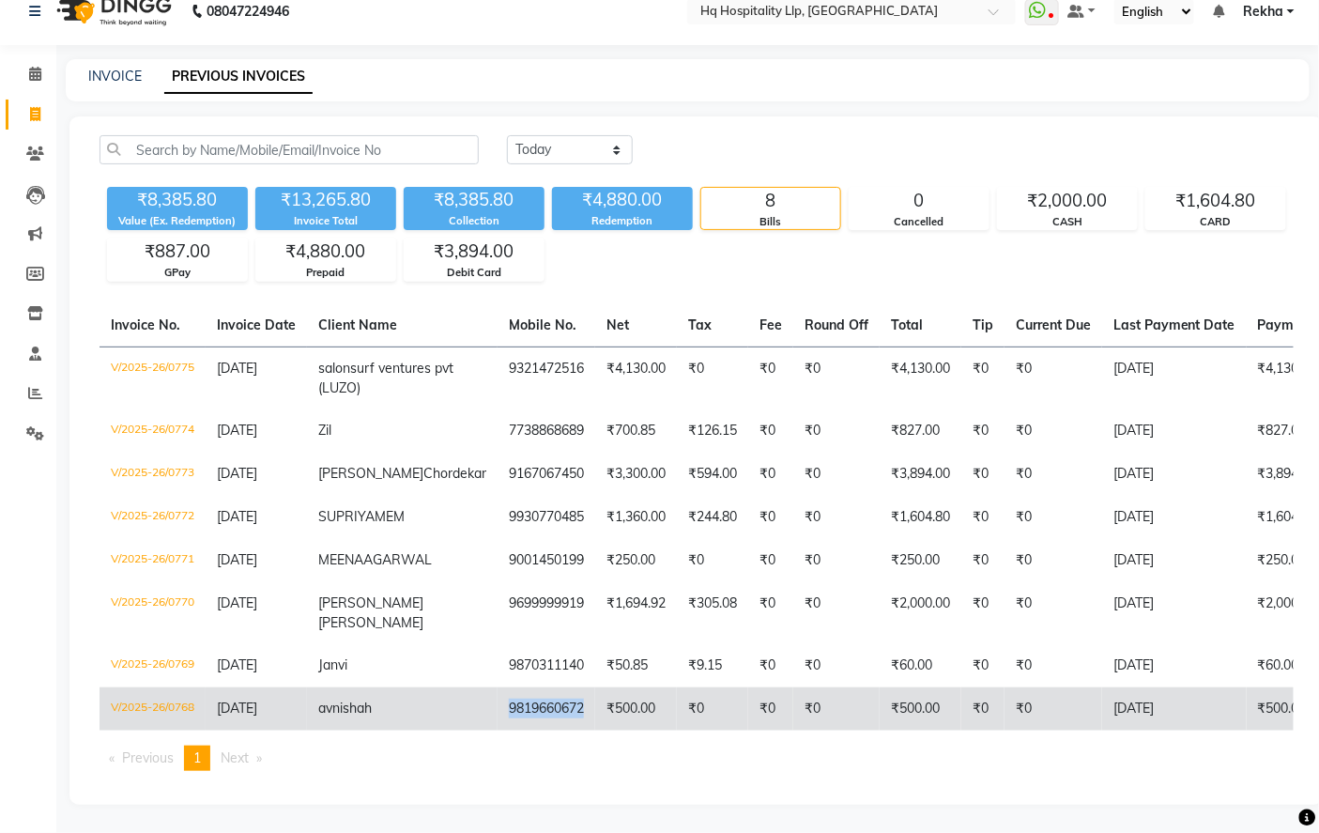
drag, startPoint x: 500, startPoint y: 692, endPoint x: 420, endPoint y: 705, distance: 80.9
click at [498, 705] on td "9819660672" at bounding box center [547, 708] width 98 height 43
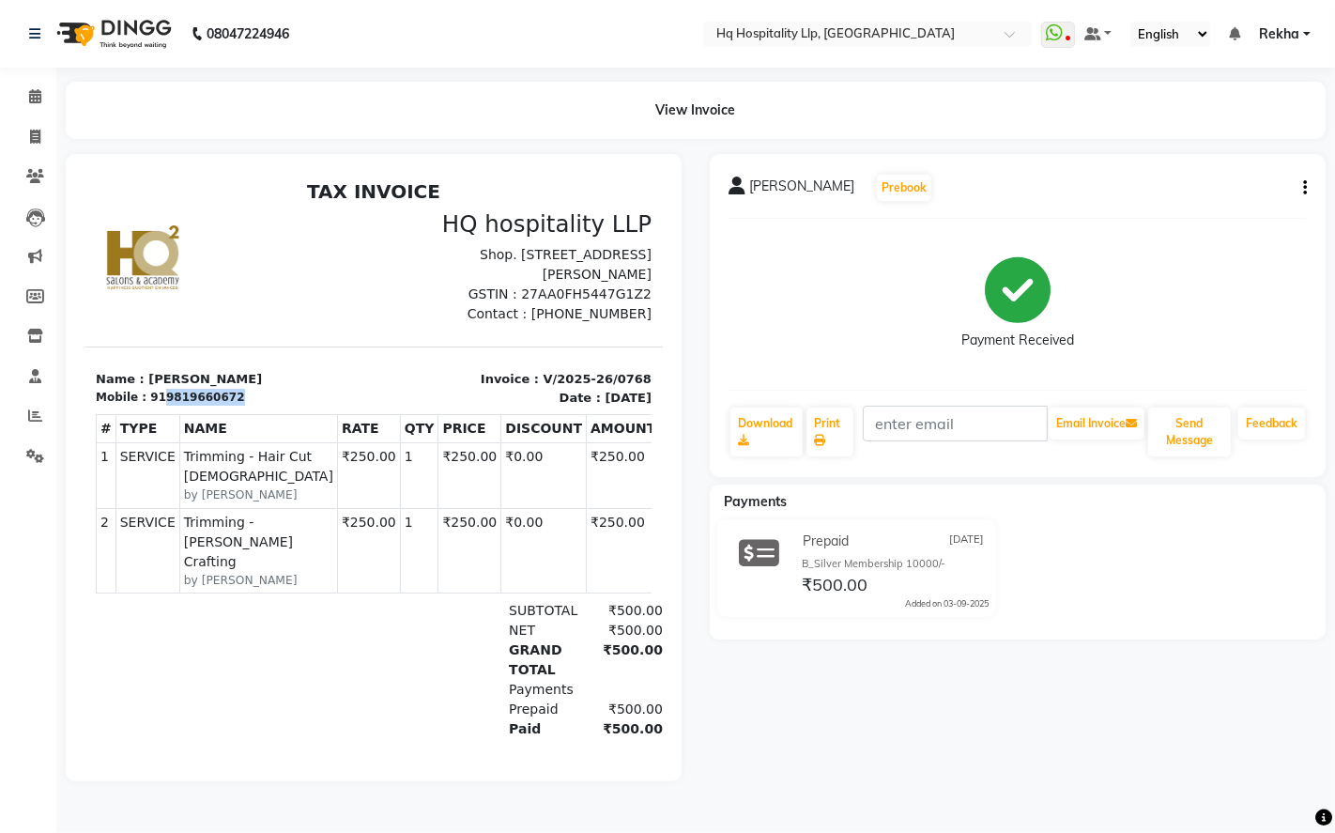
drag, startPoint x: 218, startPoint y: 420, endPoint x: 153, endPoint y: 422, distance: 64.8
click at [153, 405] on div "919819660672" at bounding box center [196, 396] width 94 height 17
copy div "9819660672"
click at [39, 106] on span at bounding box center [35, 97] width 33 height 22
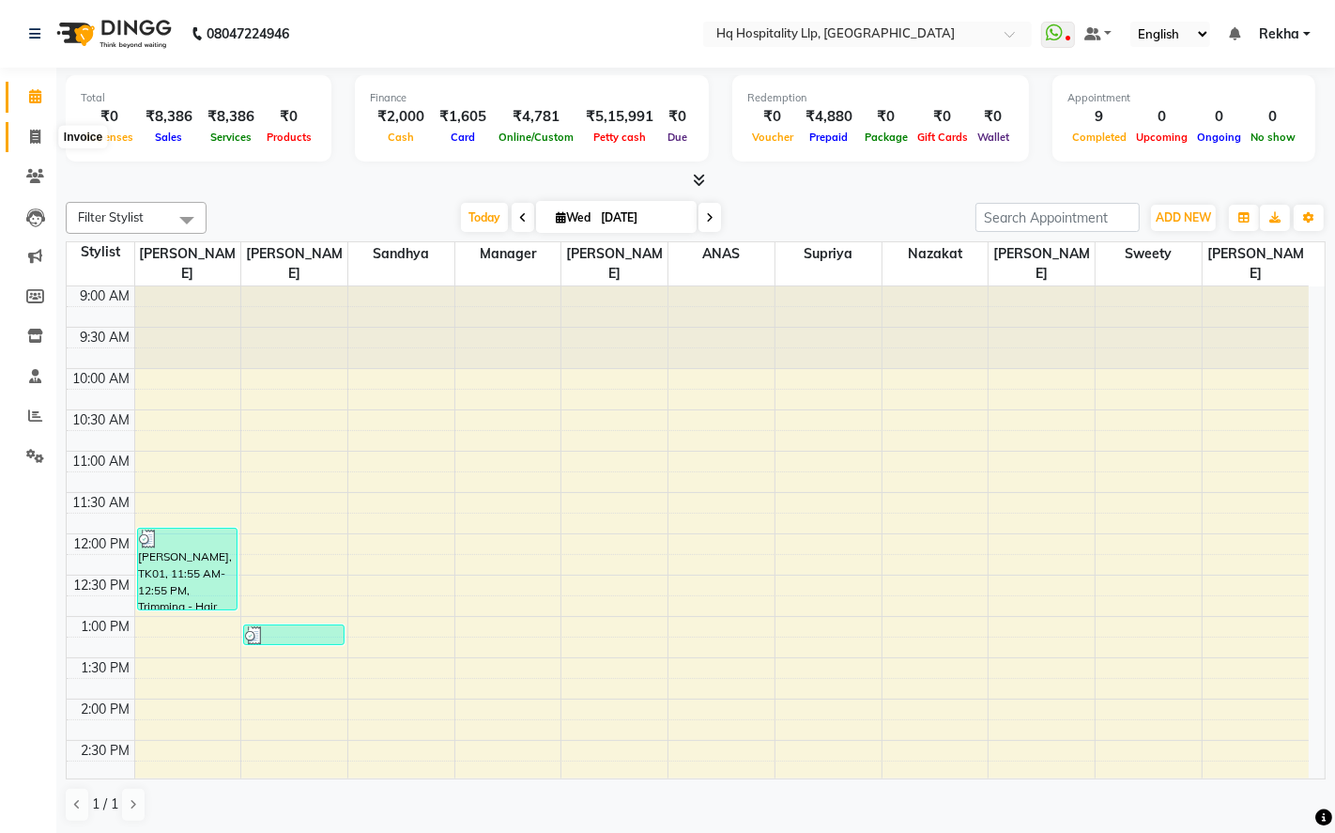
click at [30, 132] on icon at bounding box center [35, 137] width 10 height 14
select select "7197"
select select "service"
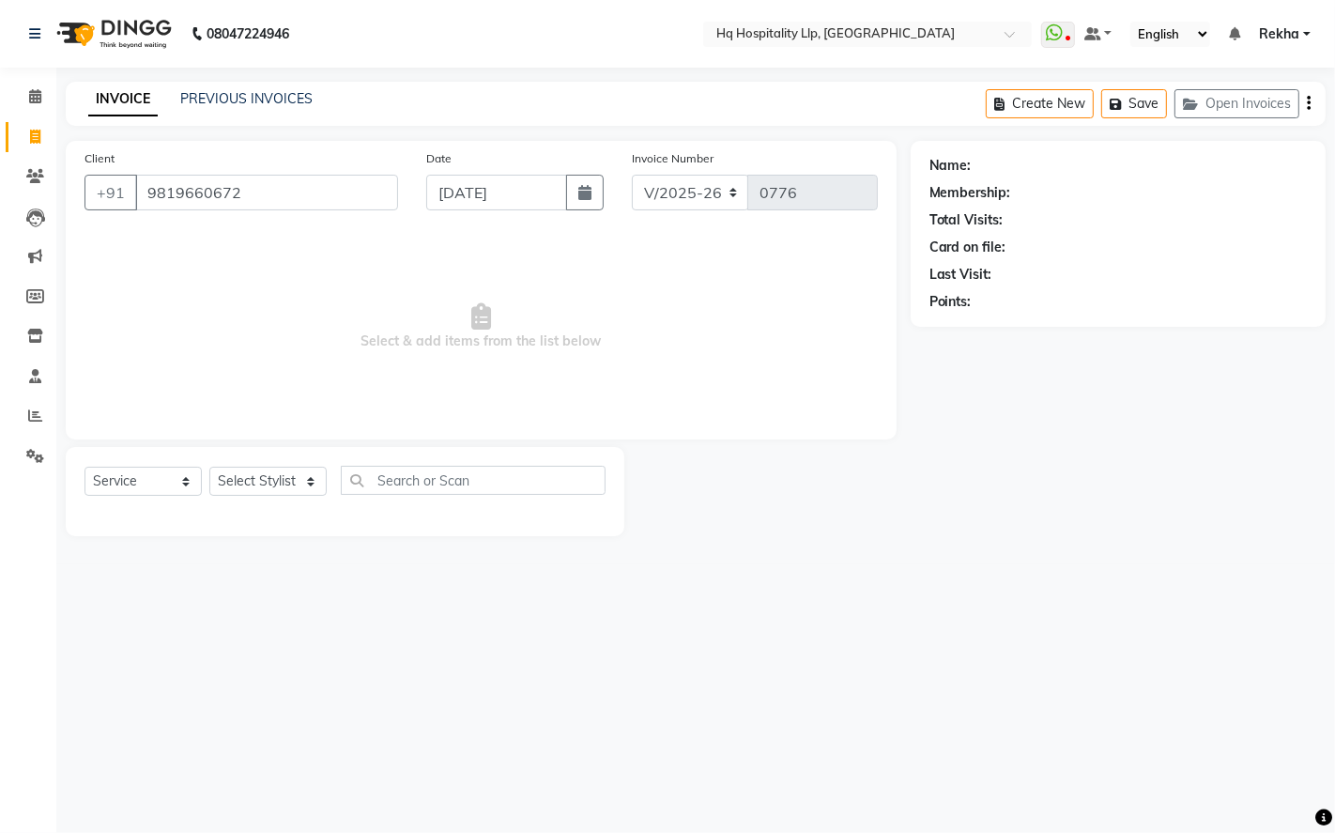
type input "9819660672"
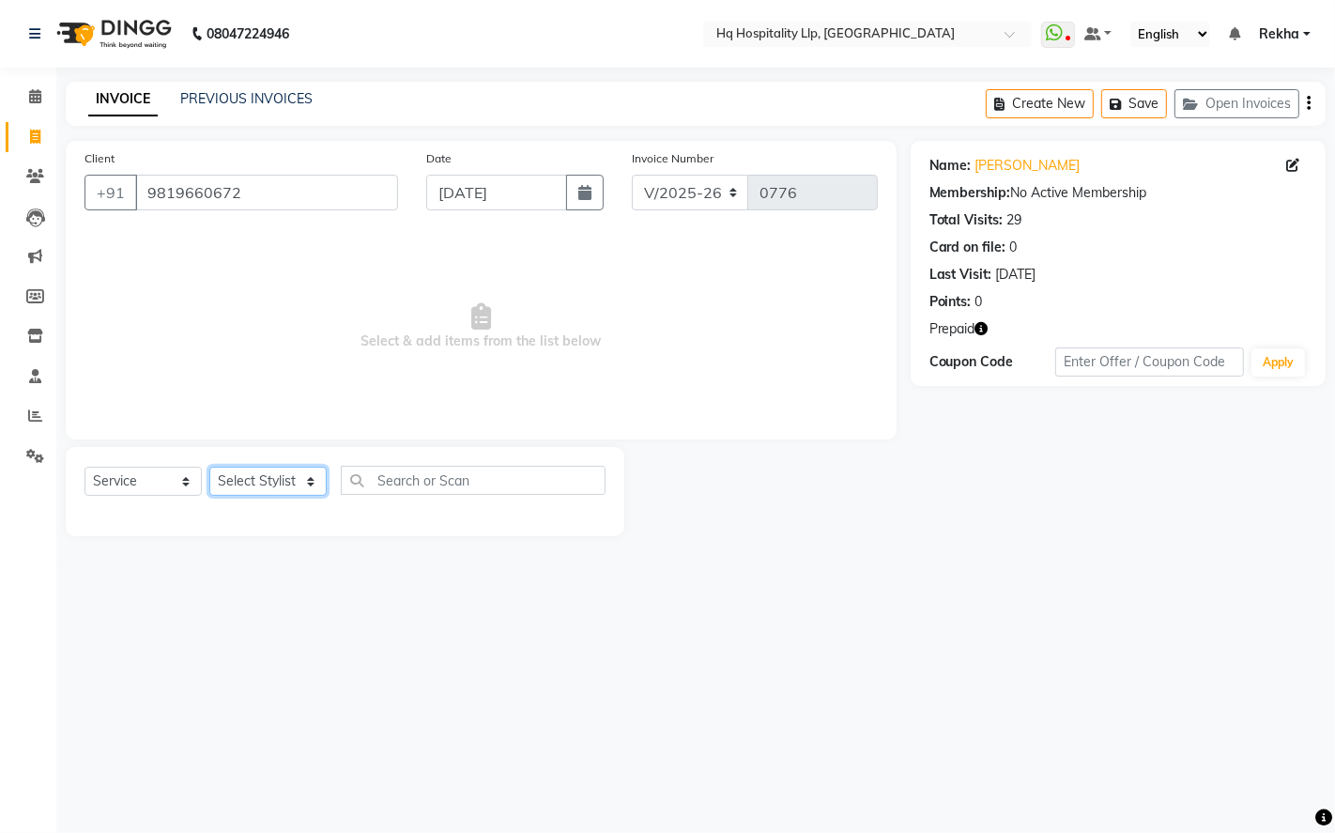
click at [259, 482] on select "Select Stylist ANAS Manager [PERSON_NAME] Staff [PERSON_NAME] Sandhya [PERSON_N…" at bounding box center [267, 481] width 117 height 29
select select "61253"
click at [209, 468] on select "Select Stylist ANAS Manager [PERSON_NAME] Staff [PERSON_NAME] Sandhya [PERSON_N…" at bounding box center [267, 481] width 117 height 29
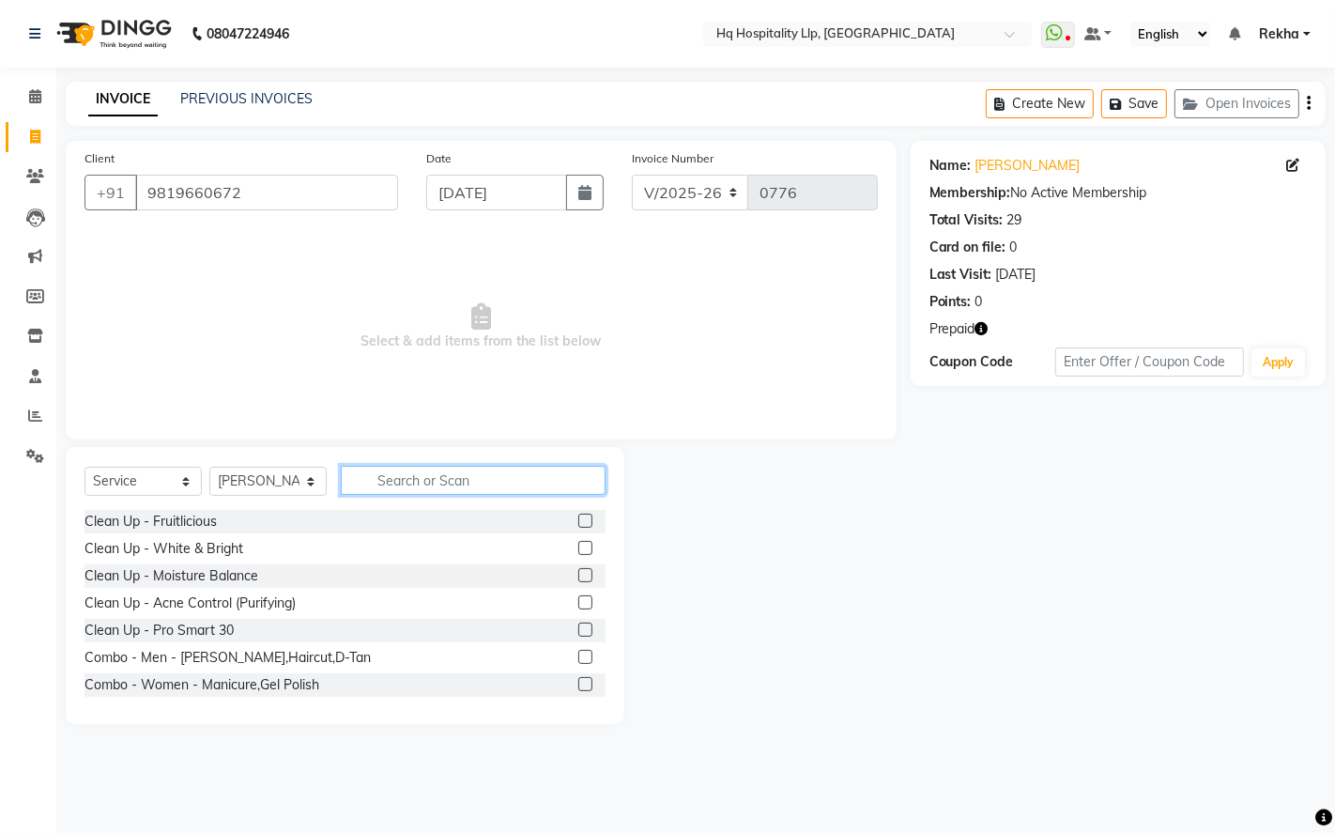
click at [479, 475] on input "text" at bounding box center [473, 480] width 265 height 29
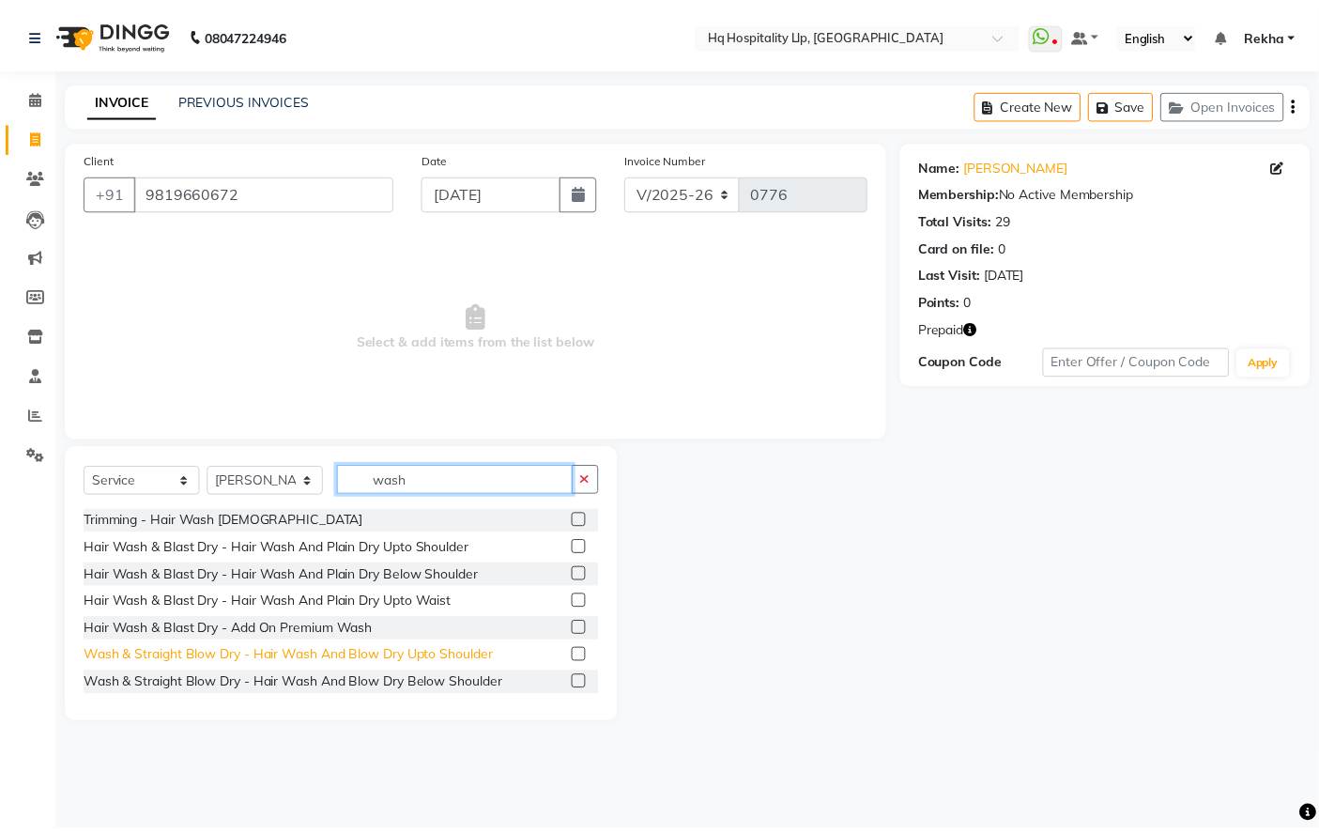
scroll to position [104, 0]
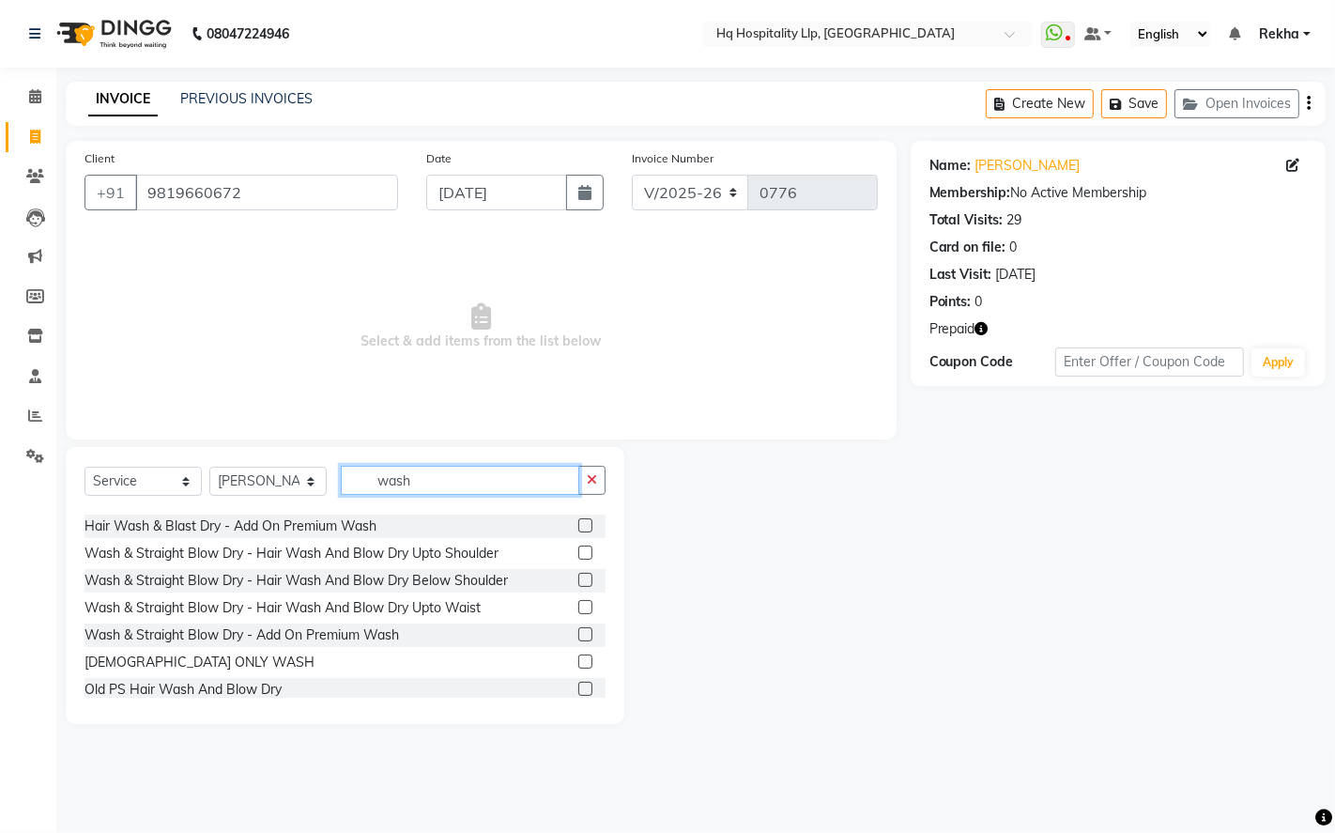
type input "wash"
click at [578, 578] on label at bounding box center [585, 580] width 14 height 14
click at [578, 578] on input "checkbox" at bounding box center [584, 581] width 12 height 12
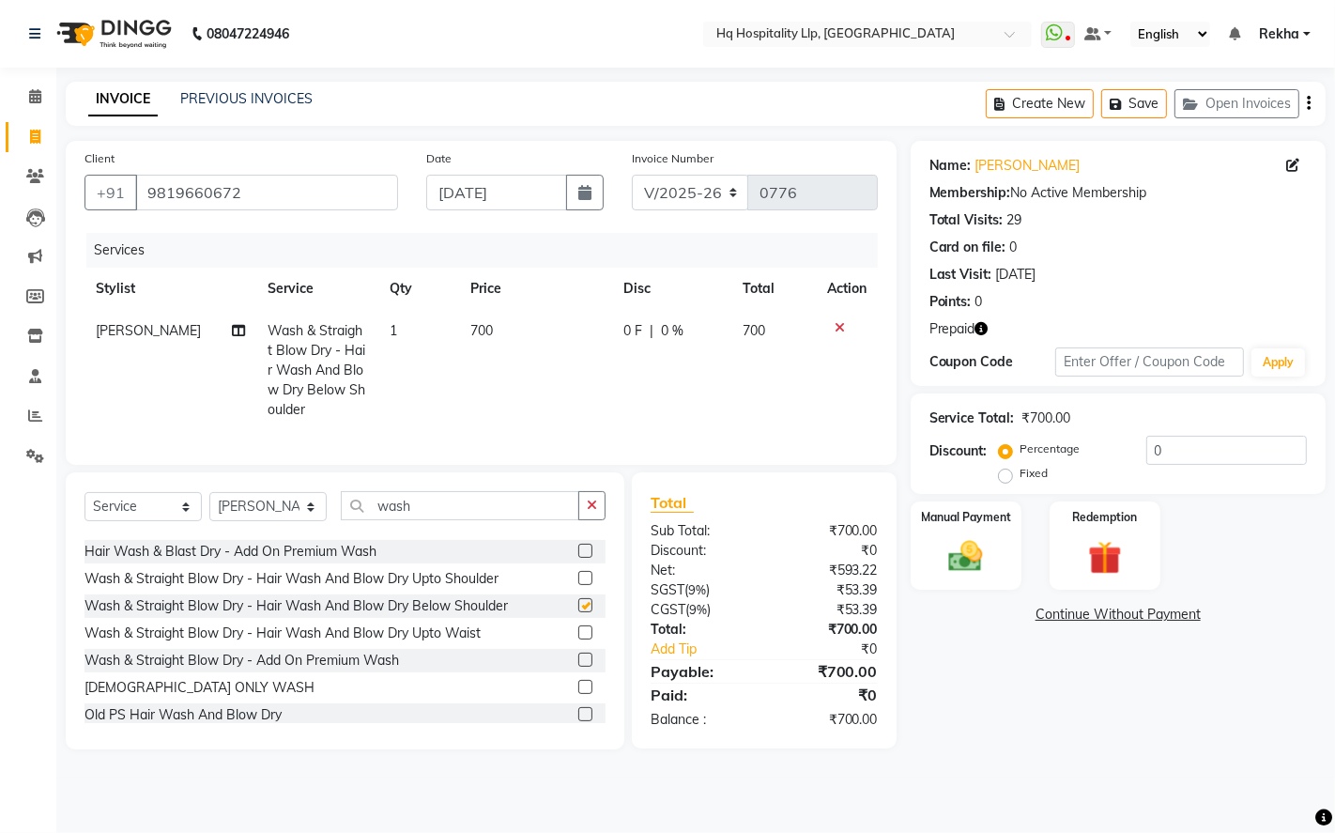
checkbox input "false"
click at [495, 353] on td "700" at bounding box center [536, 370] width 153 height 121
select select "61253"
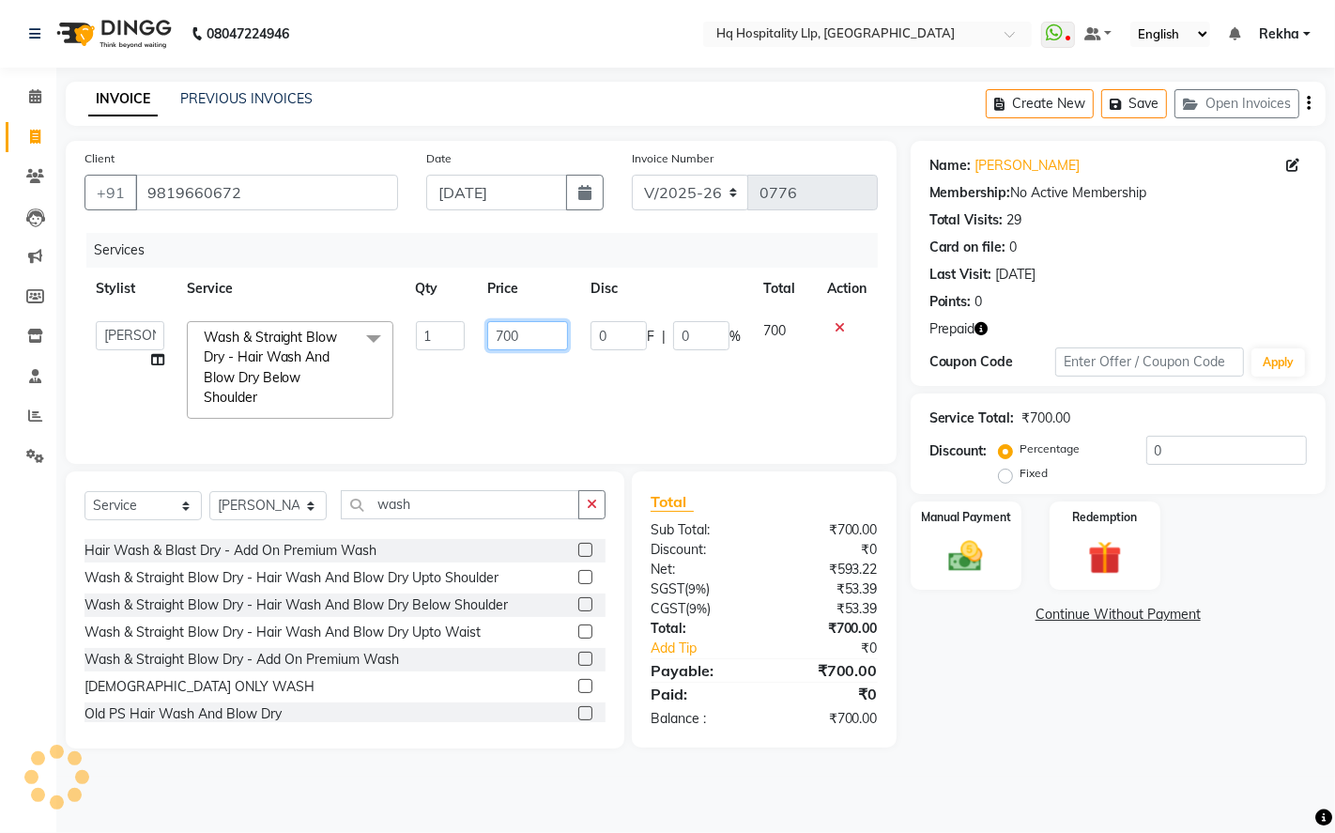
click at [516, 339] on input "700" at bounding box center [527, 335] width 81 height 29
type input "7"
type input "826"
click at [621, 421] on td "0 F | 0 %" at bounding box center [665, 370] width 173 height 120
select select "61253"
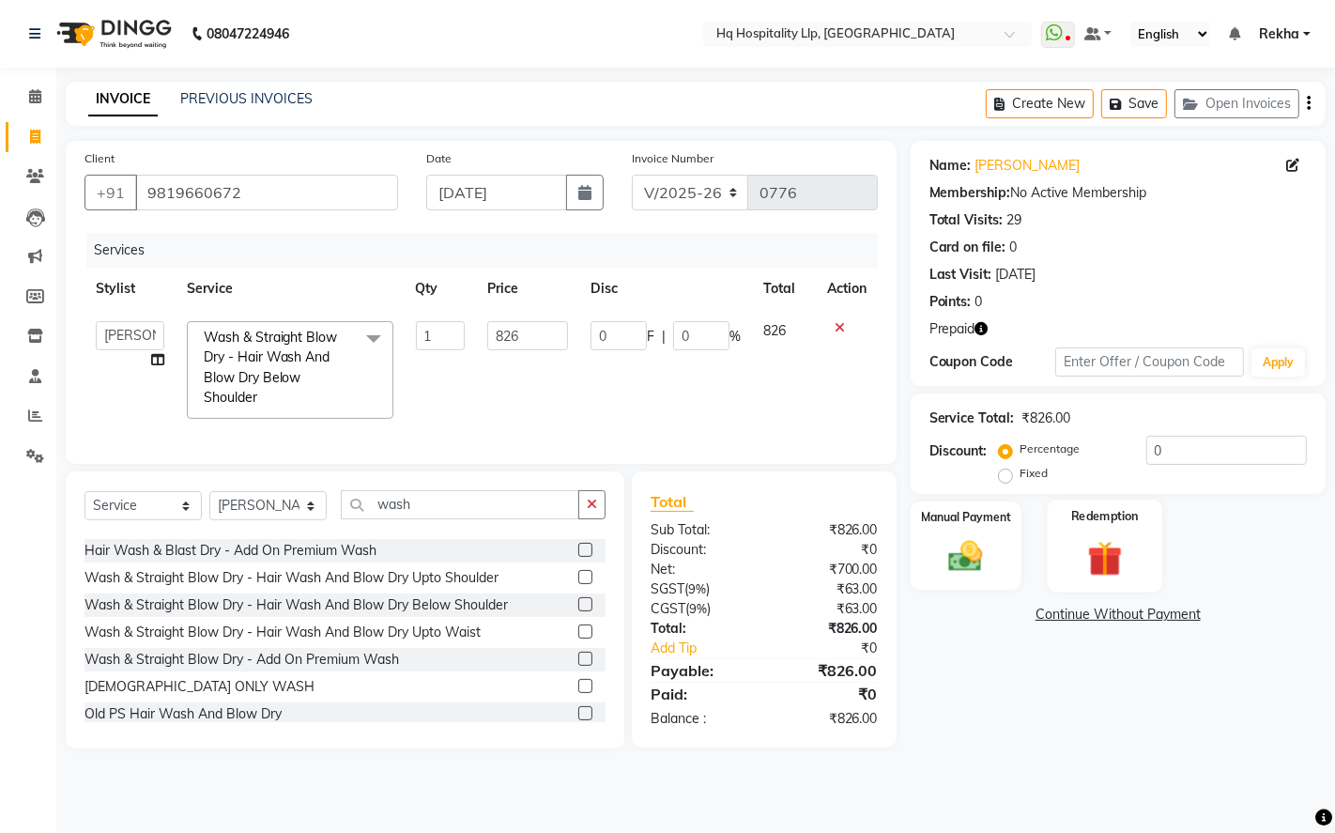
click at [1102, 540] on img at bounding box center [1104, 558] width 57 height 44
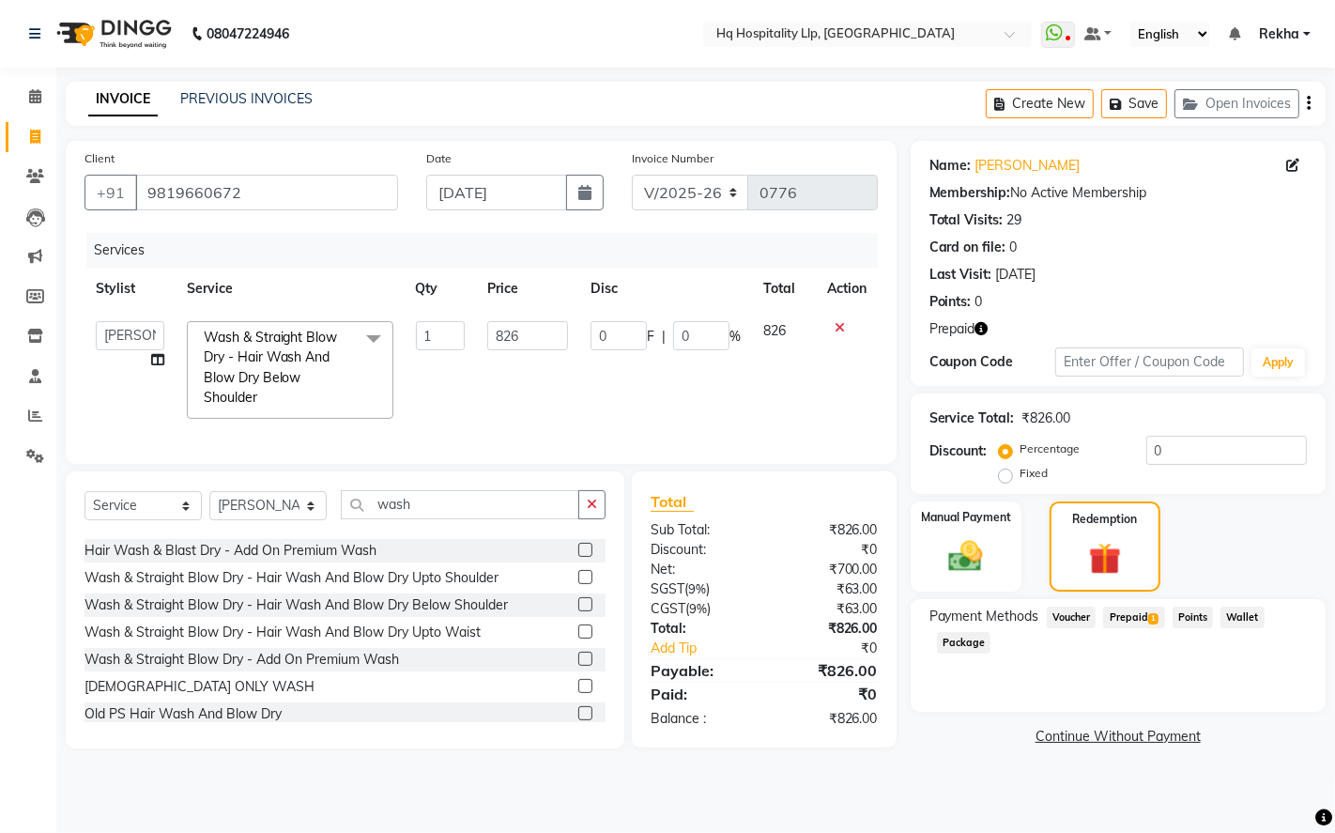
click at [1156, 624] on span "Prepaid 1" at bounding box center [1133, 618] width 61 height 22
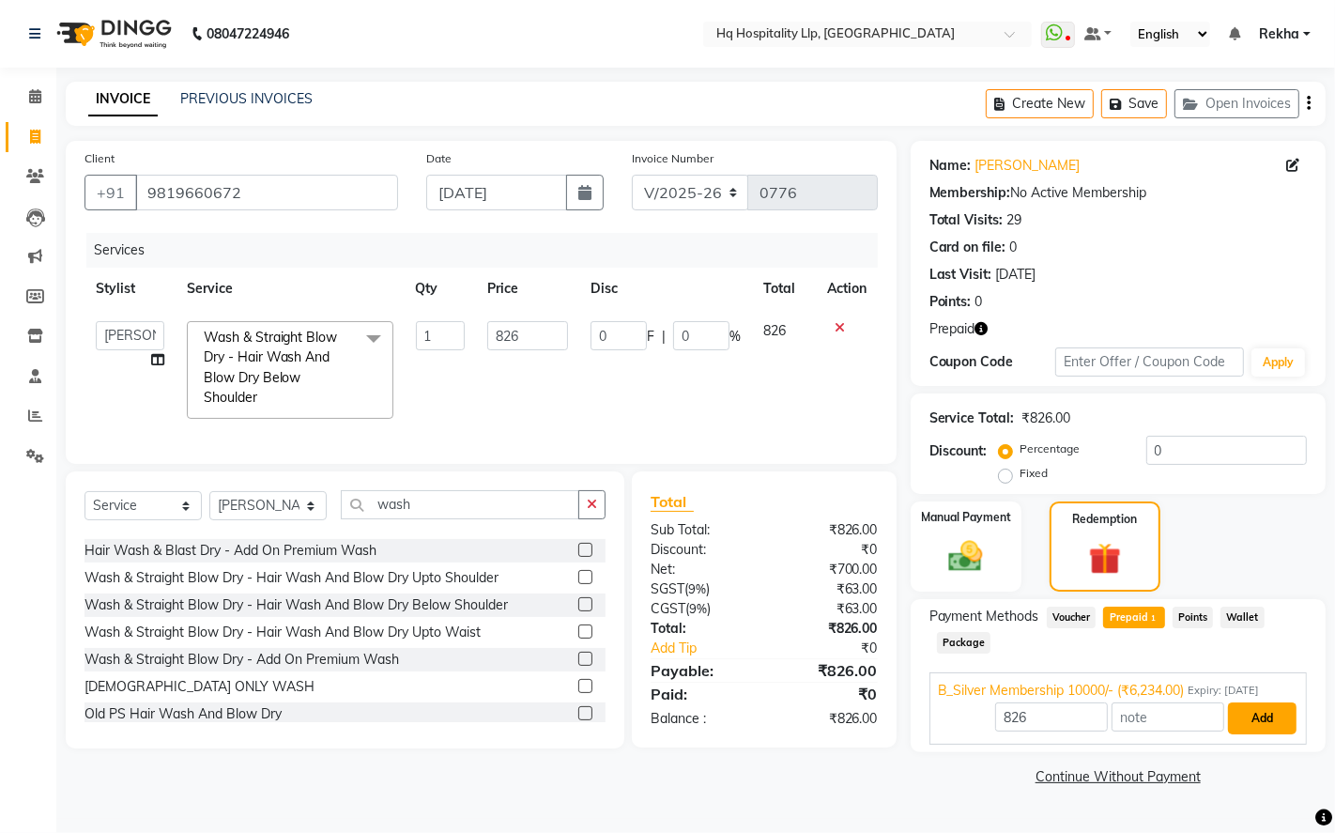
click at [1252, 712] on button "Add" at bounding box center [1262, 718] width 69 height 32
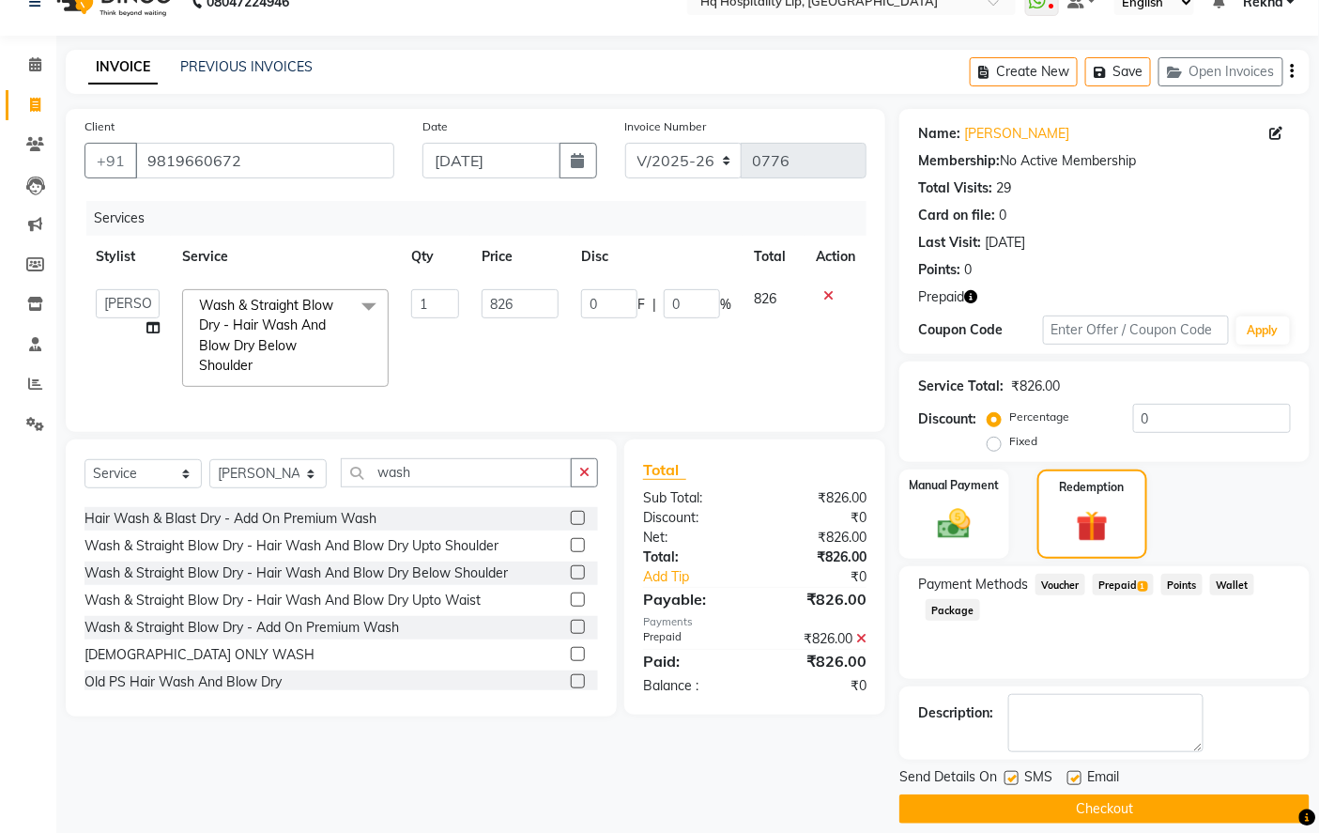
scroll to position [50, 0]
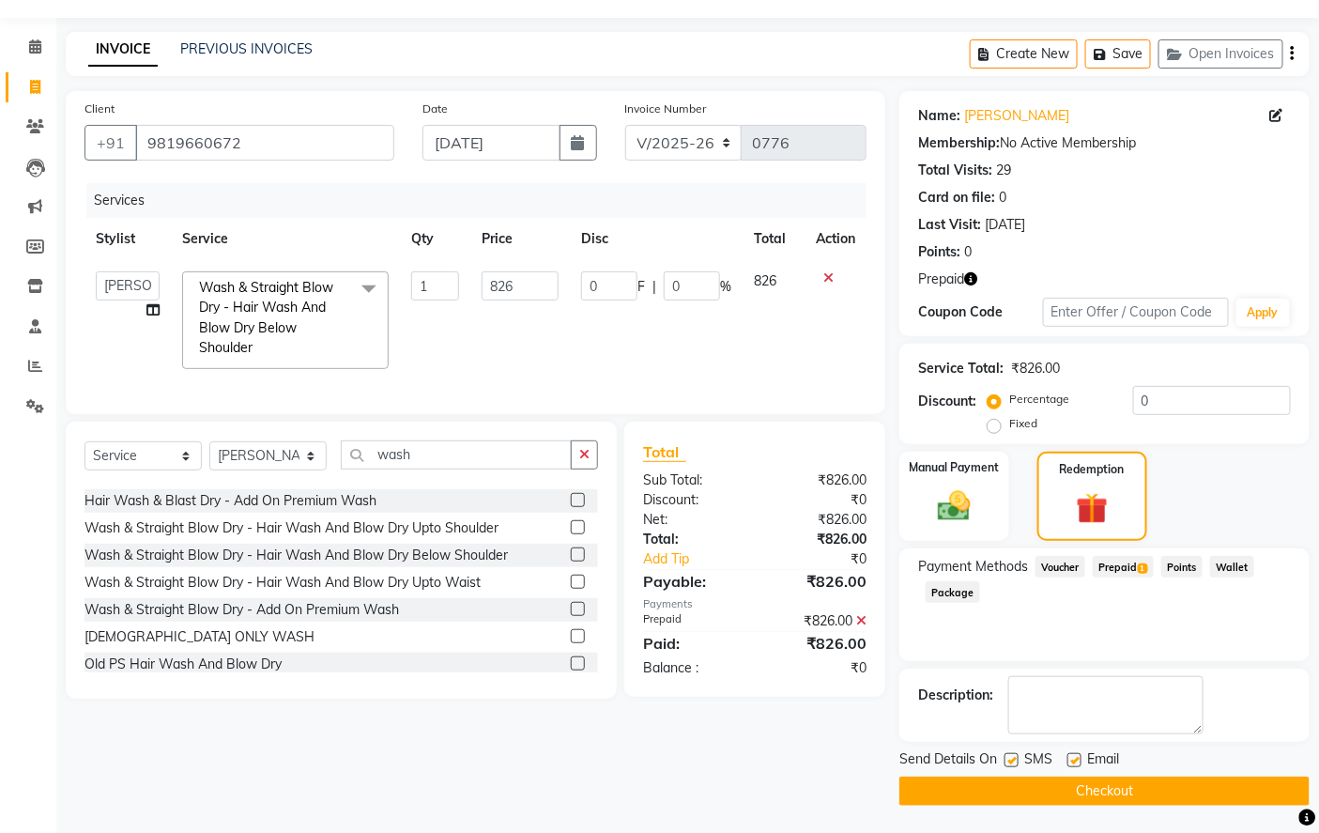
click at [1102, 789] on button "Checkout" at bounding box center [1105, 791] width 410 height 29
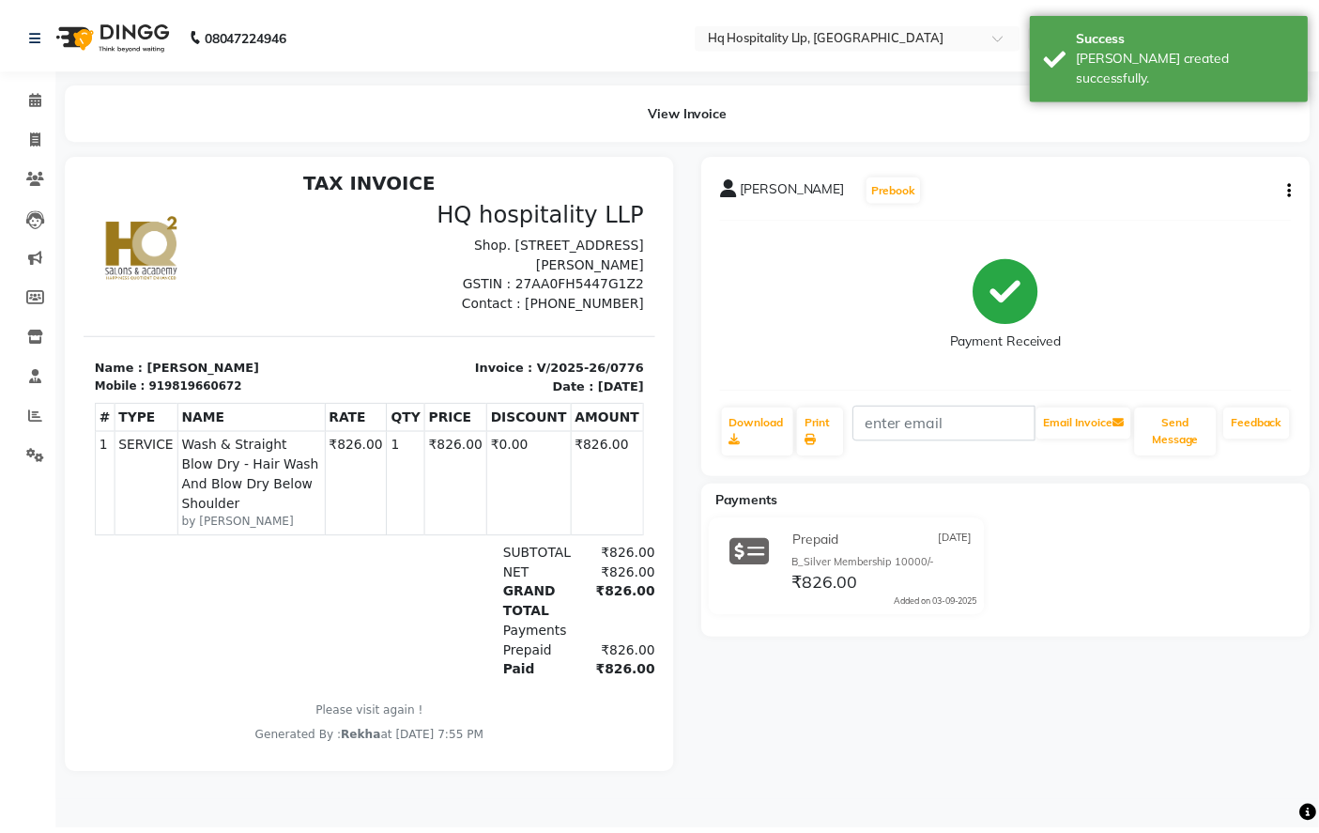
scroll to position [14, 0]
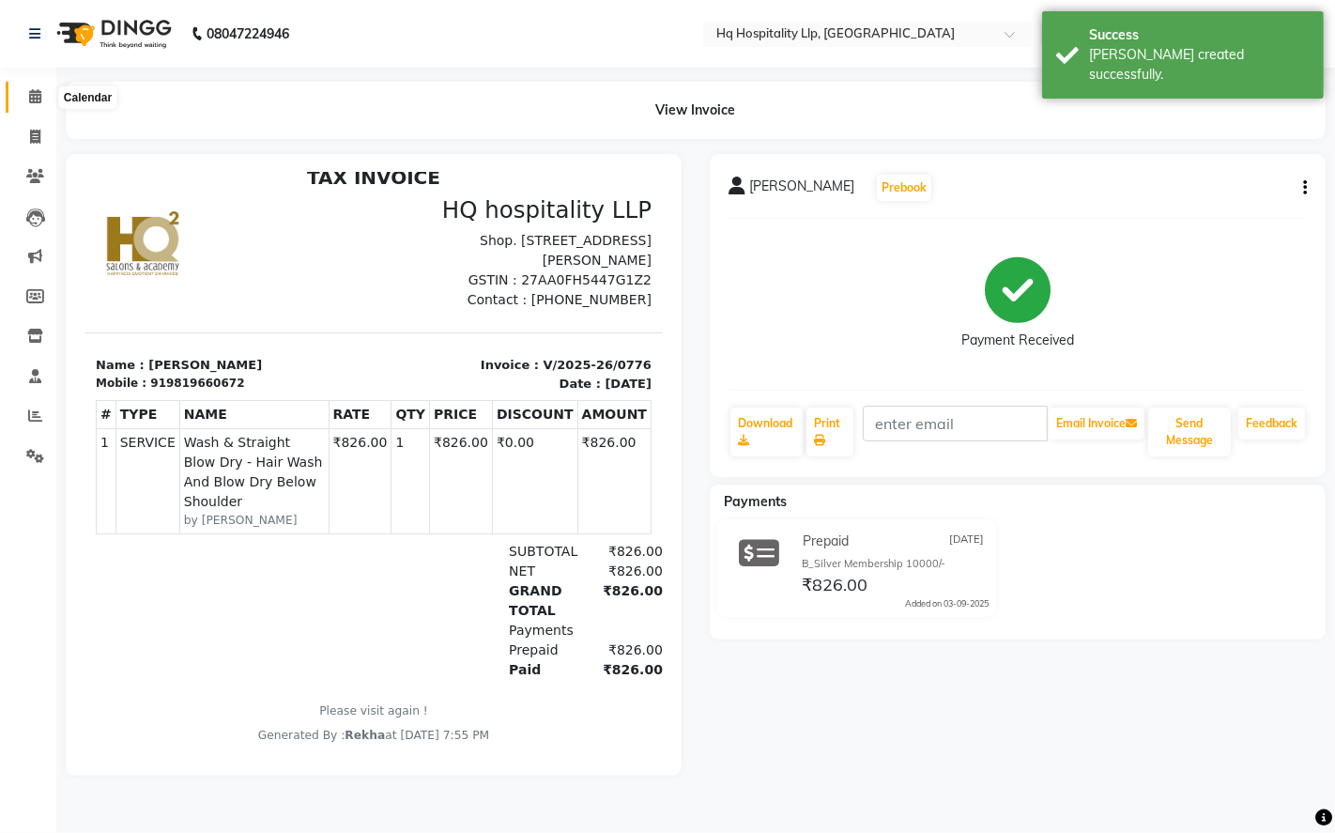
click at [39, 103] on icon at bounding box center [35, 96] width 12 height 14
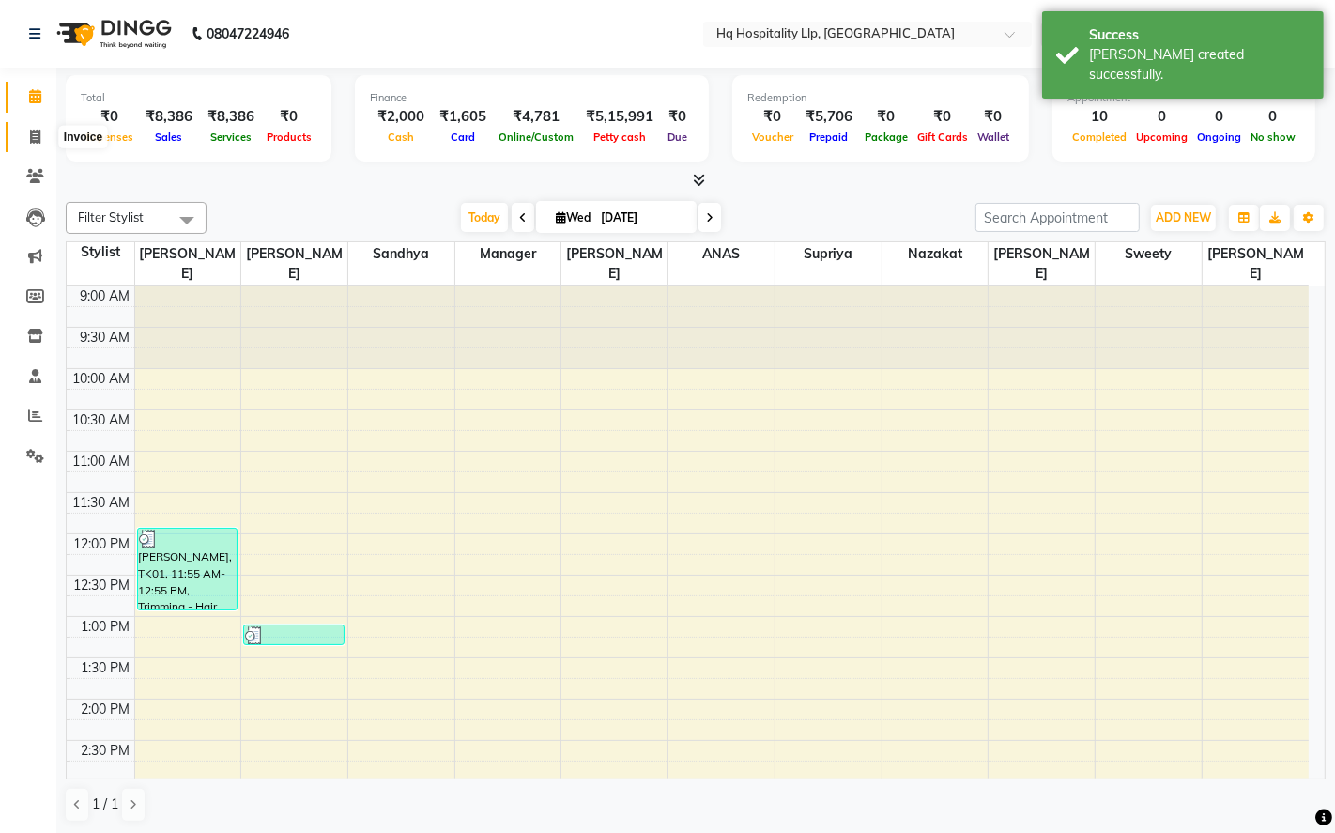
click at [36, 135] on icon at bounding box center [35, 137] width 10 height 14
select select "7197"
select select "service"
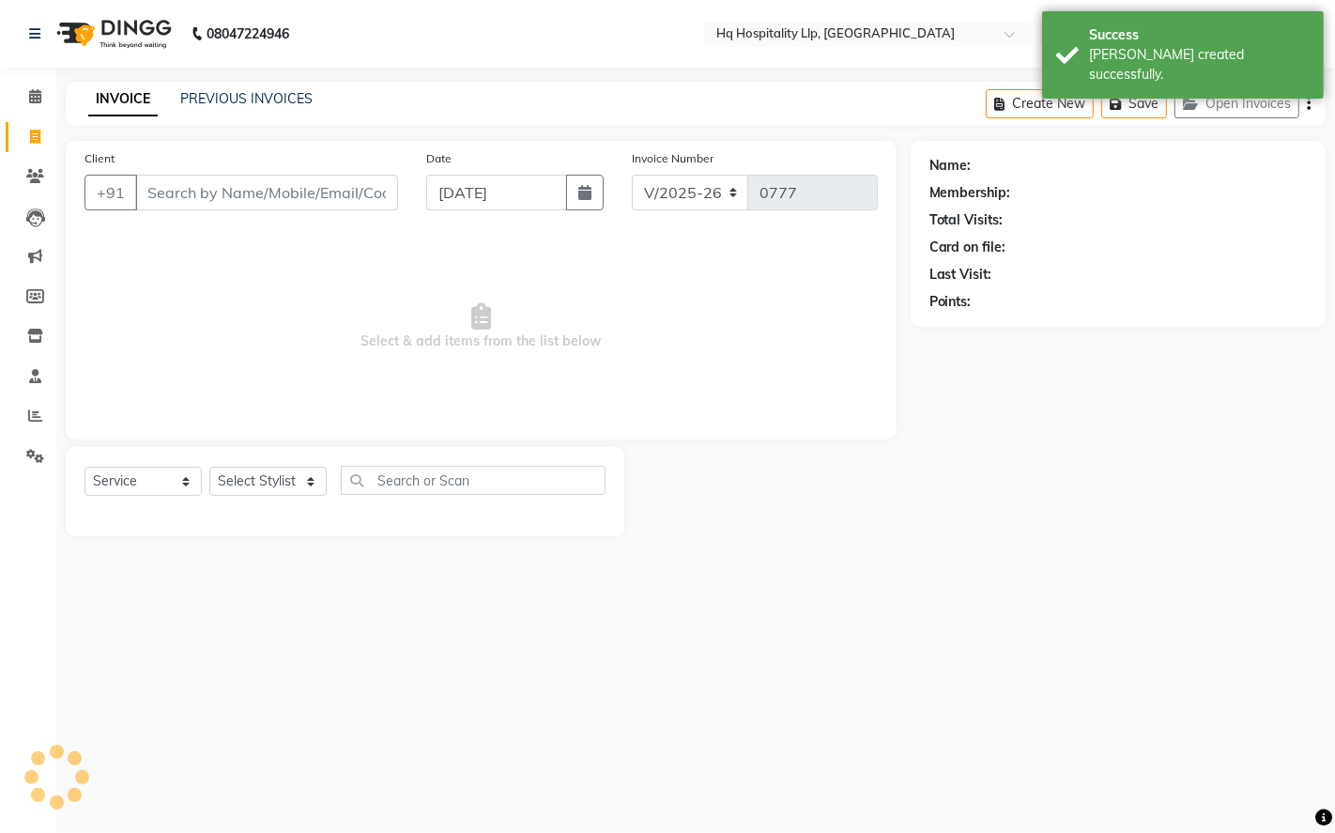
click at [267, 87] on div "INVOICE PREVIOUS INVOICES Create New Save Open Invoices" at bounding box center [696, 104] width 1260 height 44
click at [40, 94] on span at bounding box center [35, 97] width 33 height 22
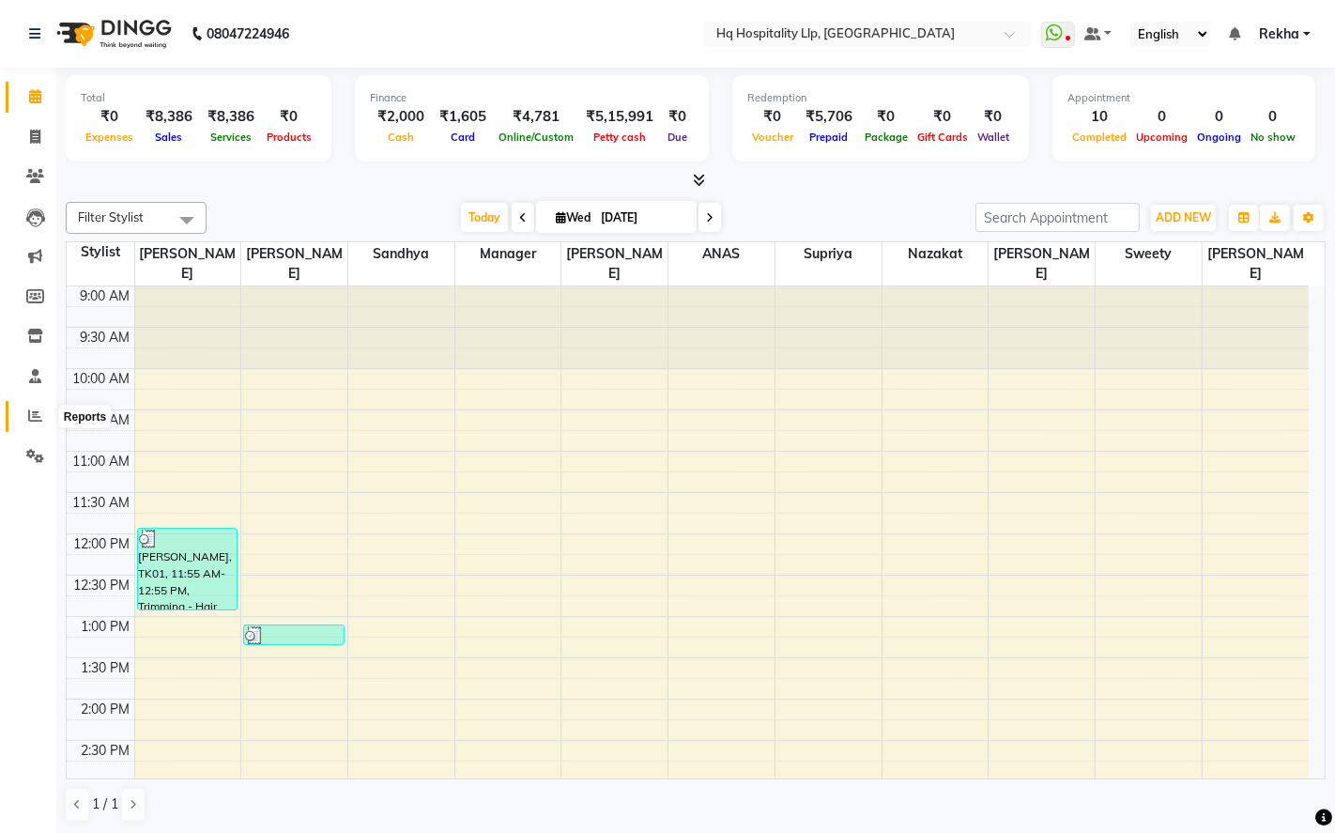
click at [35, 413] on icon at bounding box center [35, 415] width 14 height 14
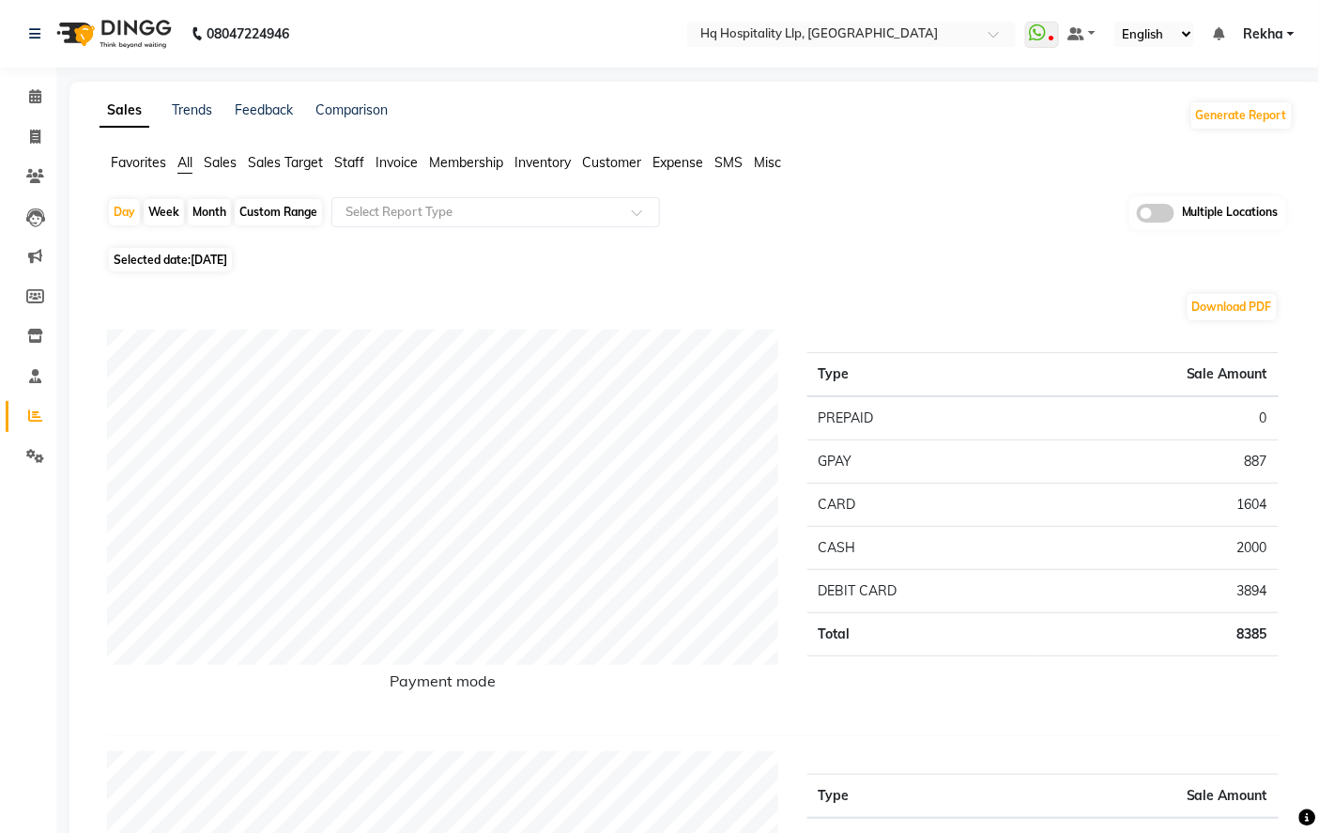
click at [353, 157] on span "Staff" at bounding box center [349, 162] width 30 height 17
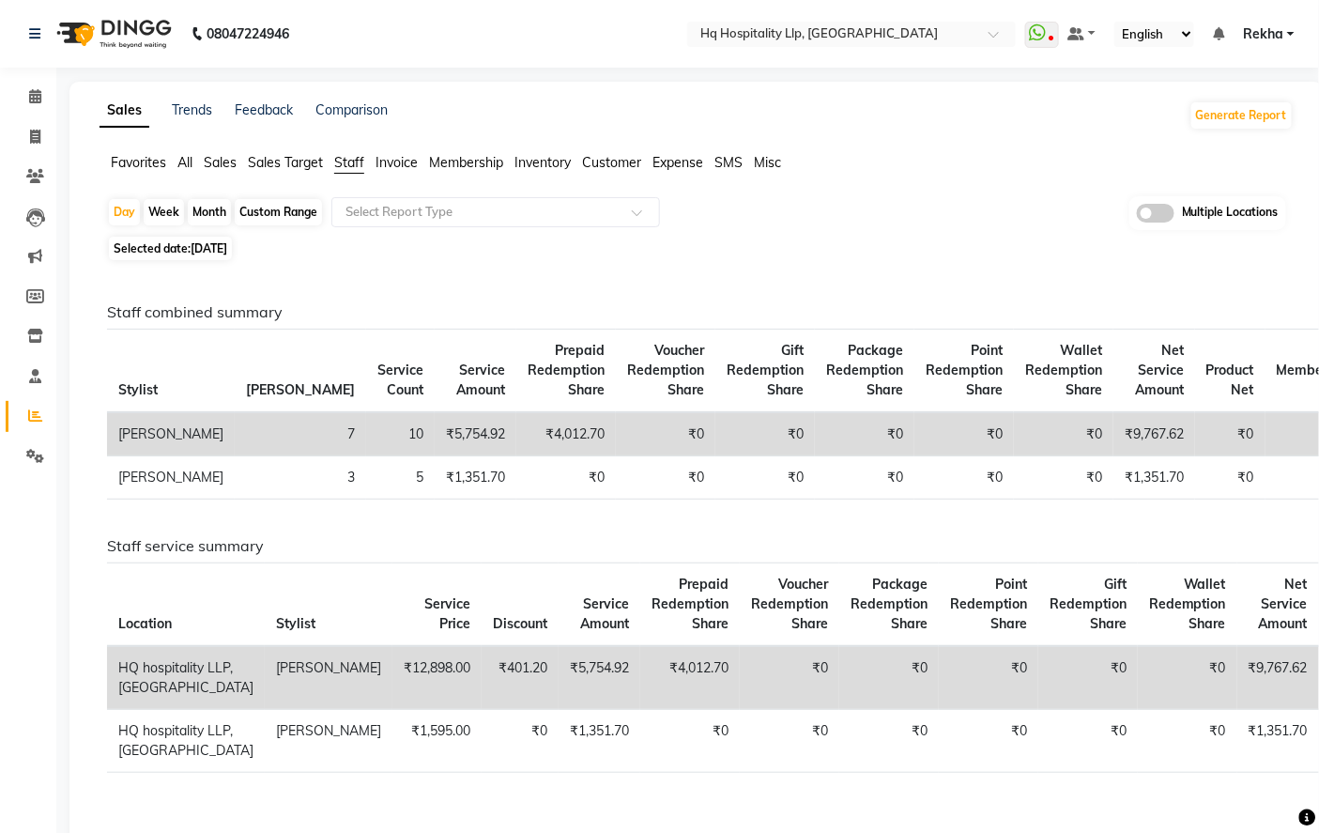
click at [209, 210] on div "Month" at bounding box center [209, 212] width 43 height 26
select select "9"
select select "2025"
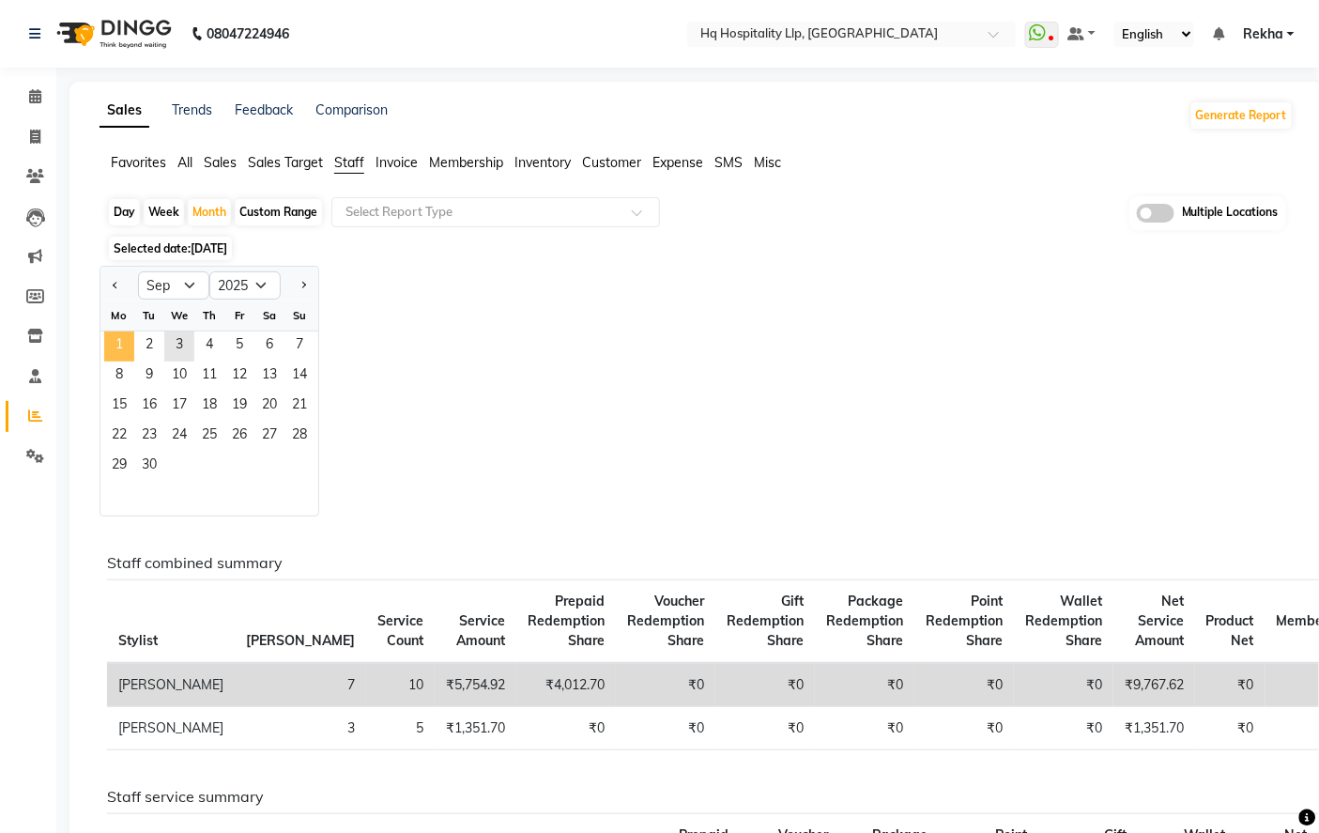
click at [116, 350] on span "1" at bounding box center [119, 346] width 30 height 30
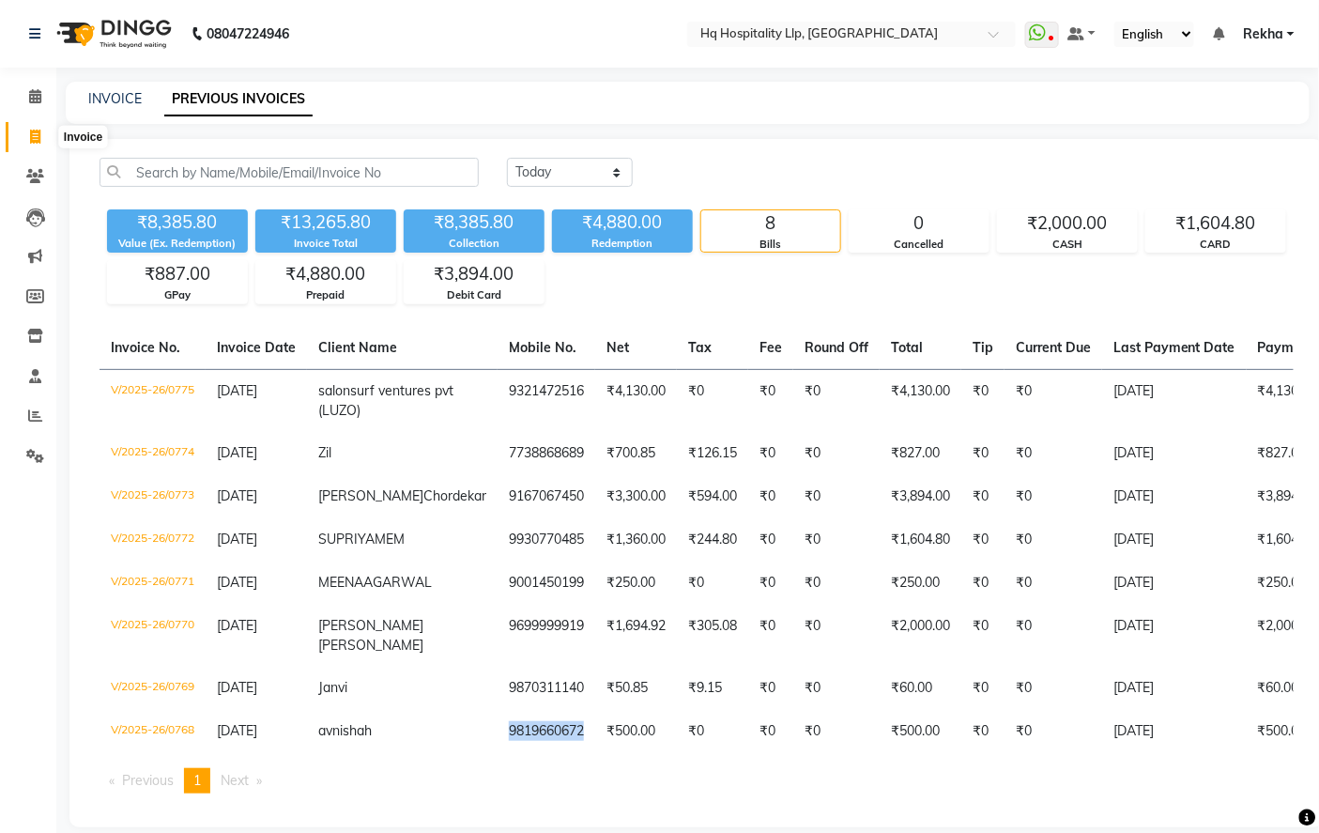
click at [34, 136] on icon at bounding box center [35, 137] width 10 height 14
select select "7197"
select select "service"
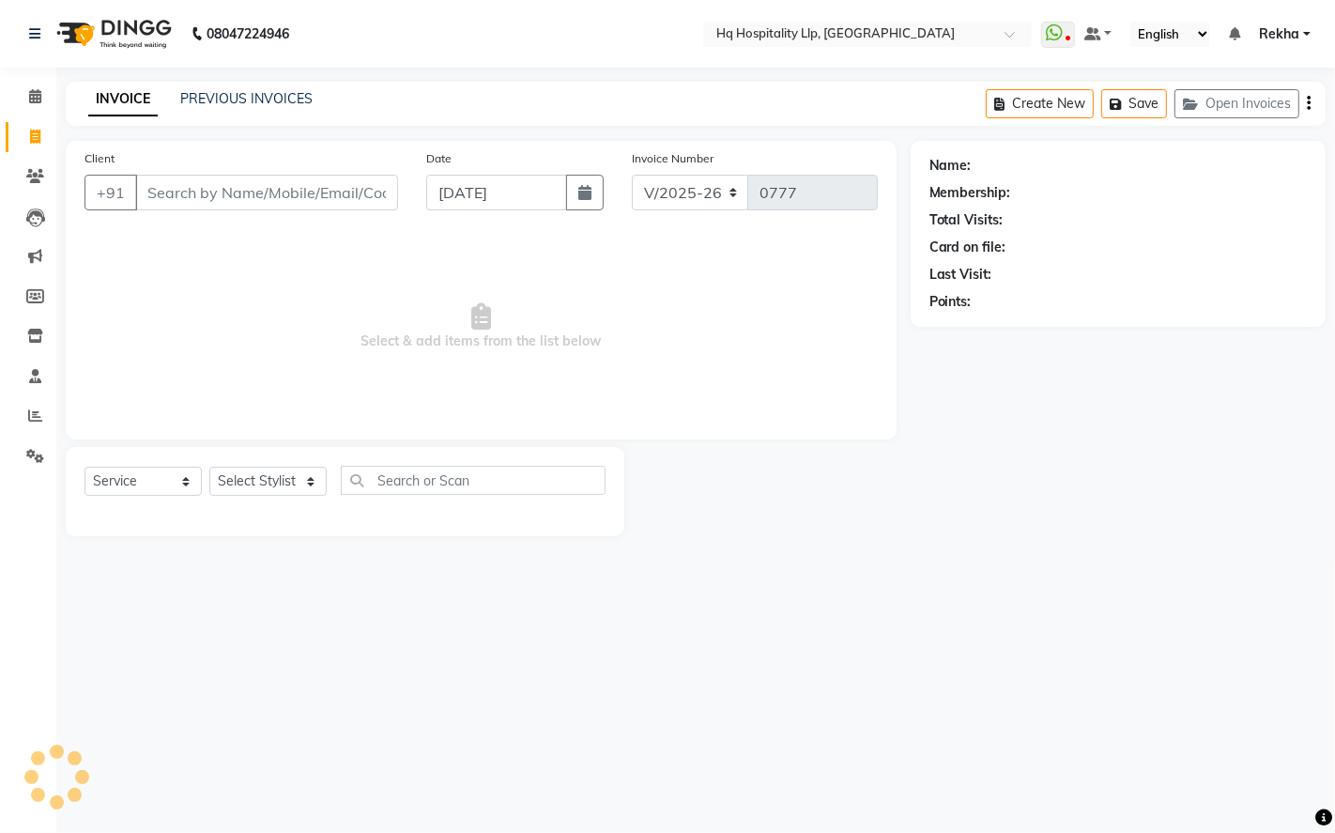
click at [100, 100] on link "INVOICE" at bounding box center [122, 100] width 69 height 34
click at [200, 195] on input "Client" at bounding box center [266, 193] width 263 height 36
click at [32, 184] on span at bounding box center [35, 177] width 33 height 22
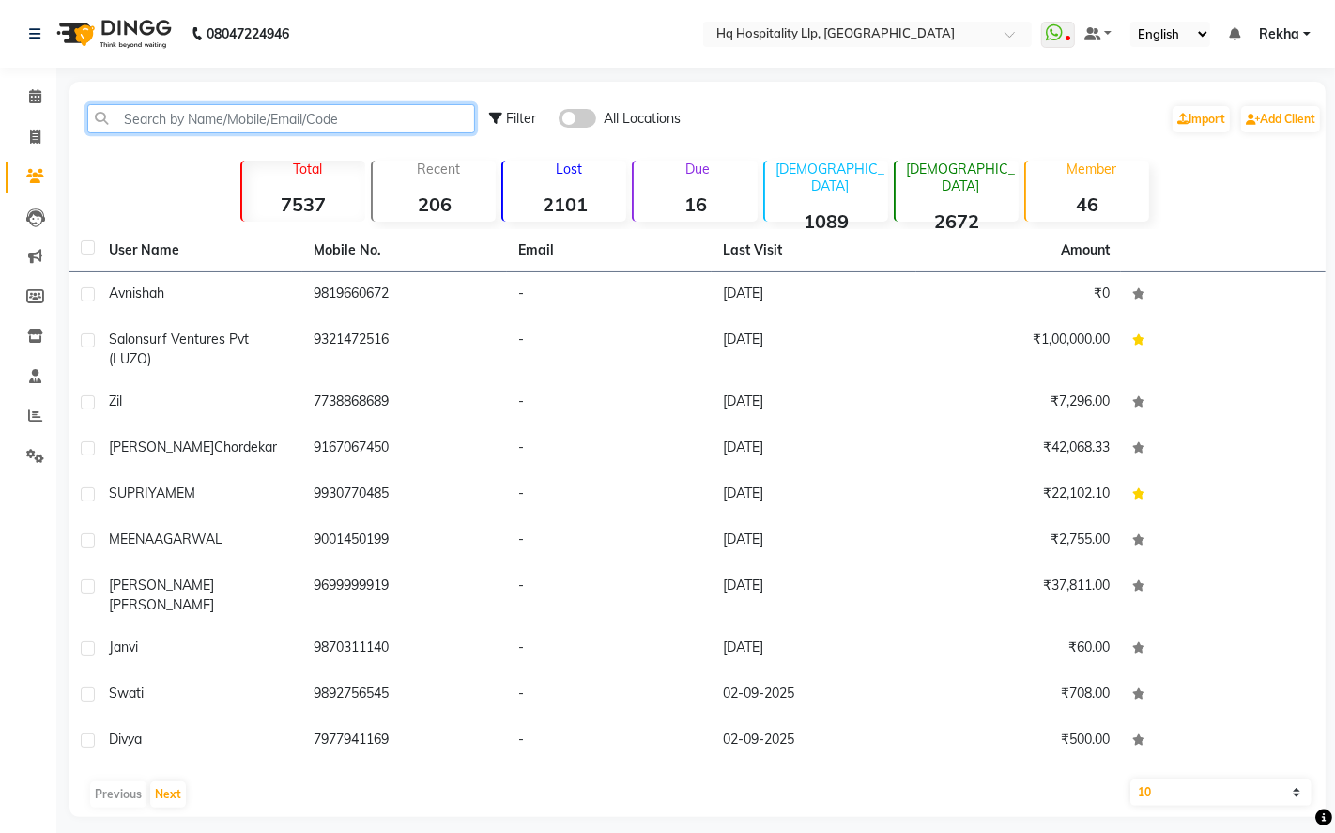
click at [282, 120] on input "text" at bounding box center [281, 118] width 388 height 29
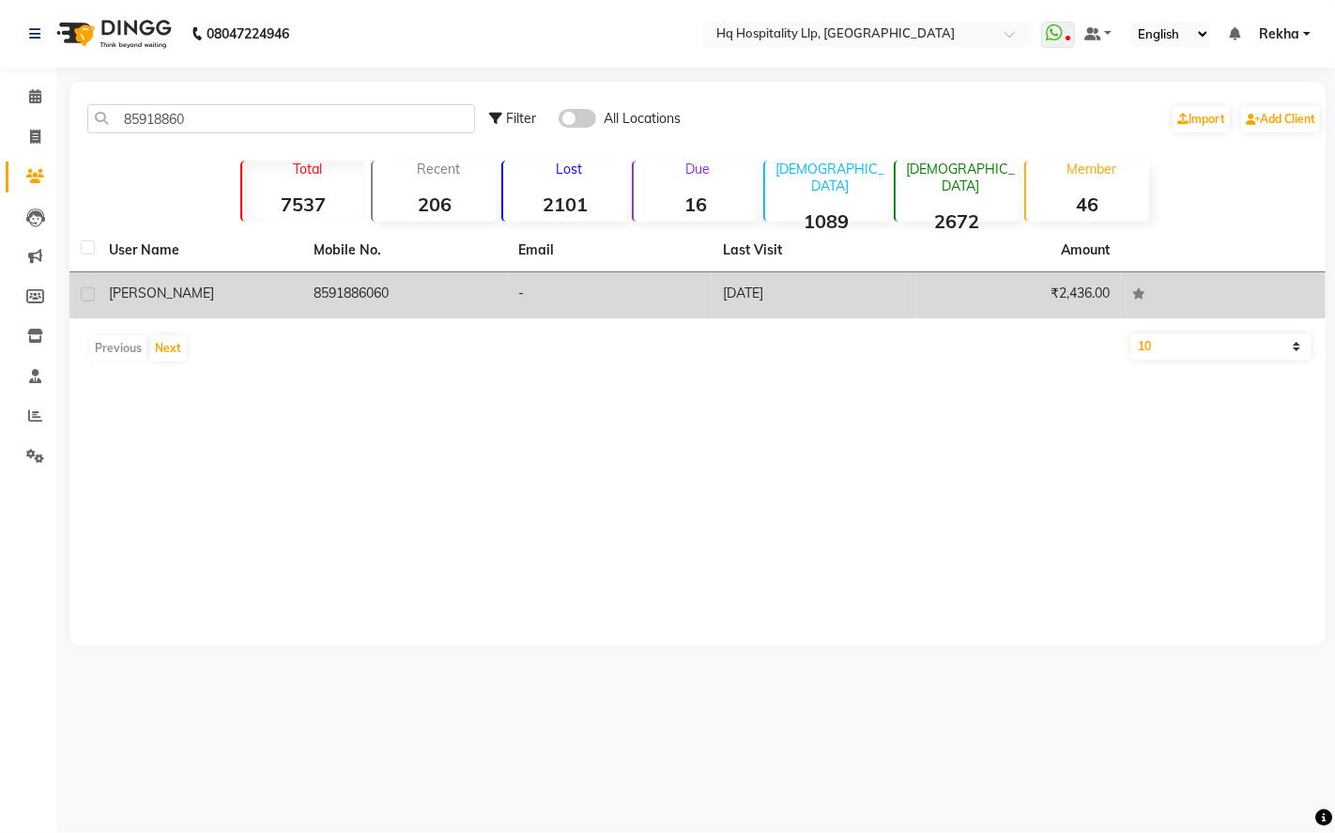
click at [314, 289] on td "8591886060" at bounding box center [404, 295] width 205 height 46
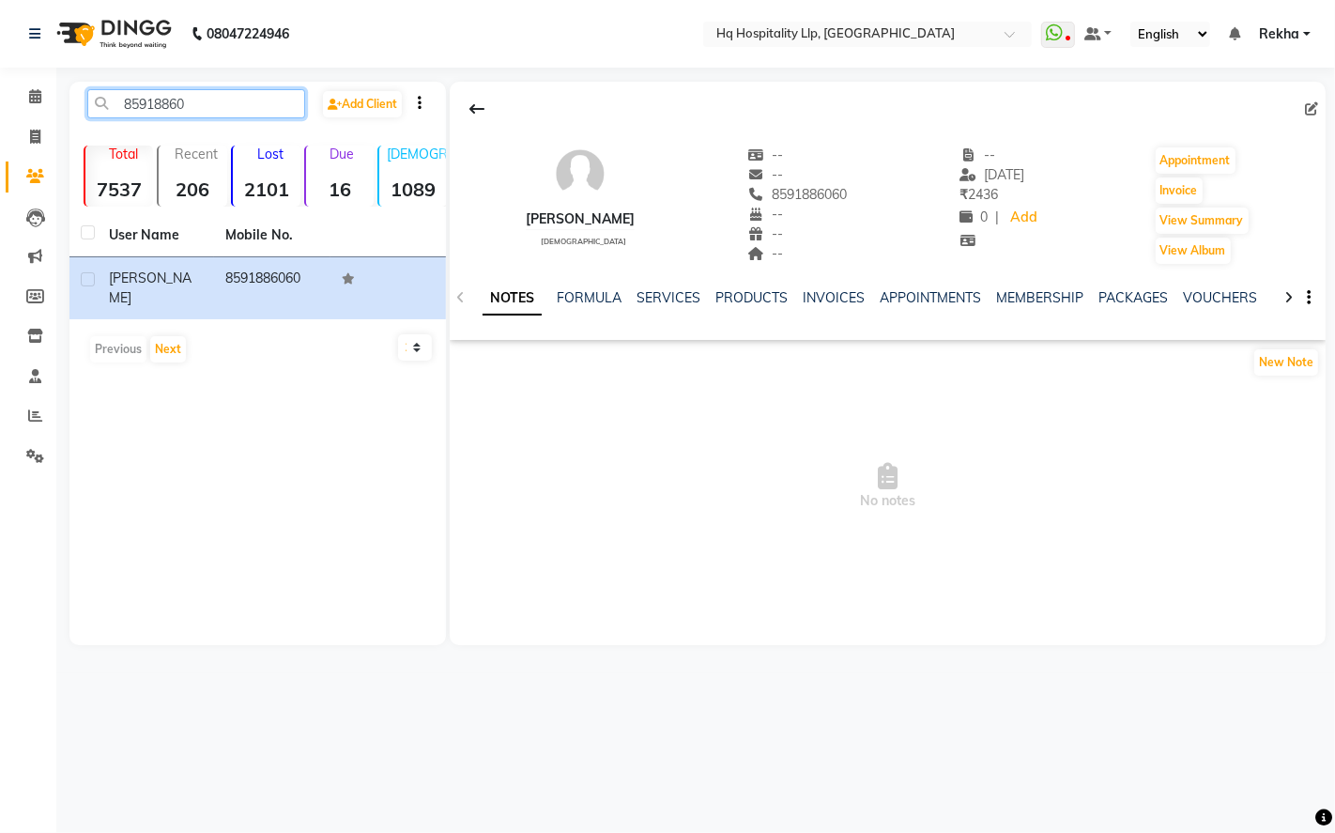
drag, startPoint x: 273, startPoint y: 98, endPoint x: 101, endPoint y: 113, distance: 172.5
click at [101, 113] on input "85918860" at bounding box center [196, 103] width 218 height 29
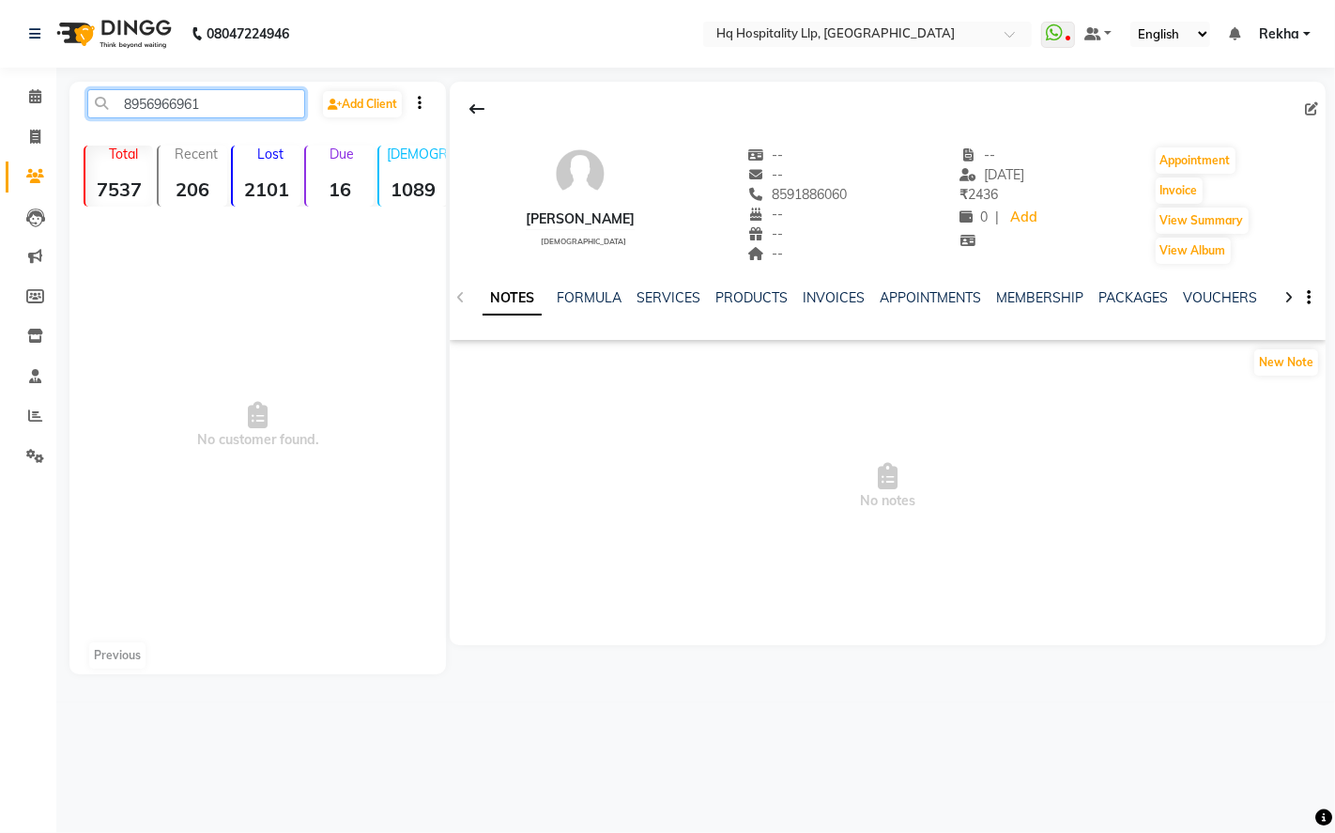
type input "8956966961"
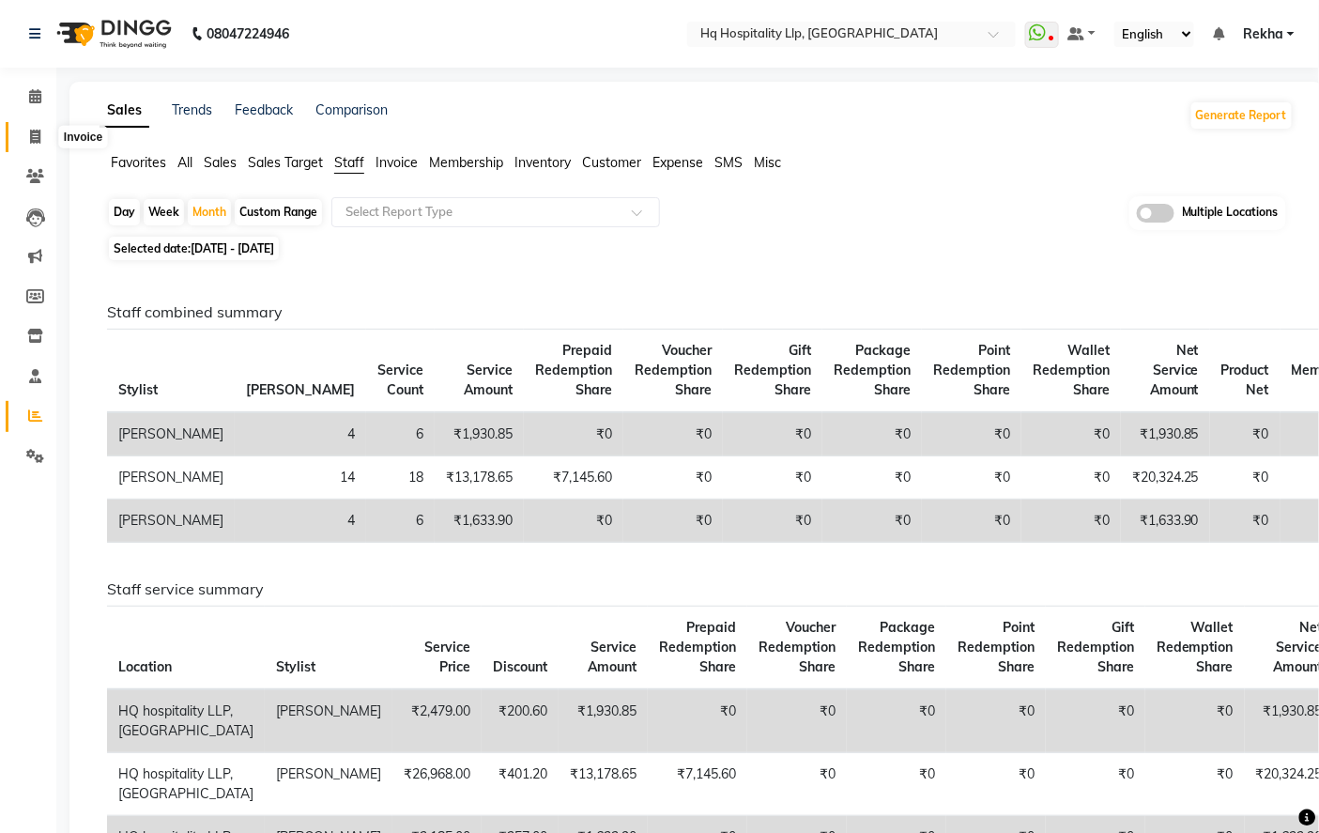
click at [32, 132] on icon at bounding box center [35, 137] width 10 height 14
select select "7197"
select select "service"
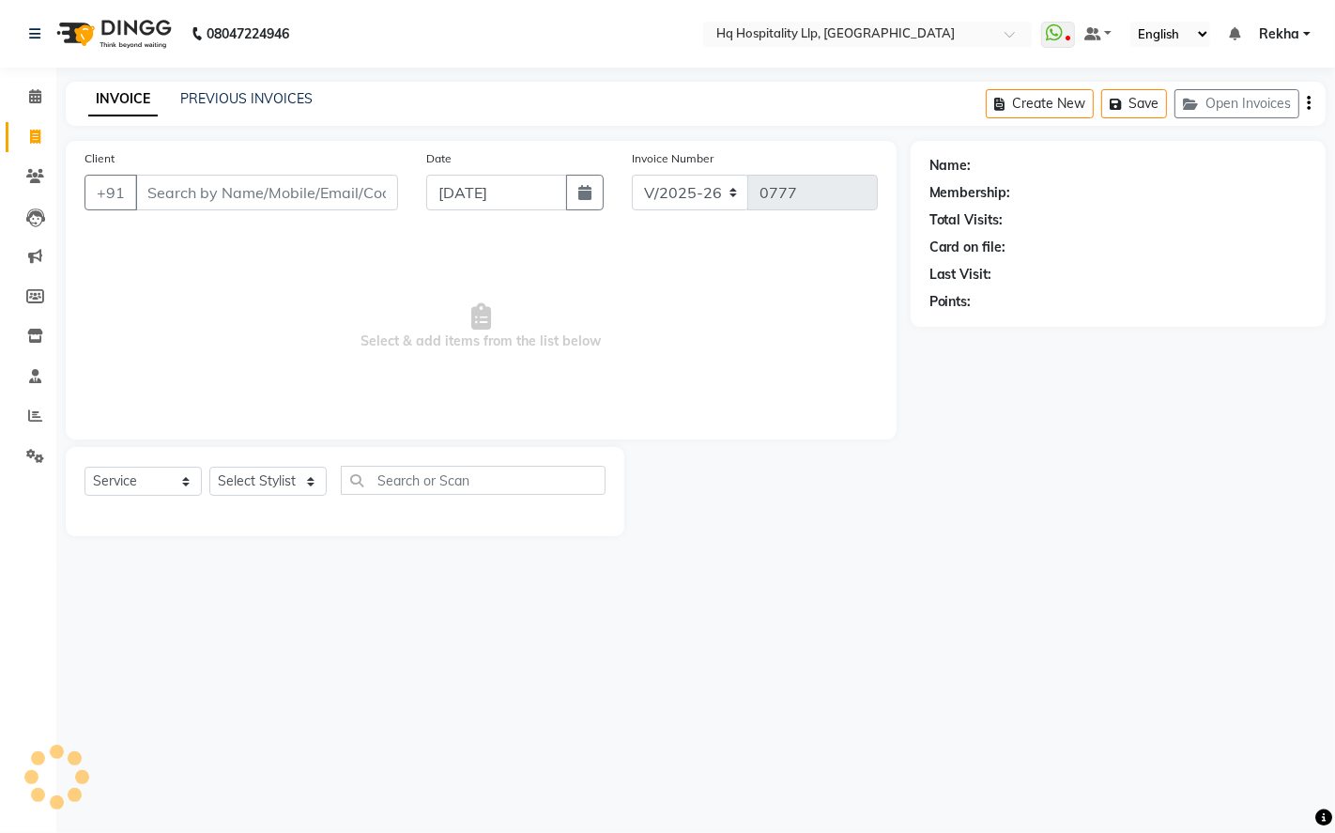
click at [266, 199] on input "Client" at bounding box center [266, 193] width 263 height 36
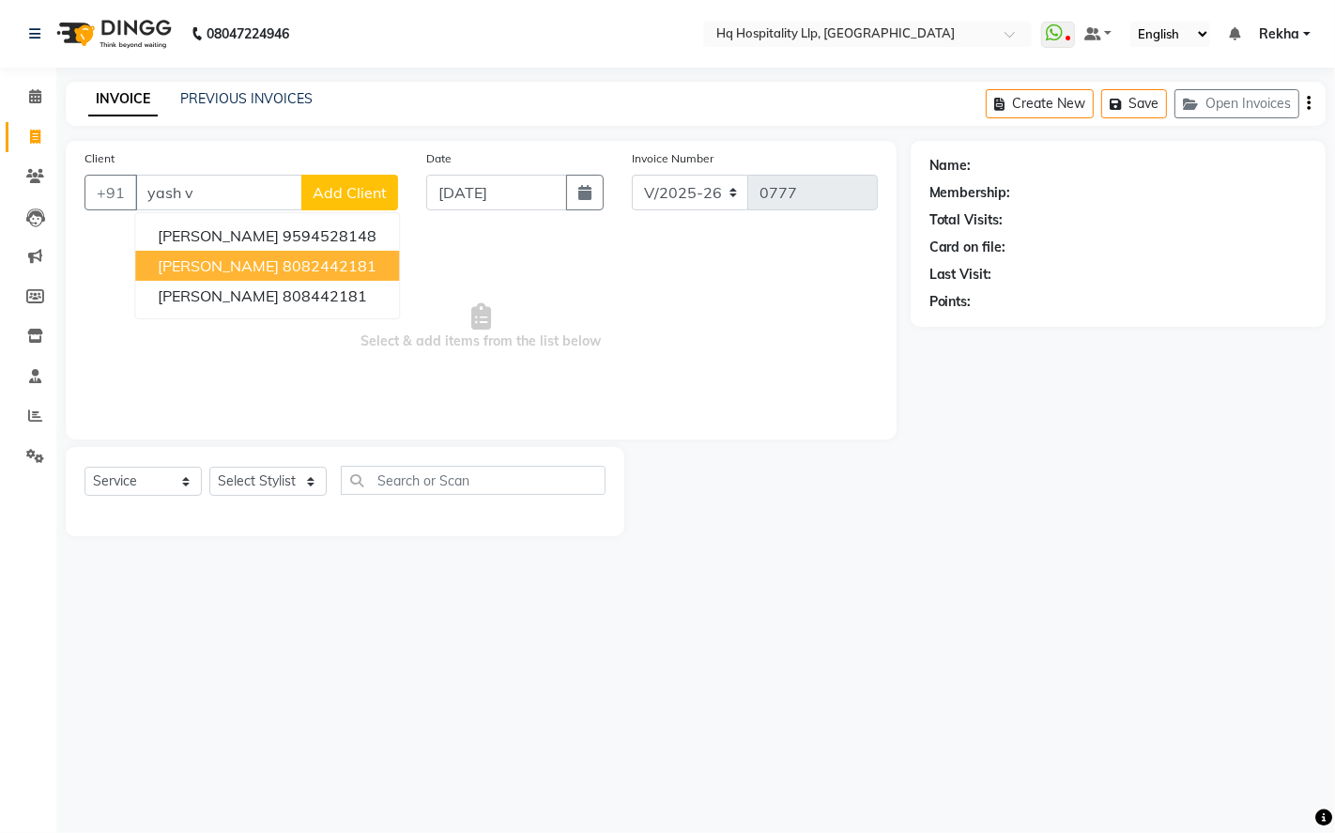
click at [308, 269] on ngb-highlight "8082442181" at bounding box center [330, 265] width 94 height 19
type input "8082442181"
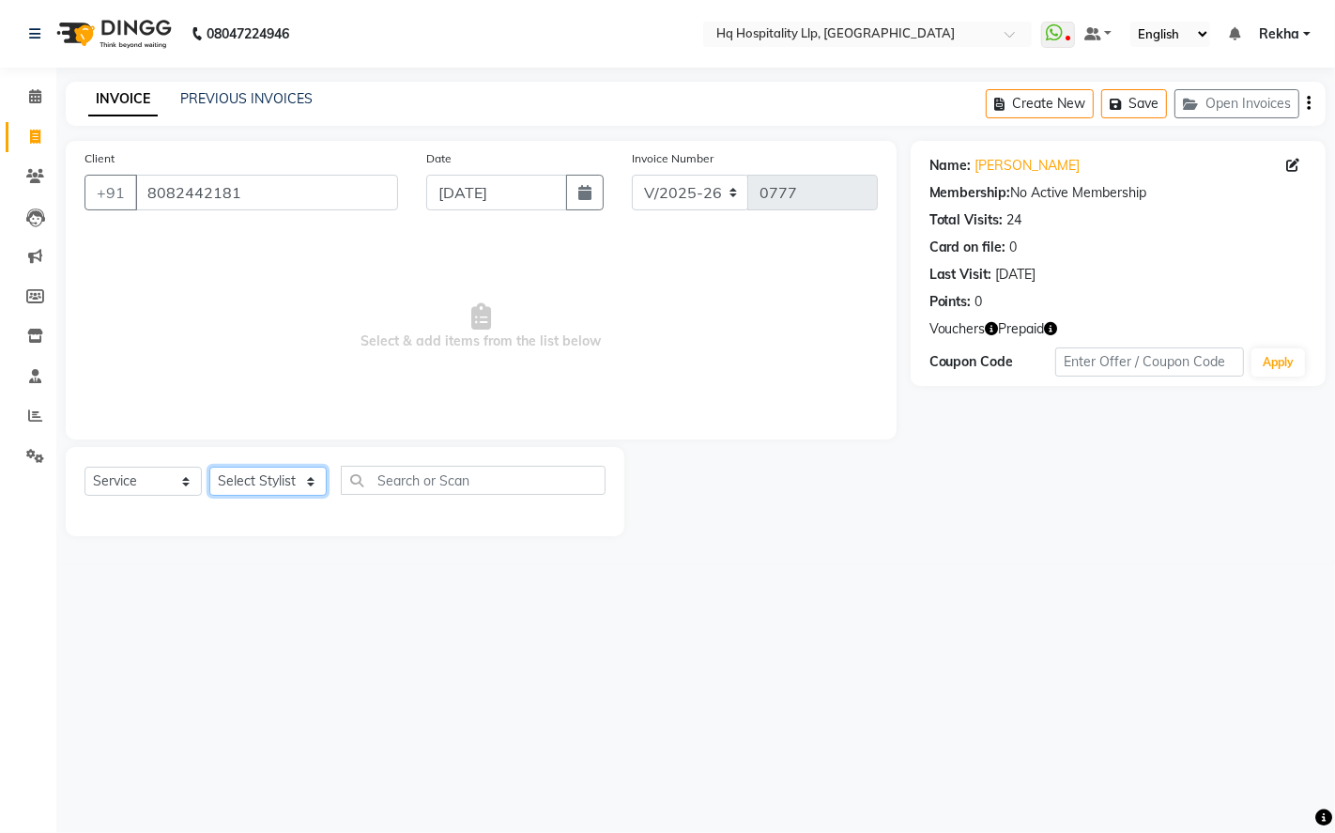
click at [283, 492] on select "Select Stylist ANAS Manager [PERSON_NAME] Staff [PERSON_NAME] Sandhya [PERSON_N…" at bounding box center [267, 481] width 117 height 29
select select "61253"
click at [209, 468] on select "Select Stylist ANAS Manager [PERSON_NAME] Staff [PERSON_NAME] Sandhya [PERSON_N…" at bounding box center [267, 481] width 117 height 29
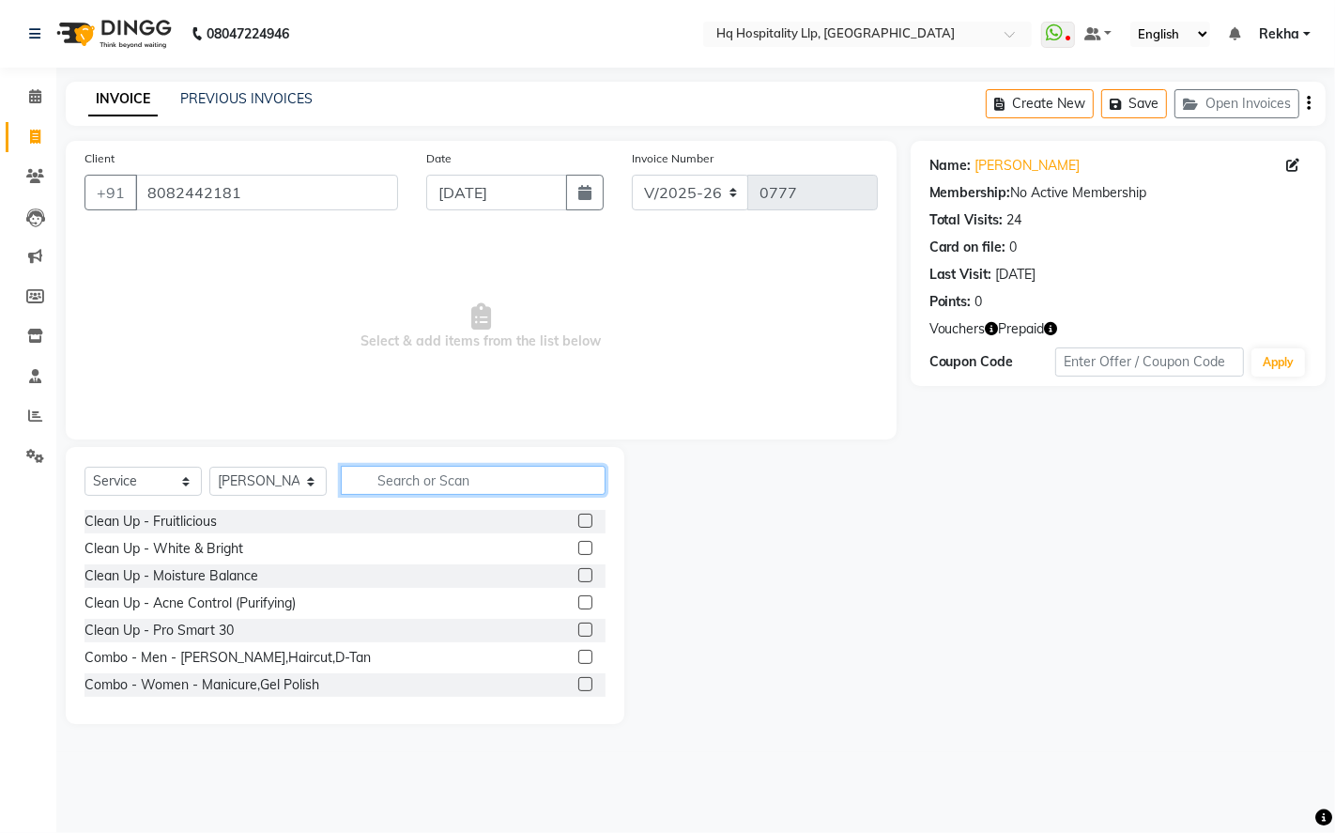
click at [446, 475] on input "text" at bounding box center [473, 480] width 265 height 29
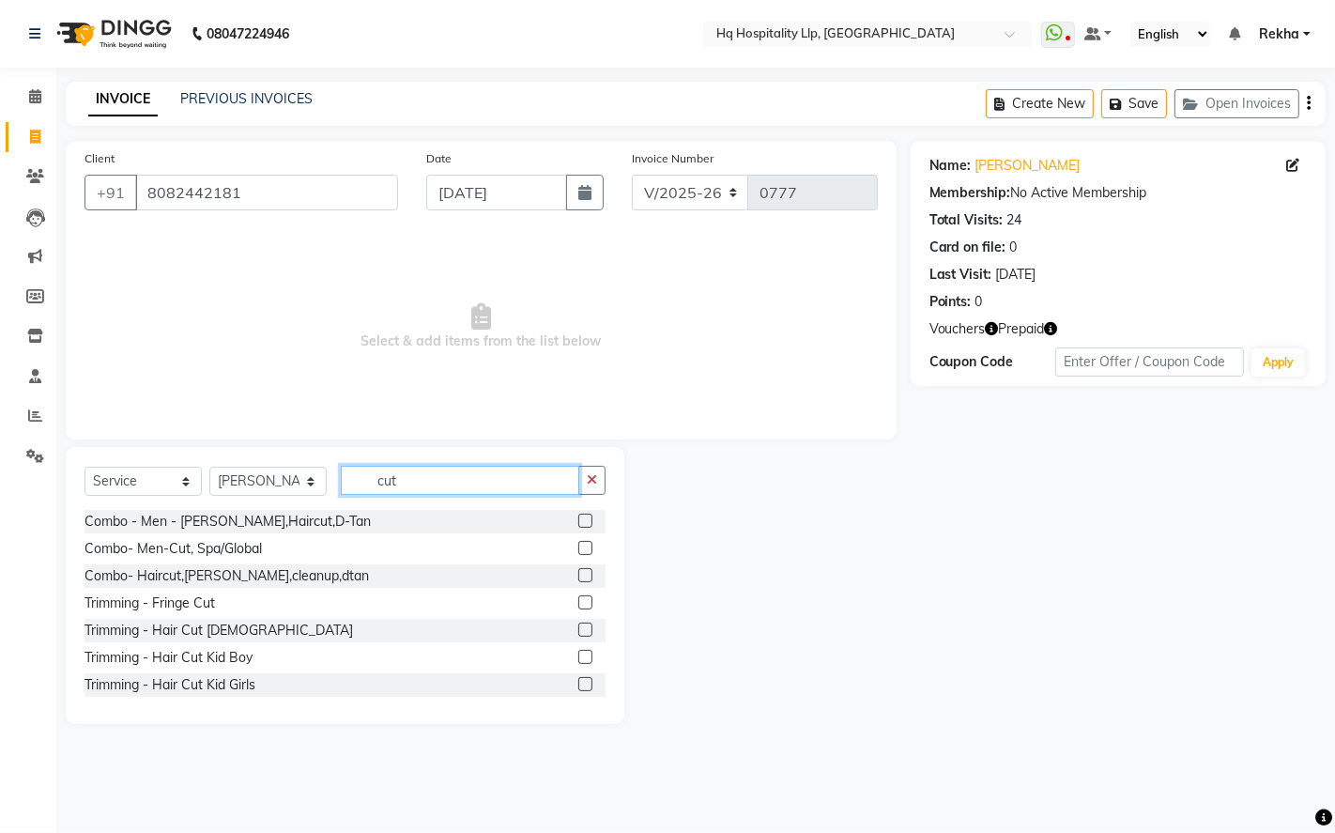
type input "cut"
click at [578, 632] on label at bounding box center [585, 630] width 14 height 14
click at [578, 632] on input "checkbox" at bounding box center [584, 630] width 12 height 12
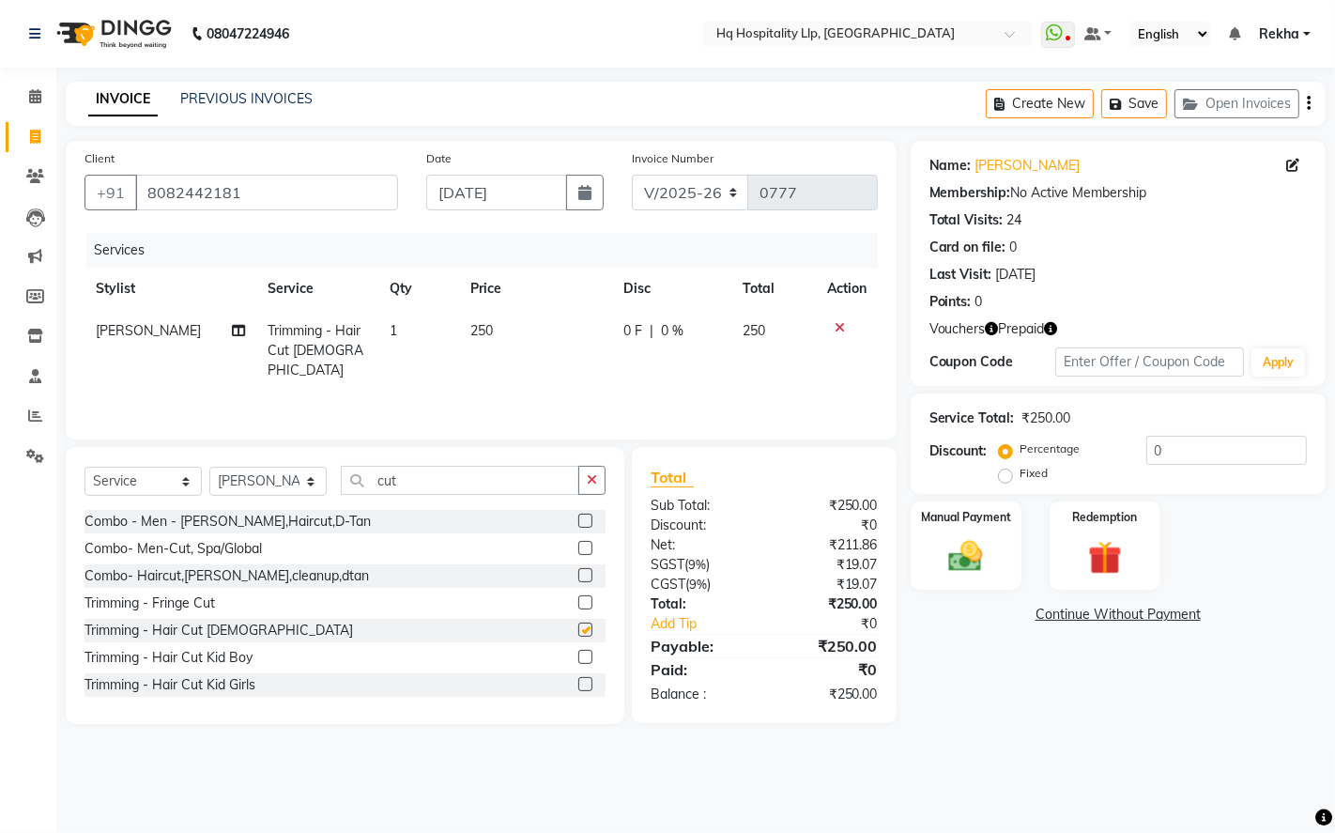
checkbox input "false"
click at [1104, 530] on div "Redemption" at bounding box center [1105, 546] width 116 height 93
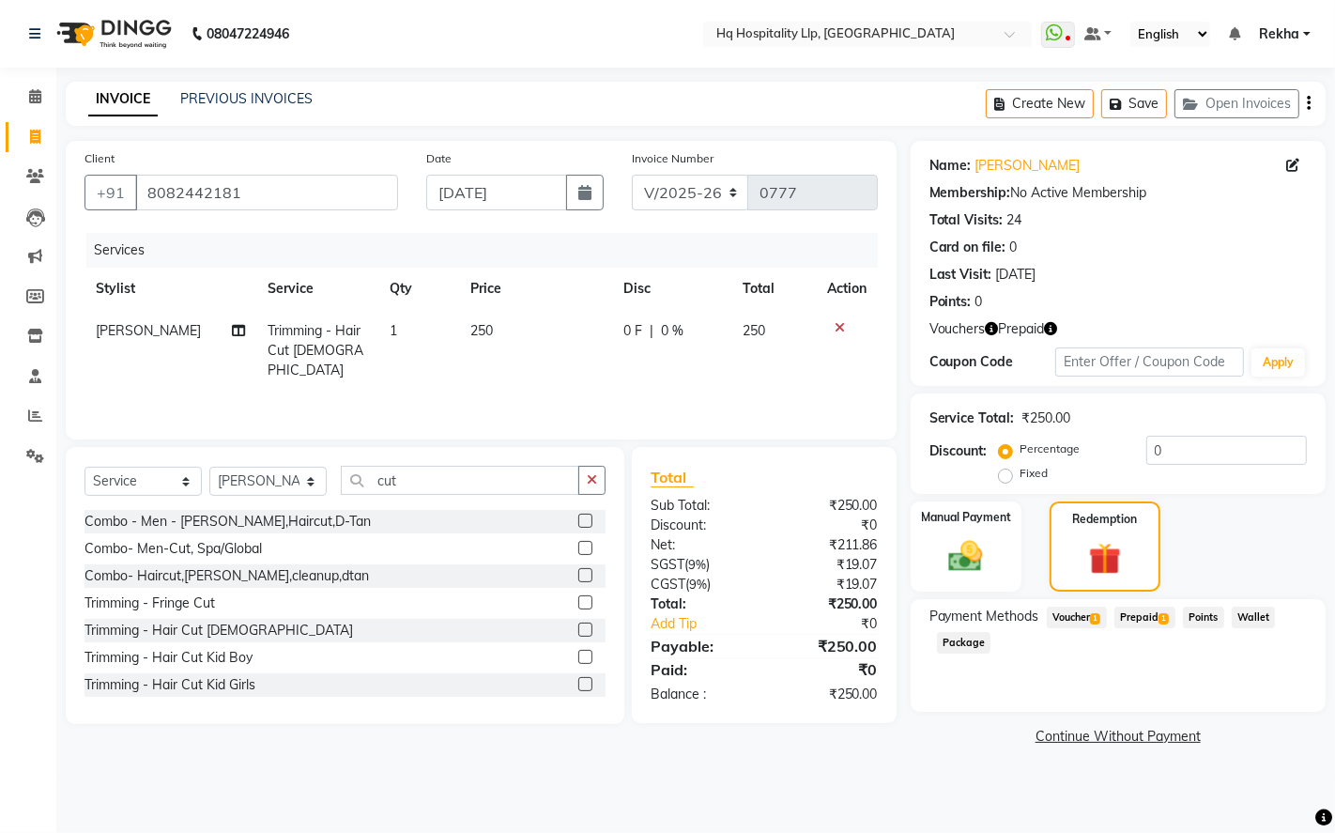
click at [1155, 620] on span "Prepaid 1" at bounding box center [1145, 618] width 61 height 22
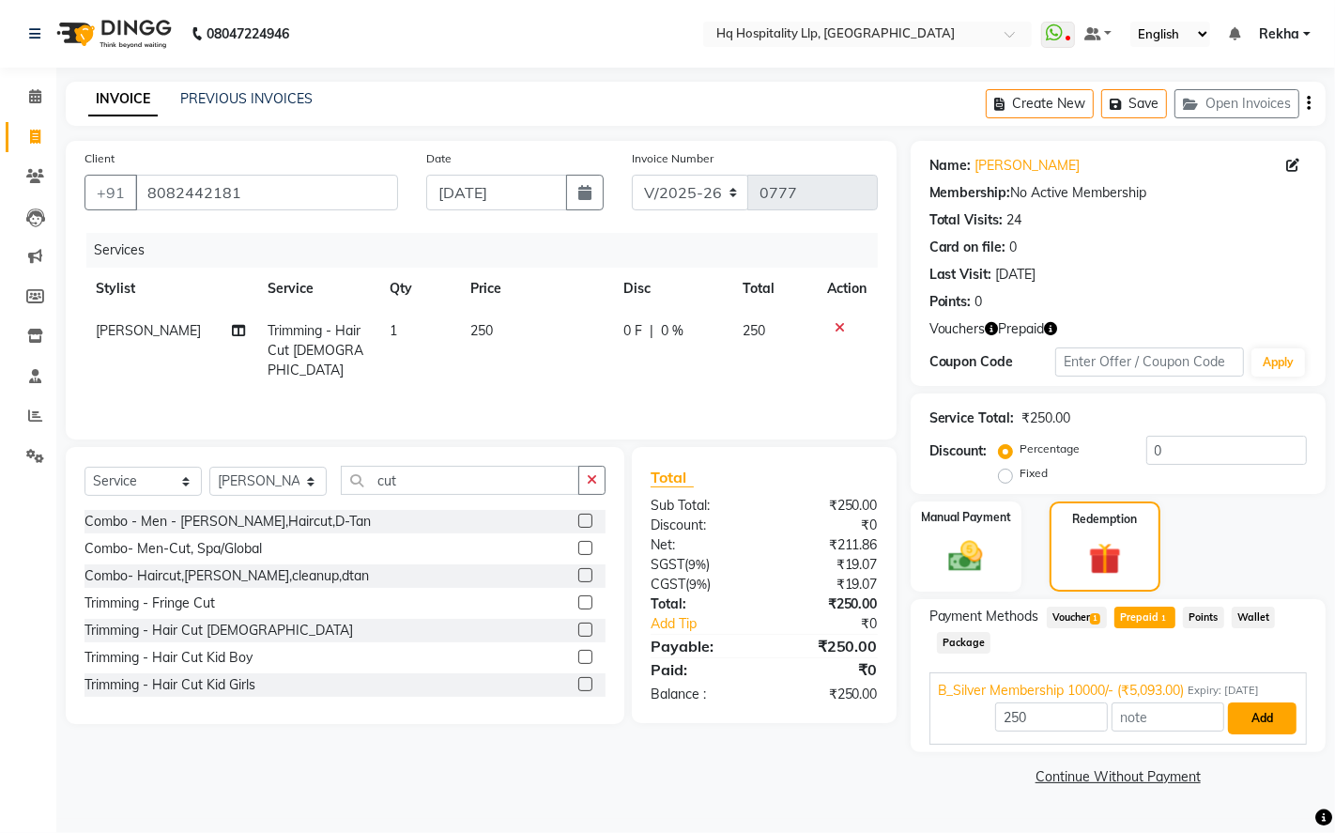
click at [1246, 717] on button "Add" at bounding box center [1262, 718] width 69 height 32
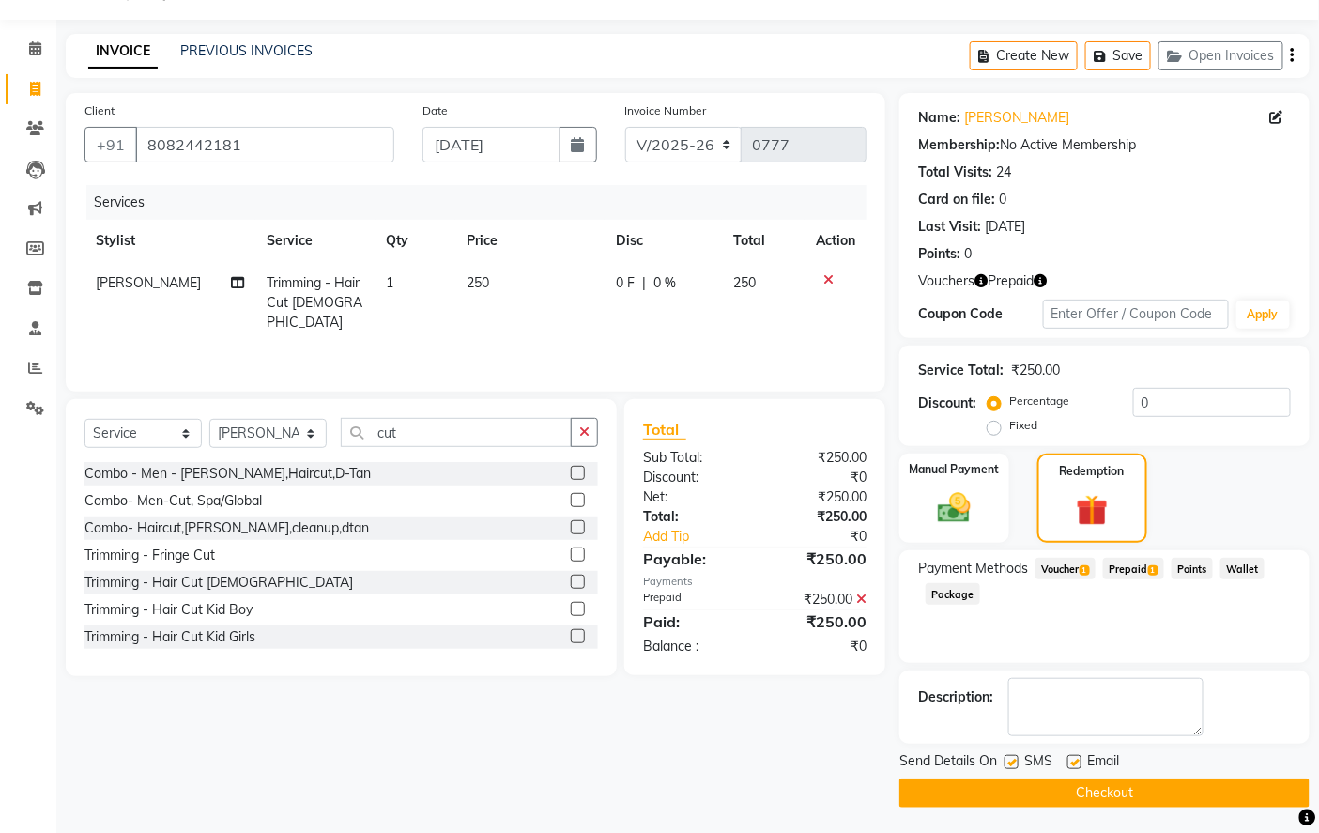
scroll to position [50, 0]
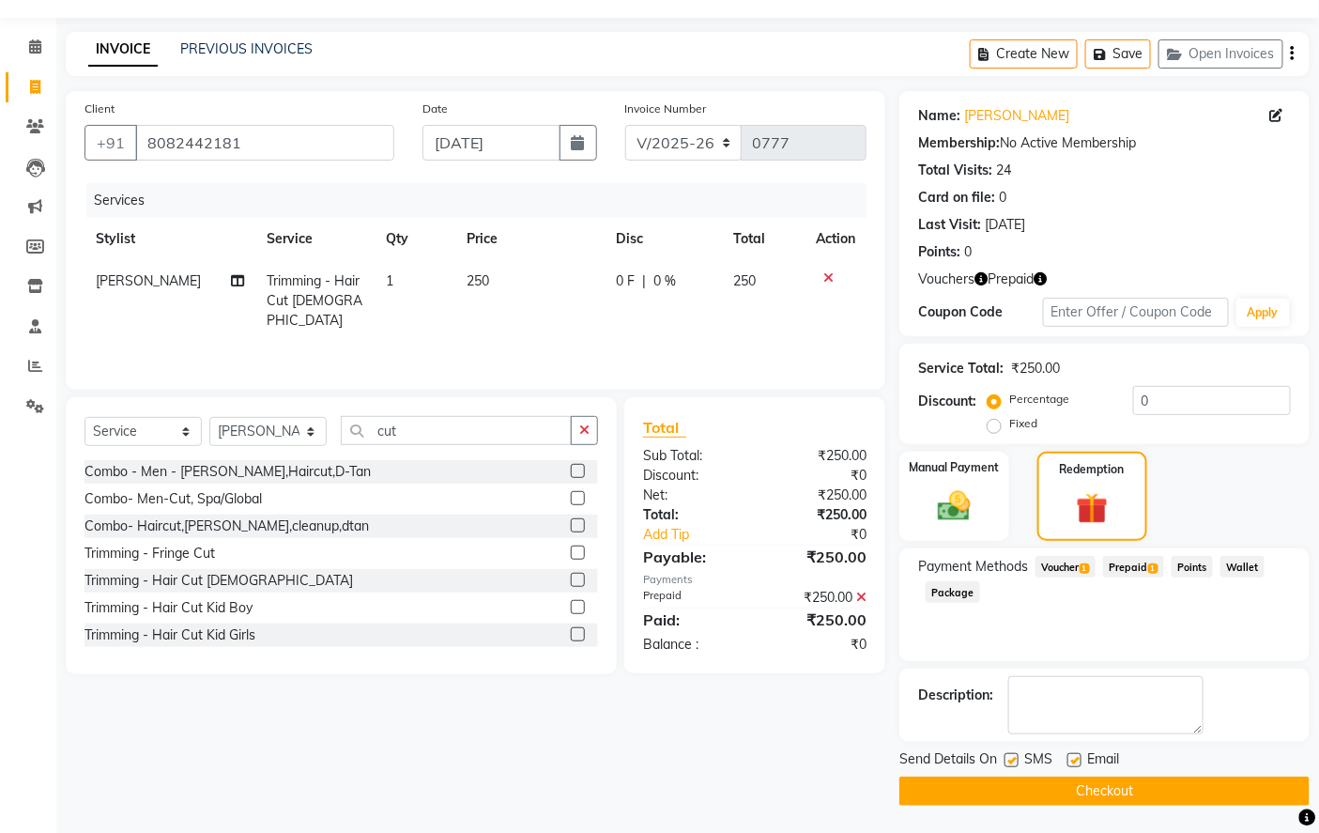
click at [1101, 795] on button "Checkout" at bounding box center [1105, 791] width 410 height 29
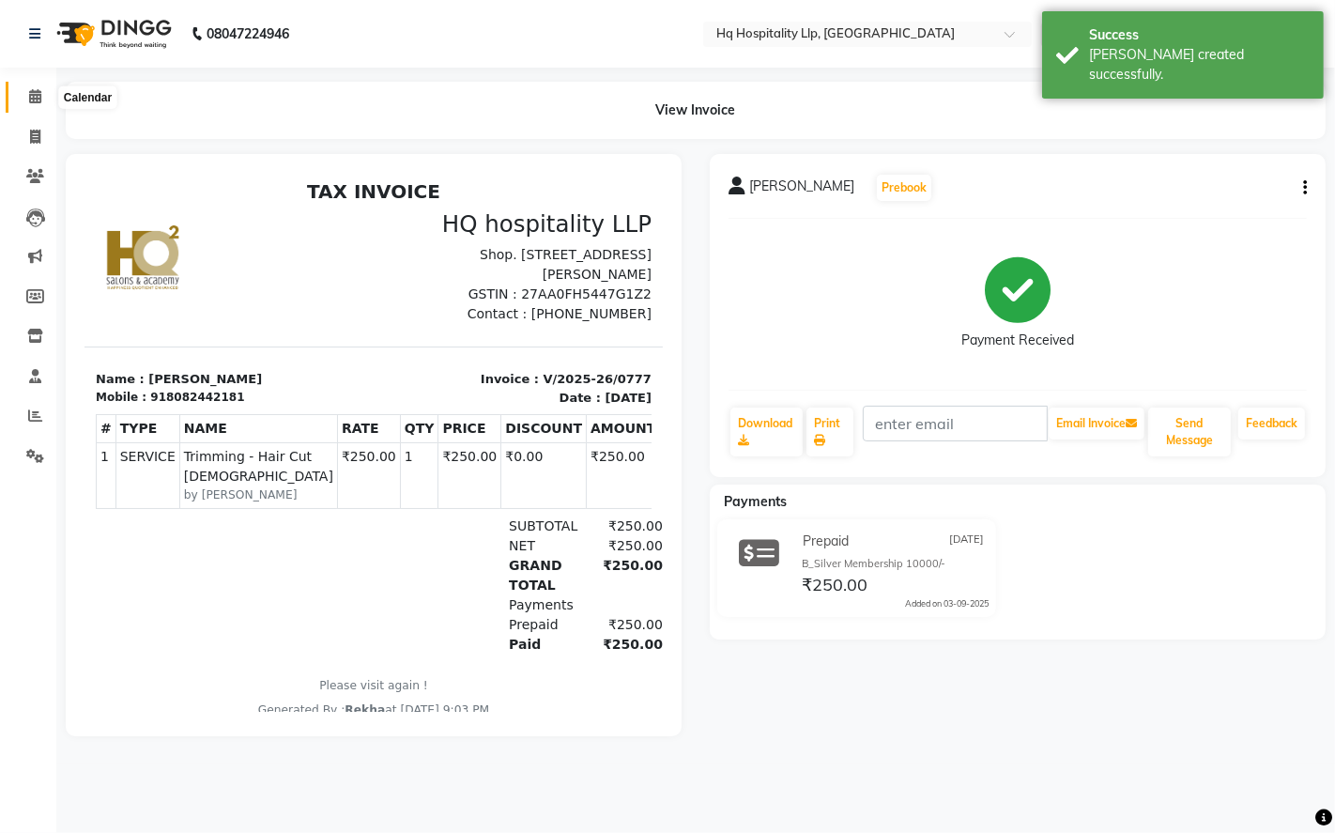
click at [29, 91] on icon at bounding box center [35, 96] width 12 height 14
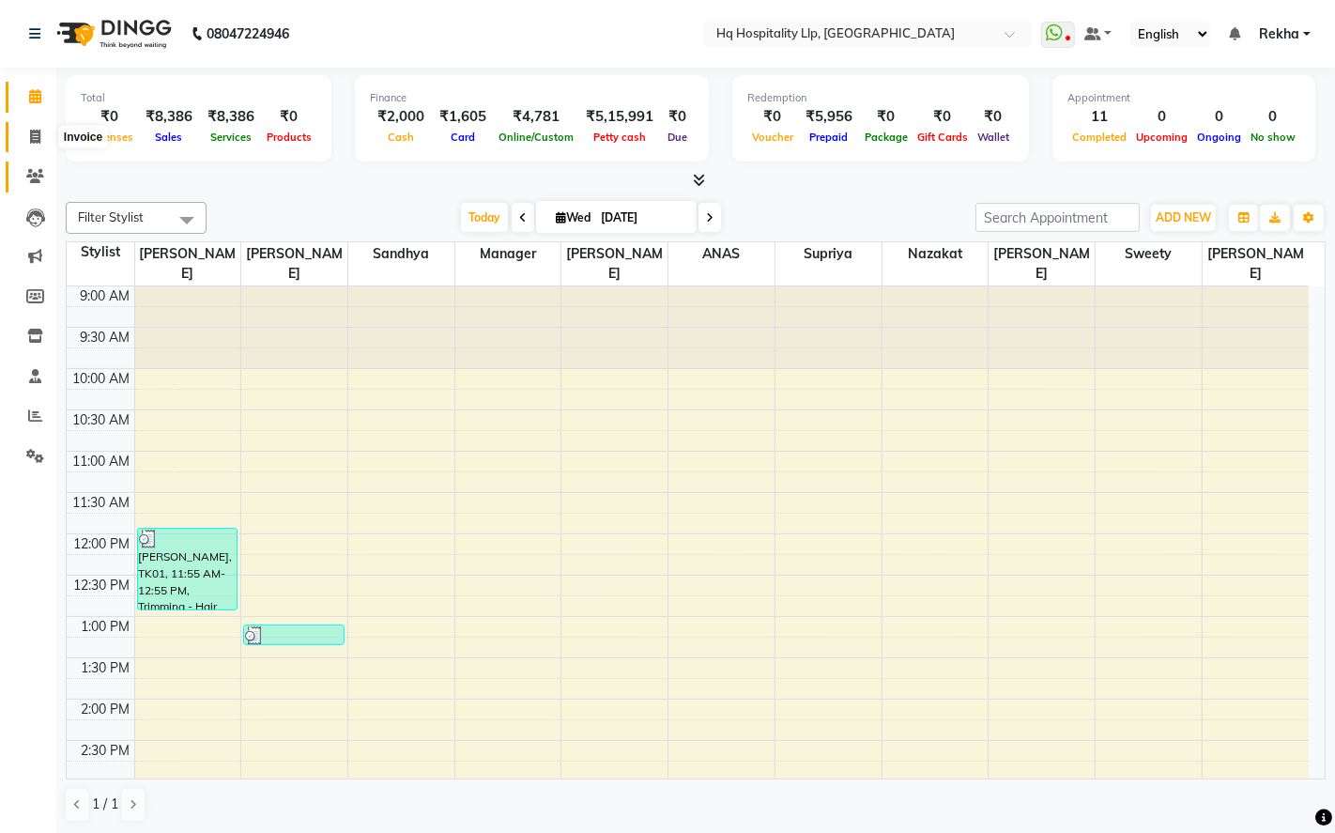
drag, startPoint x: 39, startPoint y: 141, endPoint x: 40, endPoint y: 169, distance: 28.2
click at [39, 141] on icon at bounding box center [35, 137] width 10 height 14
select select "7197"
select select "service"
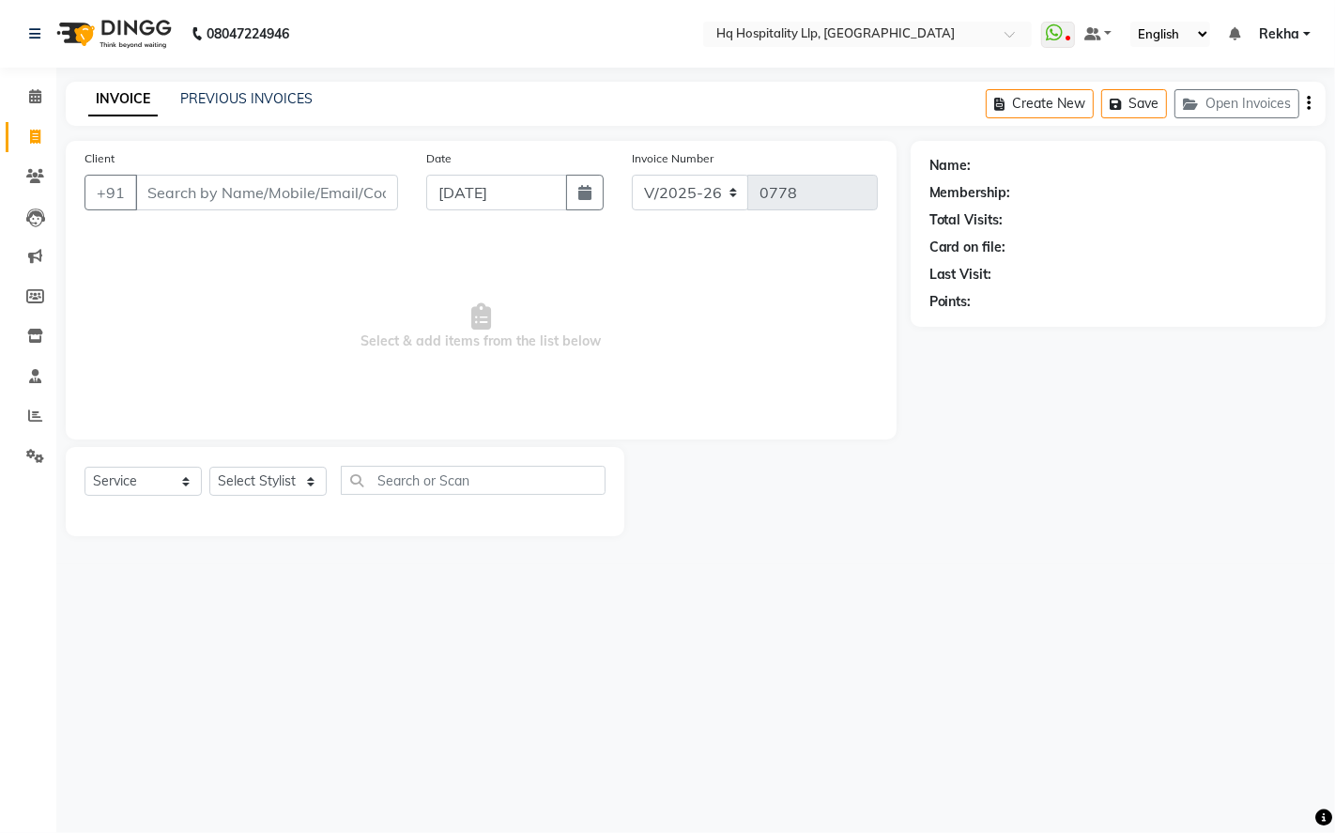
click at [210, 203] on input "Client" at bounding box center [266, 193] width 263 height 36
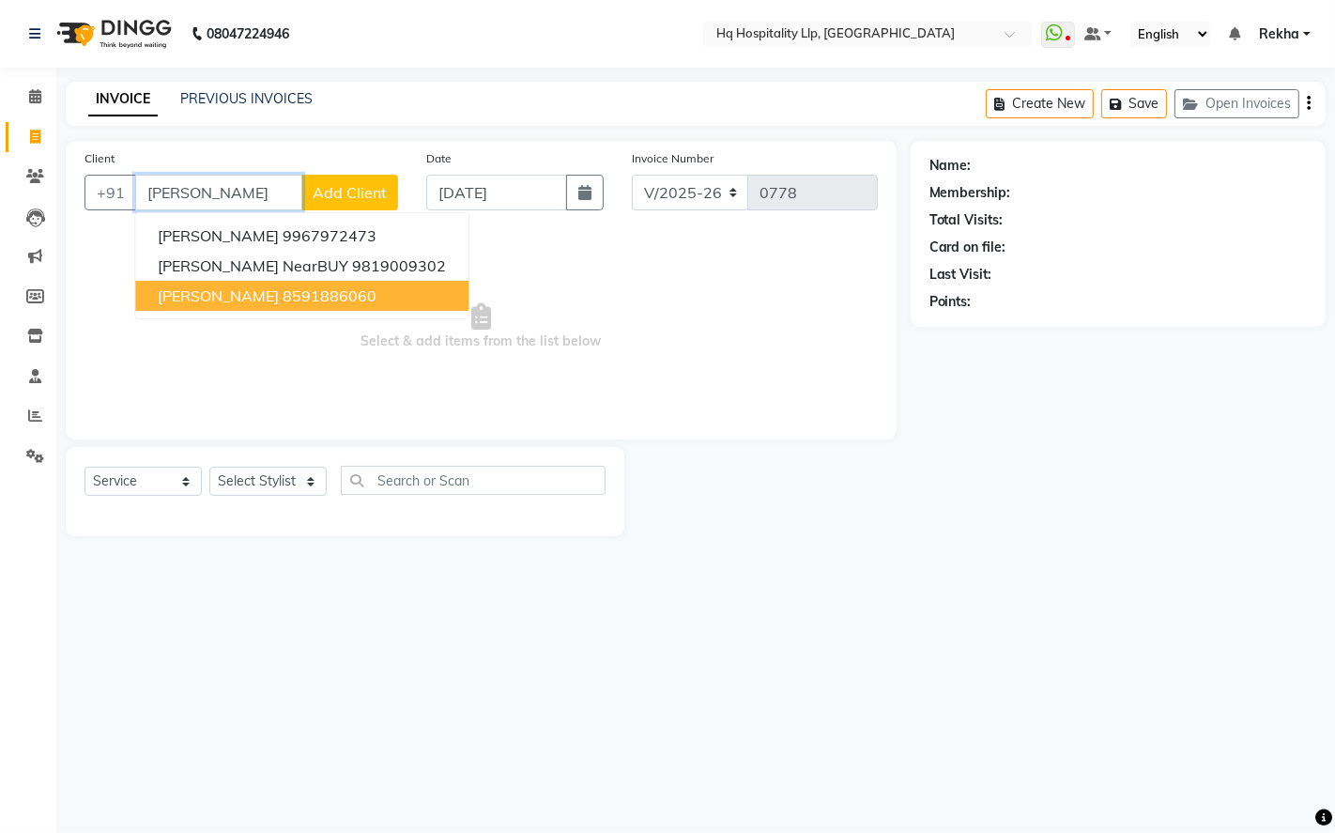
click at [283, 299] on ngb-highlight "8591886060" at bounding box center [330, 295] width 94 height 19
type input "8591886060"
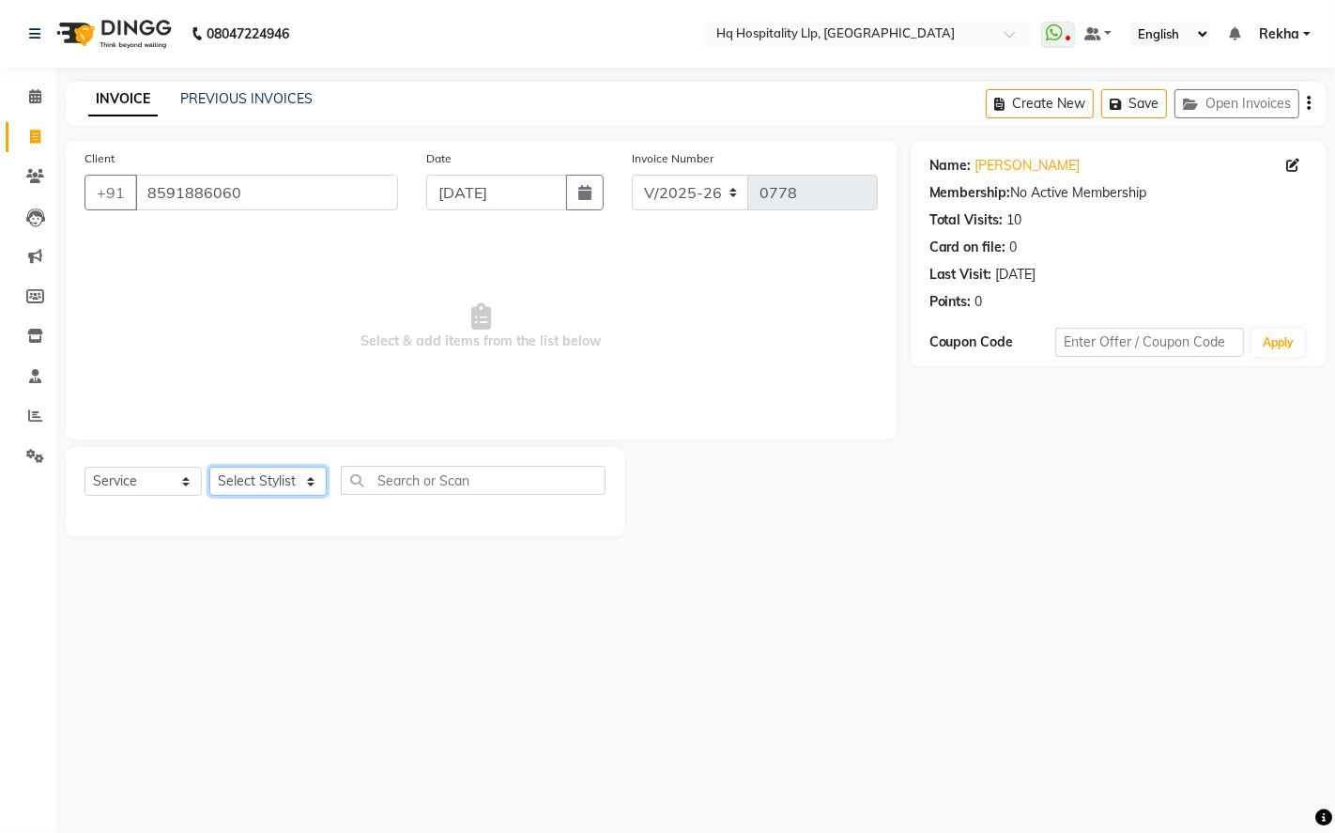
click at [299, 488] on select "Select Stylist ANAS Manager [PERSON_NAME] Staff [PERSON_NAME] Sandhya [PERSON_N…" at bounding box center [267, 481] width 117 height 29
select select "61253"
click at [209, 468] on select "Select Stylist ANAS Manager [PERSON_NAME] Staff [PERSON_NAME] Sandhya [PERSON_N…" at bounding box center [267, 481] width 117 height 29
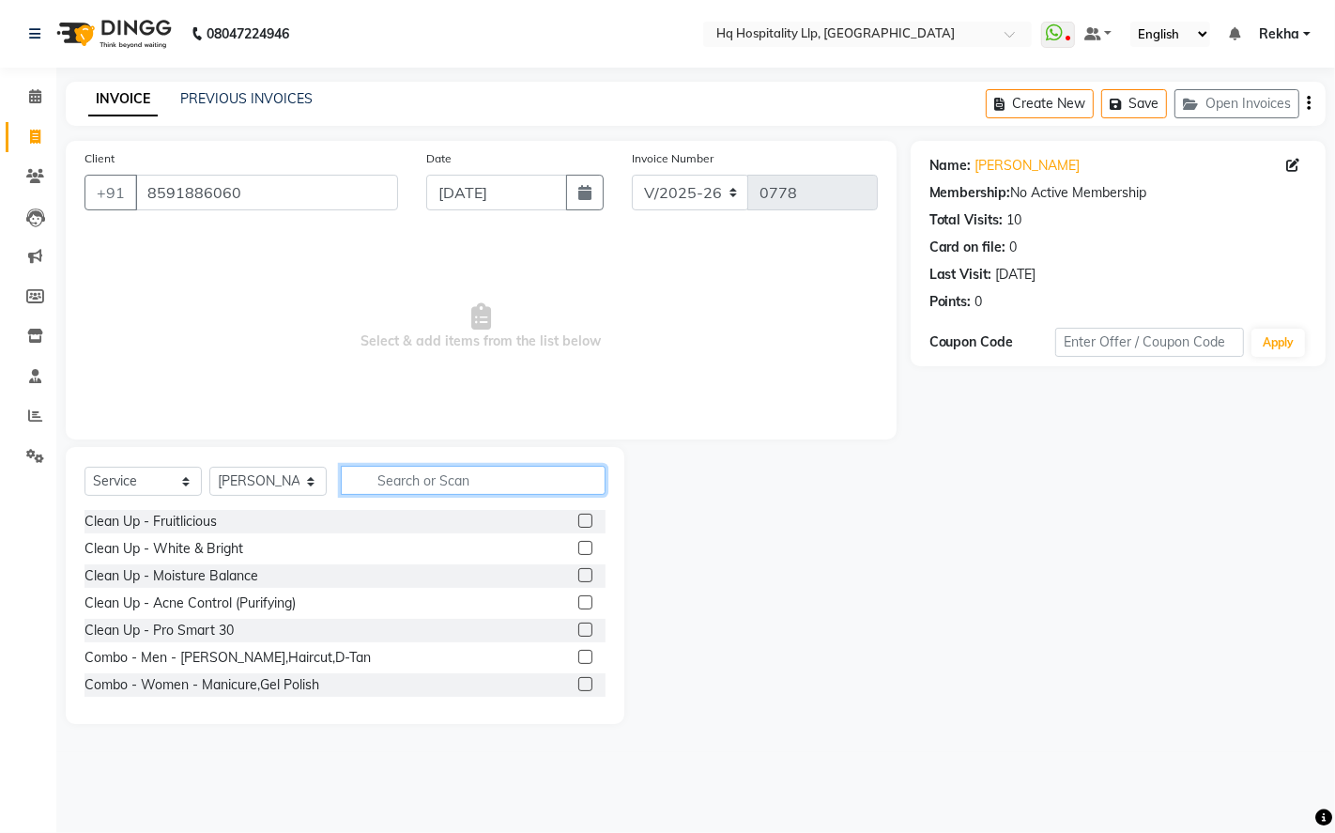
click at [481, 473] on input "text" at bounding box center [473, 480] width 265 height 29
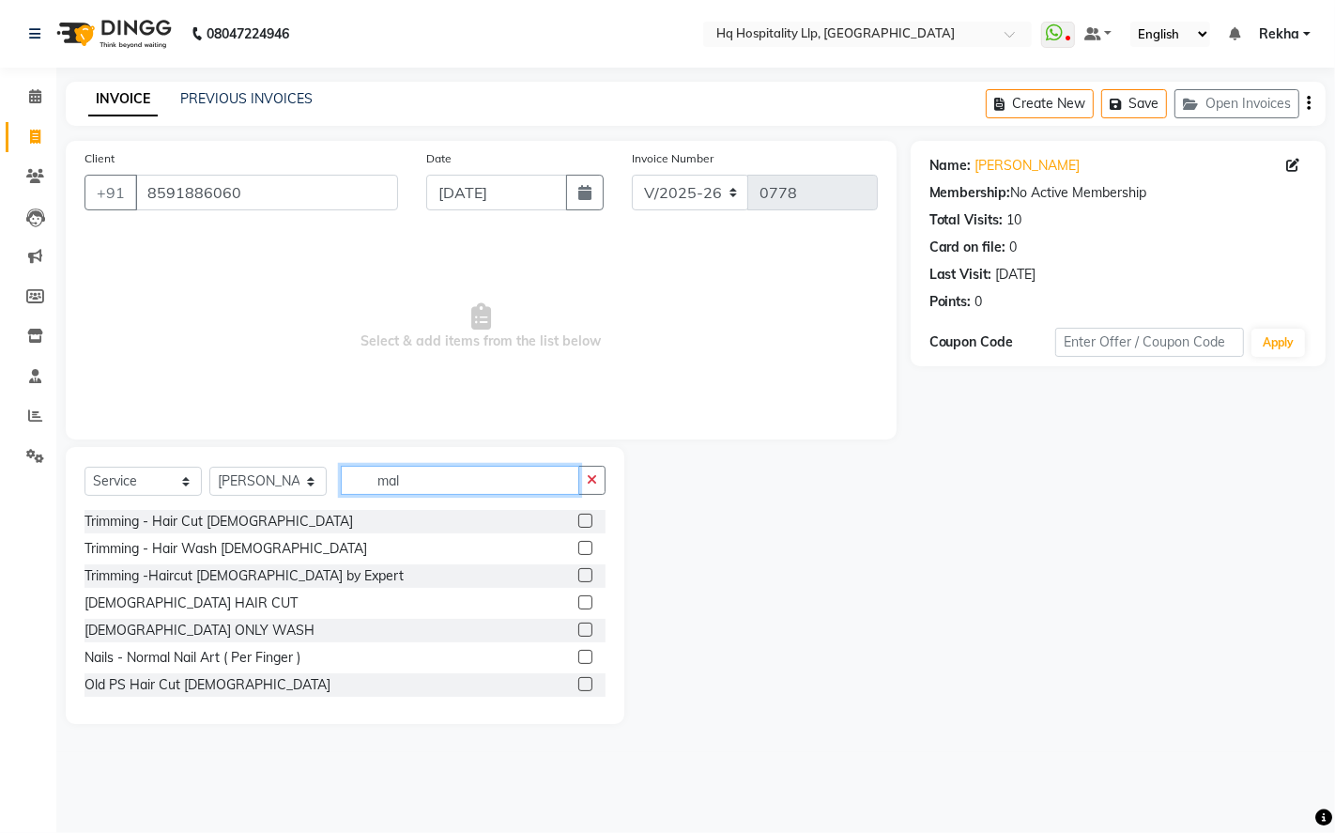
type input "mal"
click at [578, 529] on div at bounding box center [584, 524] width 12 height 20
click at [578, 521] on label at bounding box center [585, 521] width 14 height 14
click at [578, 521] on input "checkbox" at bounding box center [584, 522] width 12 height 12
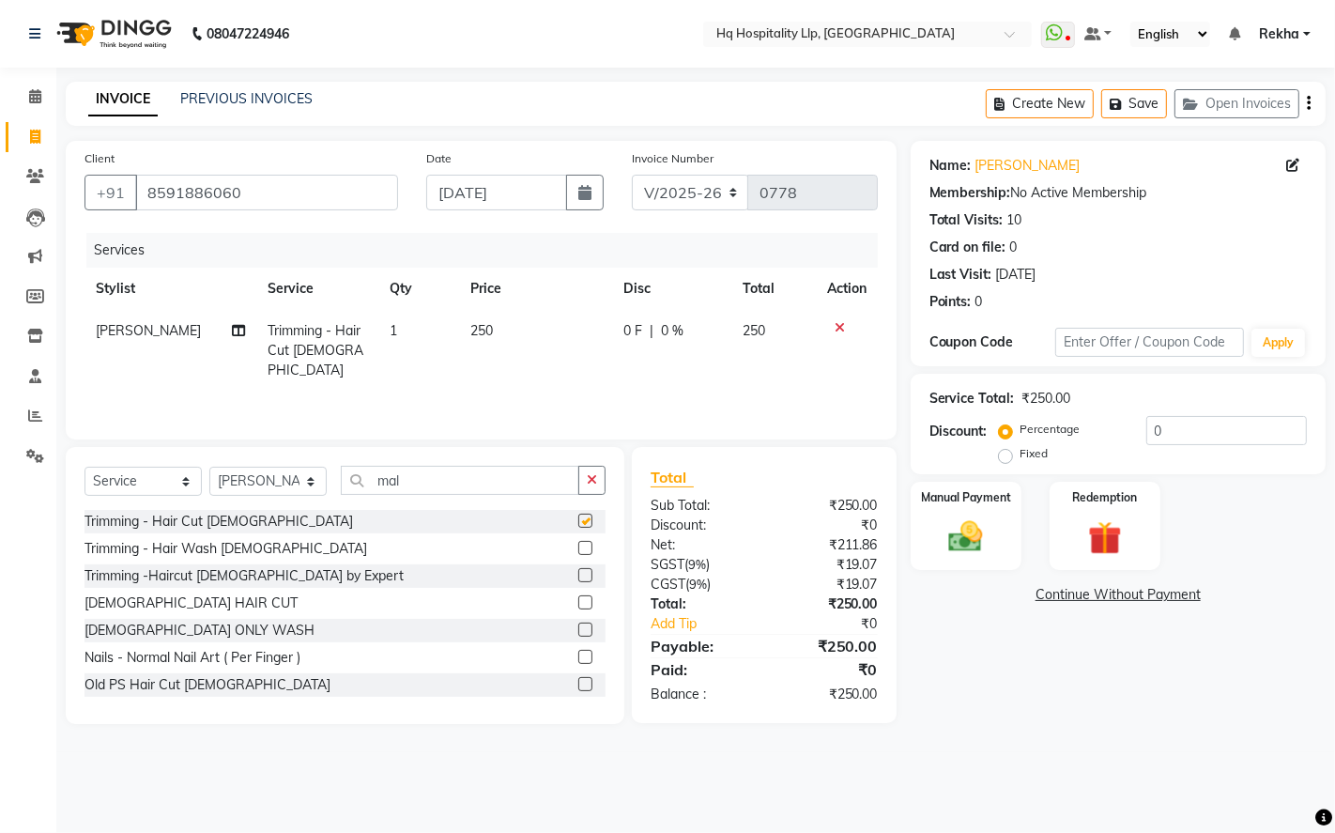
checkbox input "false"
click at [996, 528] on div "Manual Payment" at bounding box center [966, 526] width 116 height 93
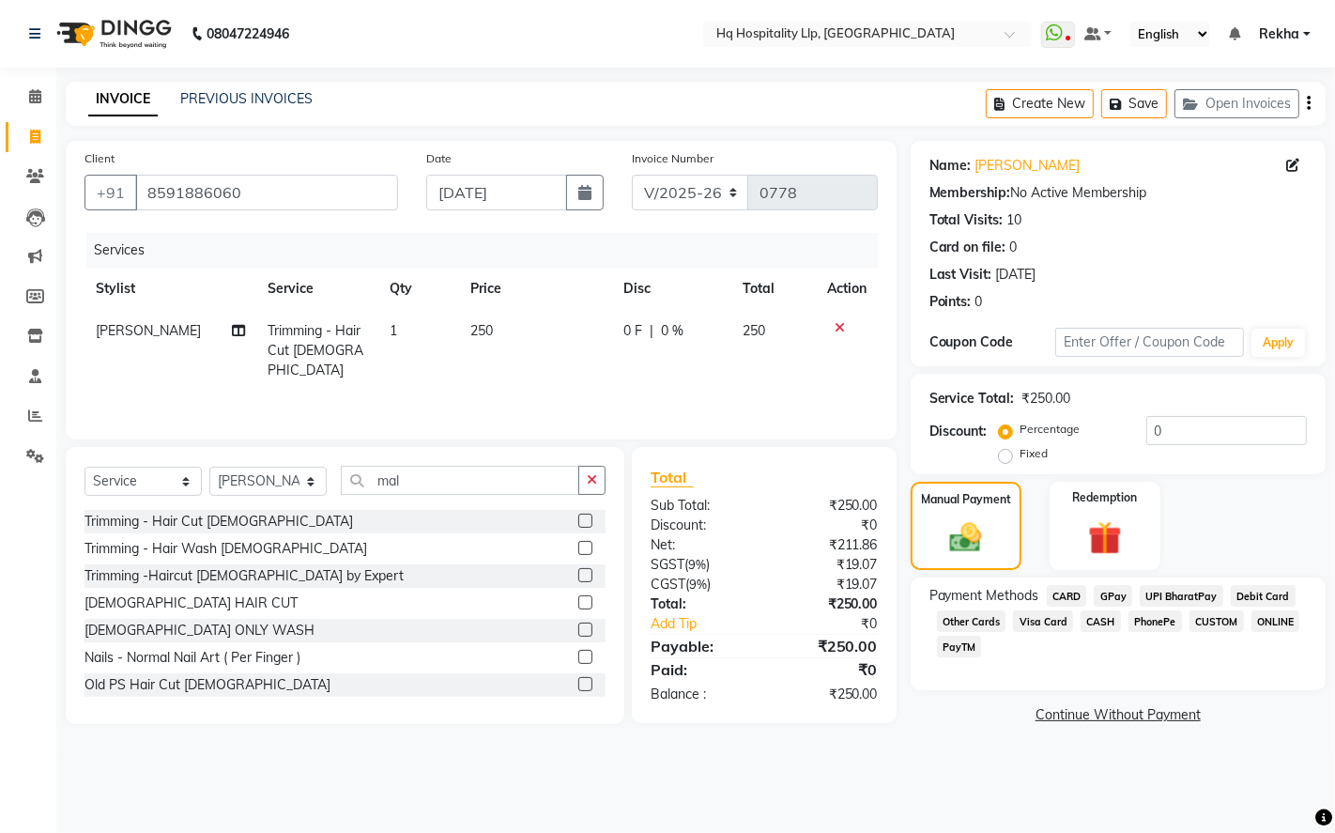
click at [1116, 584] on div "Payment Methods CARD GPay UPI BharatPay Debit Card Other Cards Visa Card CASH P…" at bounding box center [1118, 634] width 415 height 113
click at [1118, 602] on span "GPay" at bounding box center [1113, 596] width 39 height 22
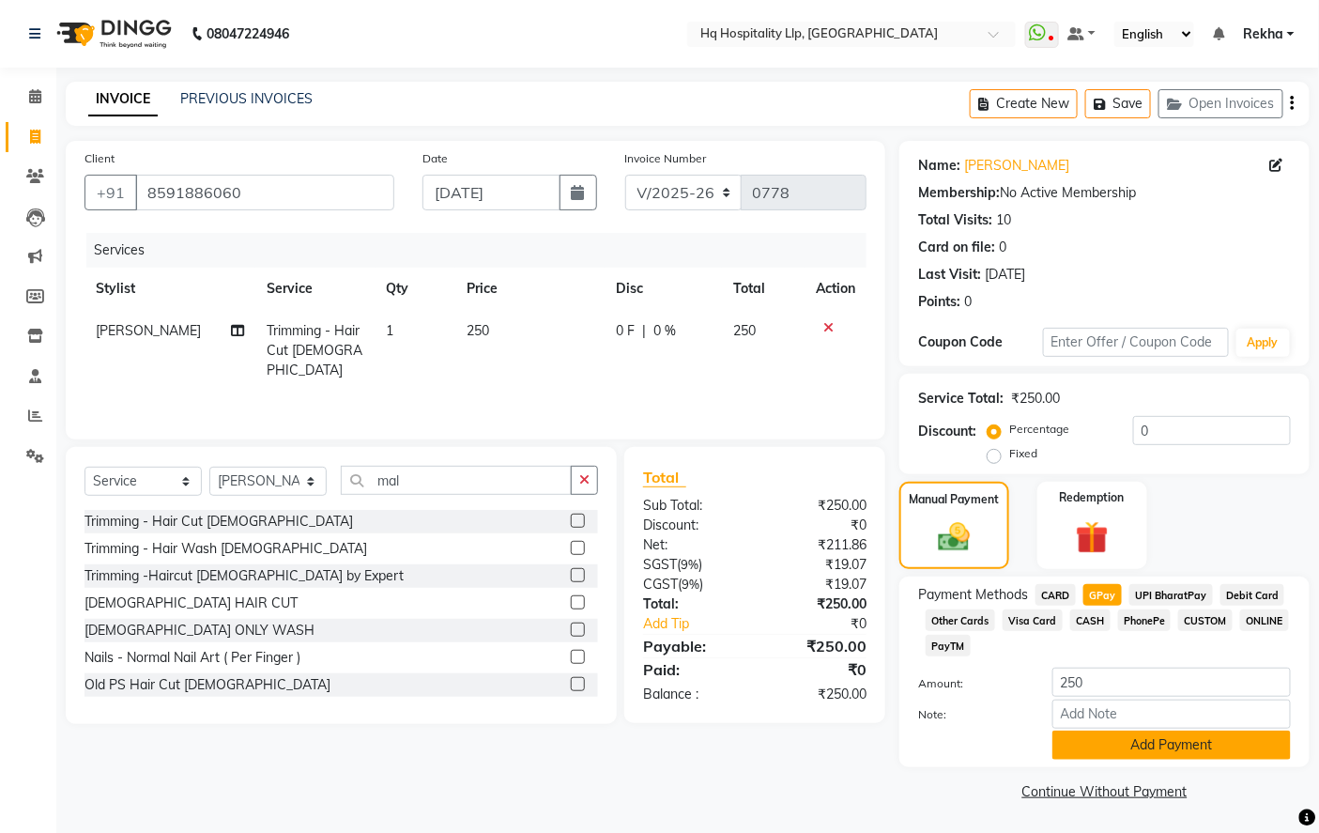
click at [1131, 748] on button "Add Payment" at bounding box center [1172, 745] width 239 height 29
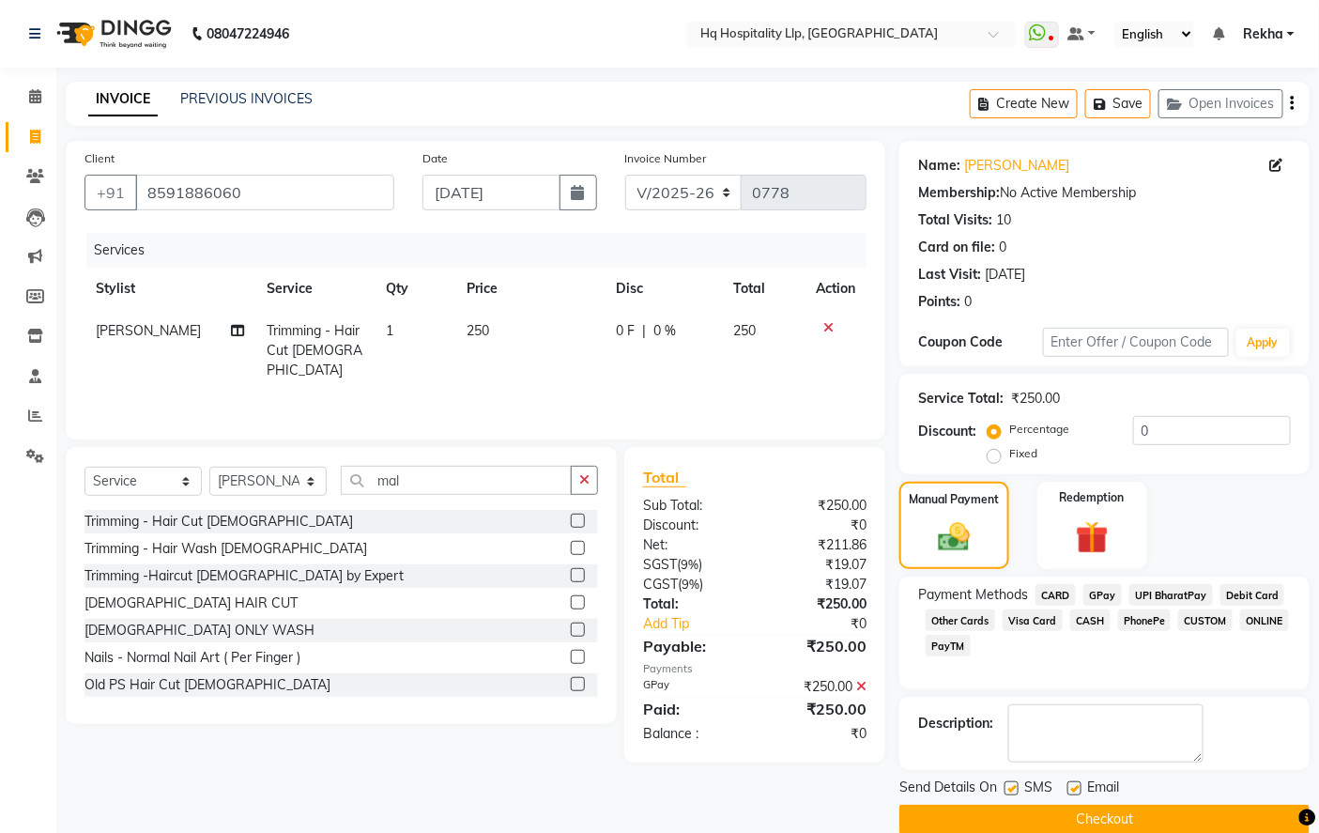
scroll to position [29, 0]
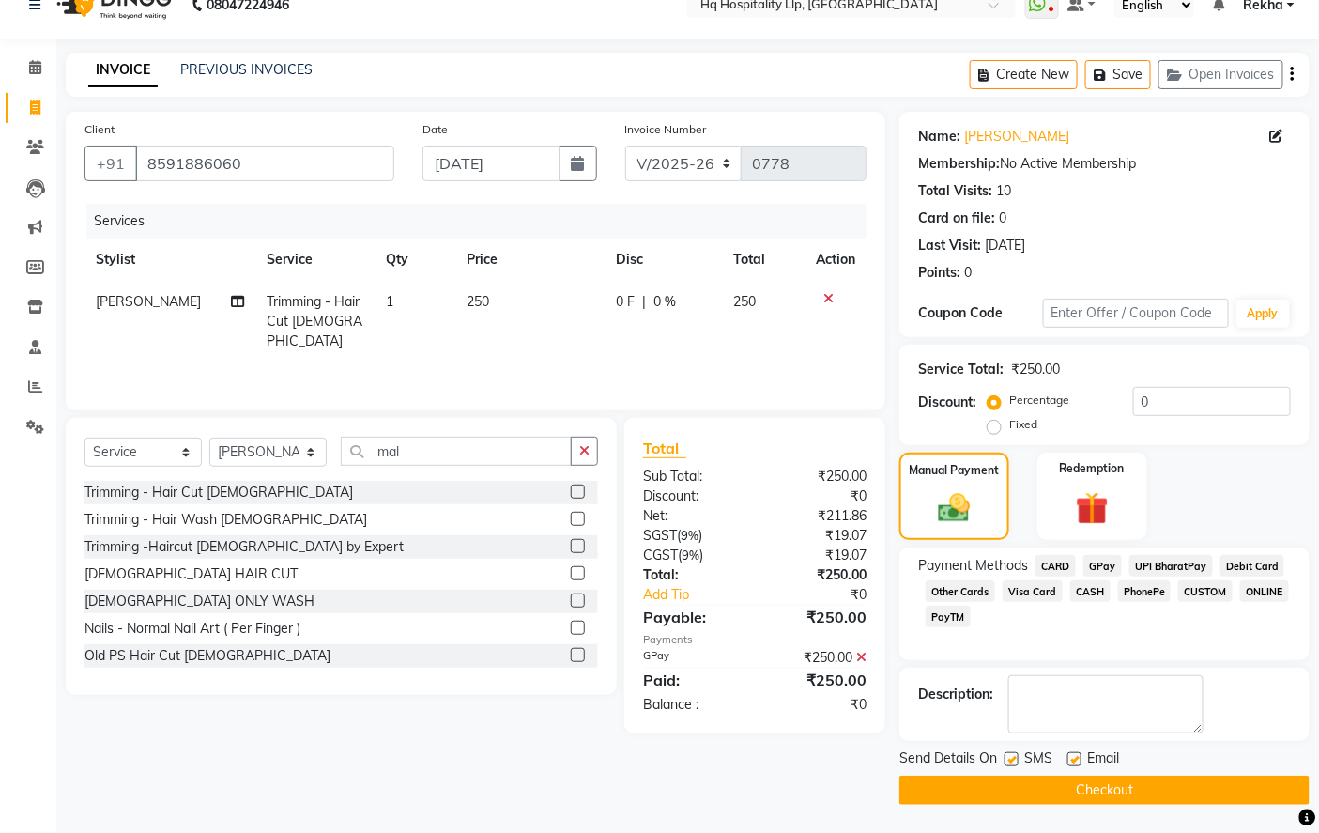
click at [998, 800] on button "Checkout" at bounding box center [1105, 790] width 410 height 29
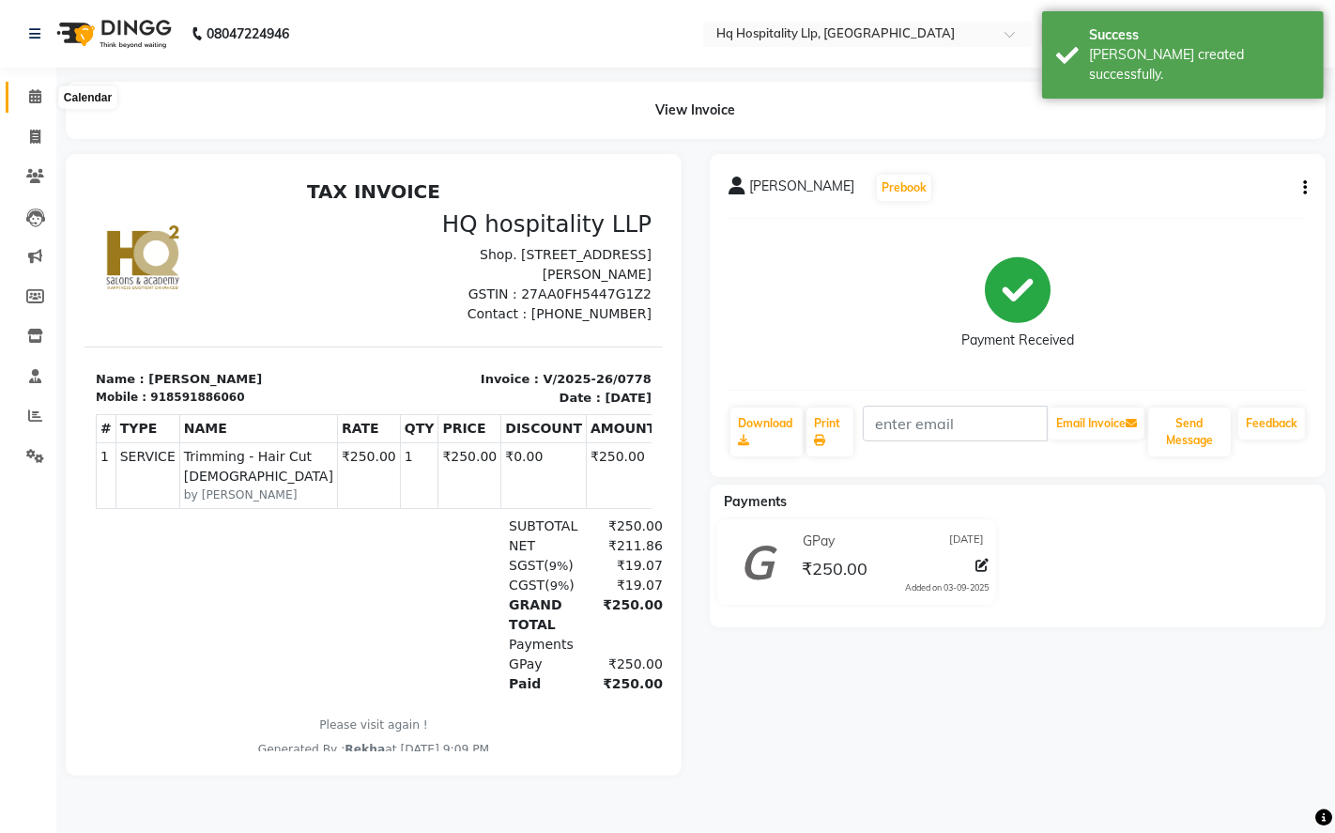
click at [29, 101] on icon at bounding box center [35, 96] width 12 height 14
